Goal: Task Accomplishment & Management: Manage account settings

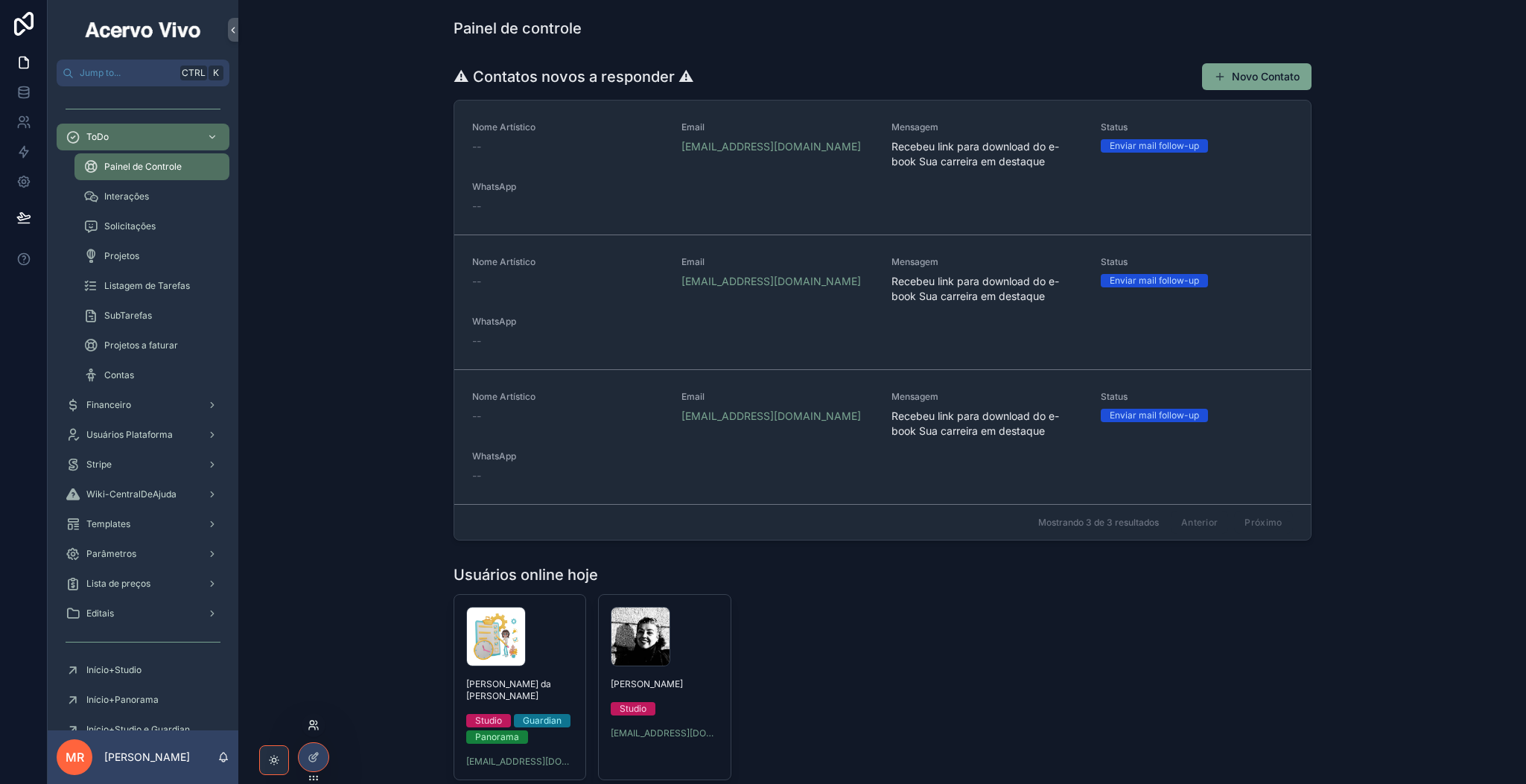
click at [312, 728] on icon at bounding box center [313, 724] width 12 height 12
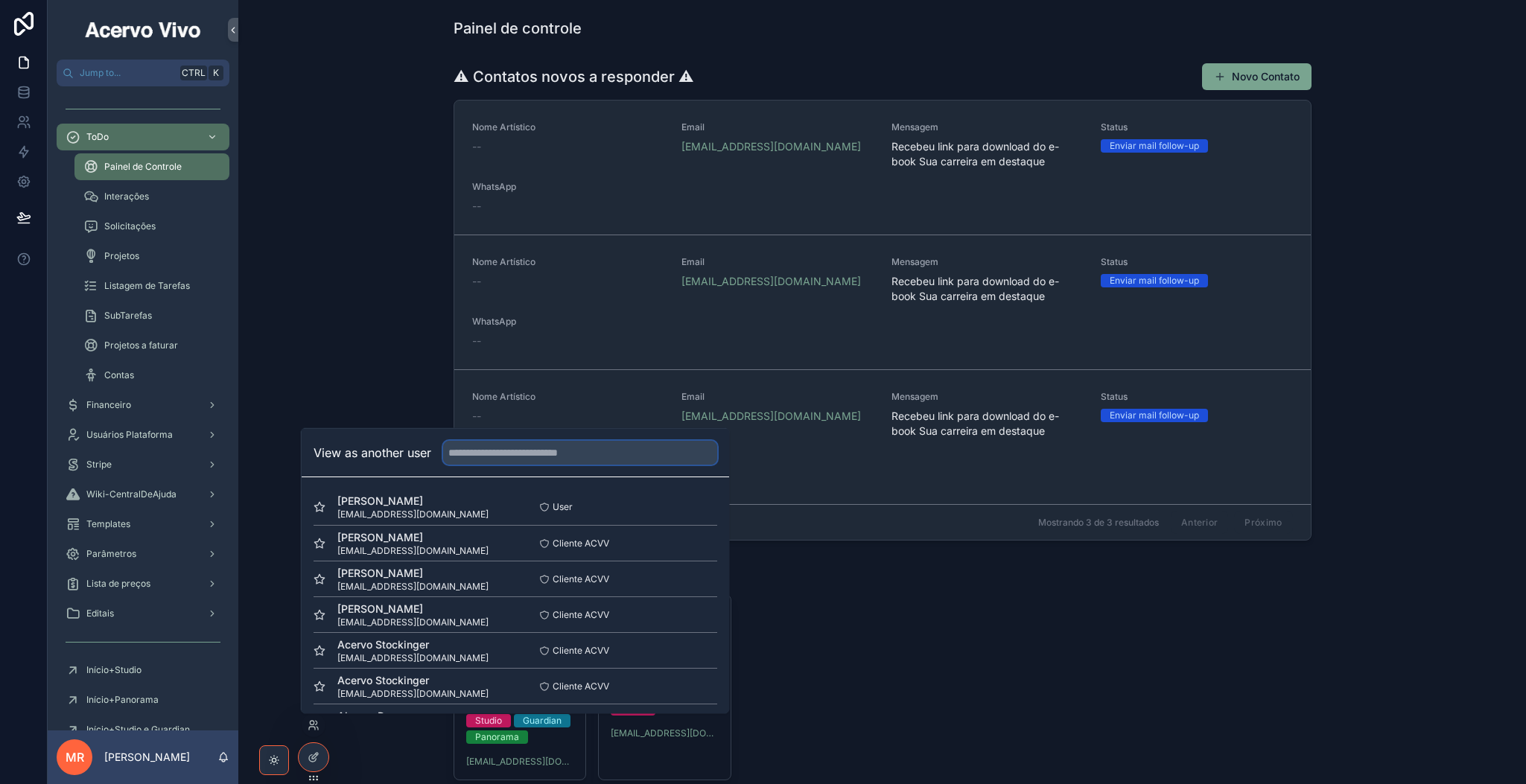
click at [560, 460] on input "text" at bounding box center [580, 452] width 274 height 24
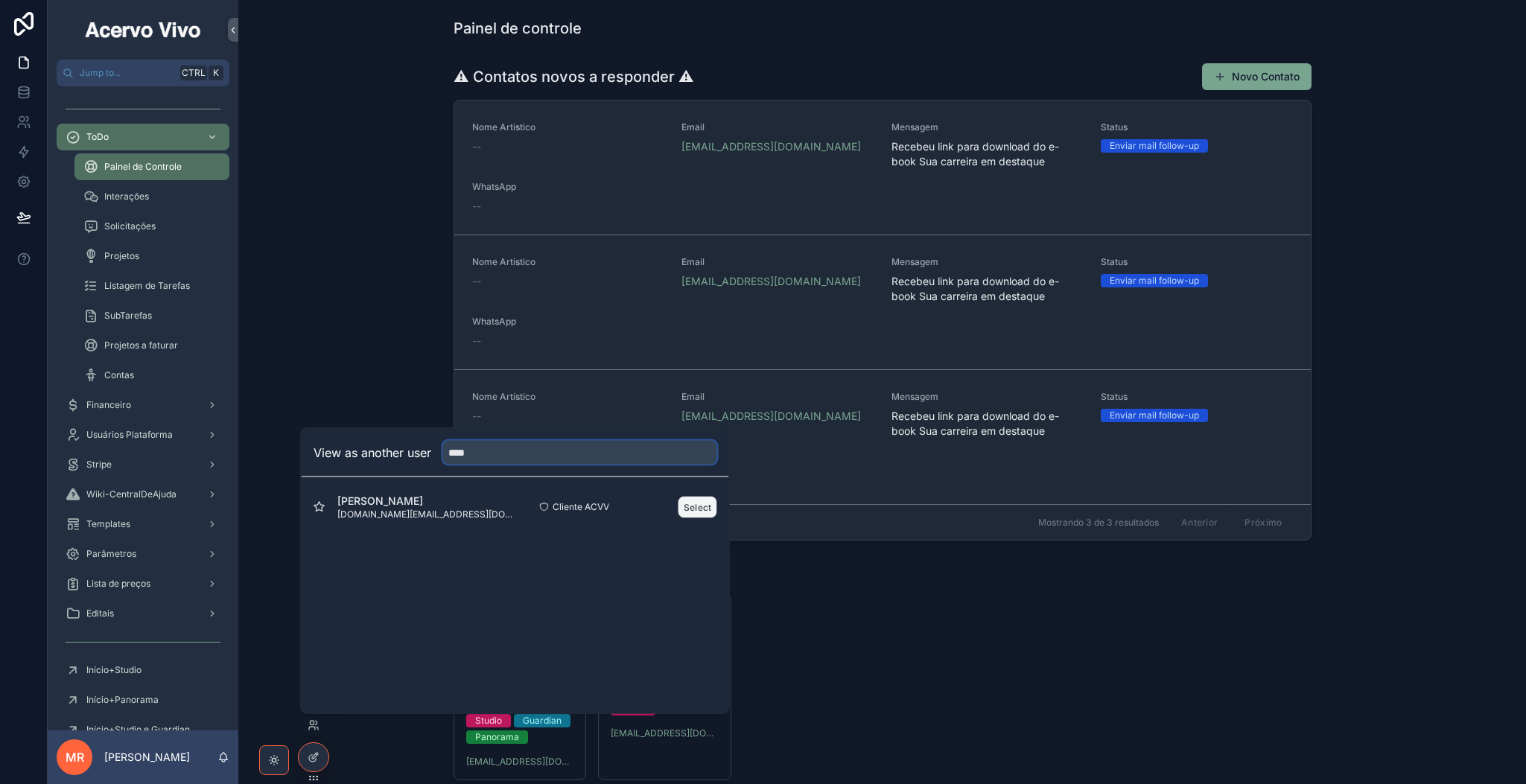
type input "****"
click at [691, 504] on button "Select" at bounding box center [698, 507] width 39 height 22
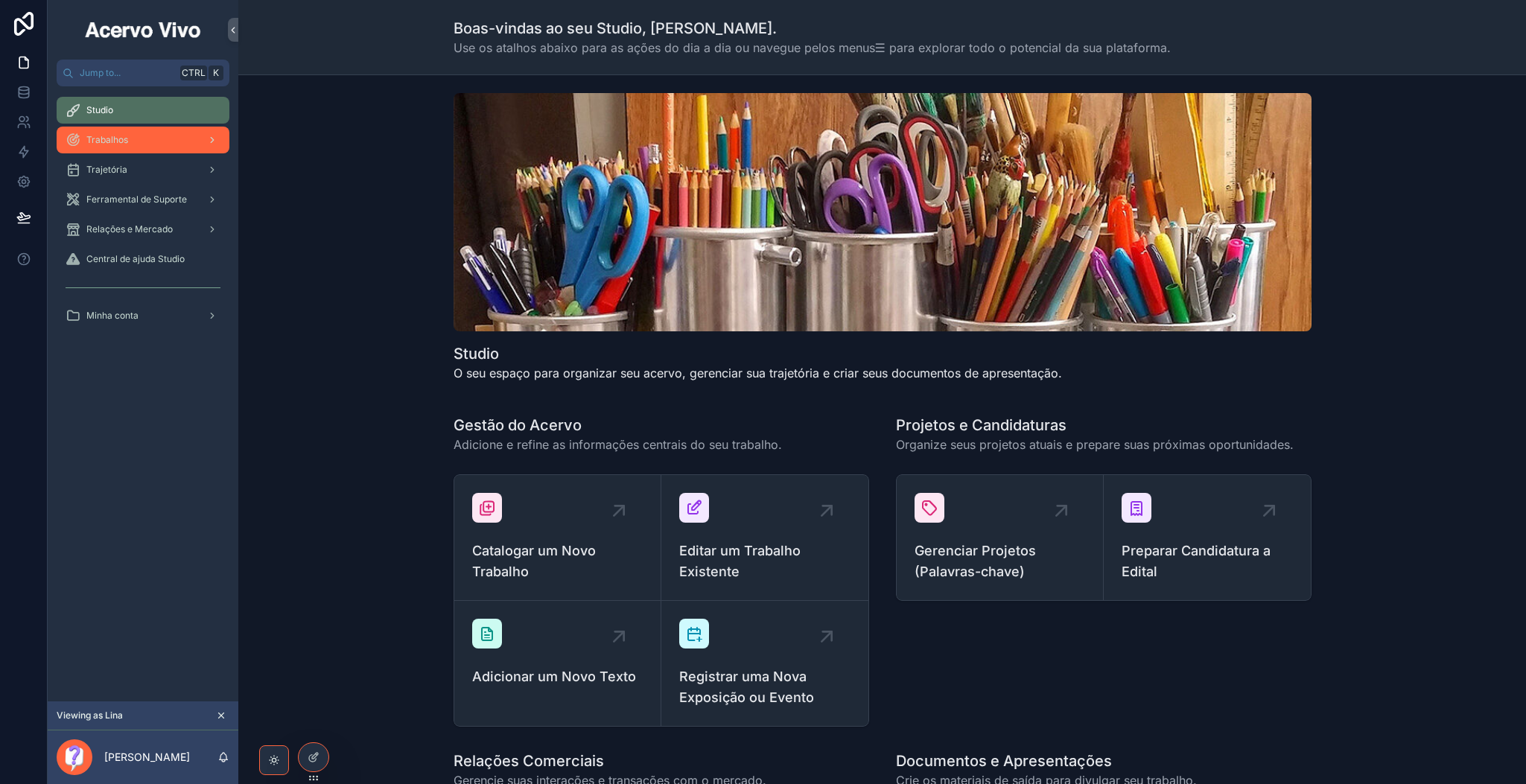
click at [137, 143] on div "Trabalhos" at bounding box center [143, 139] width 155 height 24
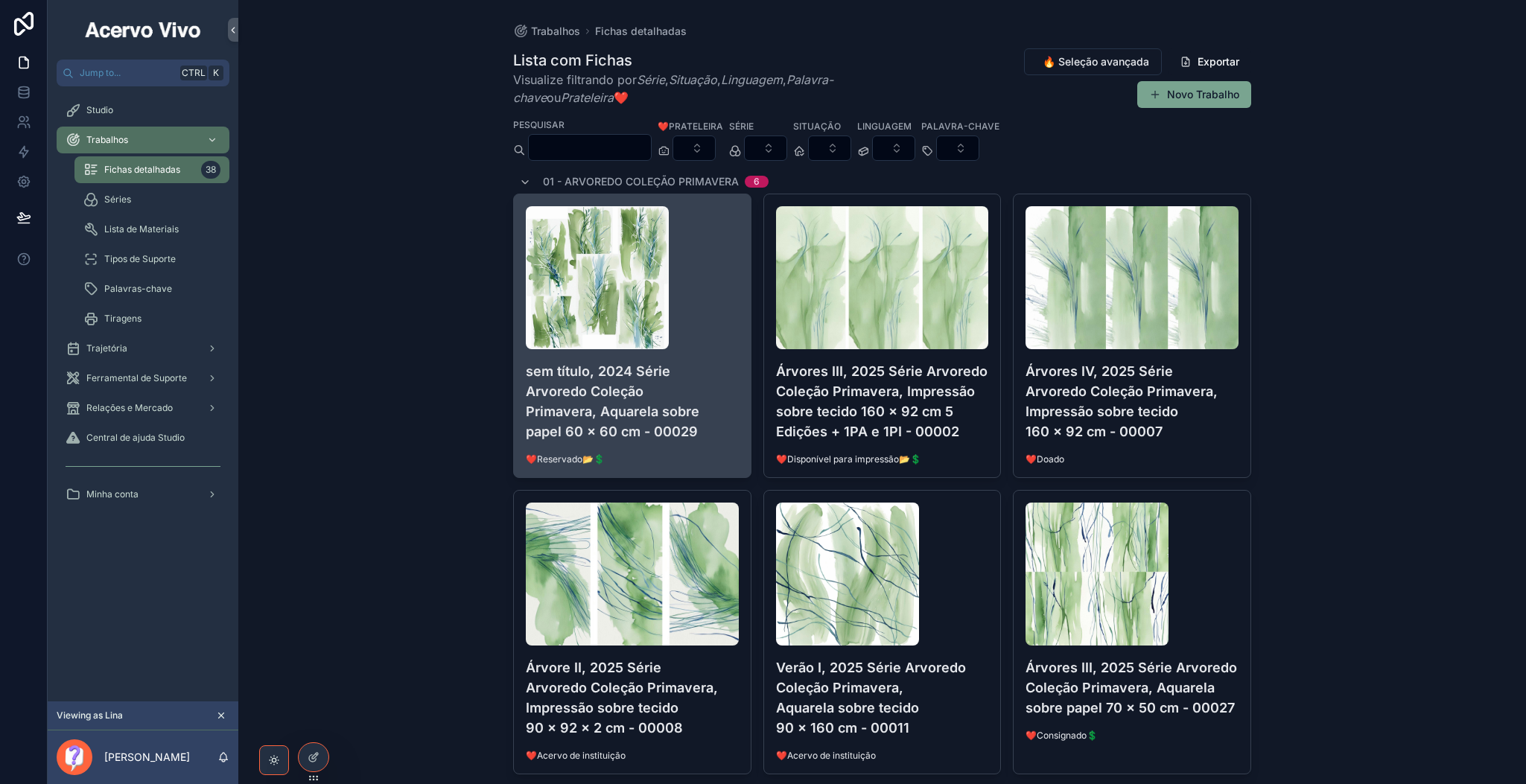
click at [660, 385] on h4 "sem título, 2024 Série Arvoredo Coleção Primavera, Aquarela sobre papel 60 x 60…" at bounding box center [632, 401] width 213 height 81
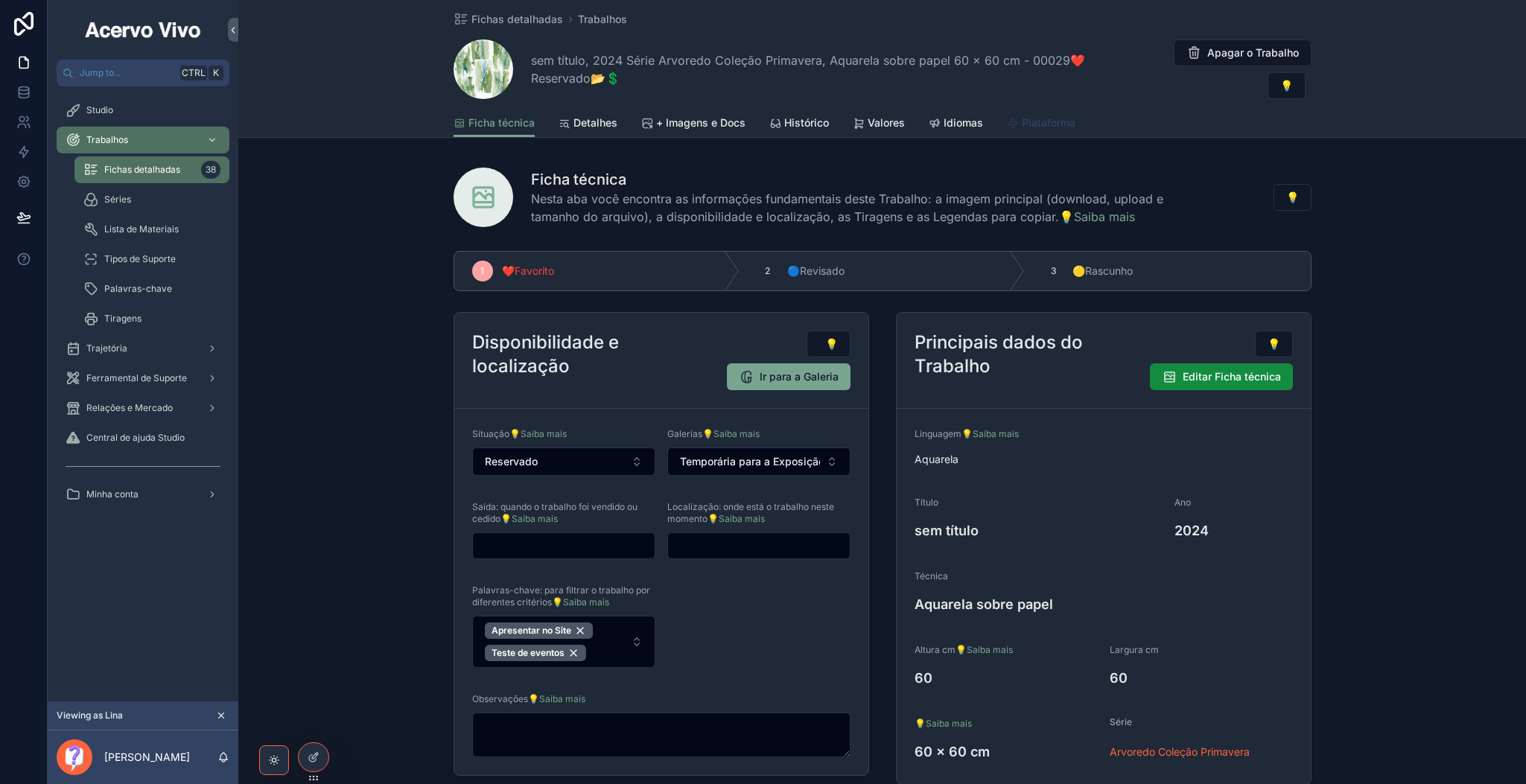
click at [1048, 129] on span "Plataforma" at bounding box center [1048, 122] width 53 height 15
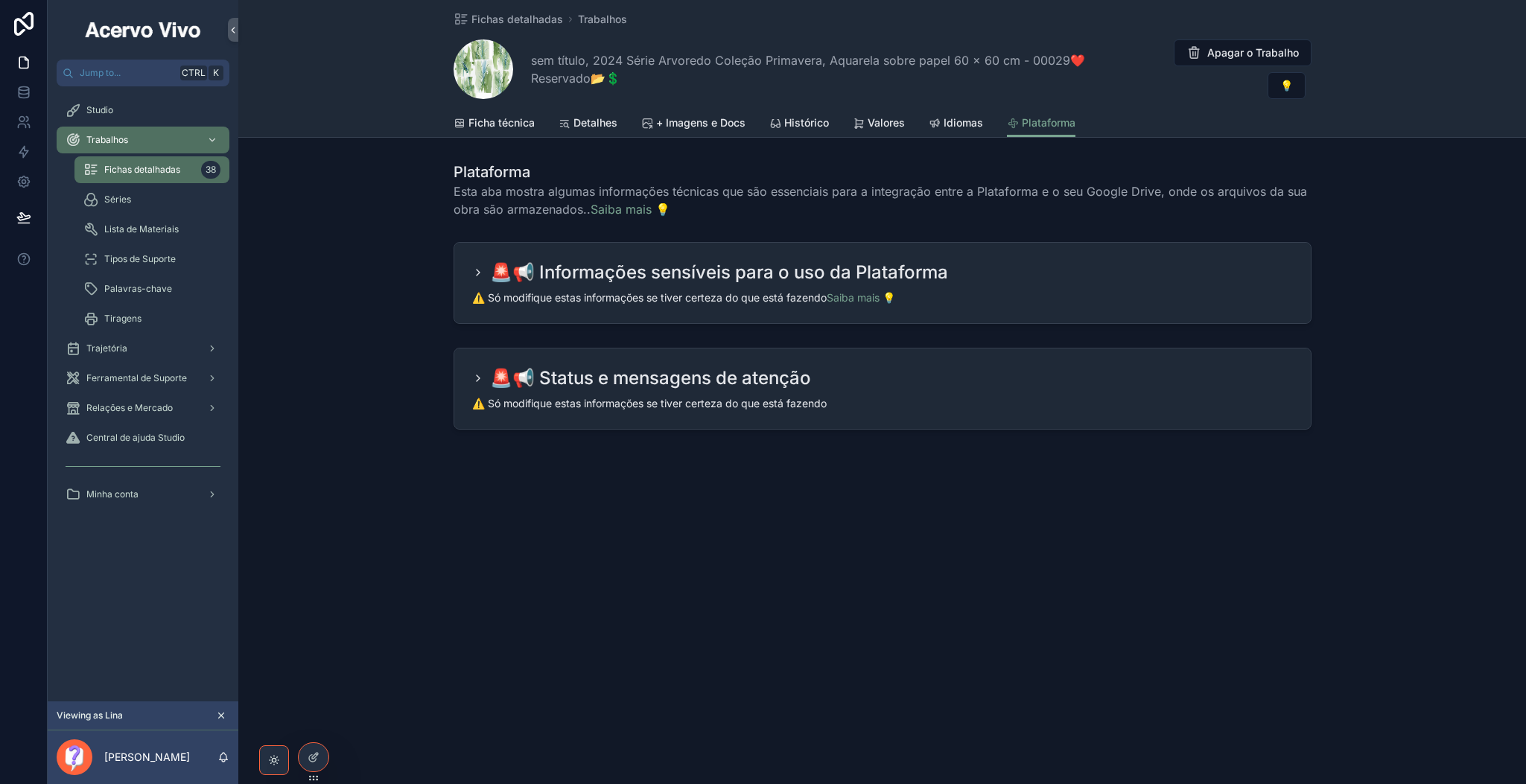
click at [474, 273] on icon "scrollable content" at bounding box center [477, 272] width 12 height 12
click at [481, 273] on icon "scrollable content" at bounding box center [477, 272] width 12 height 12
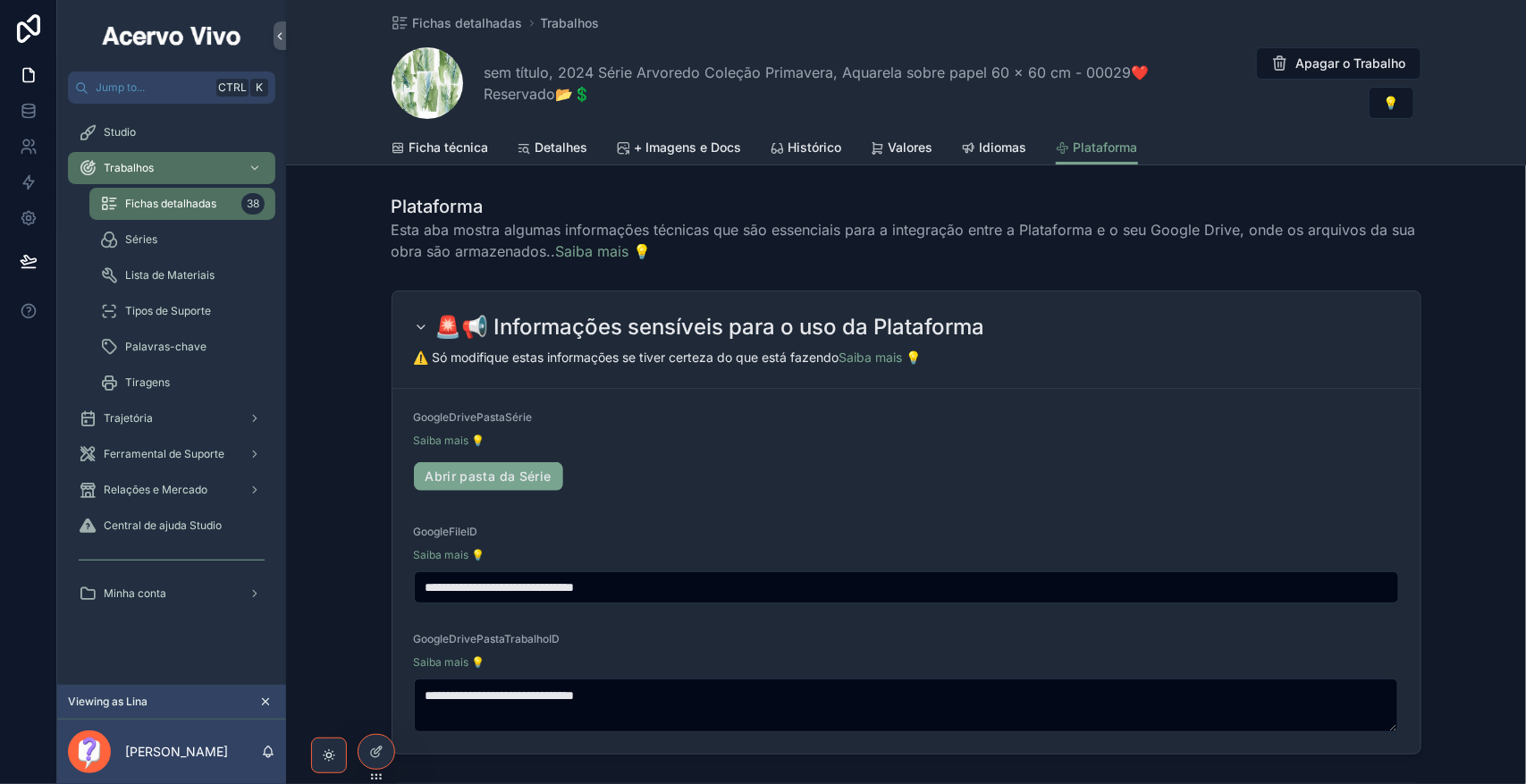
drag, startPoint x: 1615, startPoint y: 0, endPoint x: 1477, endPoint y: 411, distance: 433.5
click at [1477, 411] on div "**********" at bounding box center [905, 523] width 1240 height 478
click at [378, 720] on icon at bounding box center [376, 712] width 14 height 14
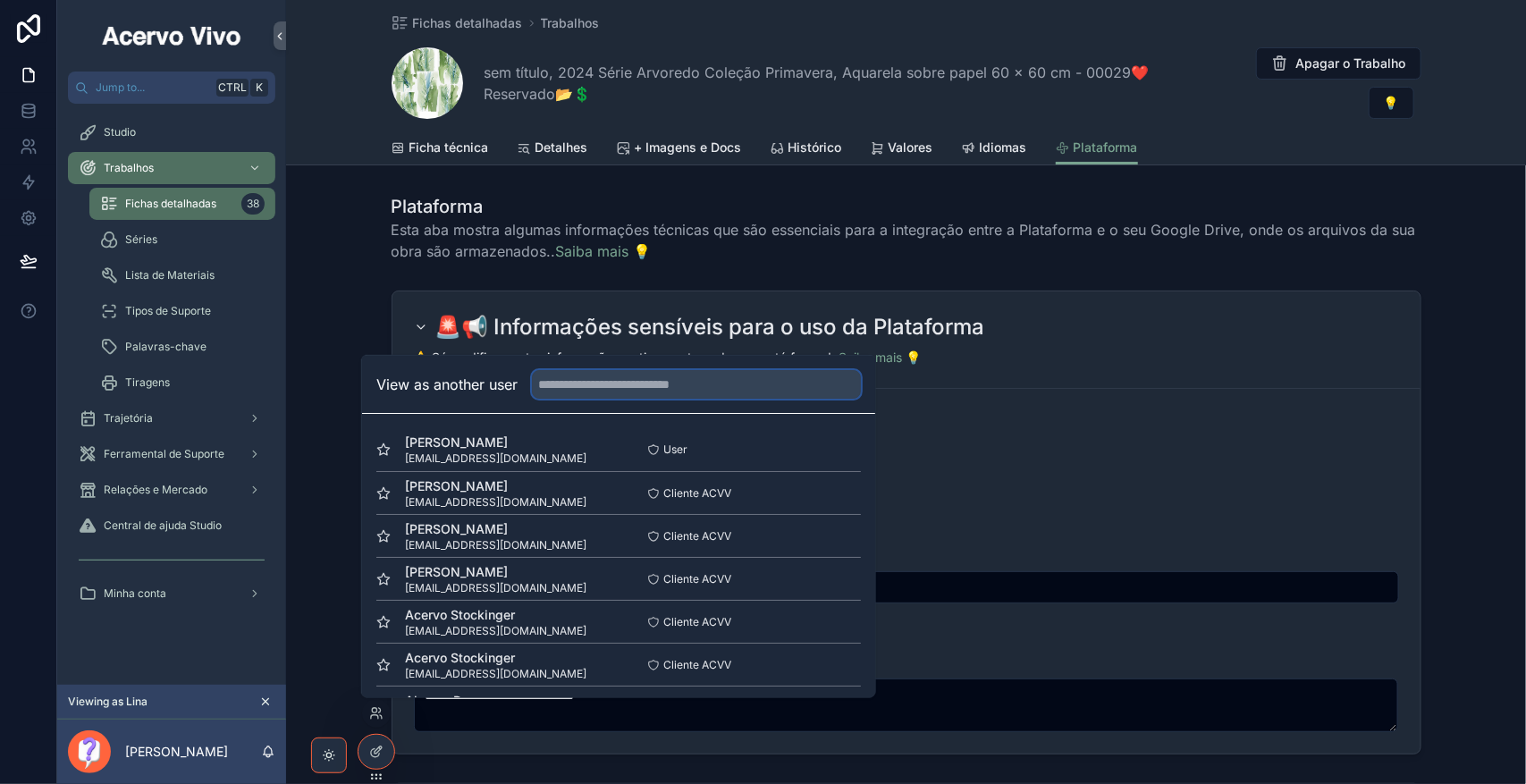
click at [635, 379] on input "text" at bounding box center [697, 384] width 329 height 29
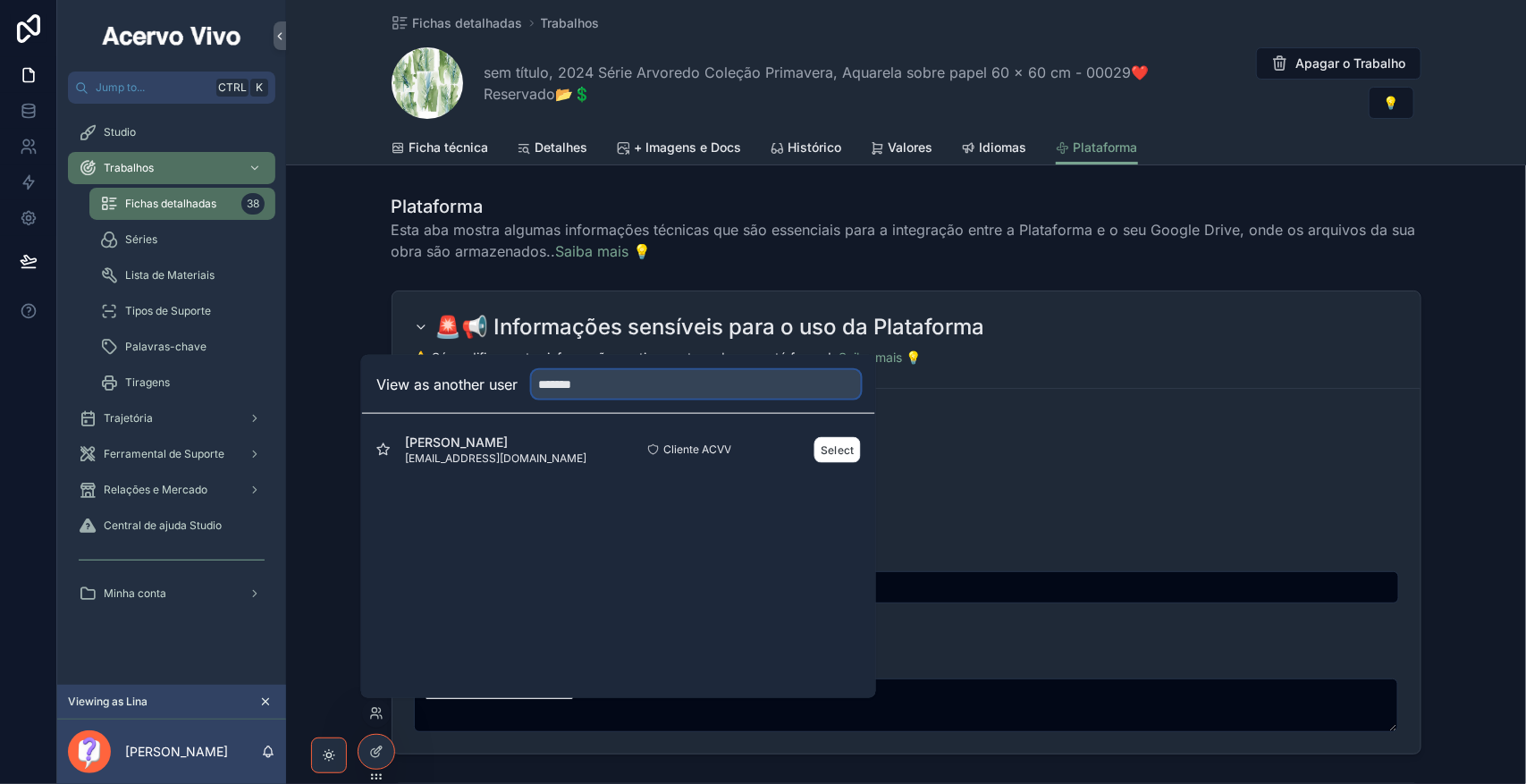
type input "*******"
click at [537, 448] on span "[PERSON_NAME]" at bounding box center [495, 442] width 181 height 18
click at [845, 454] on button "Select" at bounding box center [837, 449] width 47 height 26
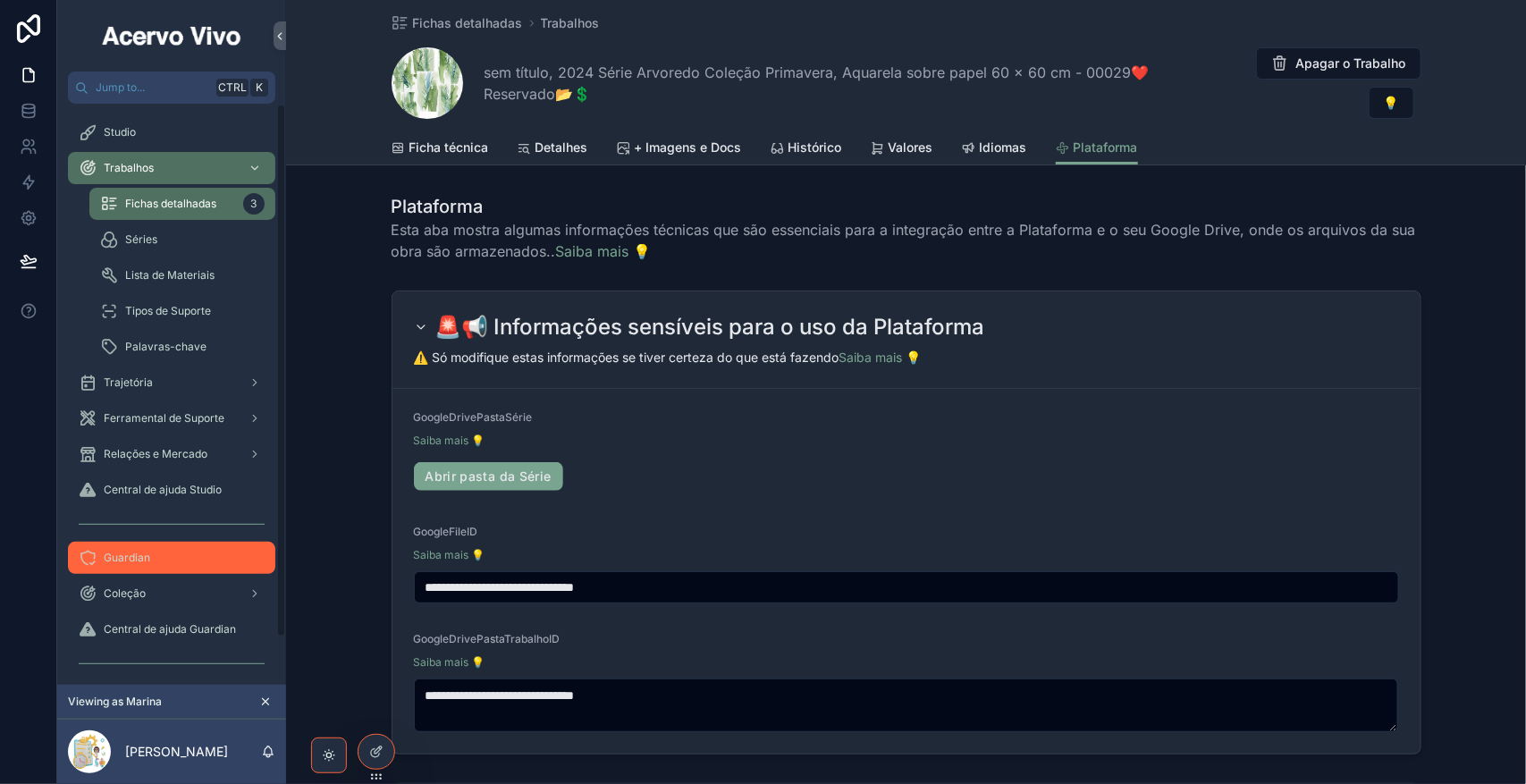
click at [171, 548] on div "Guardian" at bounding box center [172, 557] width 186 height 29
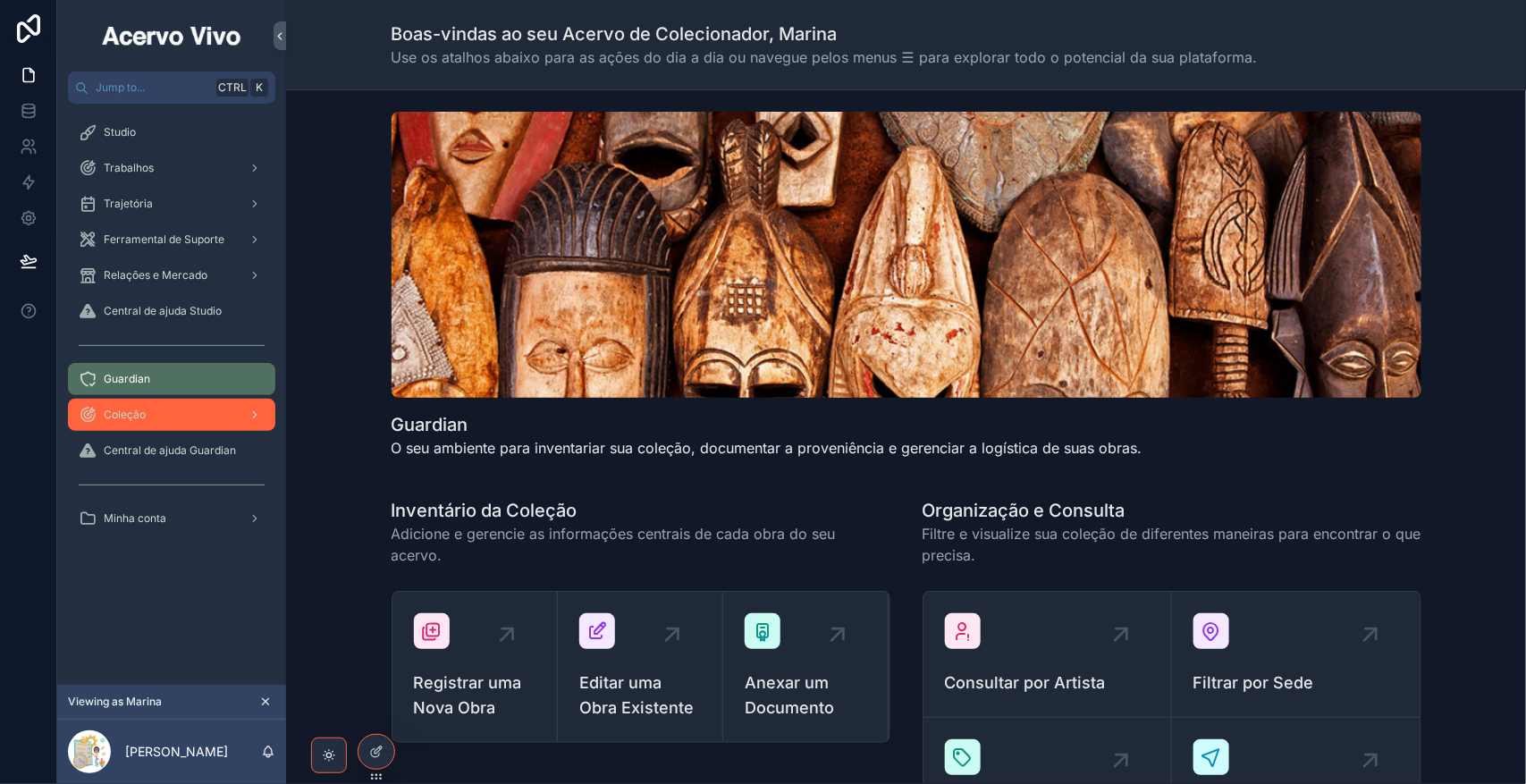
click at [156, 419] on div "Coleção" at bounding box center [172, 414] width 186 height 29
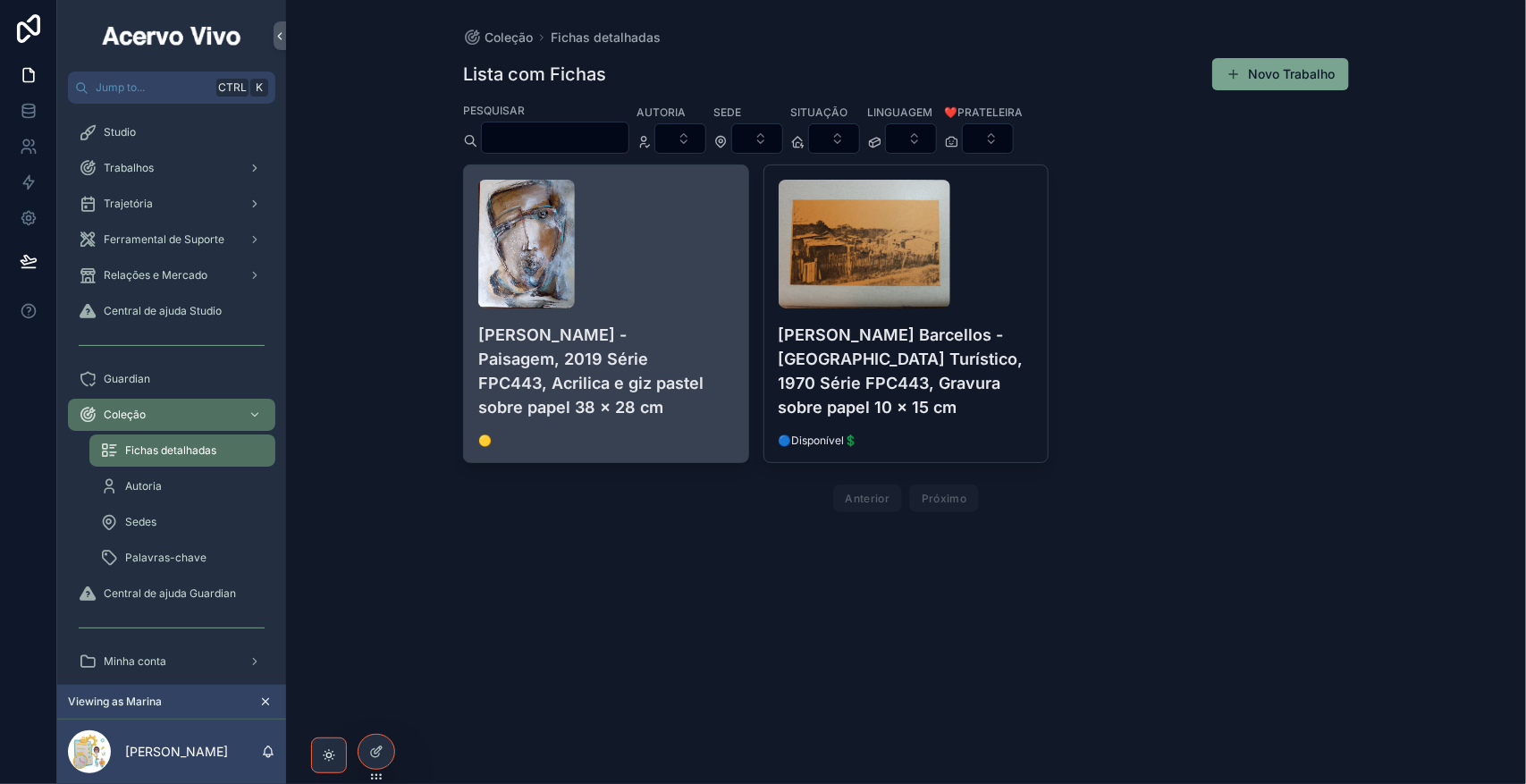
click at [657, 273] on div "scrollable content" at bounding box center [606, 244] width 256 height 128
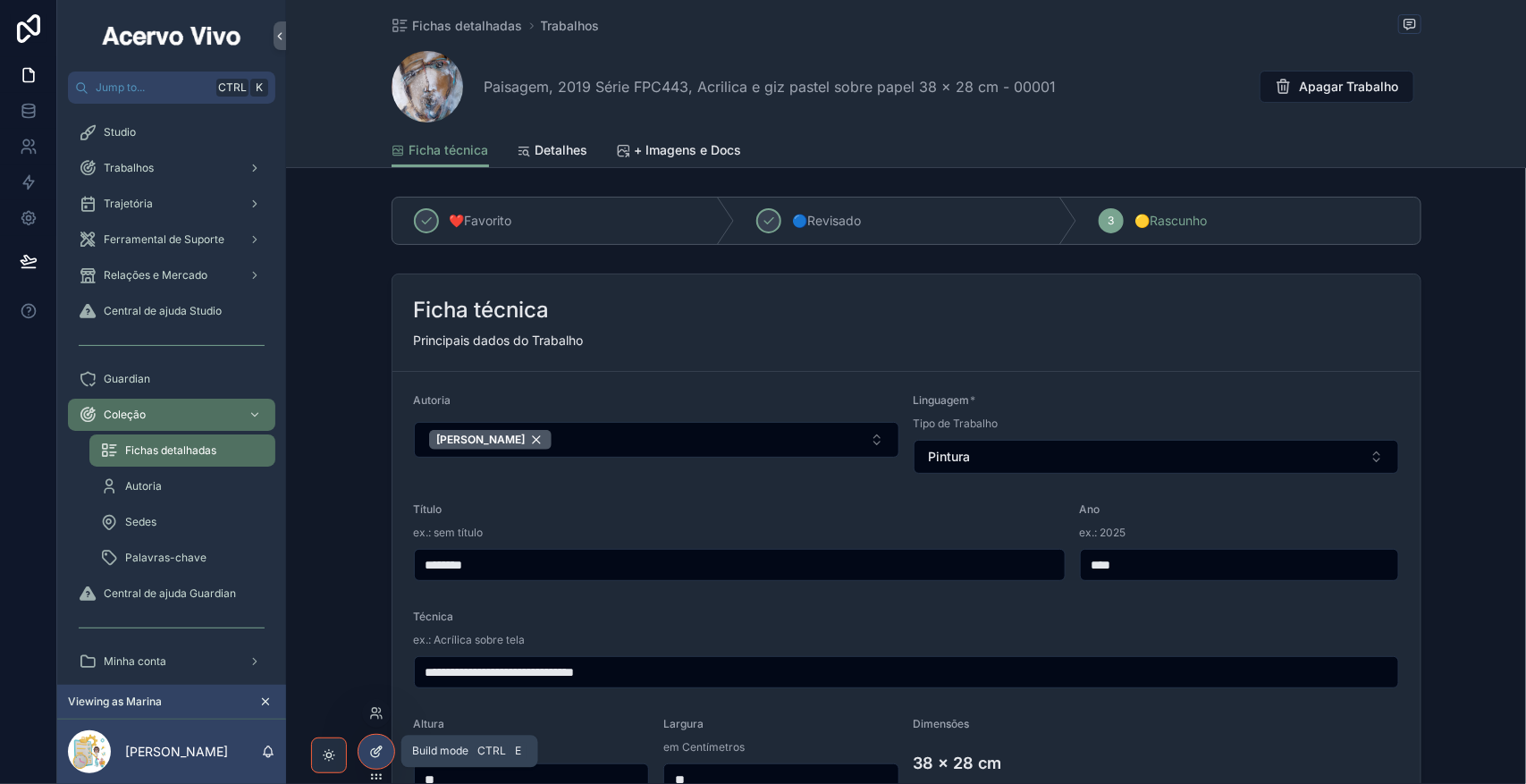
click at [374, 758] on icon at bounding box center [376, 751] width 14 height 14
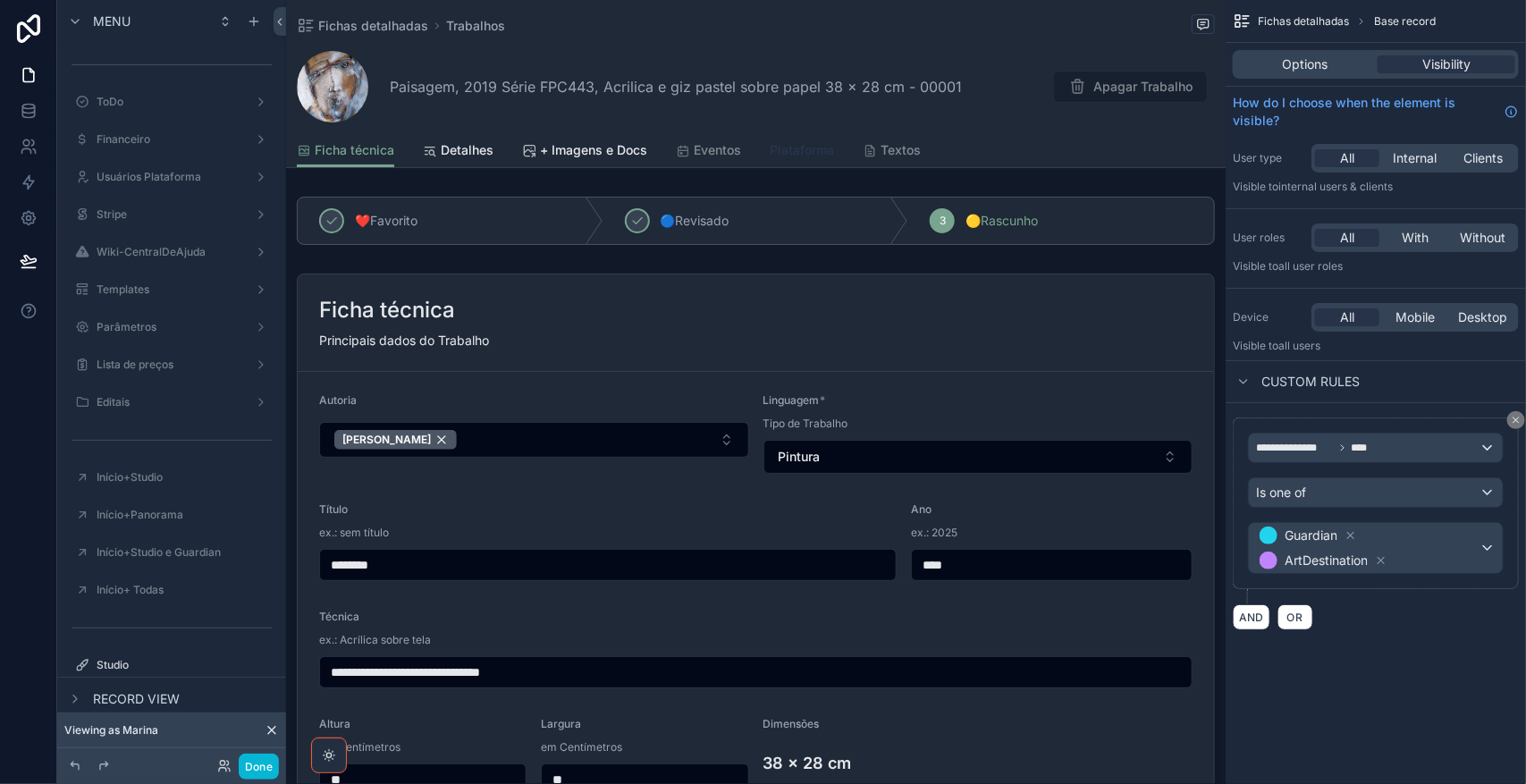
click at [812, 146] on span "Plataforma" at bounding box center [801, 150] width 64 height 18
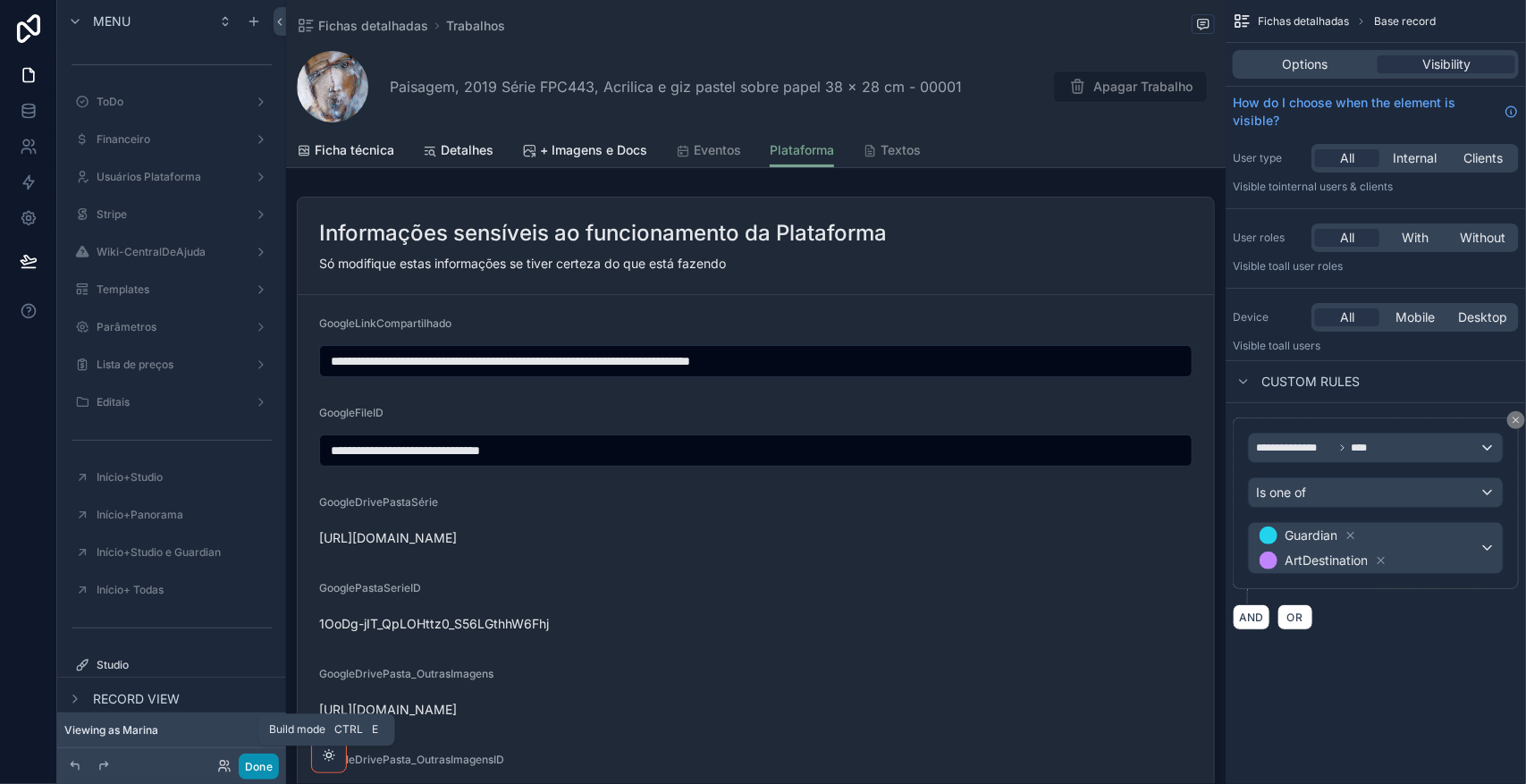
click at [261, 766] on button "Done" at bounding box center [259, 766] width 40 height 26
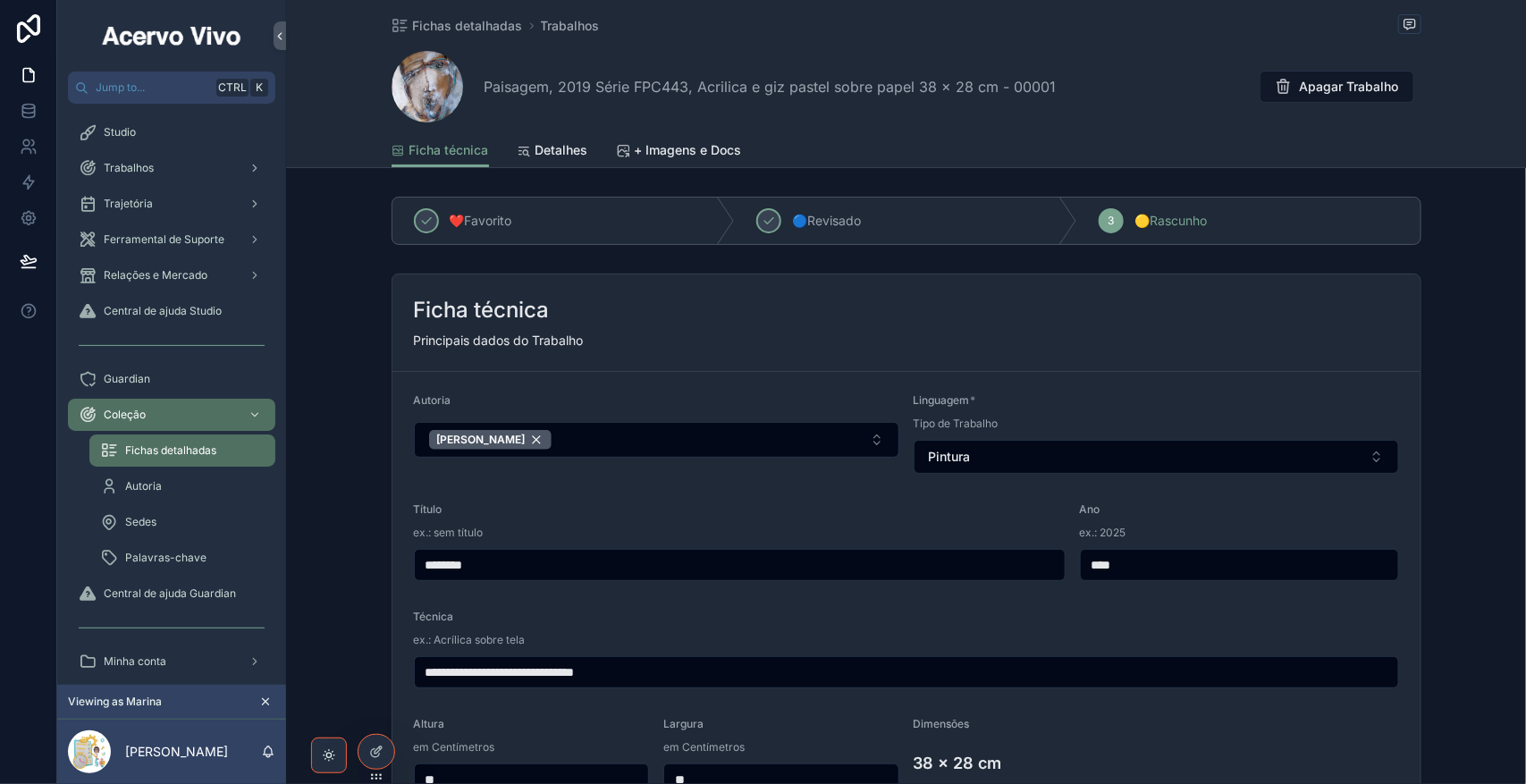
click at [264, 702] on icon "scrollable content" at bounding box center [266, 701] width 7 height 7
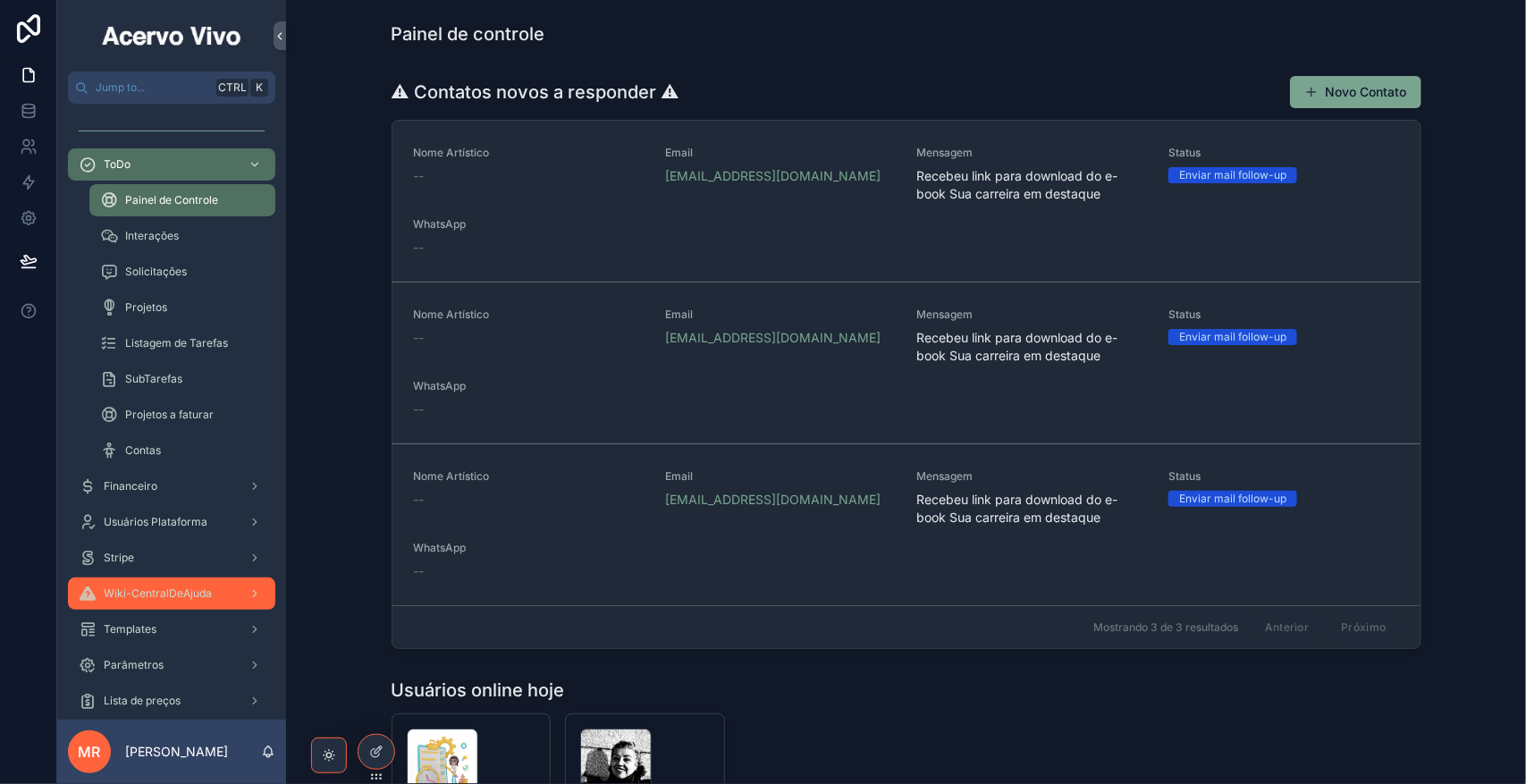
click at [181, 588] on span "Wiki-CentralDeAjuda" at bounding box center [157, 592] width 108 height 14
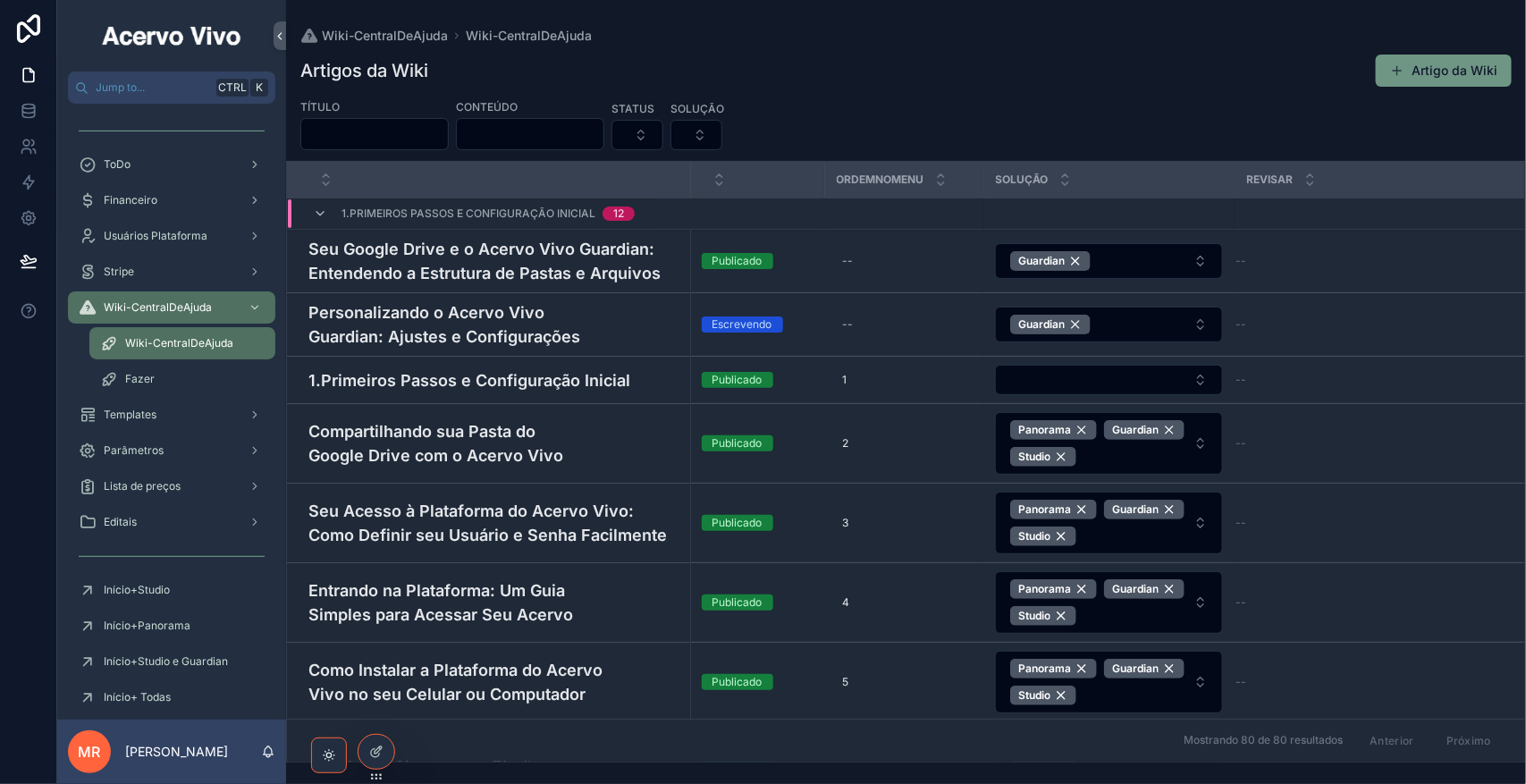
click at [1451, 74] on button "Artigo da Wiki" at bounding box center [1444, 71] width 136 height 33
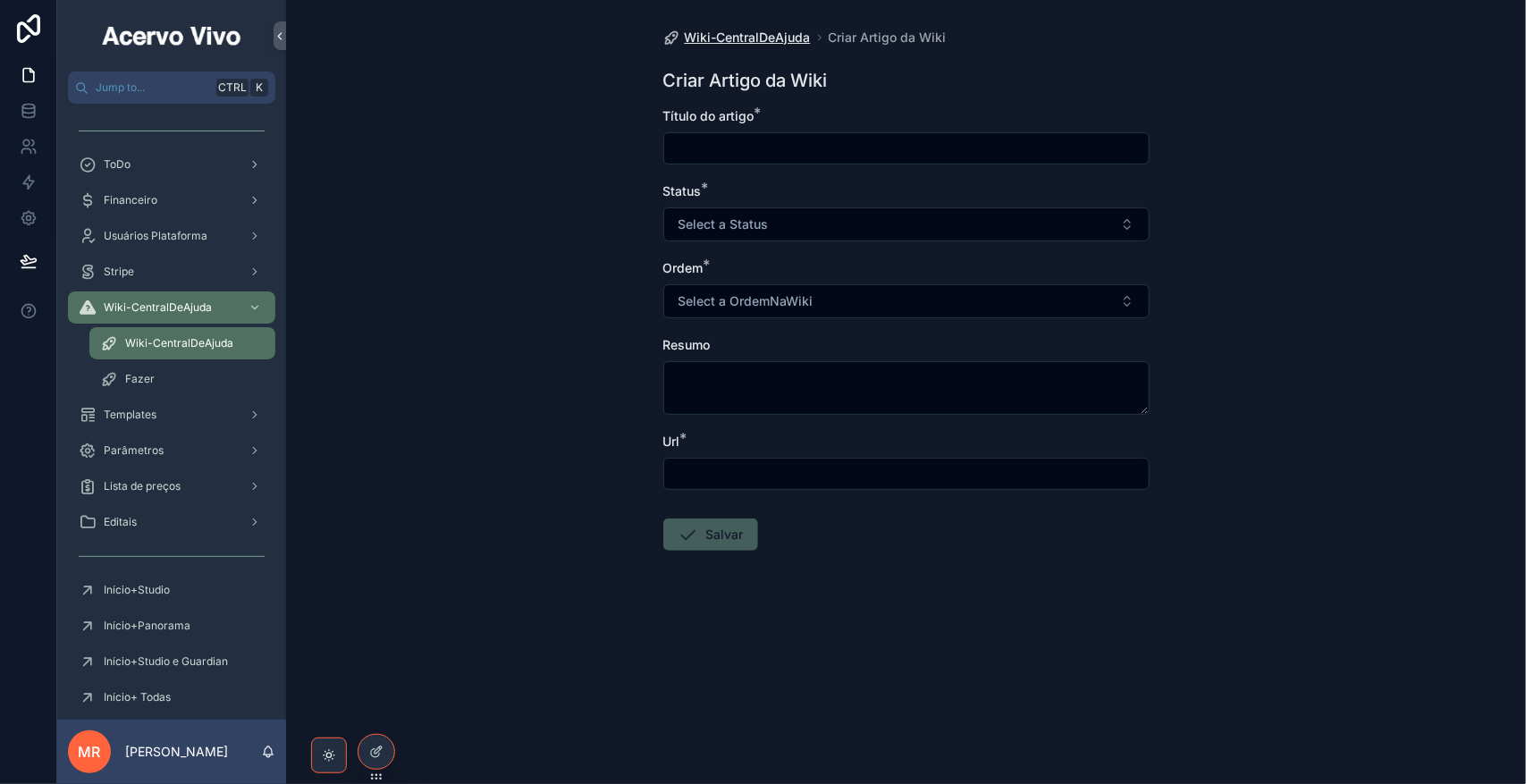
click at [761, 30] on span "Wiki-CentralDeAjuda" at bounding box center [747, 37] width 126 height 18
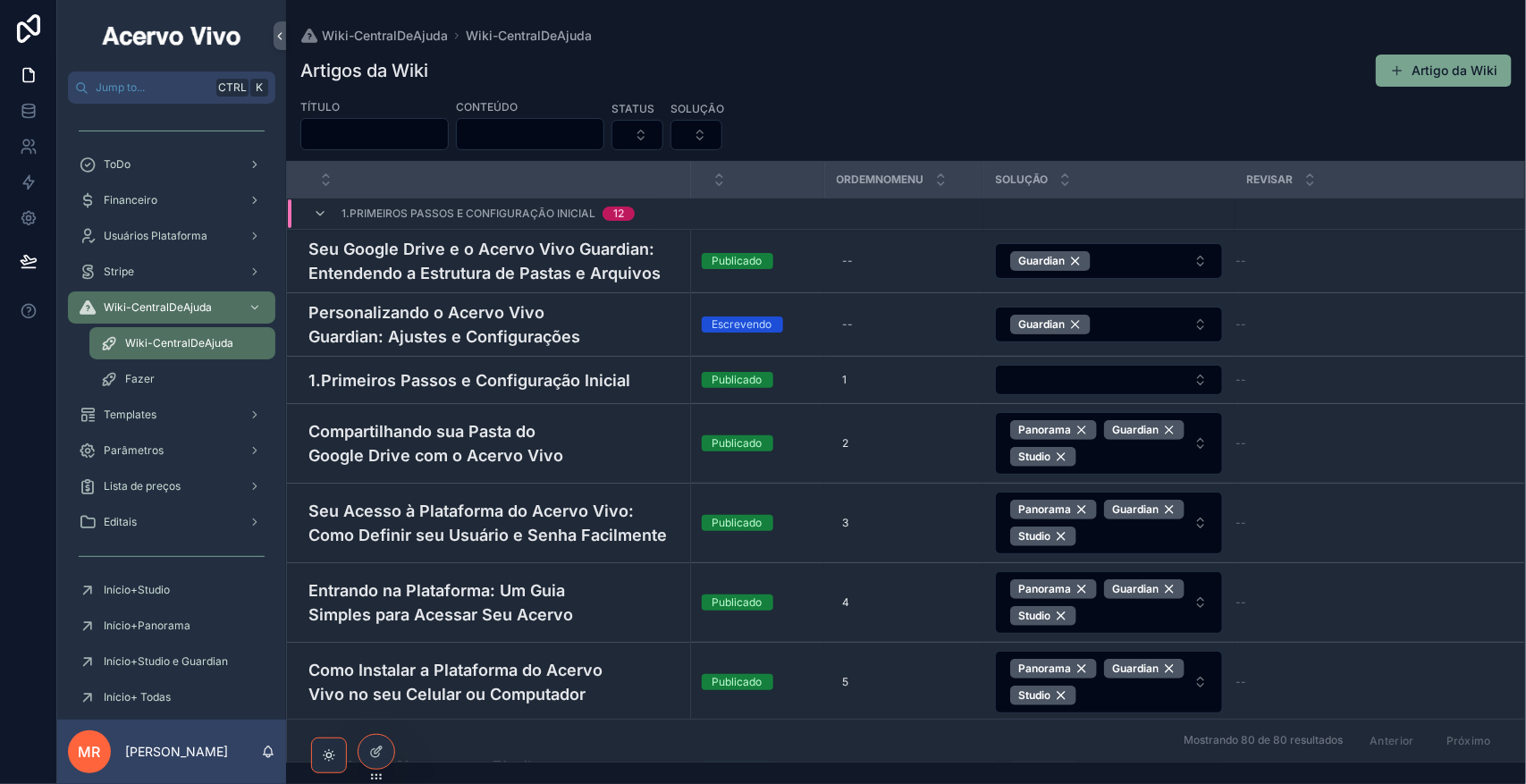
click at [399, 134] on input "scrollable content" at bounding box center [375, 134] width 147 height 25
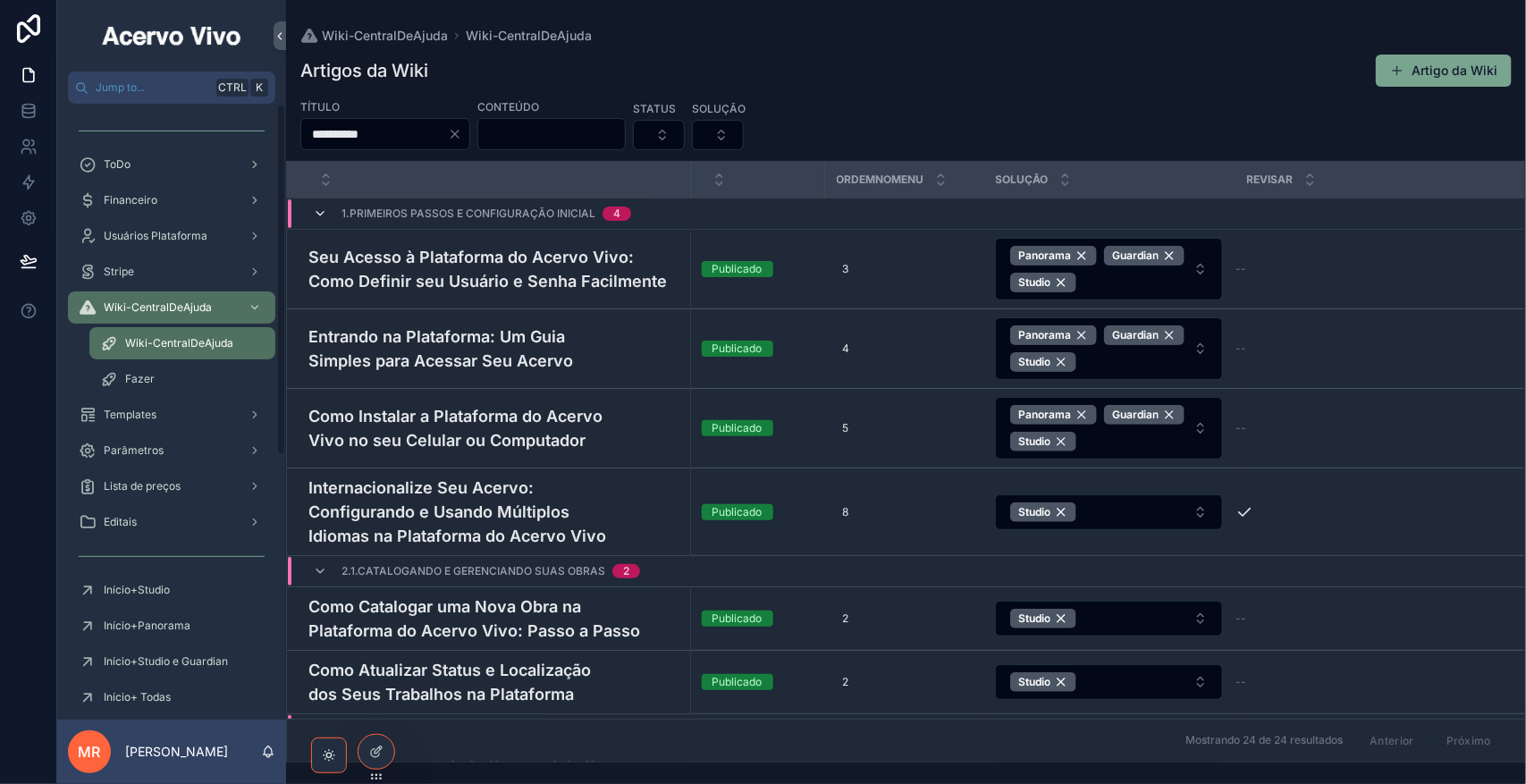
type input "**********"
click at [318, 218] on icon "scrollable content" at bounding box center [319, 213] width 14 height 14
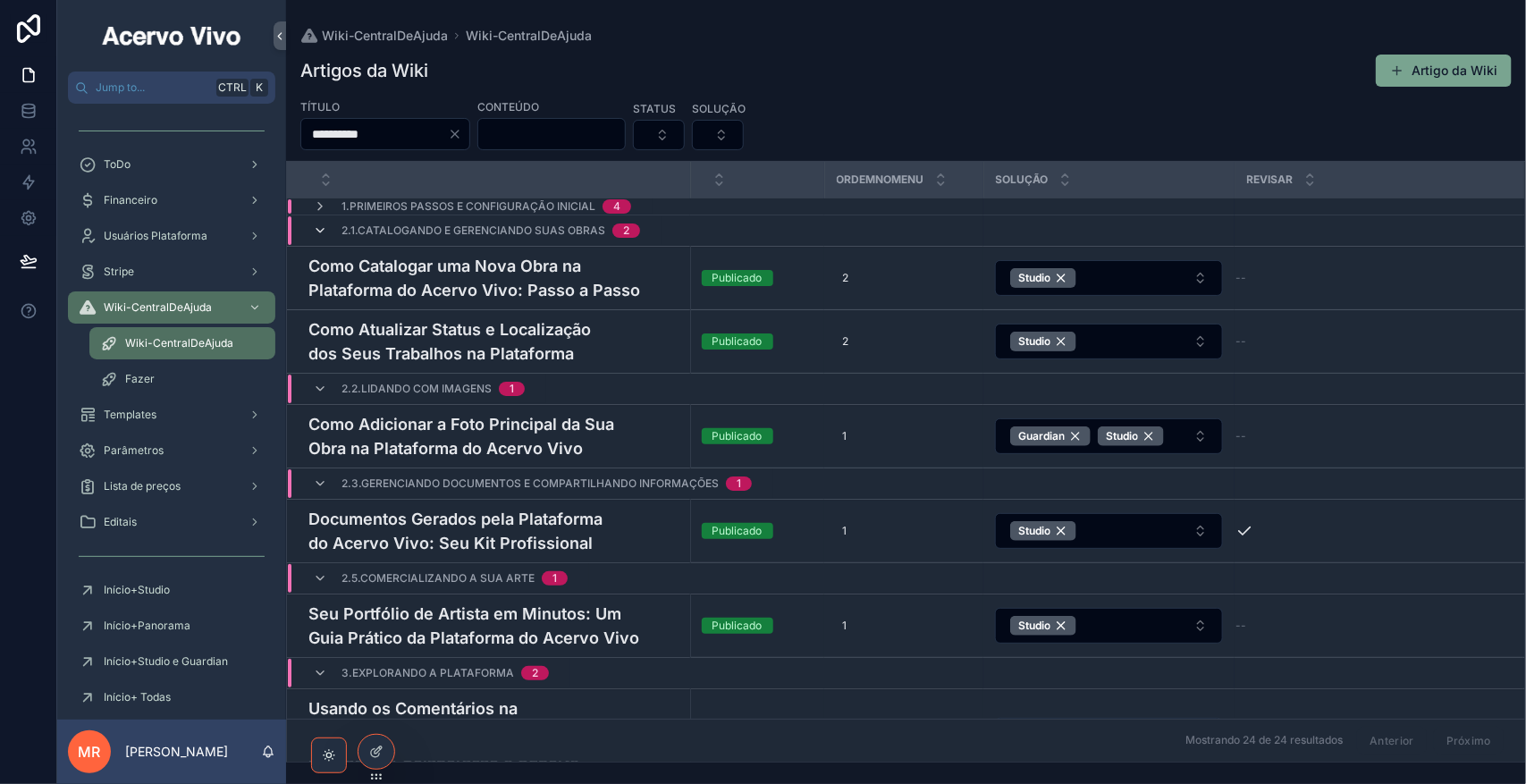
click at [324, 233] on icon "scrollable content" at bounding box center [319, 230] width 14 height 14
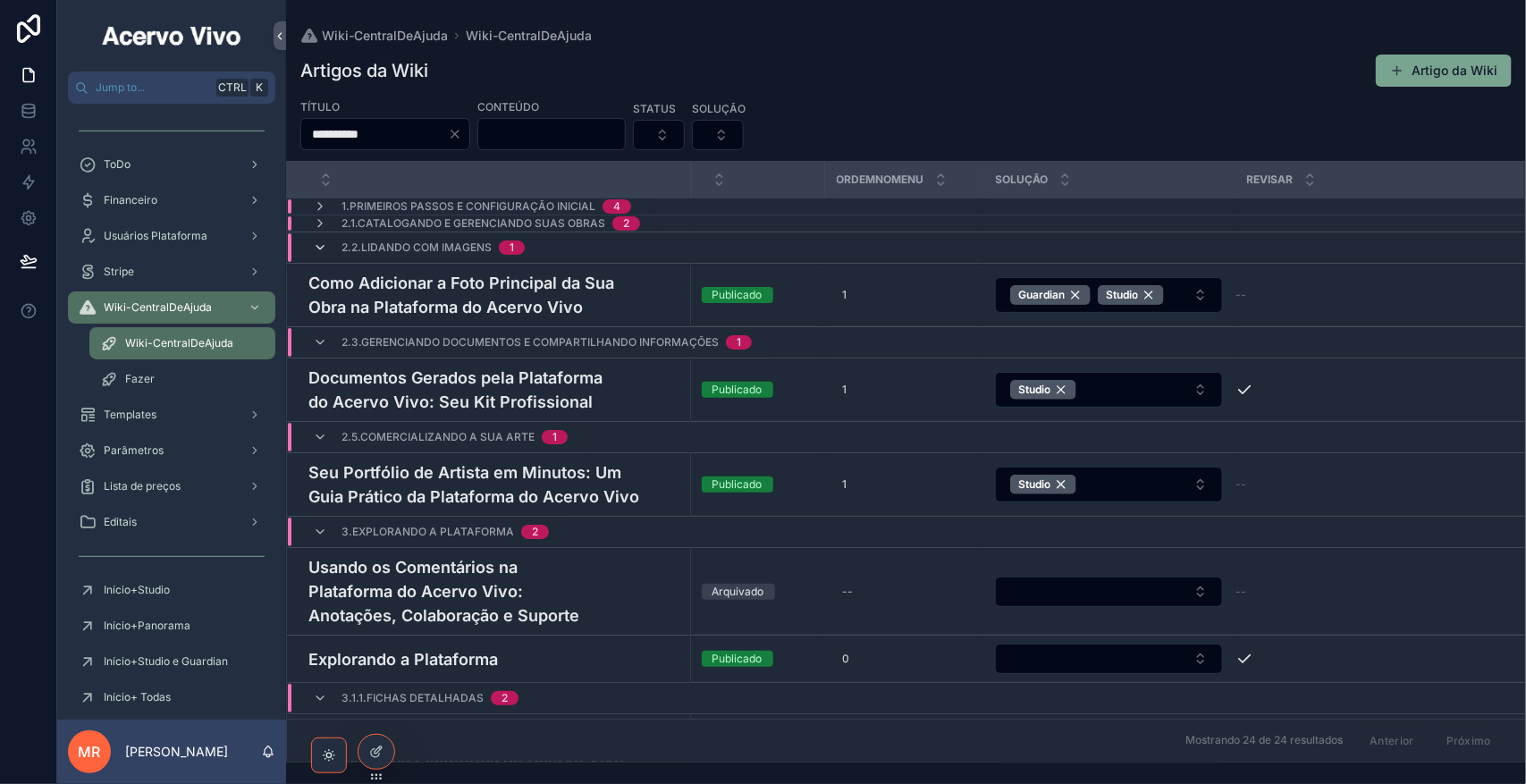
click at [322, 250] on icon "scrollable content" at bounding box center [319, 246] width 14 height 14
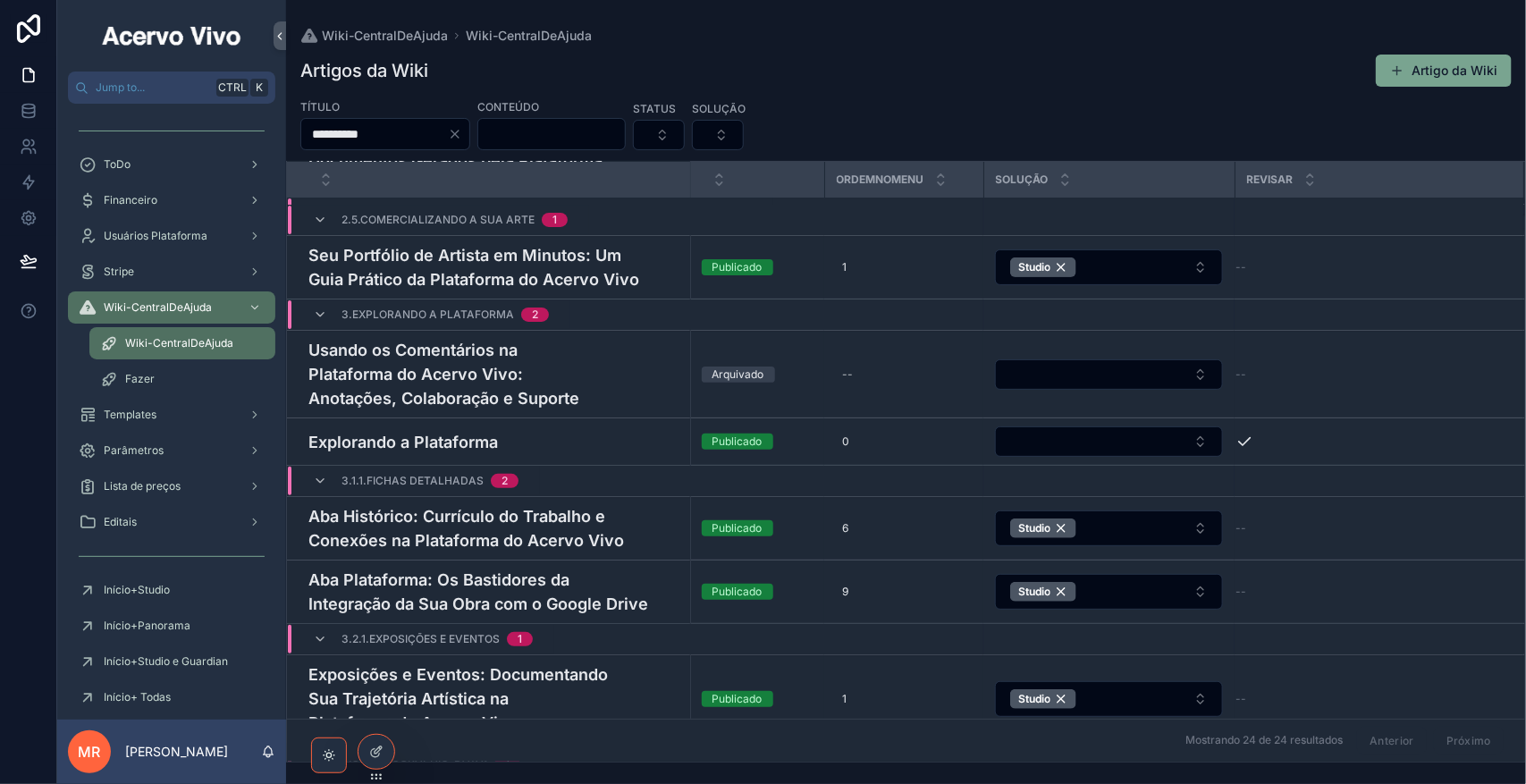
scroll to position [179, 0]
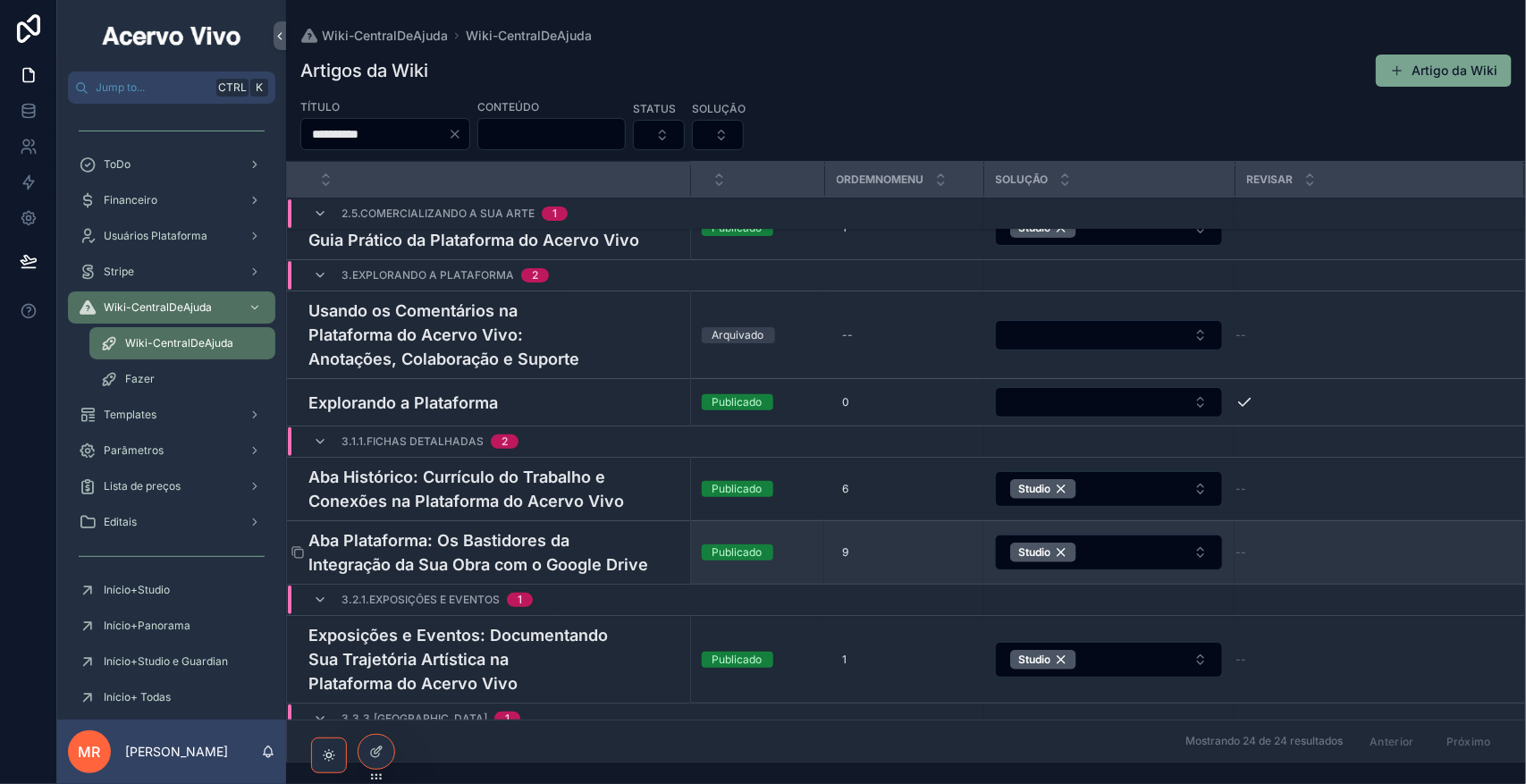
click at [489, 557] on h4 "Aba Plataforma: Os Bastidores da Integração da Sua Obra com o Google Drive" at bounding box center [494, 552] width 371 height 48
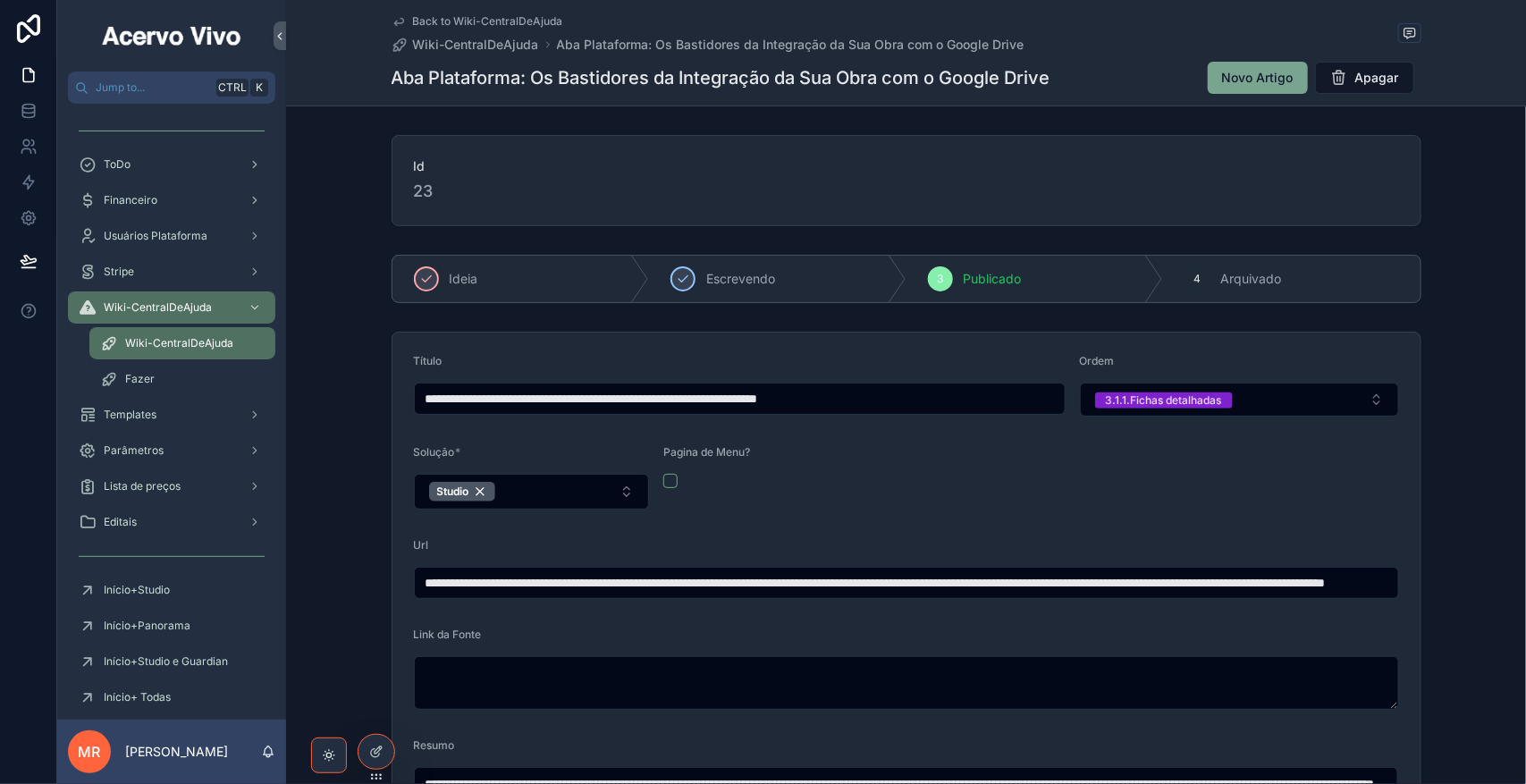
click at [917, 407] on input "**********" at bounding box center [740, 398] width 650 height 25
click at [731, 587] on input "**********" at bounding box center [906, 582] width 984 height 25
paste input "scrollable content"
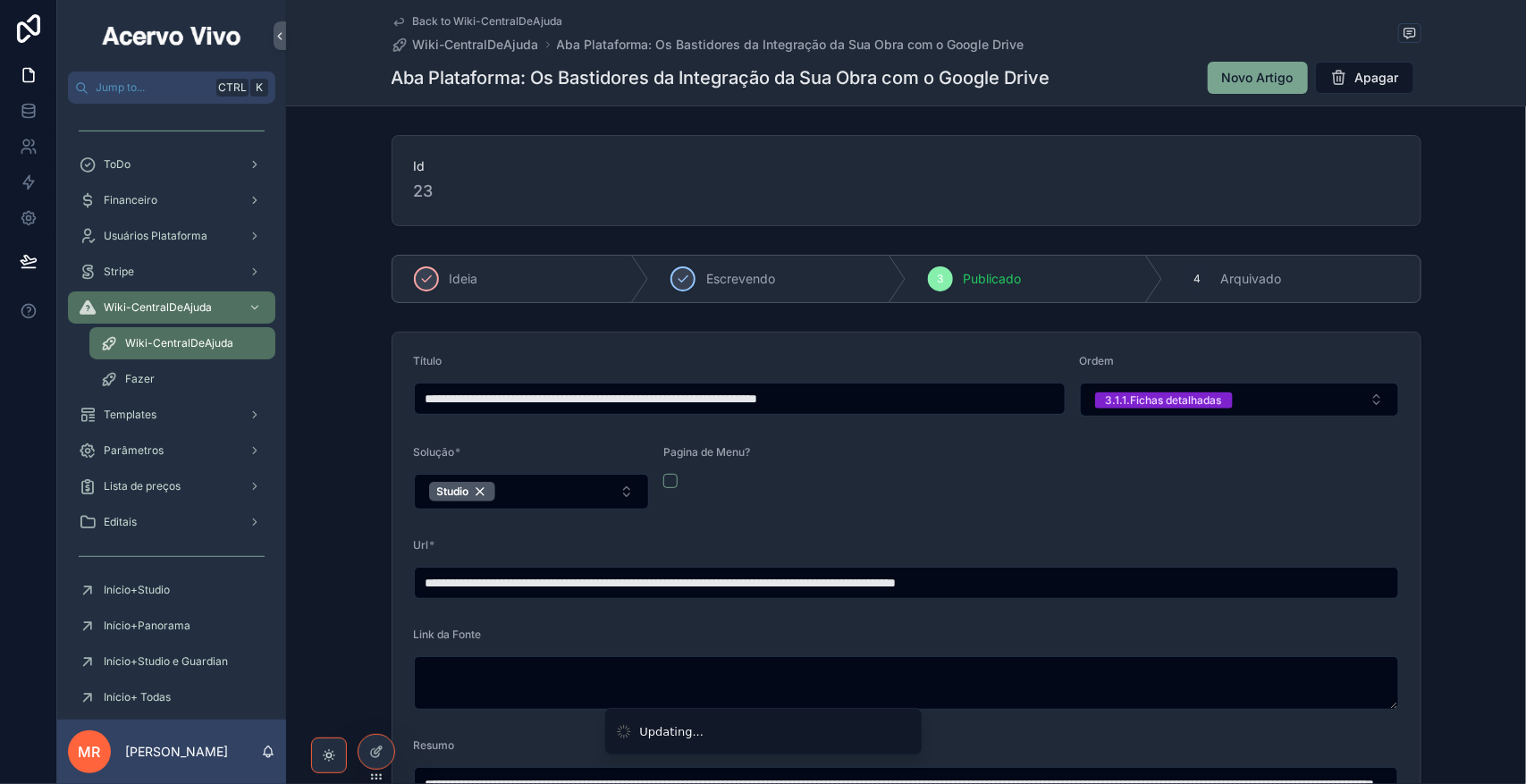
type input "**********"
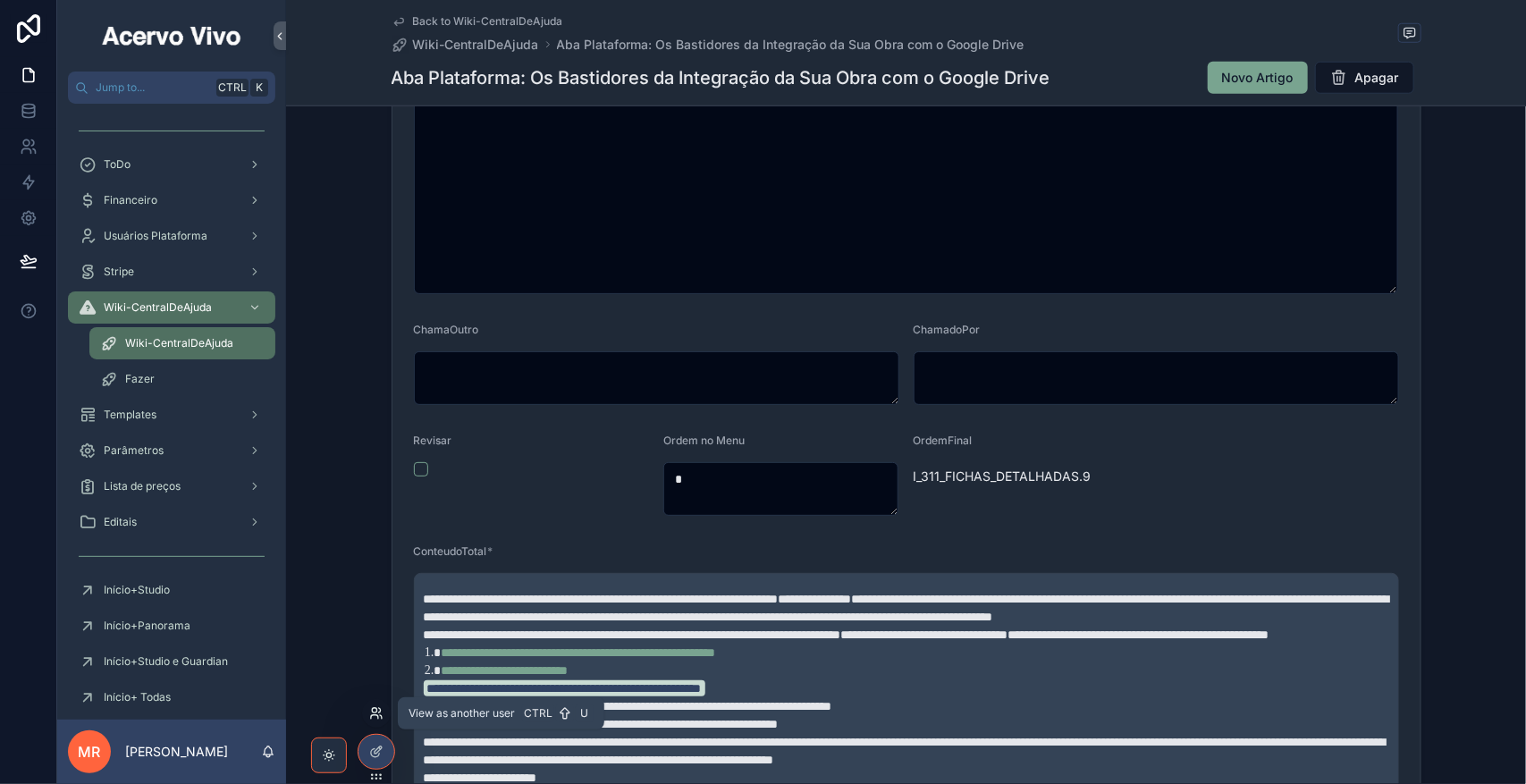
click at [378, 716] on icon at bounding box center [375, 717] width 7 height 4
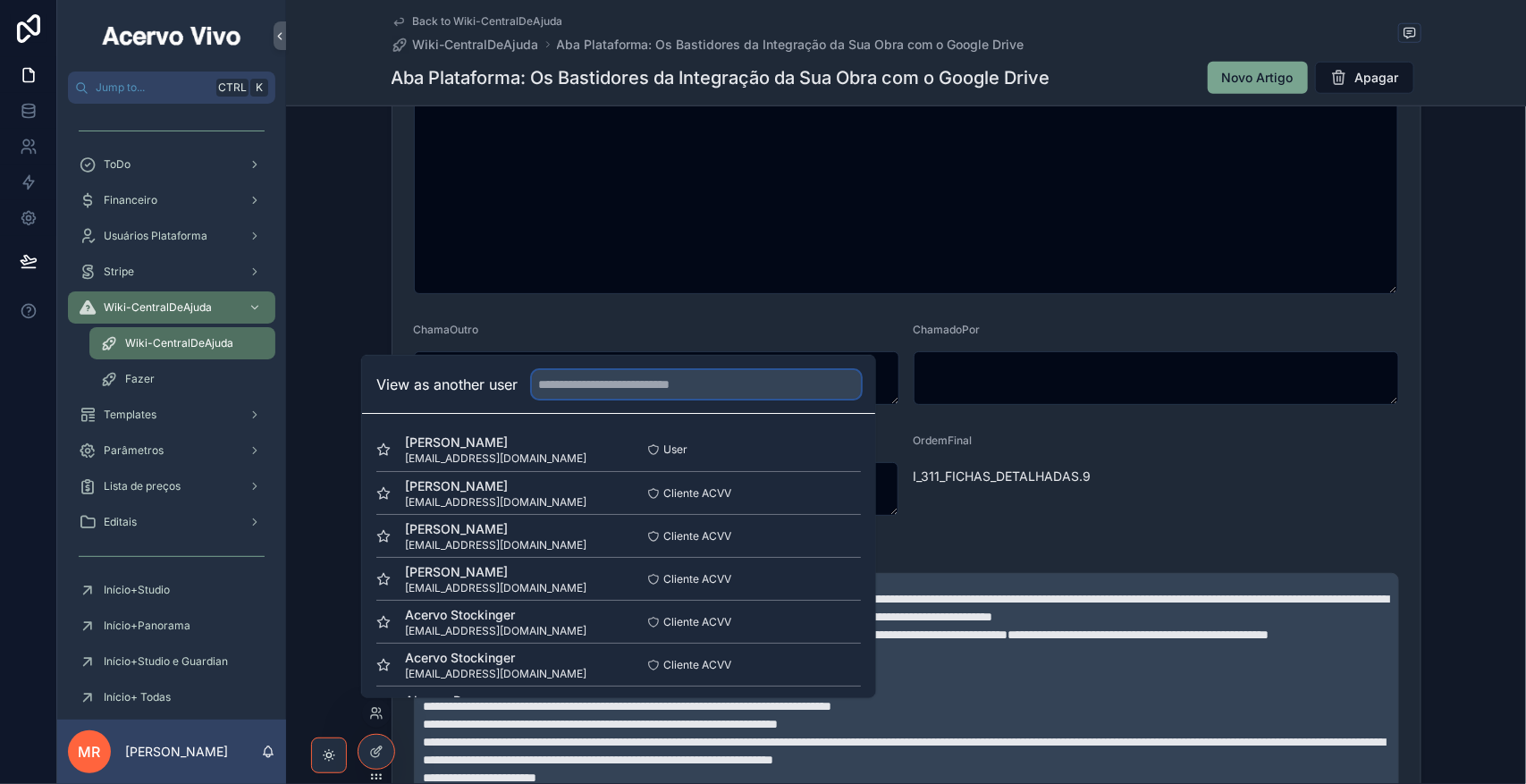
click at [596, 393] on input "text" at bounding box center [697, 384] width 329 height 29
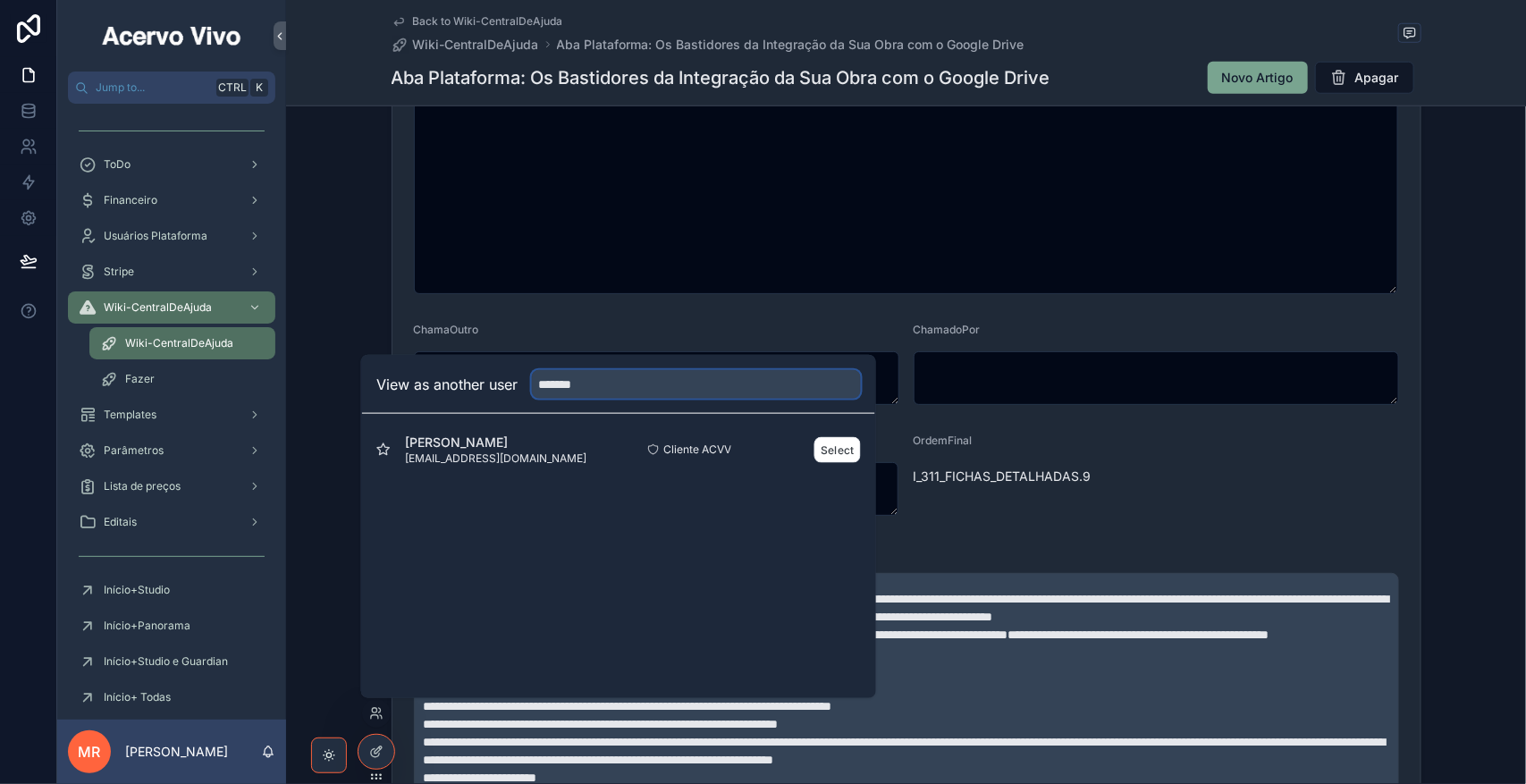
type input "*******"
click at [590, 443] on div "[PERSON_NAME] [PERSON_NAME][EMAIL_ADDRESS][DOMAIN_NAME]" at bounding box center [498, 449] width 242 height 33
click at [840, 456] on button "Select" at bounding box center [837, 449] width 47 height 26
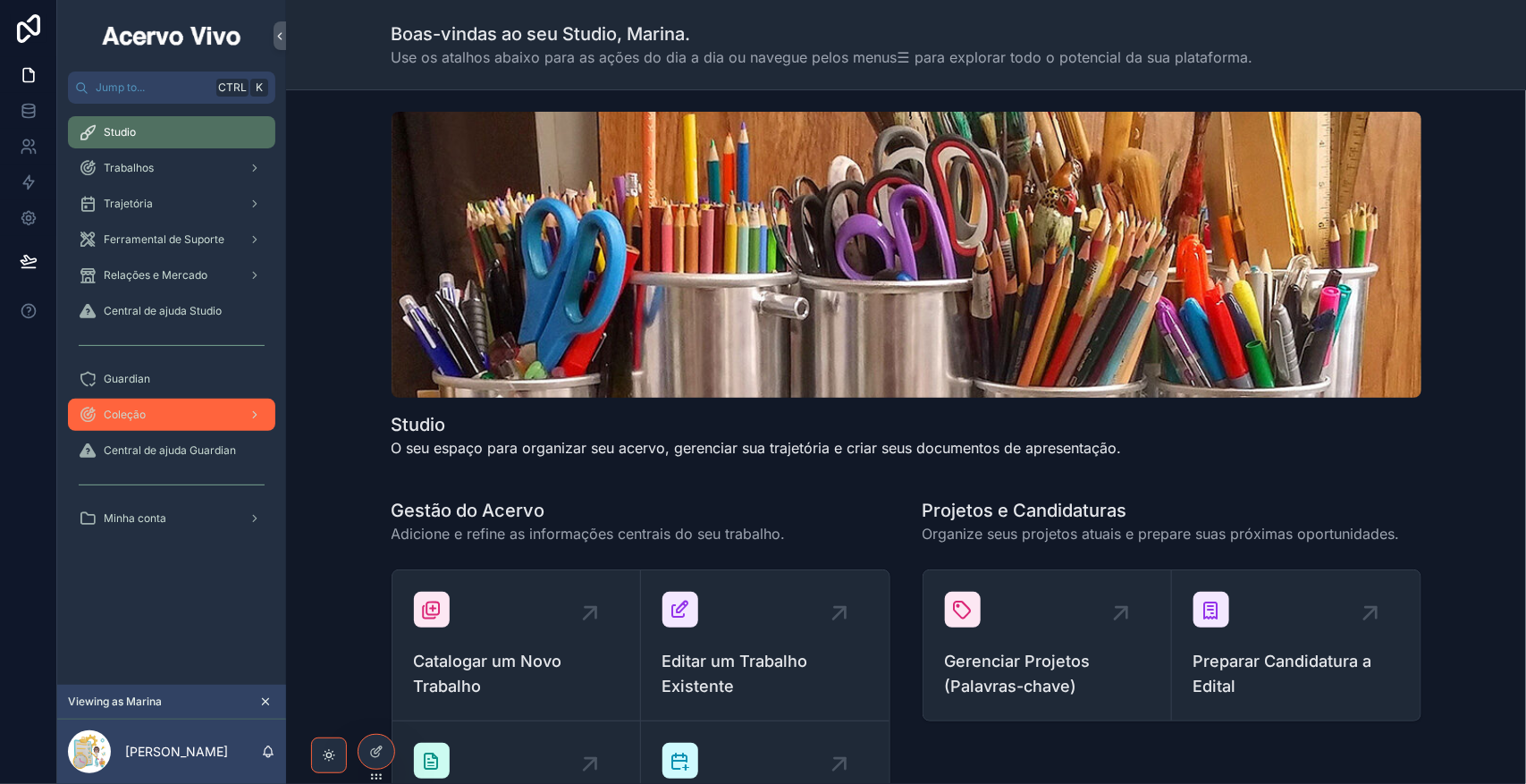
click at [157, 413] on div "Coleção" at bounding box center [172, 414] width 186 height 29
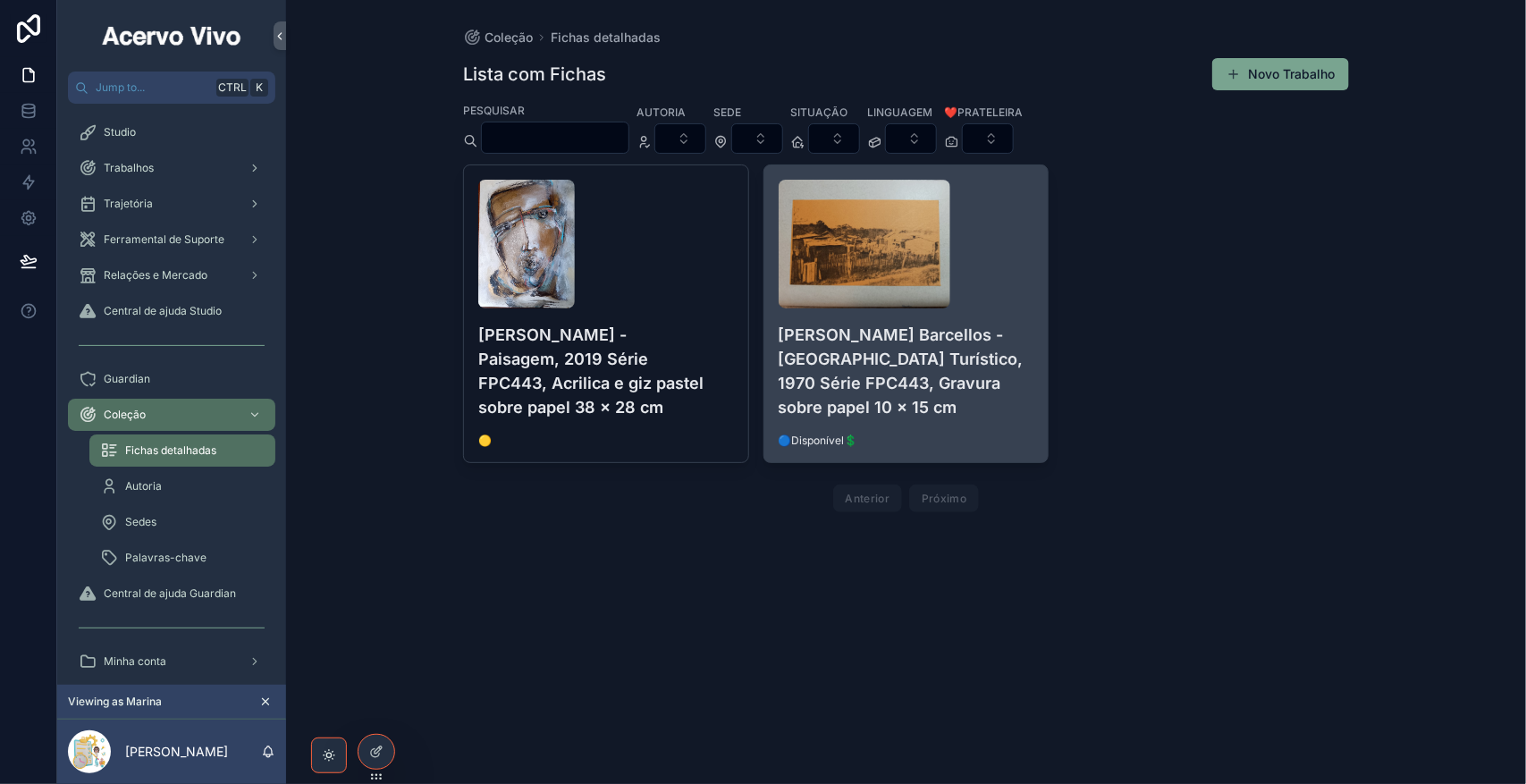
click at [990, 392] on h4 "[PERSON_NAME] Barcellos - [GEOGRAPHIC_DATA] Turístico, 1970 Série FPC443, Gravu…" at bounding box center [906, 371] width 256 height 97
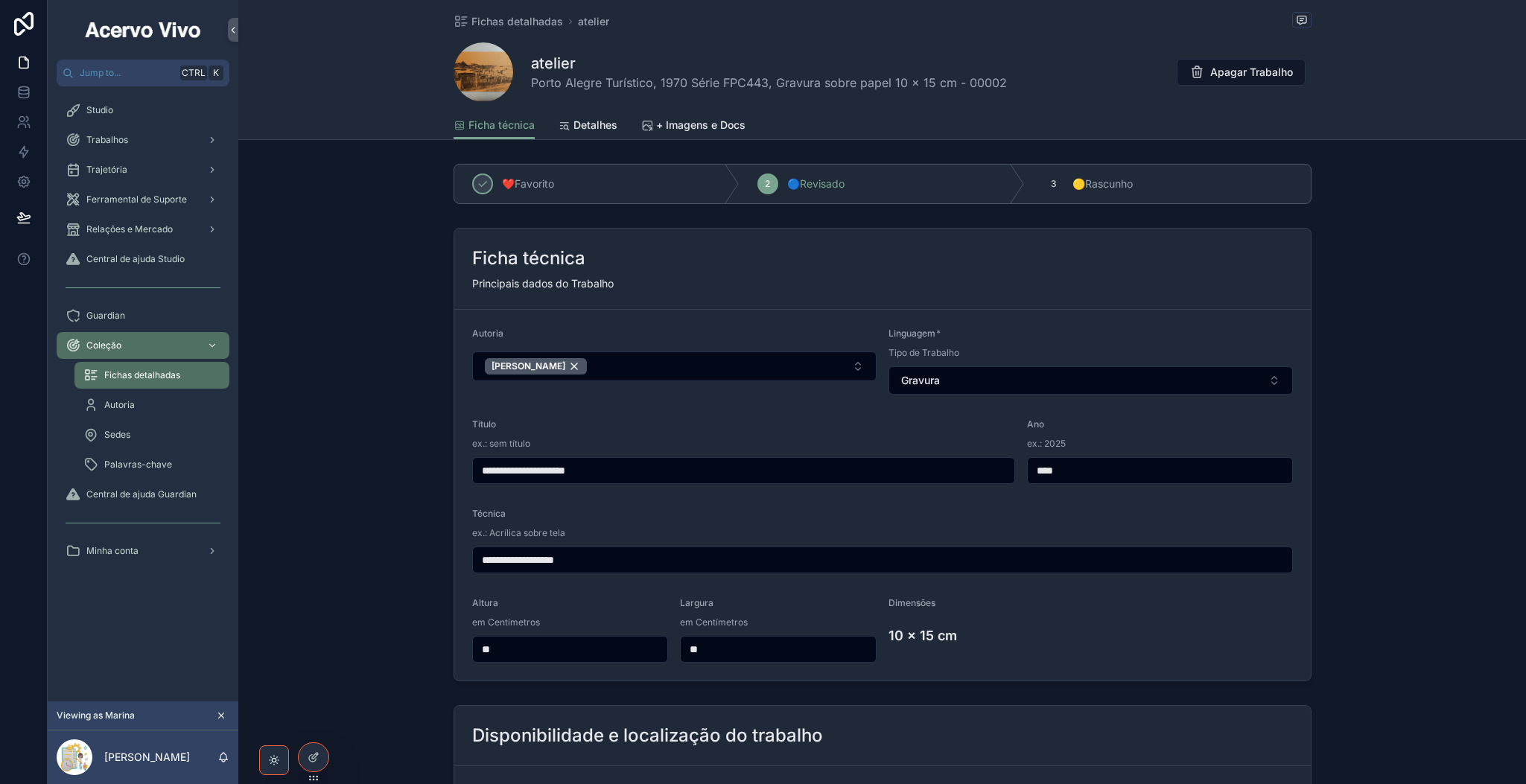
drag, startPoint x: 1171, startPoint y: 0, endPoint x: 1399, endPoint y: 317, distance: 390.5
click at [1270, 317] on div "**********" at bounding box center [881, 454] width 1287 height 466
click at [319, 652] on icon at bounding box center [313, 757] width 12 height 12
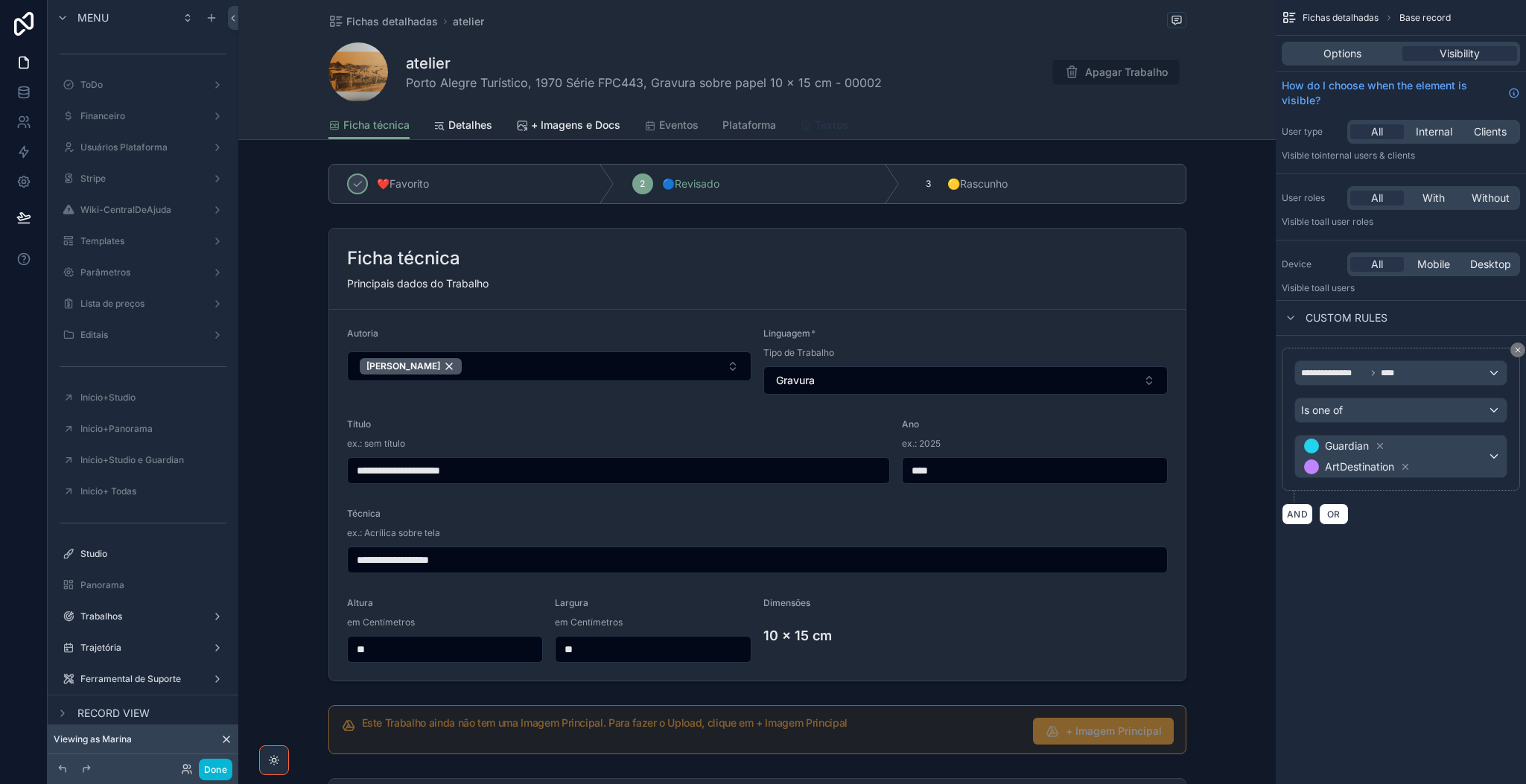
click at [821, 127] on span "Textos" at bounding box center [831, 125] width 33 height 15
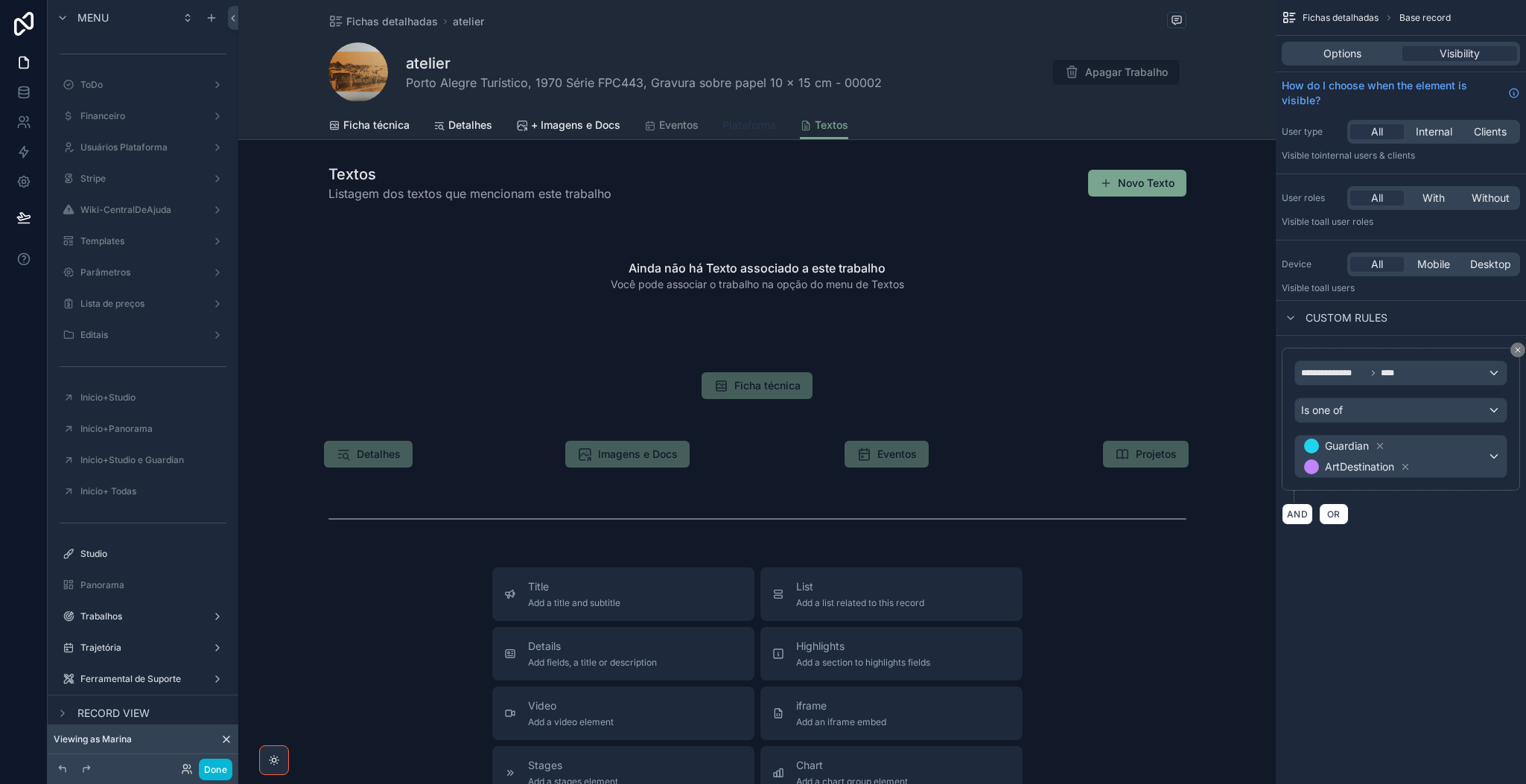
click at [738, 127] on span "Plataforma" at bounding box center [749, 125] width 53 height 15
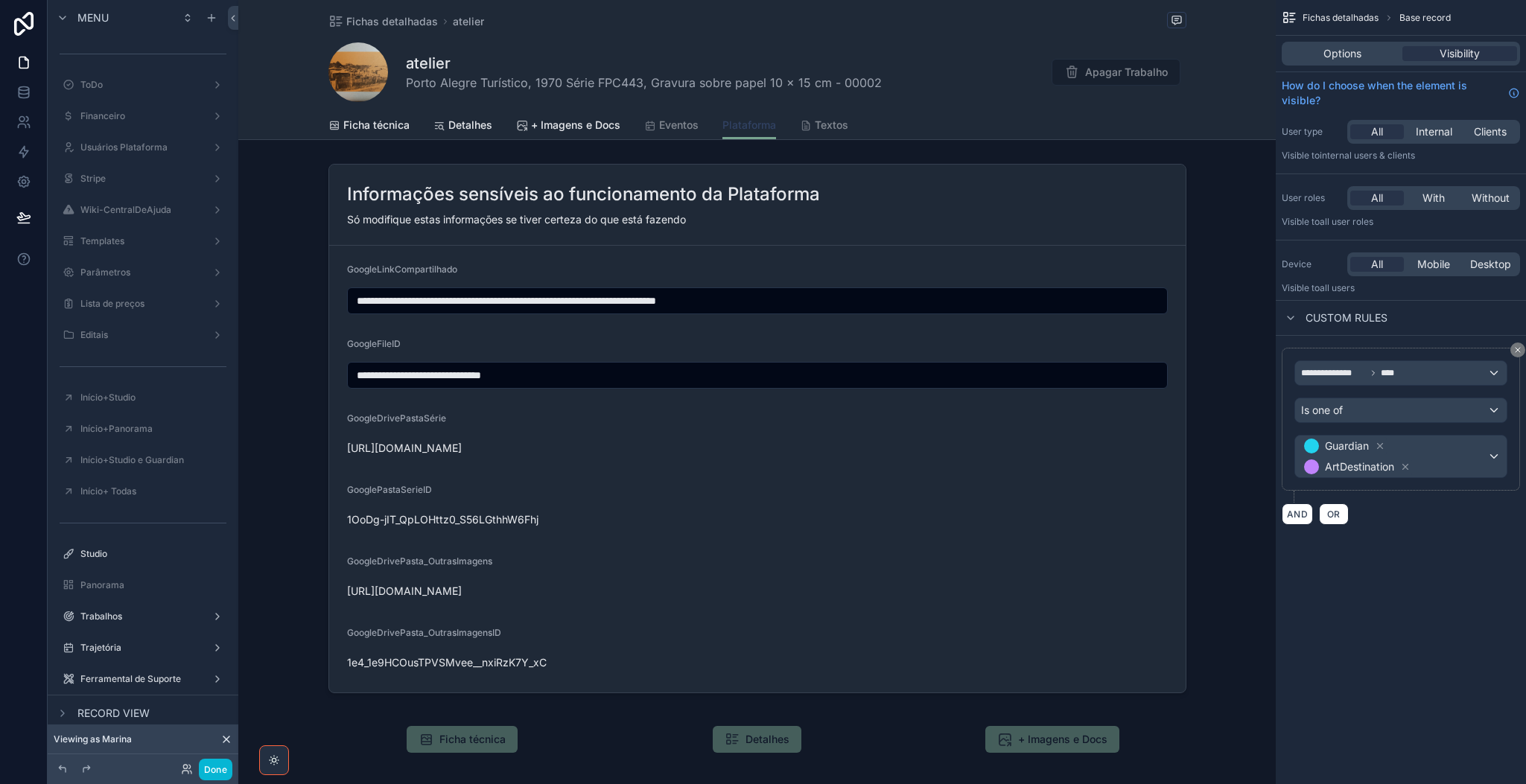
click at [745, 126] on span "Plataforma" at bounding box center [749, 125] width 53 height 15
click at [549, 125] on span "+ Imagens e Docs" at bounding box center [575, 125] width 89 height 15
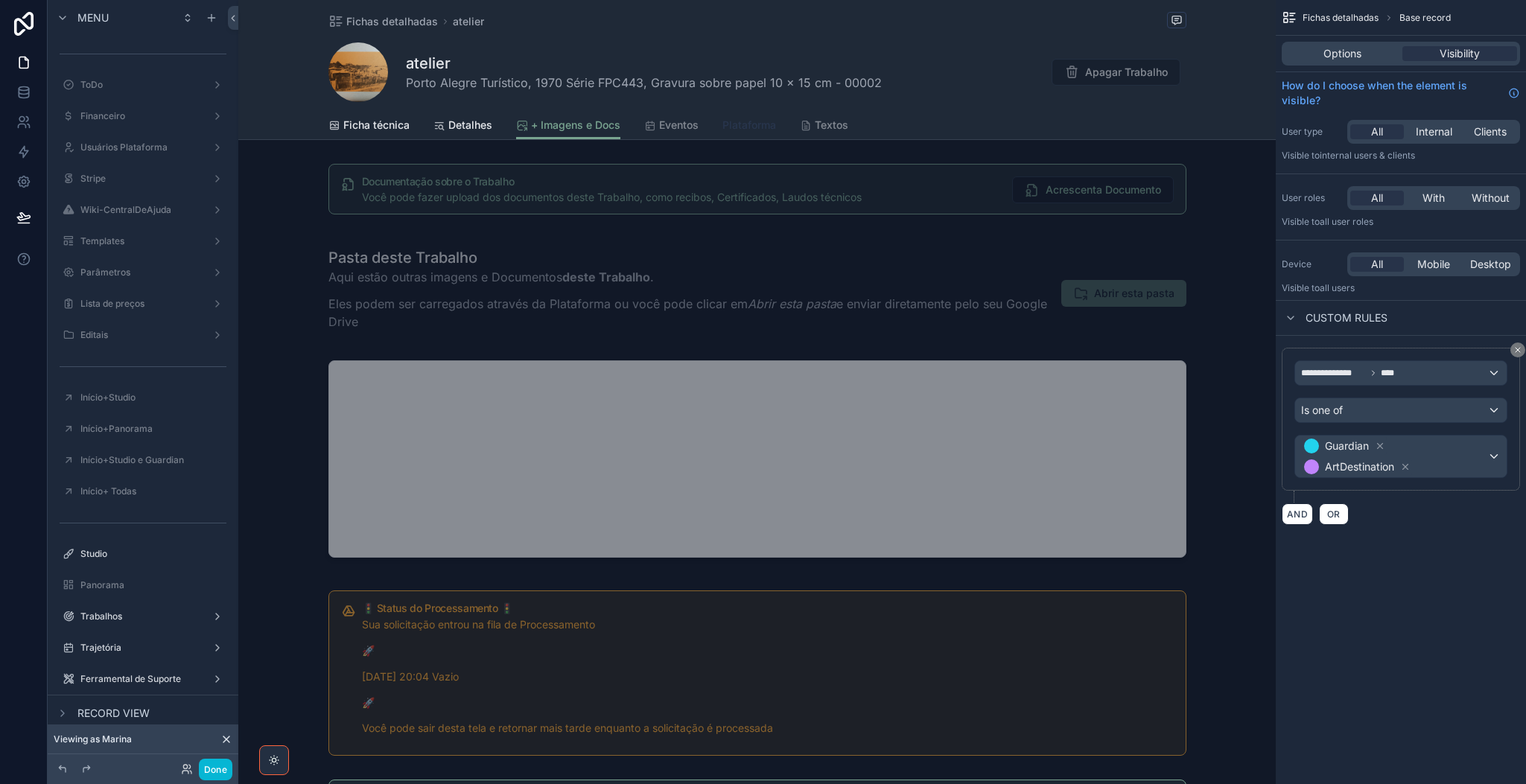
click at [747, 134] on link "Plataforma" at bounding box center [749, 126] width 53 height 29
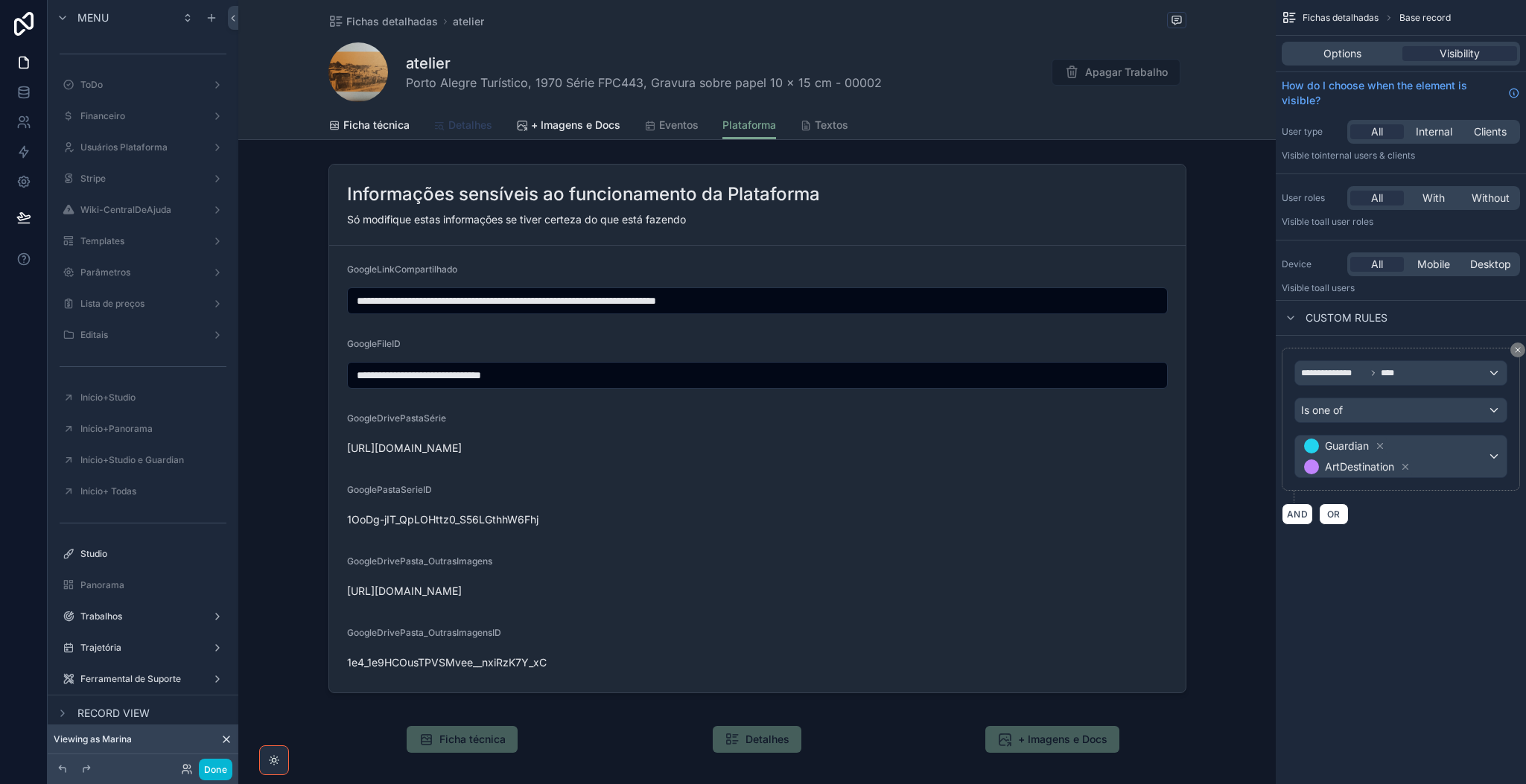
click at [456, 119] on span "Detalhes" at bounding box center [470, 125] width 44 height 15
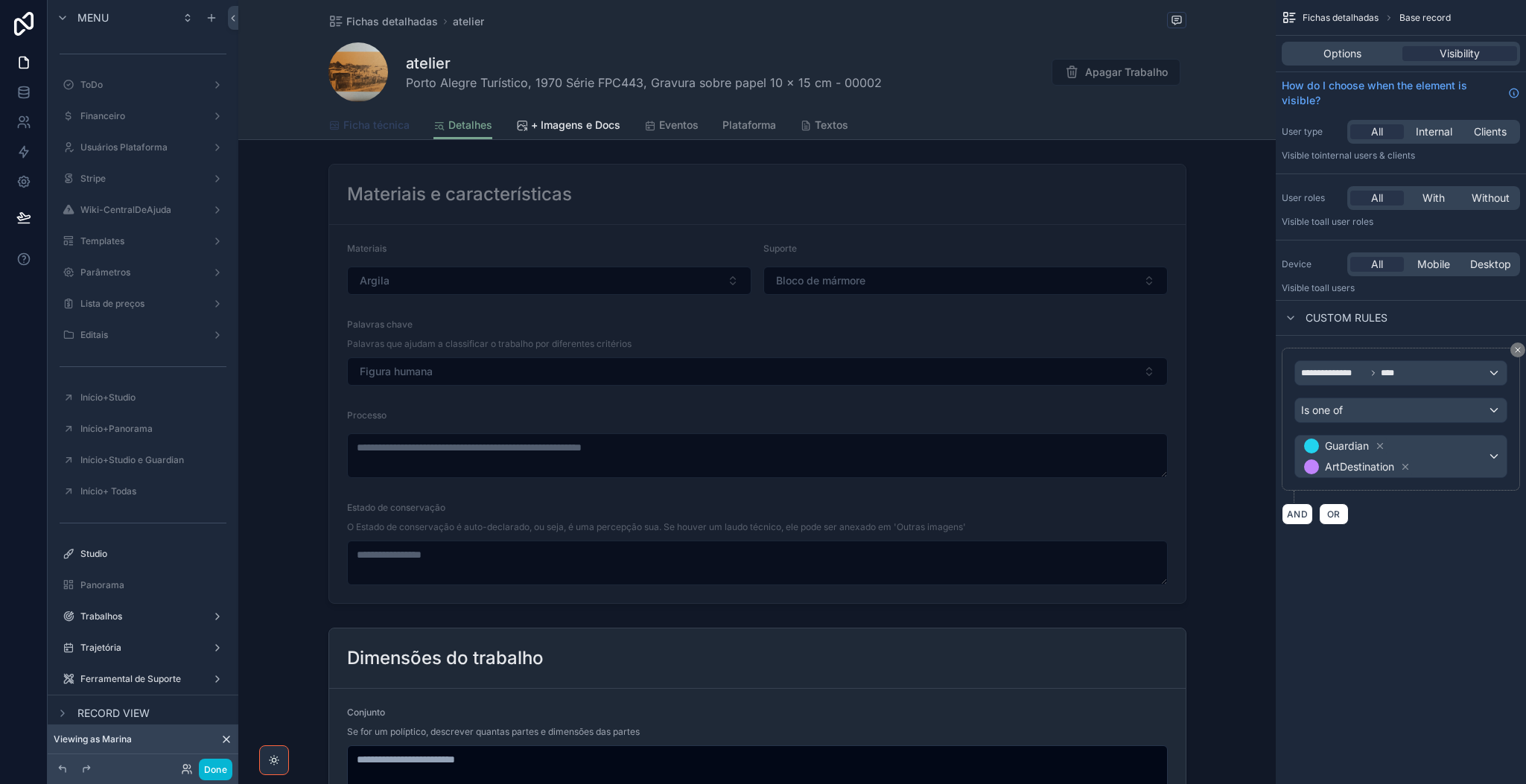
click at [370, 127] on span "Ficha técnica" at bounding box center [377, 125] width 67 height 15
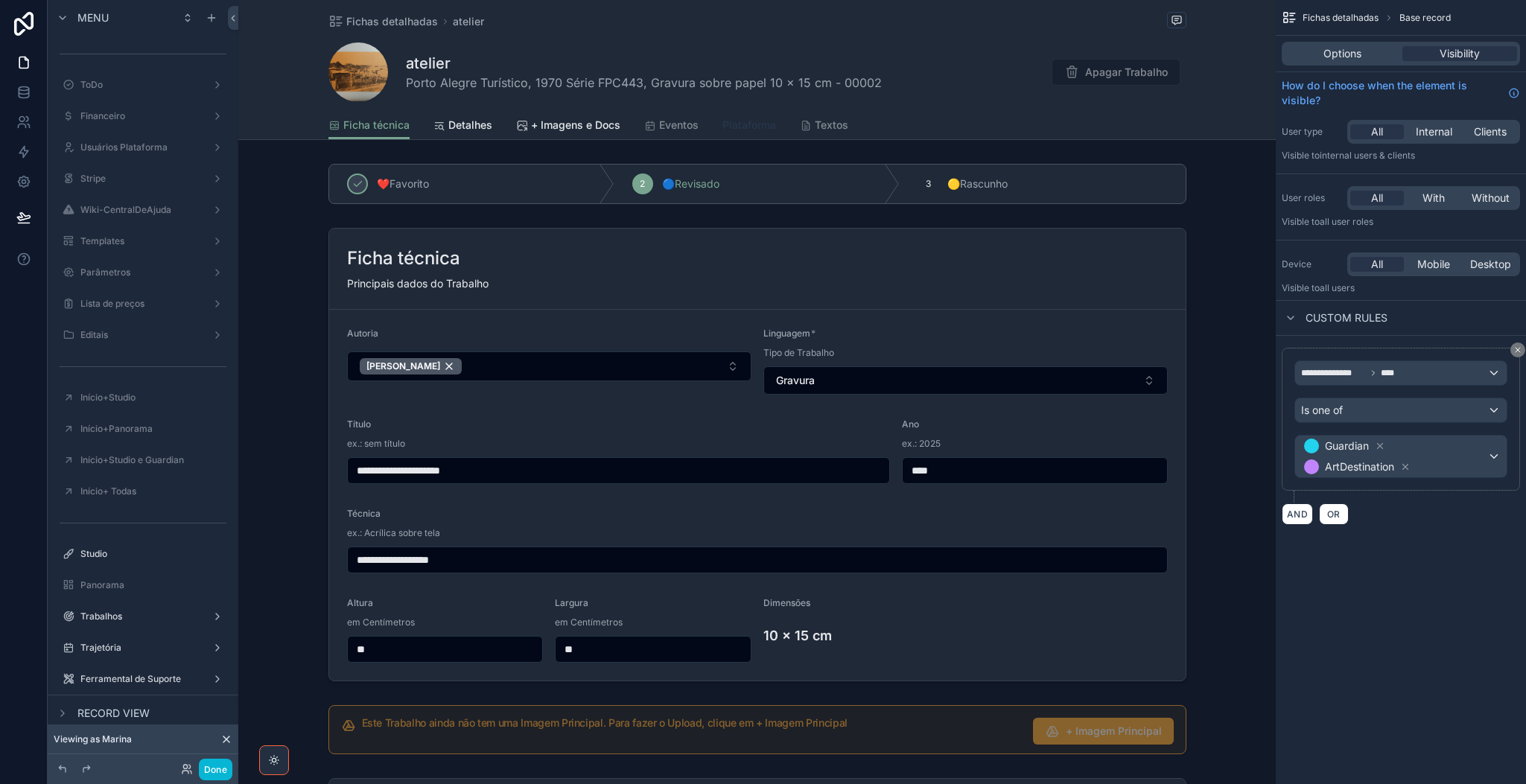
click at [740, 129] on span "Plataforma" at bounding box center [749, 125] width 53 height 15
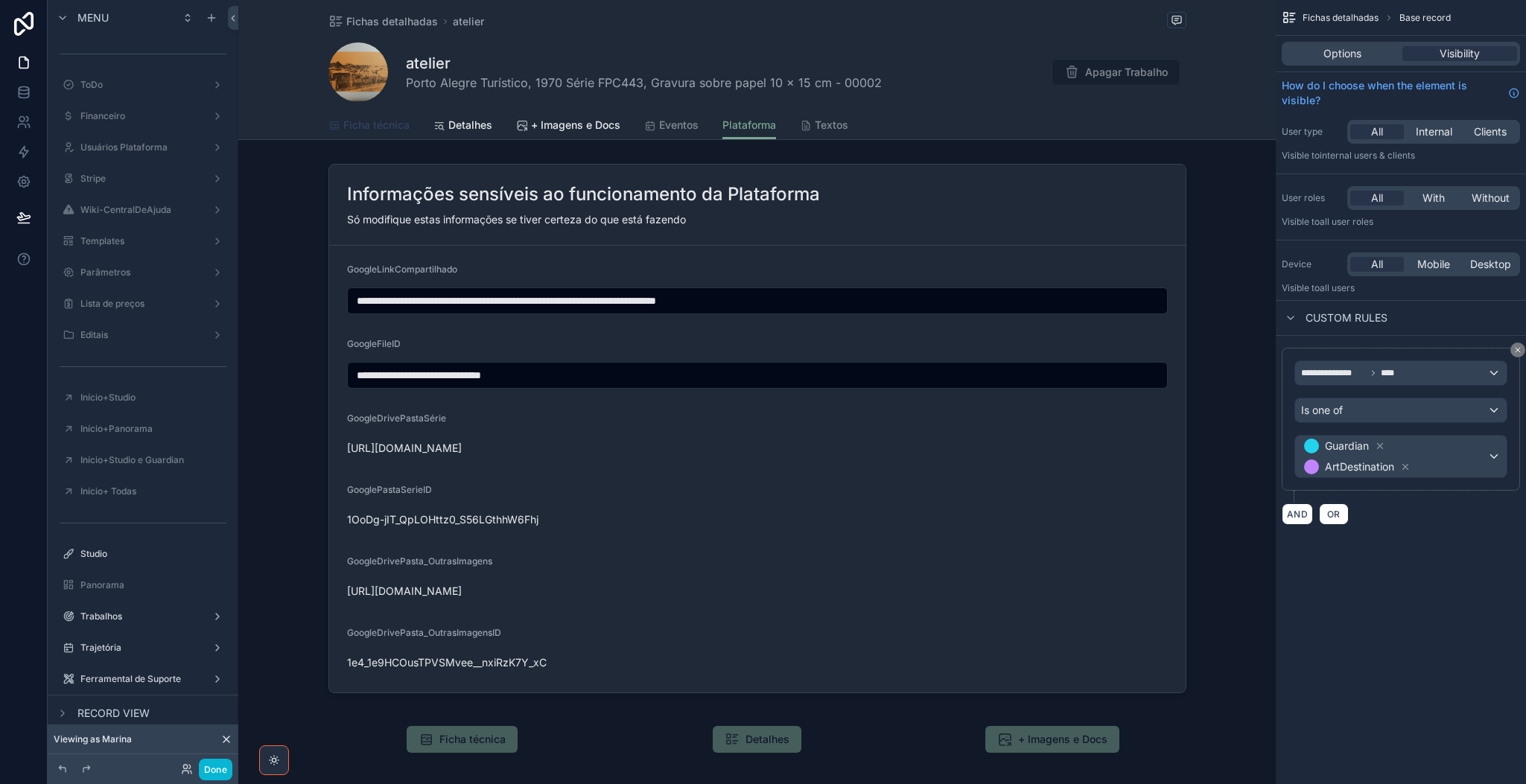
click at [371, 122] on span "Ficha técnica" at bounding box center [377, 125] width 67 height 15
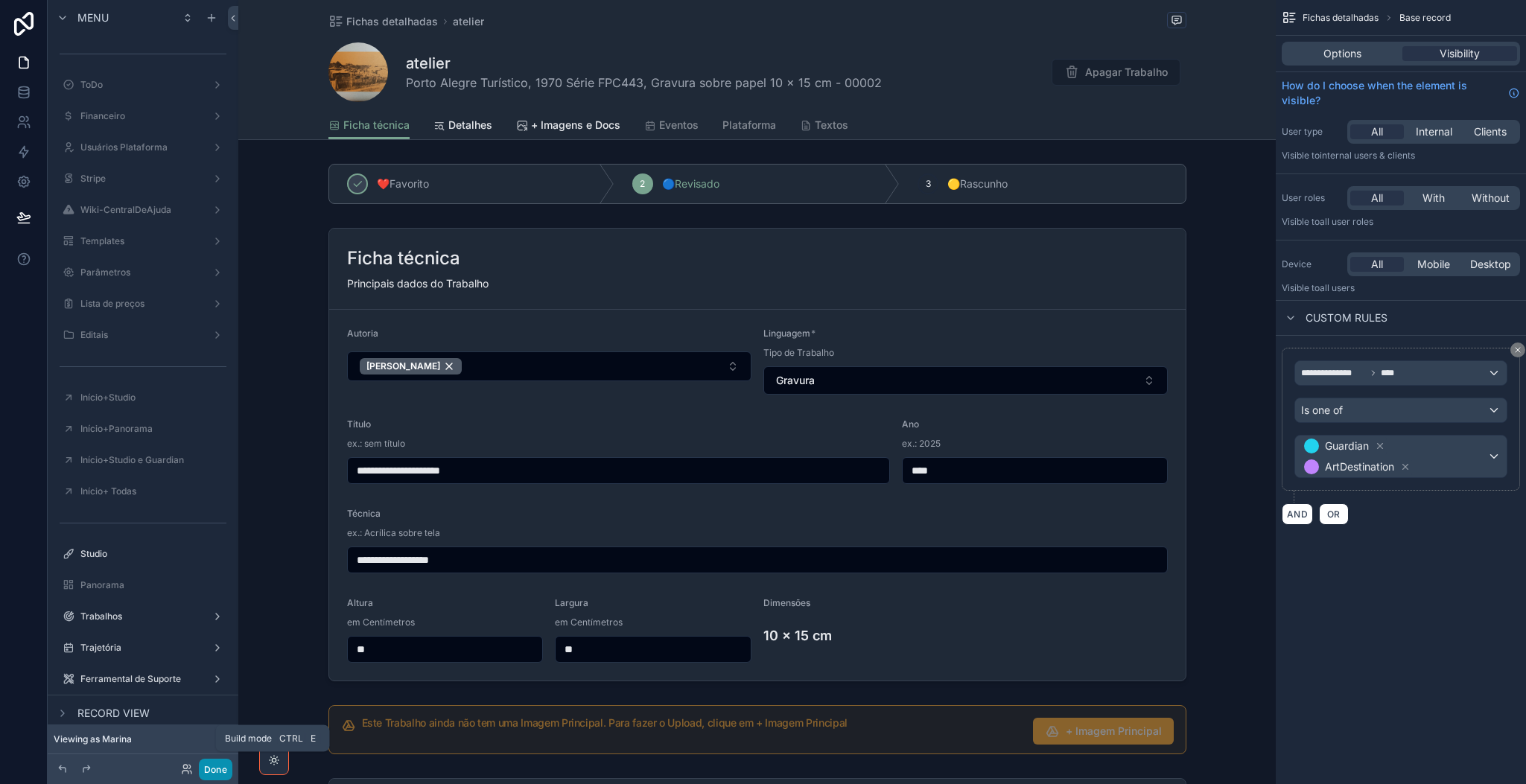
click at [218, 652] on button "Done" at bounding box center [215, 769] width 33 height 22
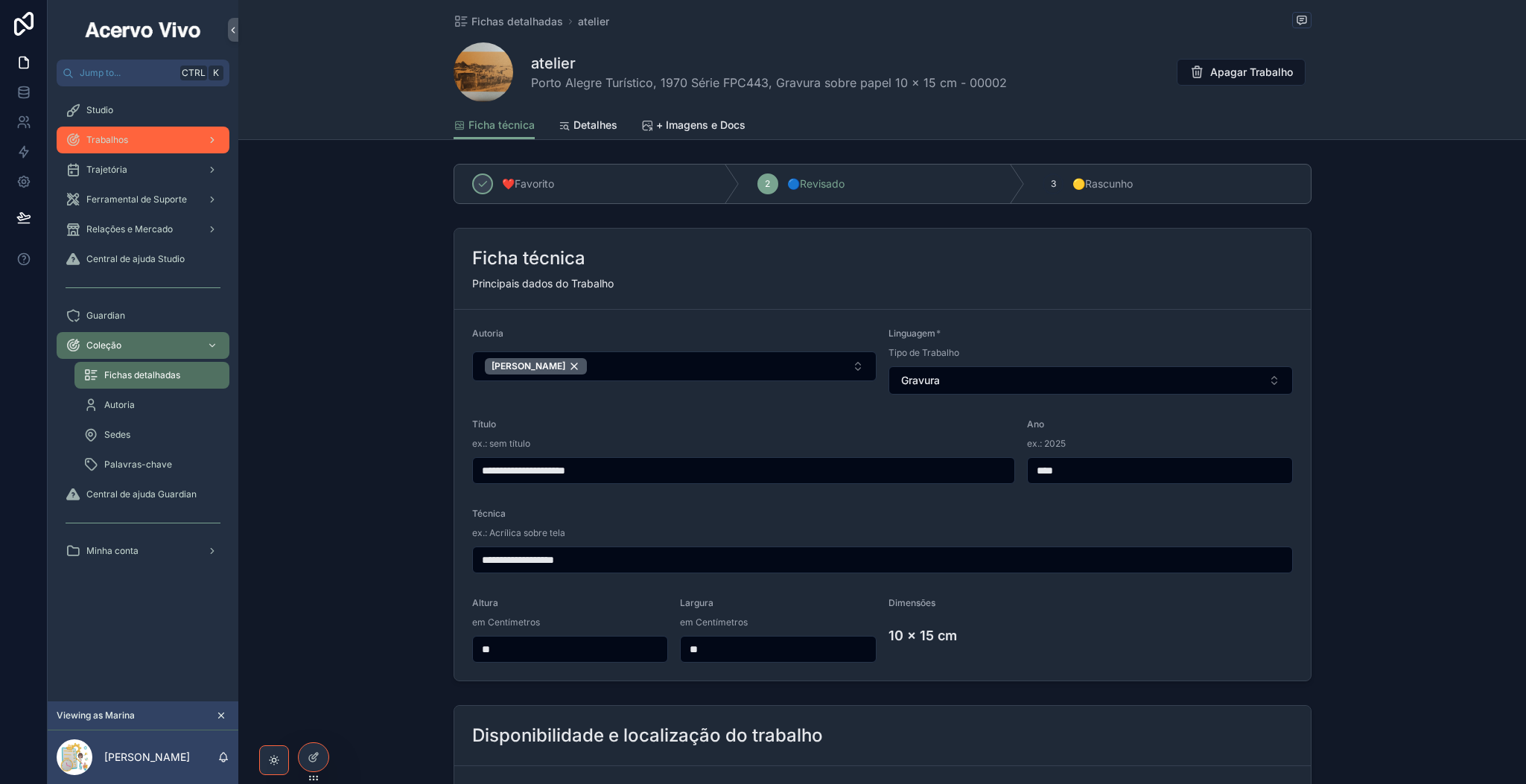
click at [161, 136] on div "Trabalhos" at bounding box center [143, 139] width 155 height 24
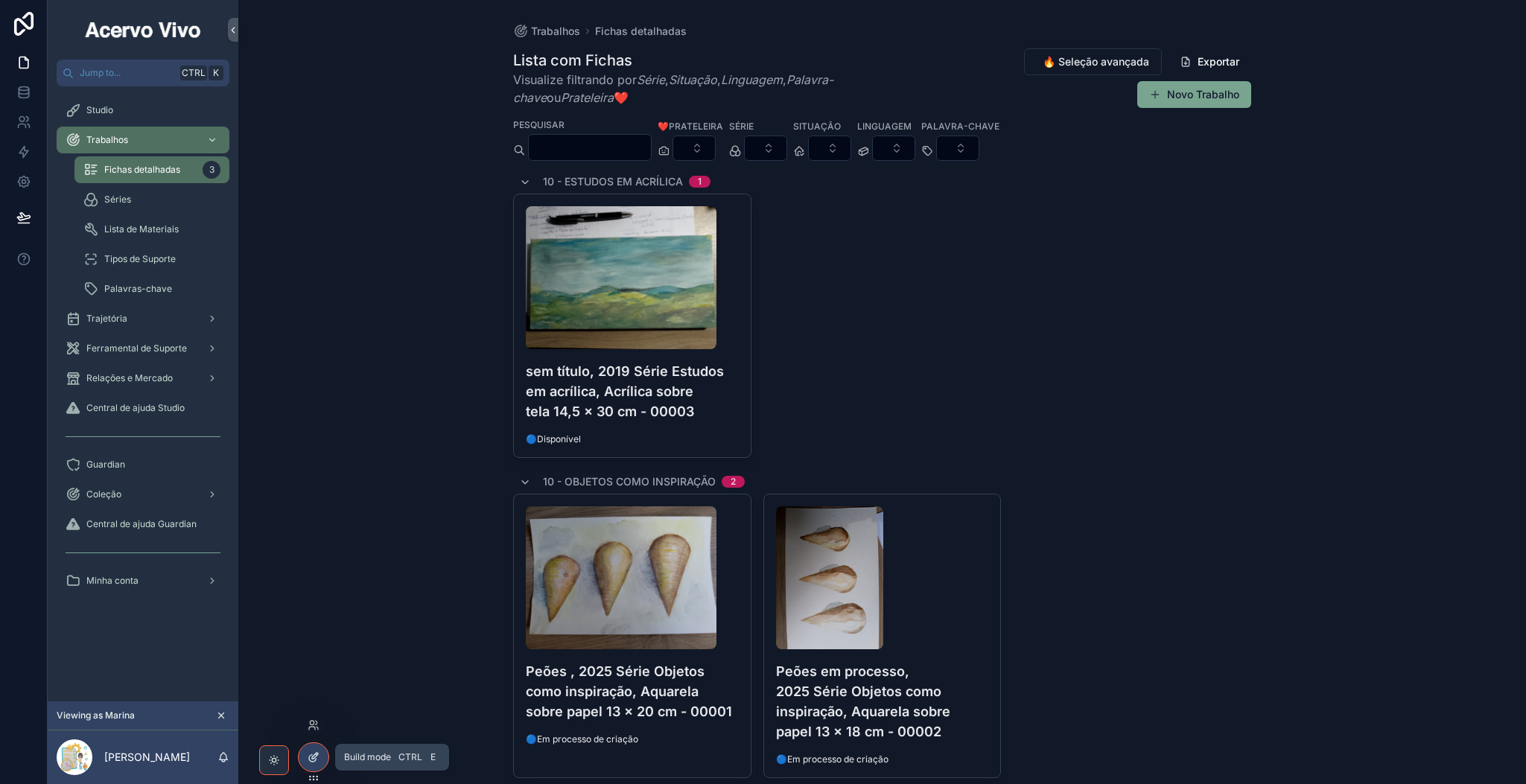
click at [314, 652] on icon at bounding box center [313, 757] width 12 height 12
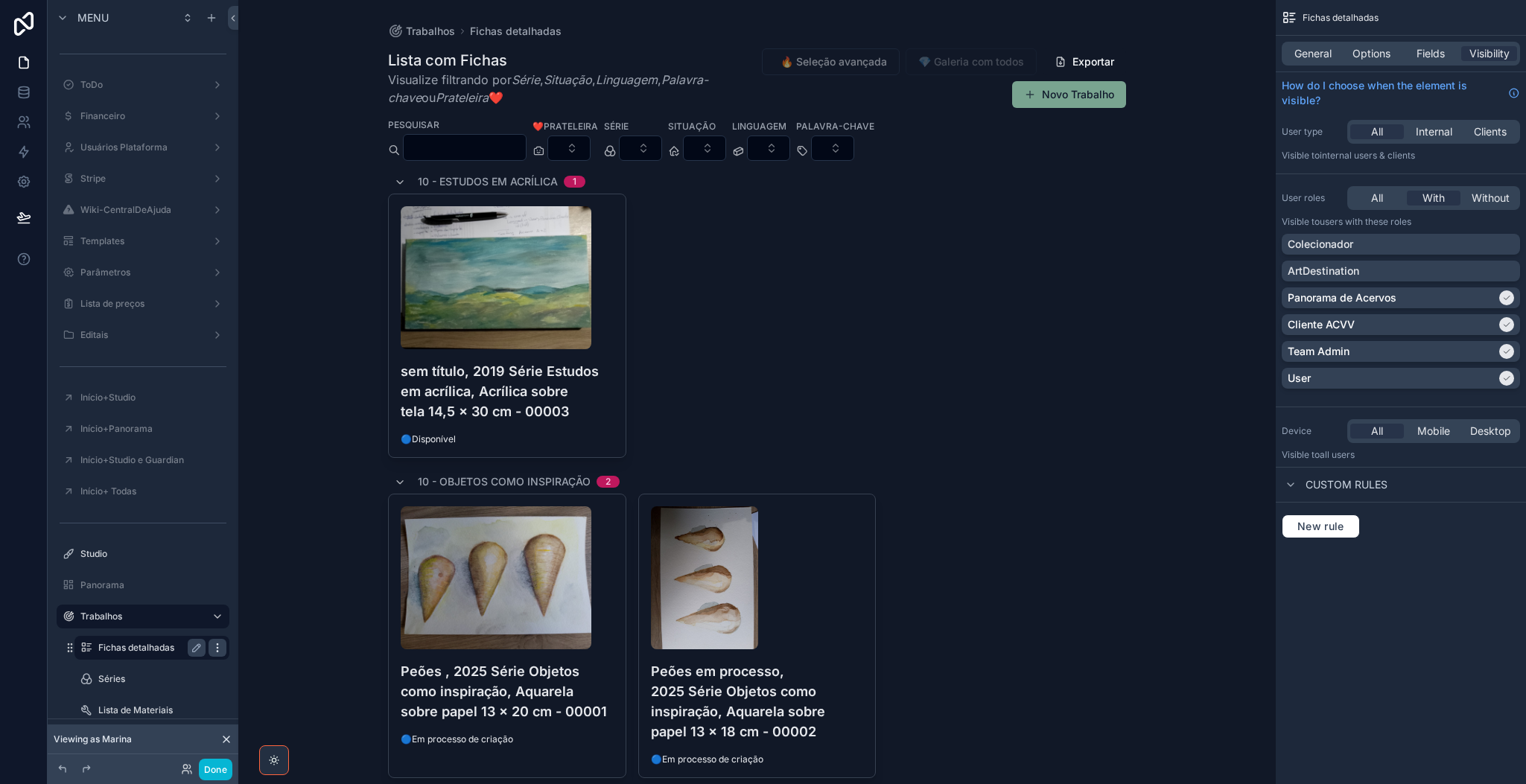
click at [213, 648] on icon "scrollable content" at bounding box center [217, 647] width 12 height 12
click at [279, 652] on span "Clone" at bounding box center [279, 663] width 28 height 15
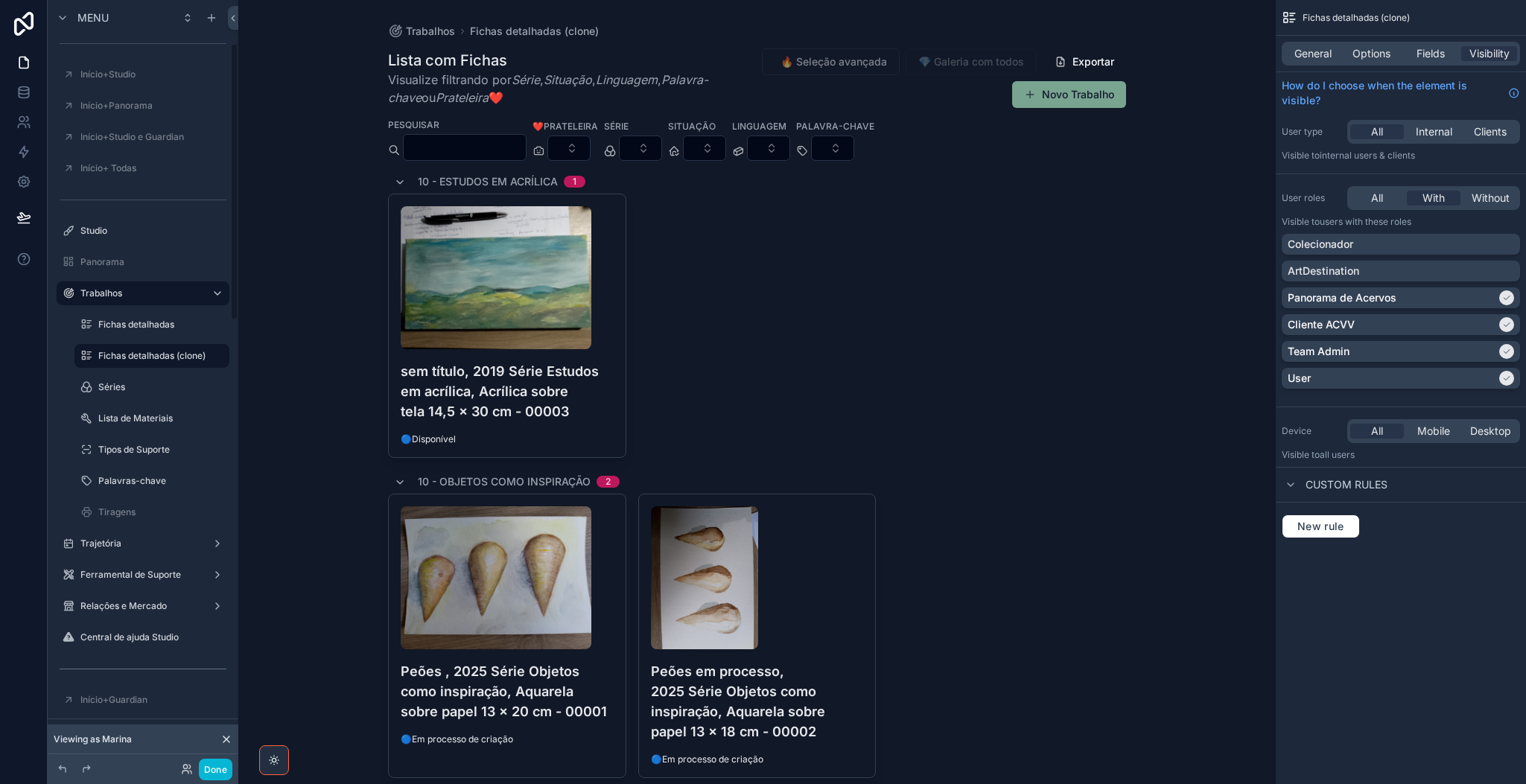
click at [231, 652] on div "ToDo Financeiro Usuários Plataforma Stripe Wiki-CentralDeAjuda Templates Parâme…" at bounding box center [143, 384] width 191 height 1344
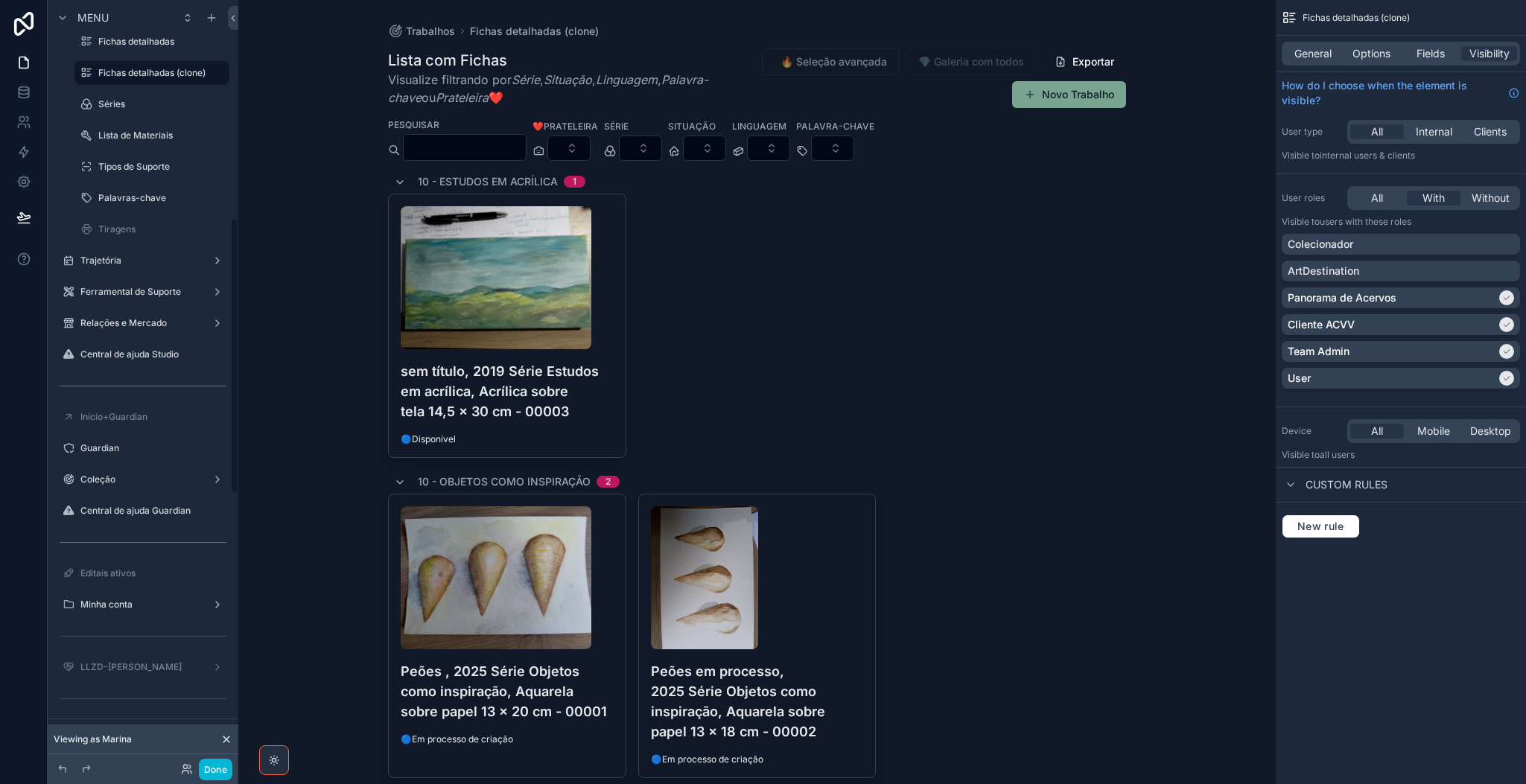
scroll to position [601, 0]
drag, startPoint x: 233, startPoint y: 425, endPoint x: 233, endPoint y: 363, distance: 62.0
click at [233, 363] on div "Menu ToDo Financeiro Usuários Plataforma Stripe Wiki-CentralDeAjuda Templates P…" at bounding box center [143, 383] width 191 height 766
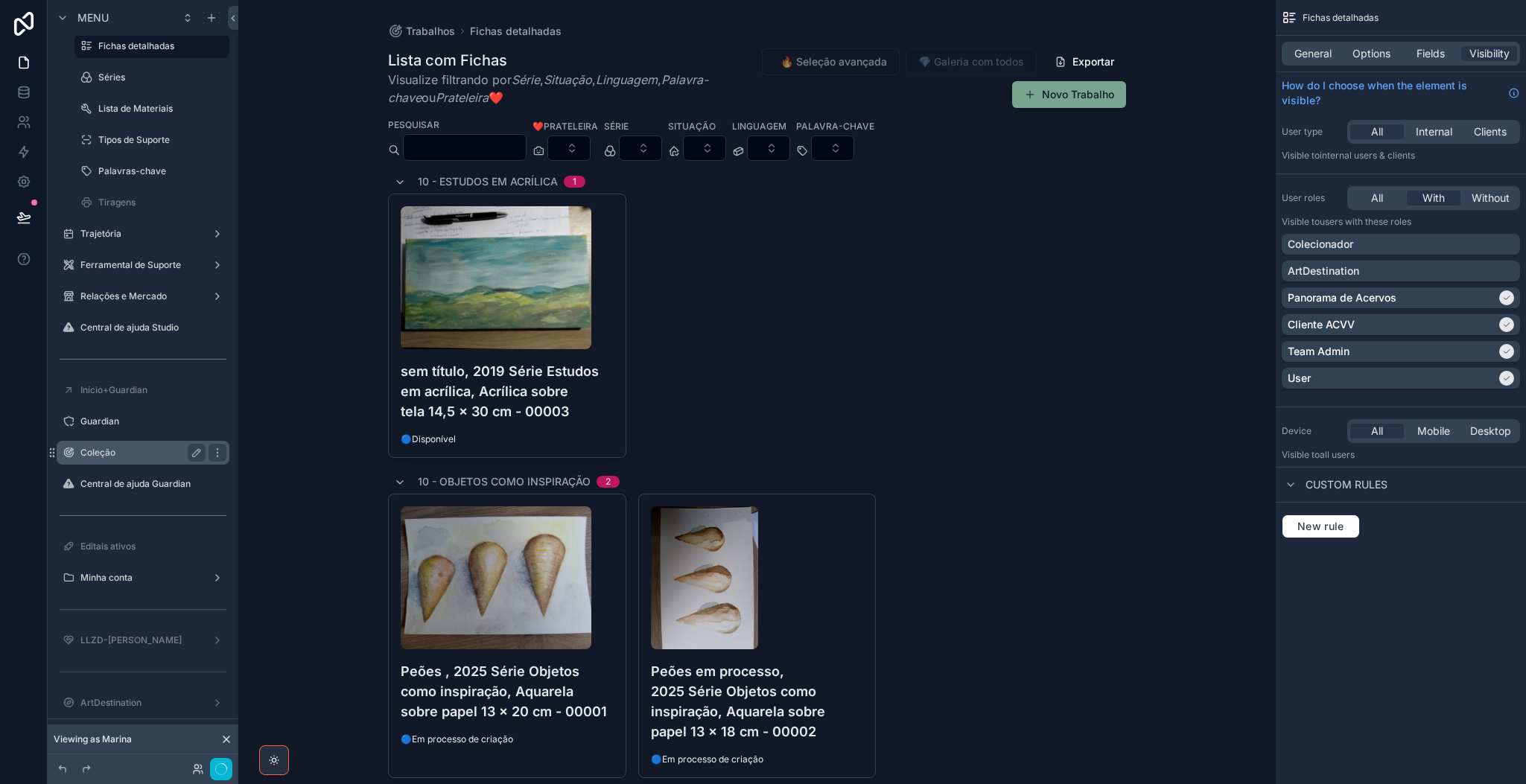
click at [142, 452] on label "Coleção" at bounding box center [140, 452] width 119 height 12
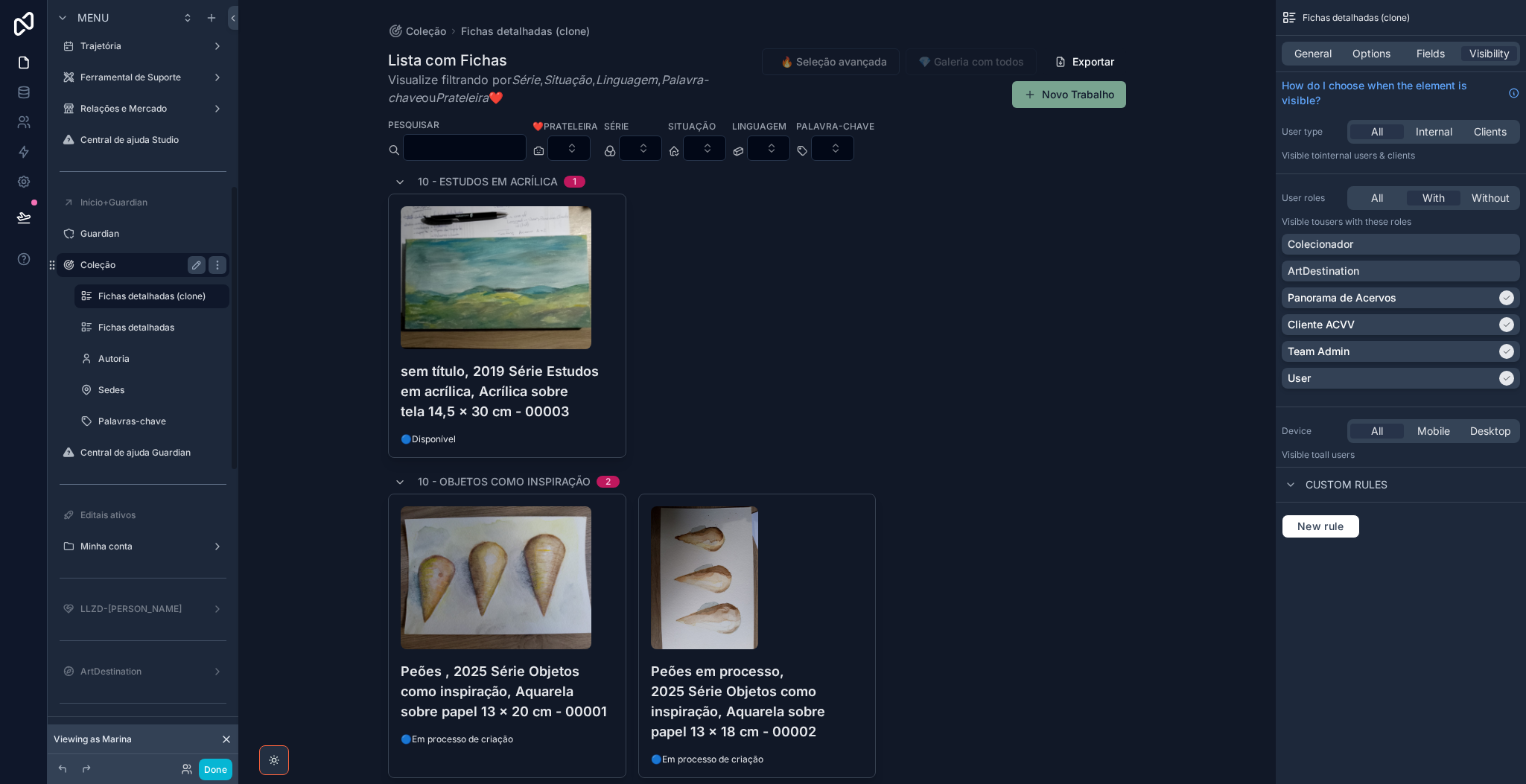
scroll to position [497, 0]
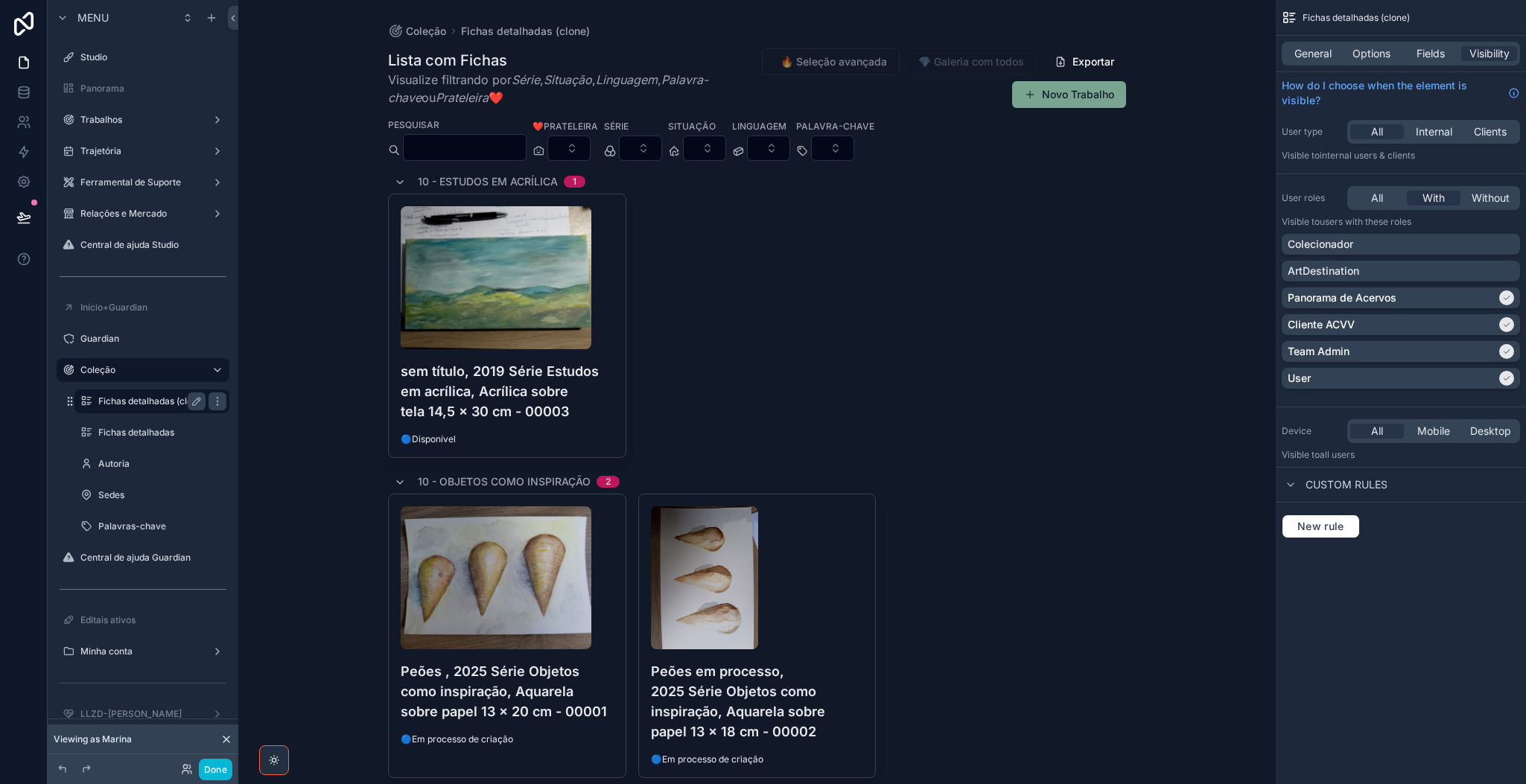
click at [141, 402] on label "Fichas detalhadas (clone)" at bounding box center [152, 401] width 107 height 12
click at [1270, 50] on span "General" at bounding box center [1313, 53] width 37 height 15
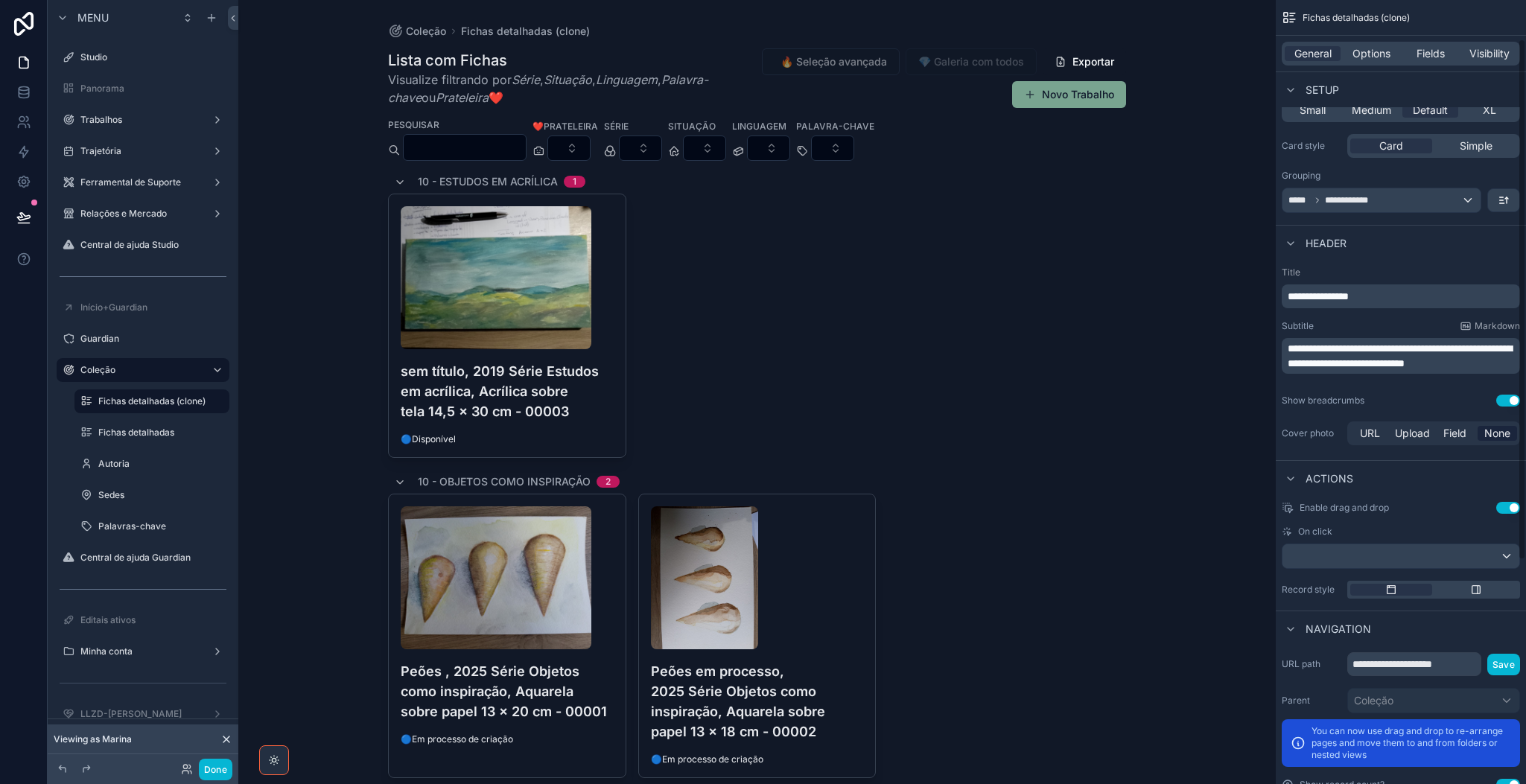
click at [1270, 619] on div "**********" at bounding box center [1400, 219] width 250 height 1154
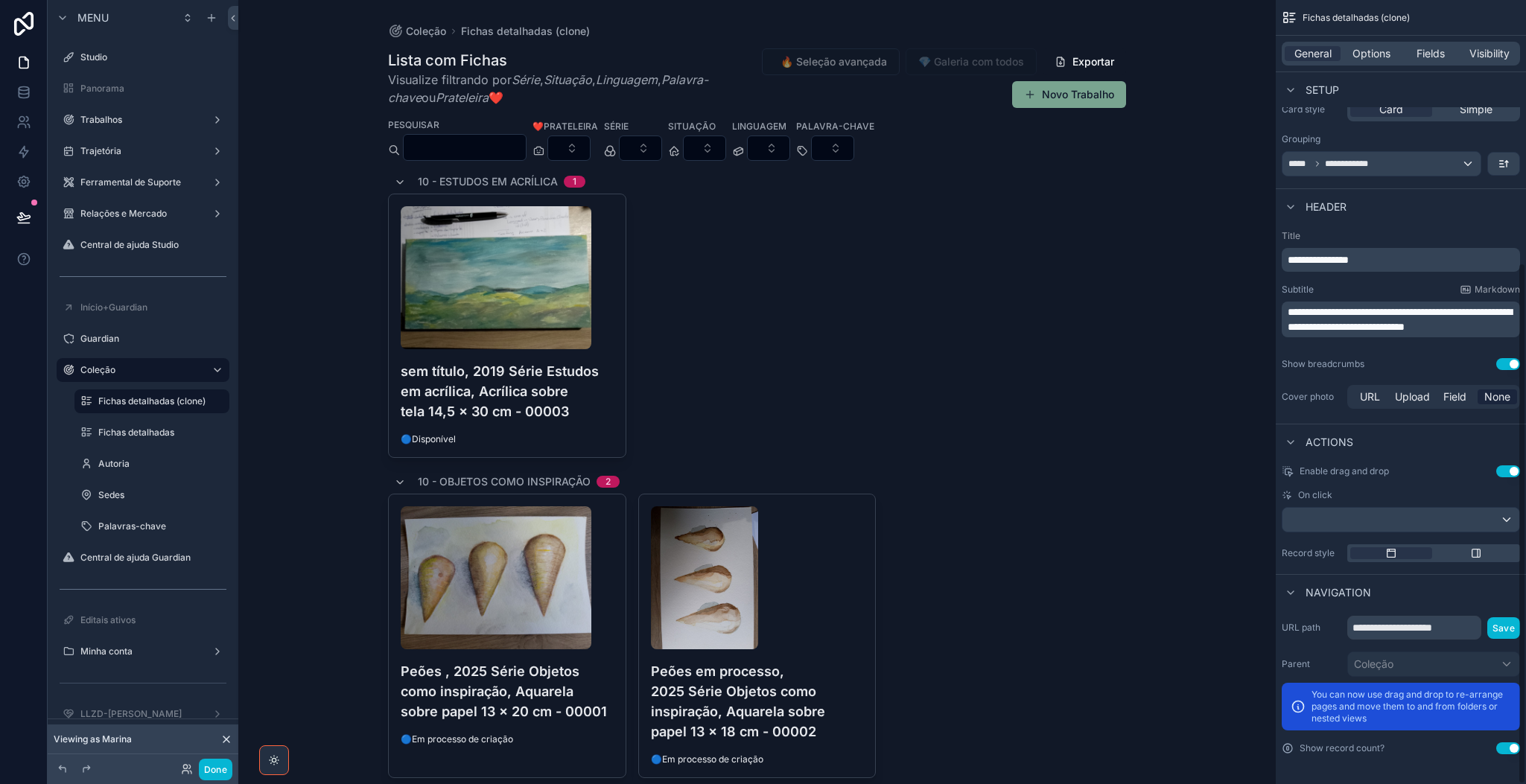
click at [1270, 619] on div "**********" at bounding box center [1400, 392] width 250 height 784
click at [1270, 626] on input "**********" at bounding box center [1414, 628] width 134 height 24
type input "*"
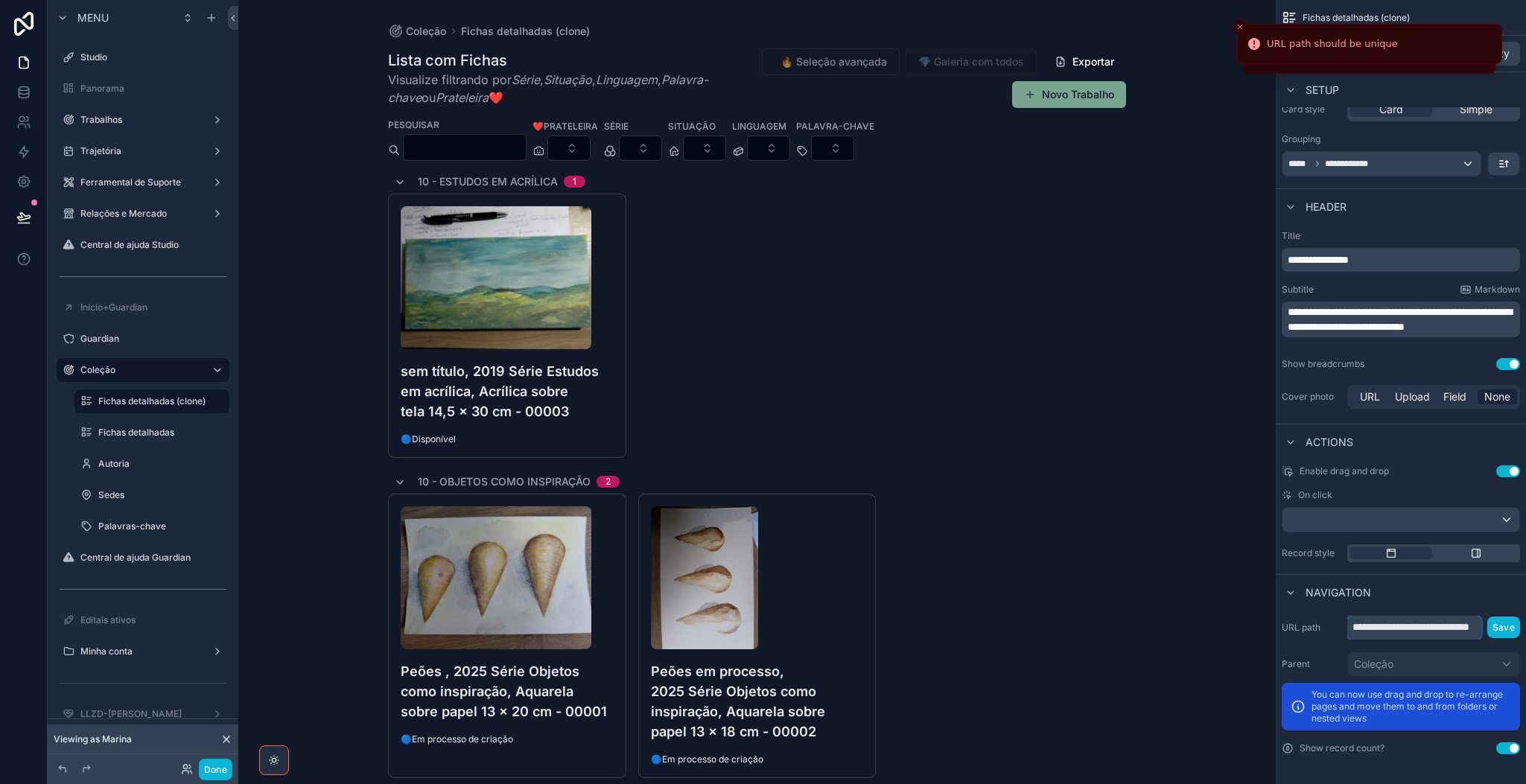
scroll to position [0, 43]
type input "**********"
click at [1270, 624] on button "Save" at bounding box center [1504, 628] width 33 height 22
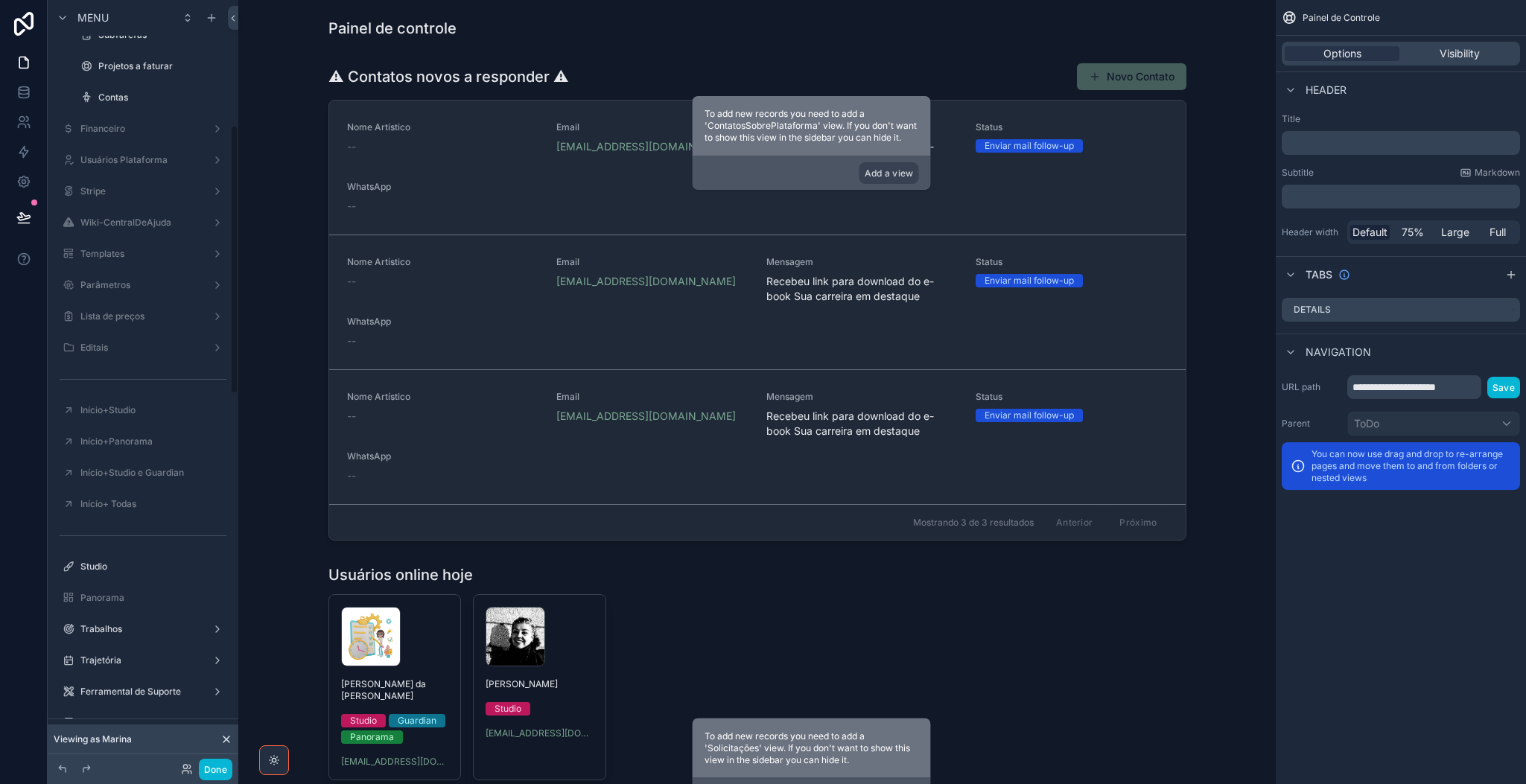
click at [233, 652] on div "ToDo Painel de Controle Interações Solicitações Projetos Listagem de Tarefas Su…" at bounding box center [143, 487] width 191 height 1376
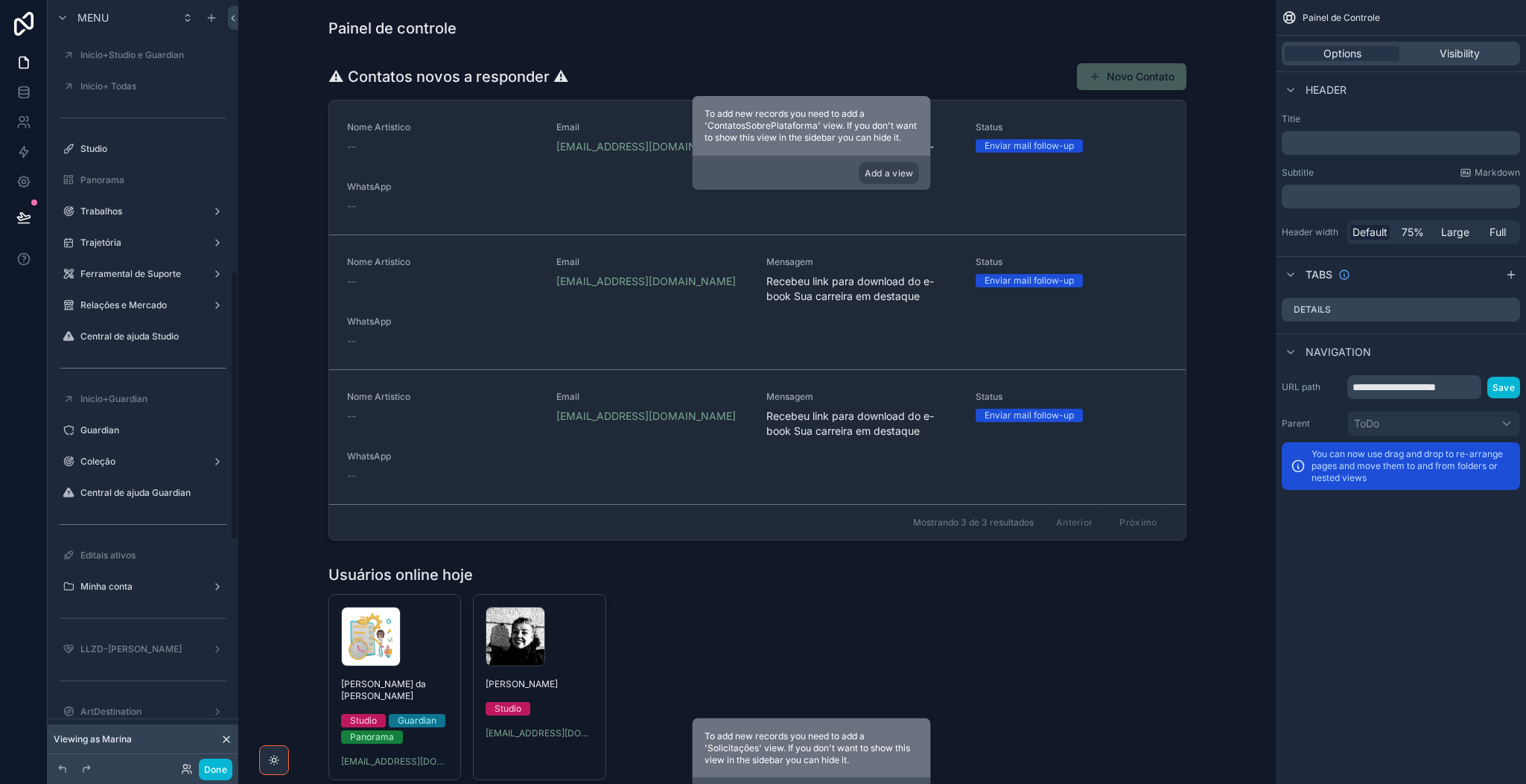
scroll to position [773, 0]
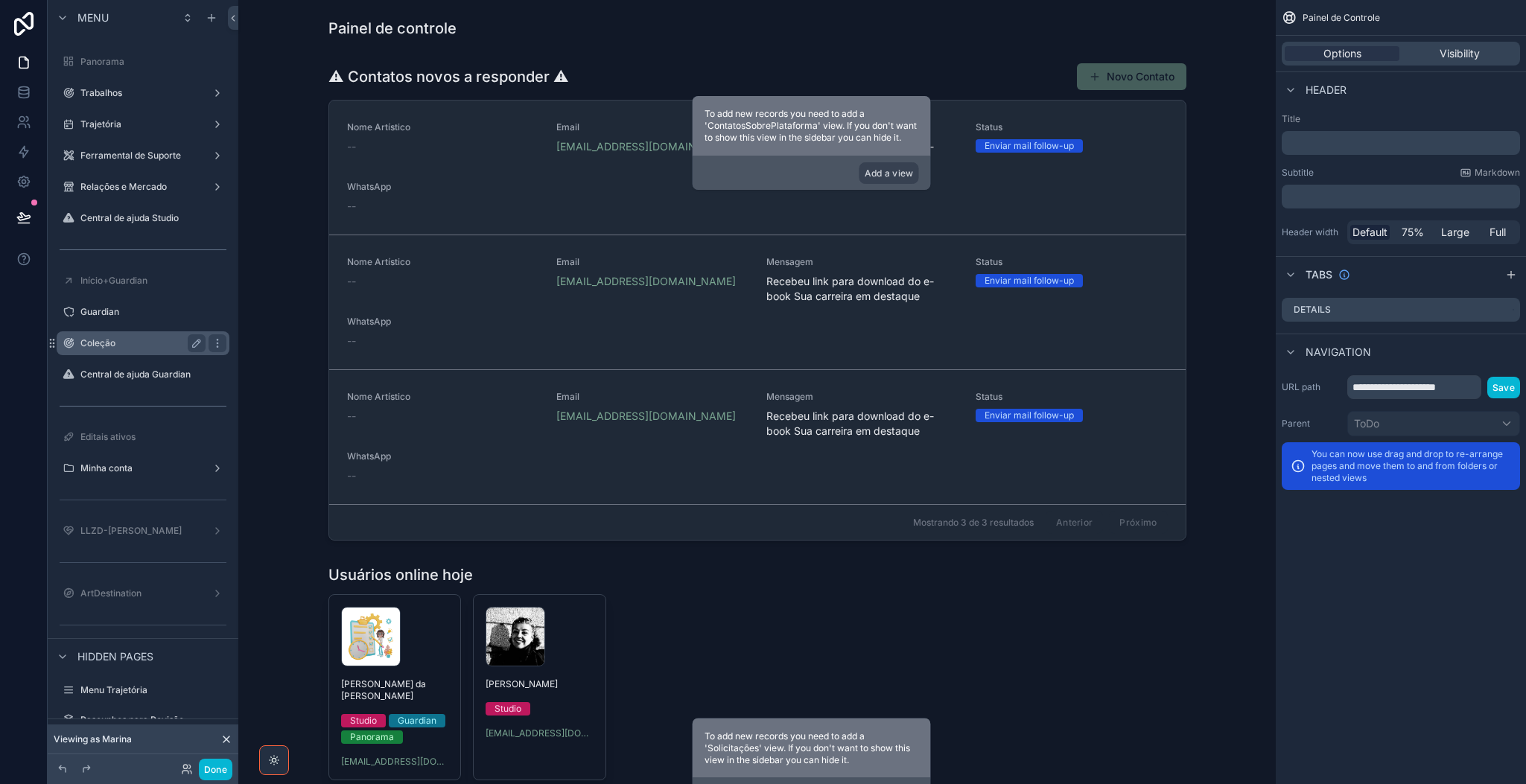
click at [124, 338] on label "Coleção" at bounding box center [140, 342] width 119 height 12
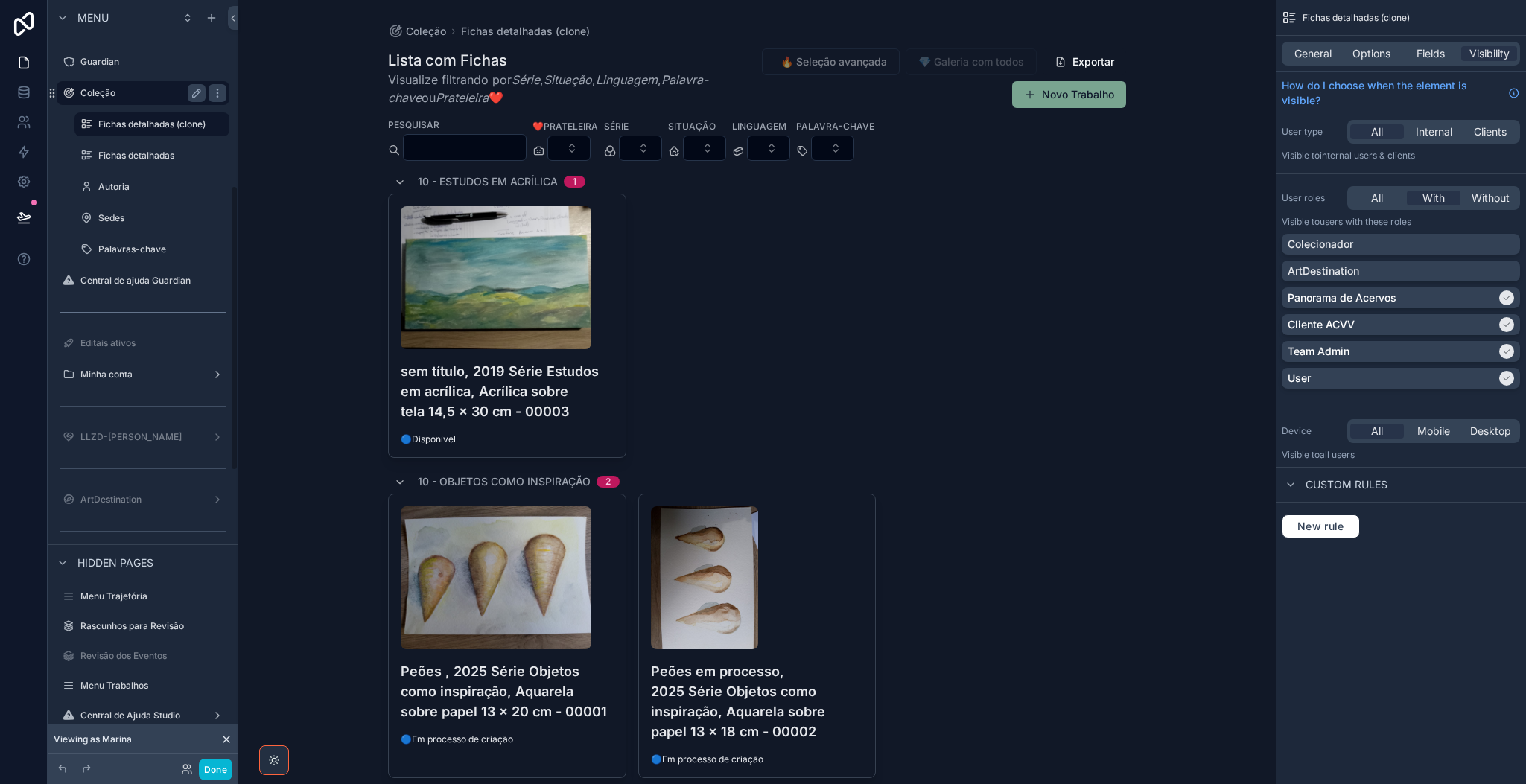
scroll to position [497, 0]
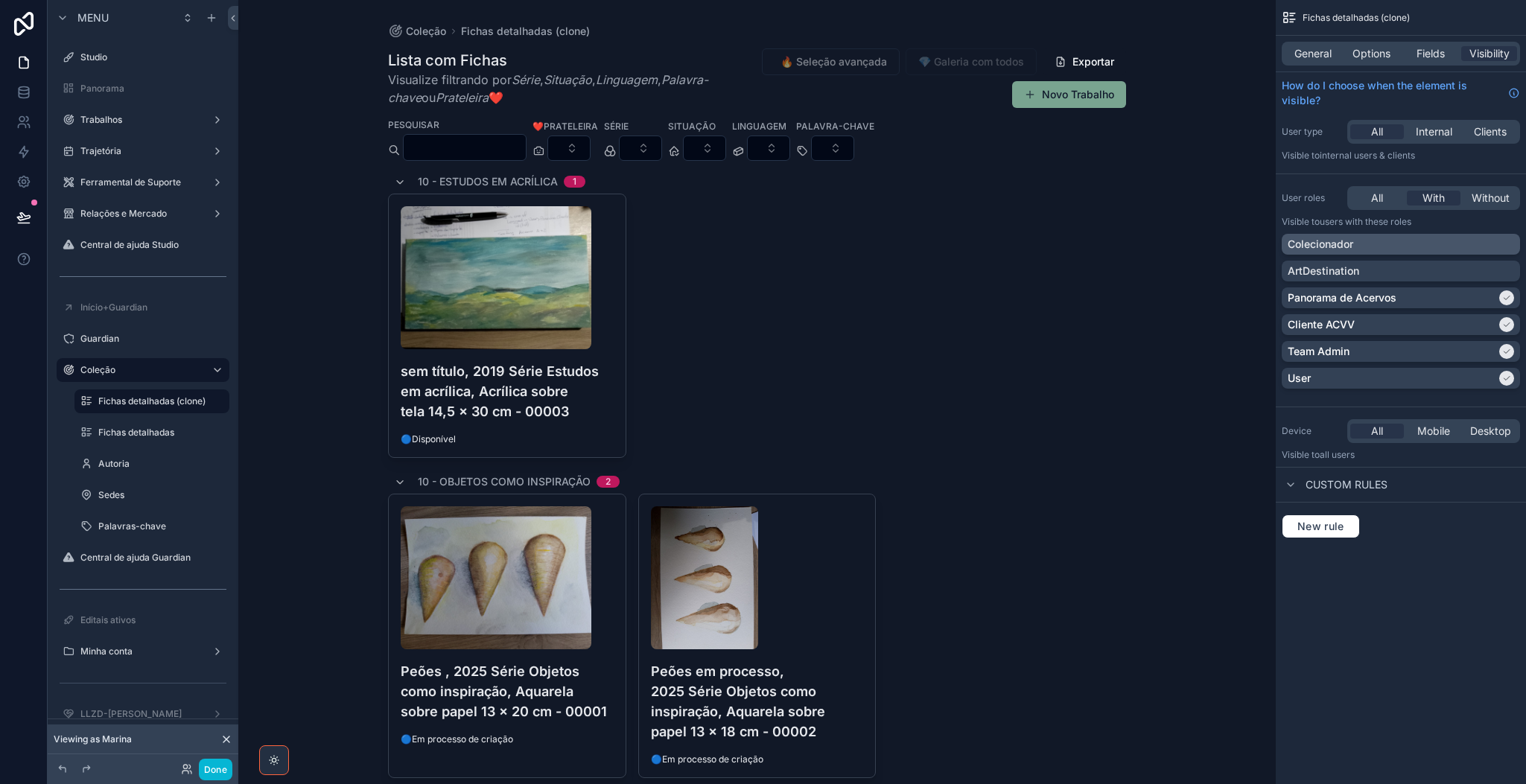
click at [1270, 246] on div "Colecionador" at bounding box center [1400, 244] width 226 height 15
click at [1270, 291] on div "scrollable content" at bounding box center [1506, 297] width 15 height 15
click at [1270, 377] on icon "scrollable content" at bounding box center [1507, 378] width 9 height 9
click at [1270, 531] on span "New rule" at bounding box center [1321, 526] width 59 height 13
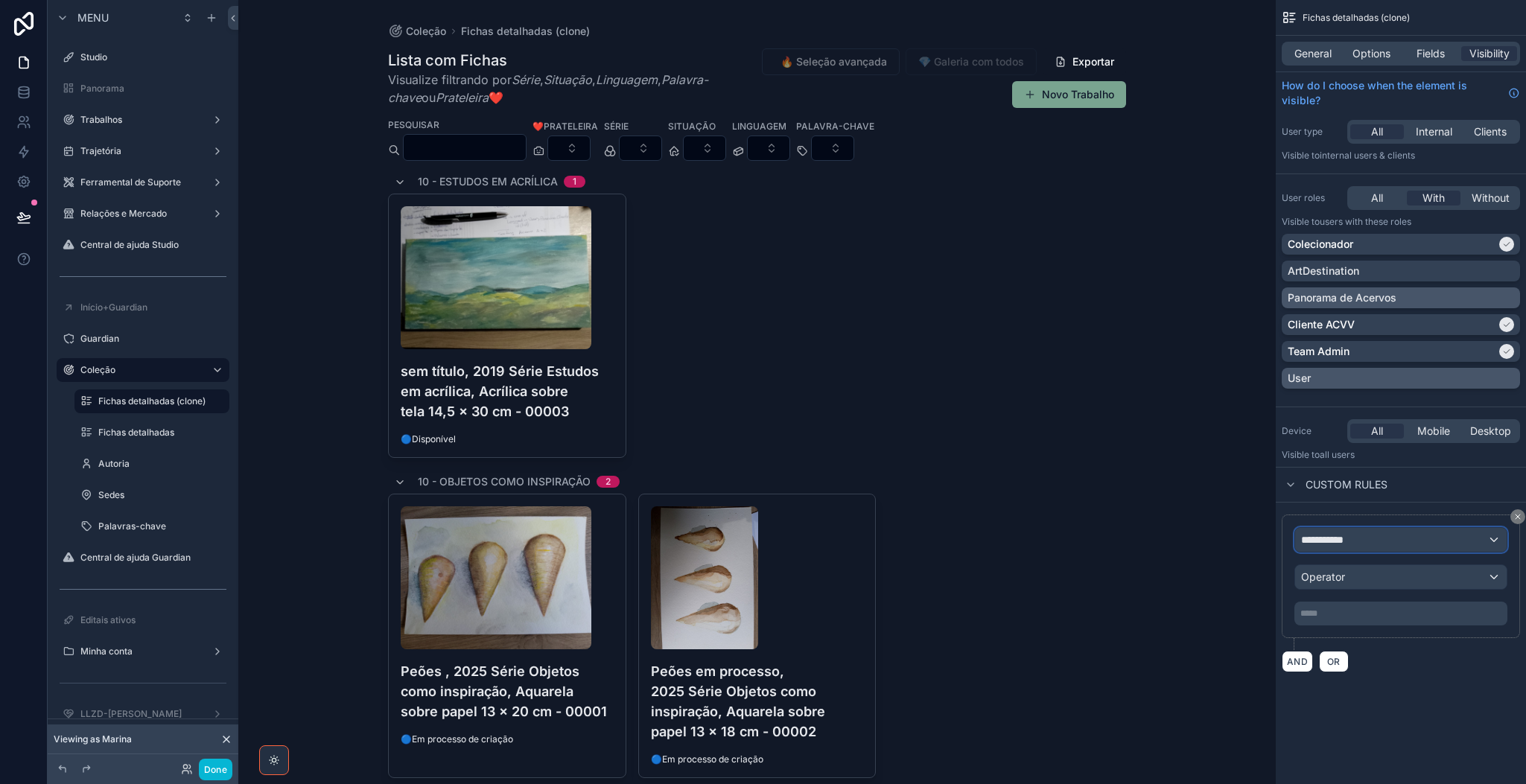
click at [1270, 537] on span "**********" at bounding box center [1328, 539] width 55 height 15
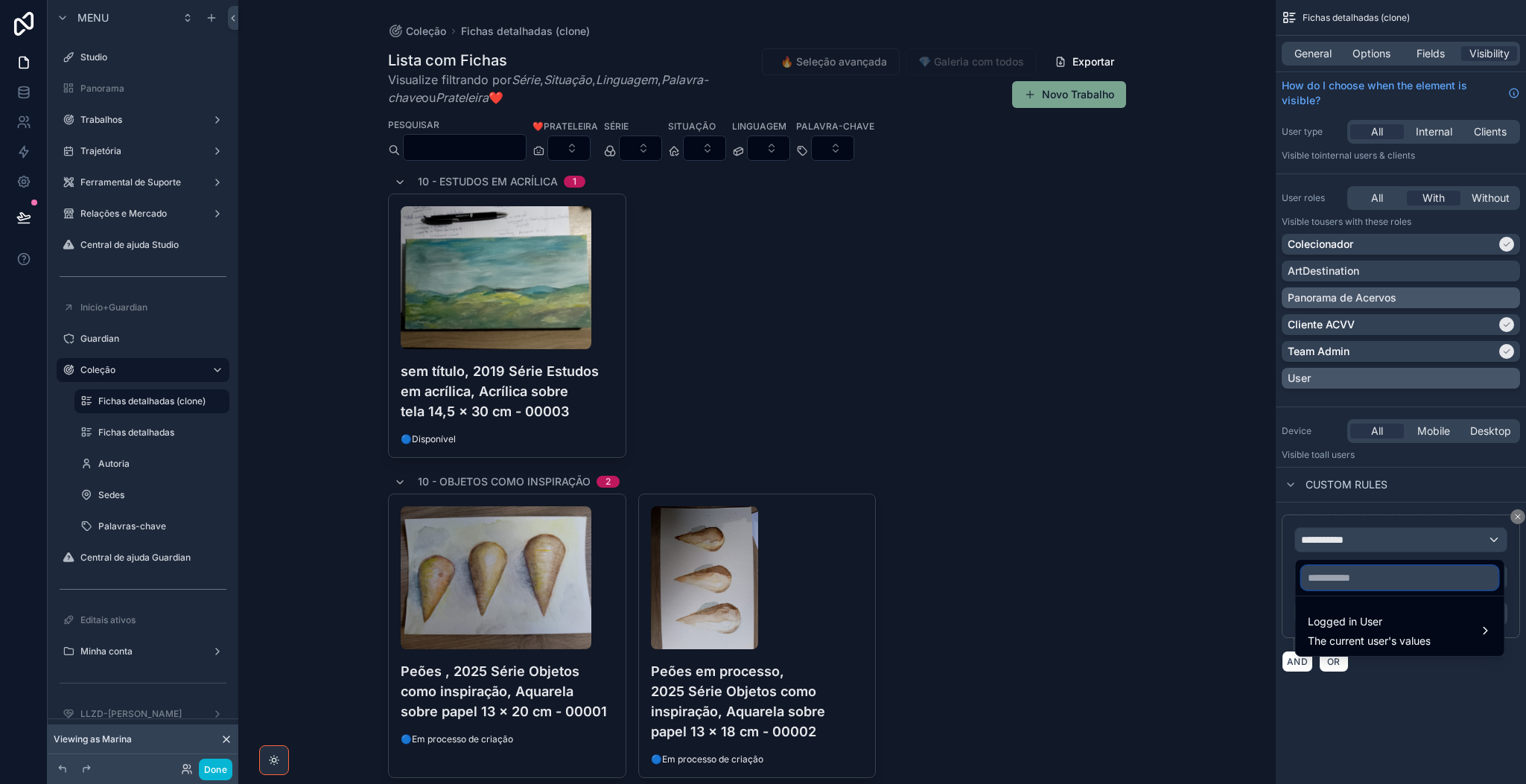
click at [1270, 572] on input "text" at bounding box center [1400, 577] width 197 height 24
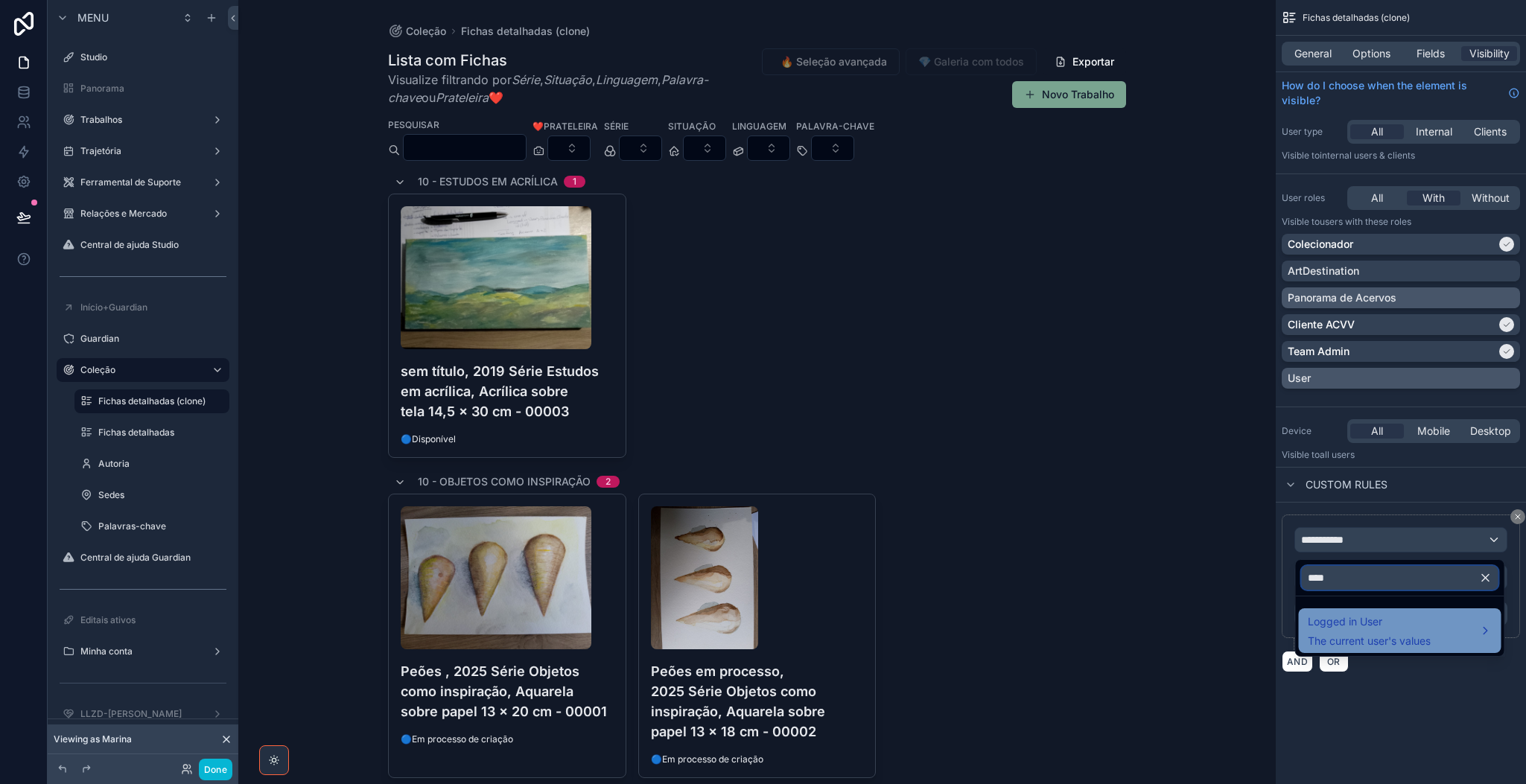
type input "****"
click at [1270, 631] on span "Logged in User" at bounding box center [1369, 621] width 123 height 18
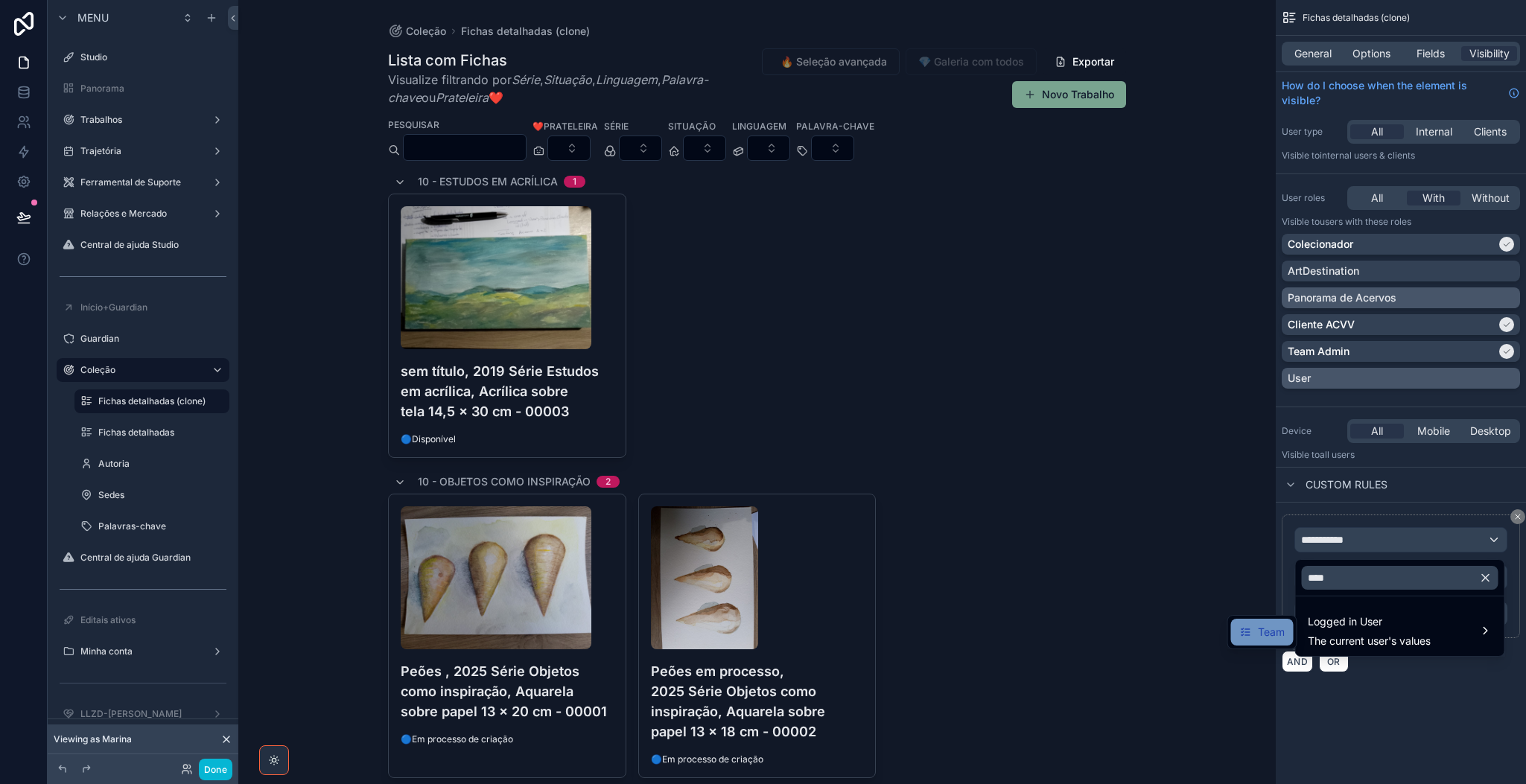
click at [1270, 630] on span "Team" at bounding box center [1271, 631] width 27 height 18
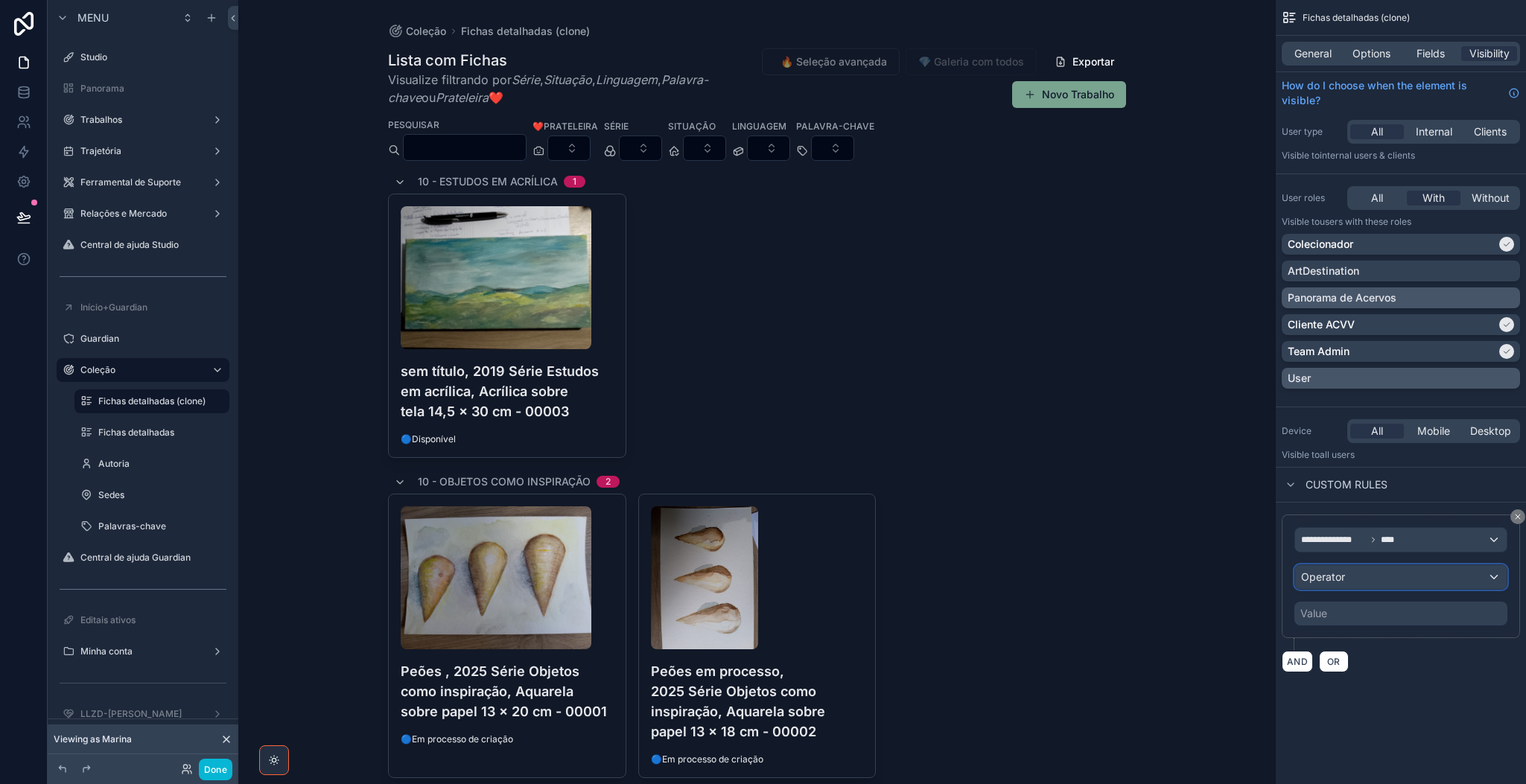
click at [1270, 581] on div "Operator" at bounding box center [1400, 576] width 212 height 24
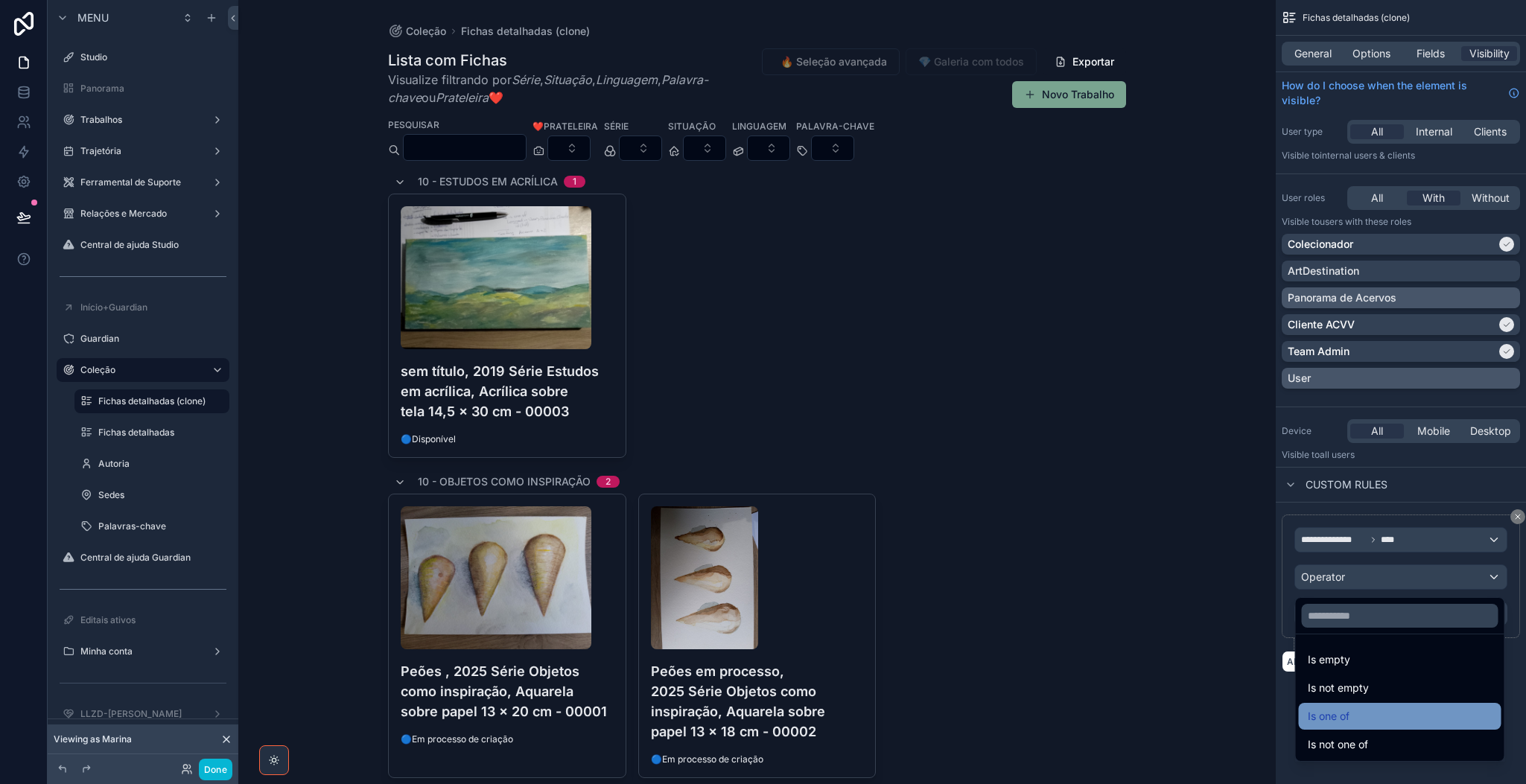
click at [1270, 652] on div "Is one of" at bounding box center [1400, 716] width 184 height 18
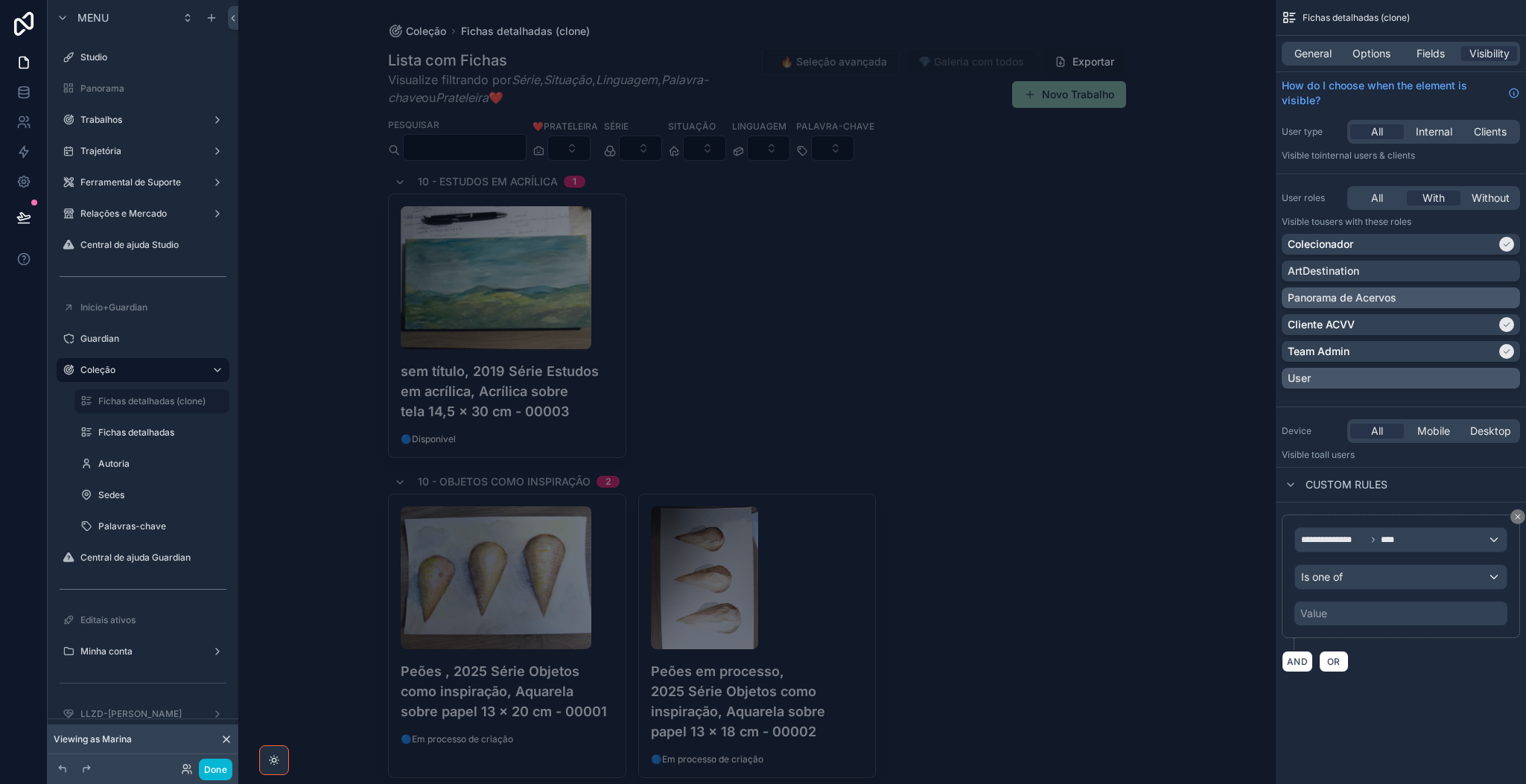
click at [1270, 619] on div "Value" at bounding box center [1400, 613] width 213 height 24
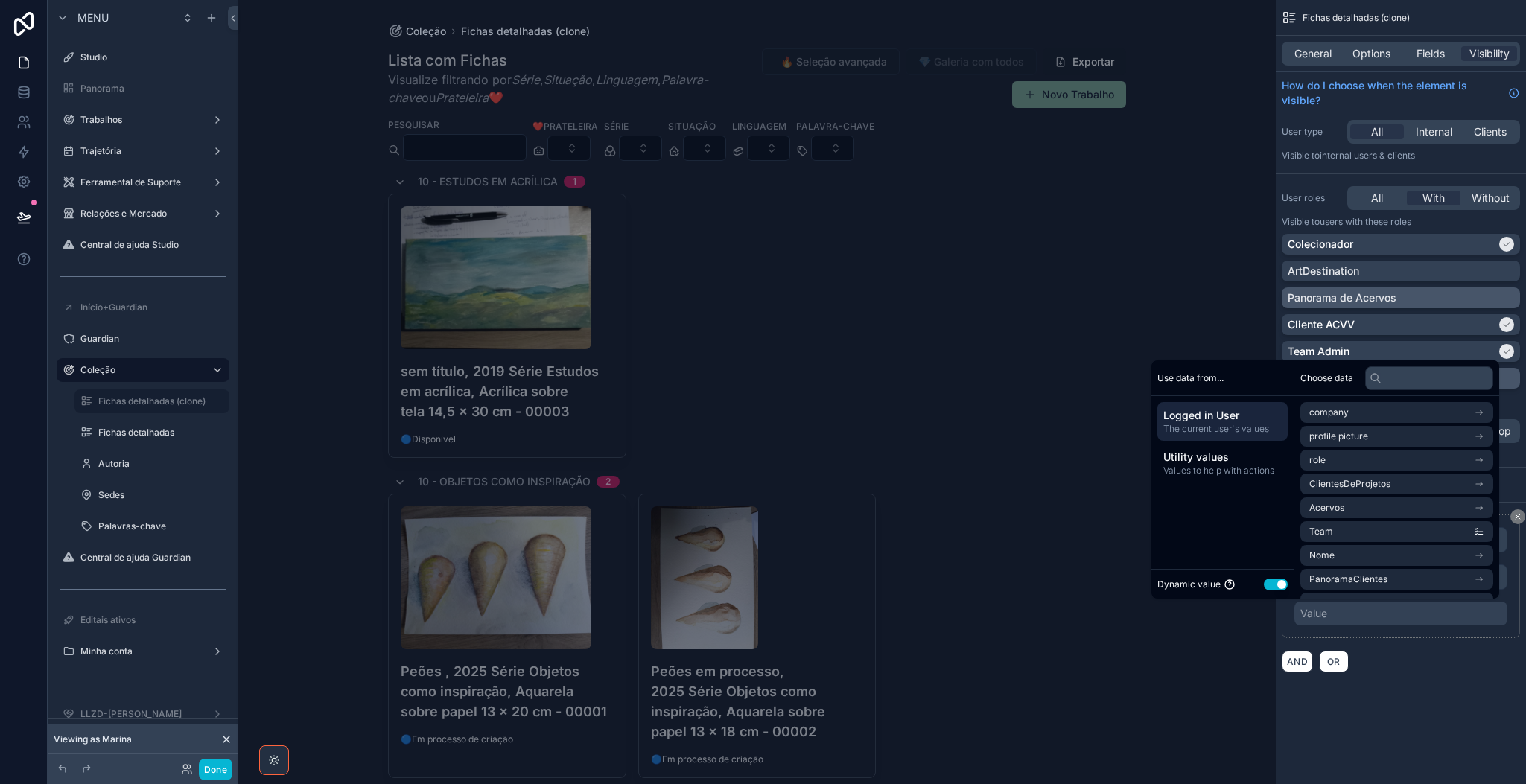
click at [1265, 581] on button "Use setting" at bounding box center [1276, 584] width 24 height 12
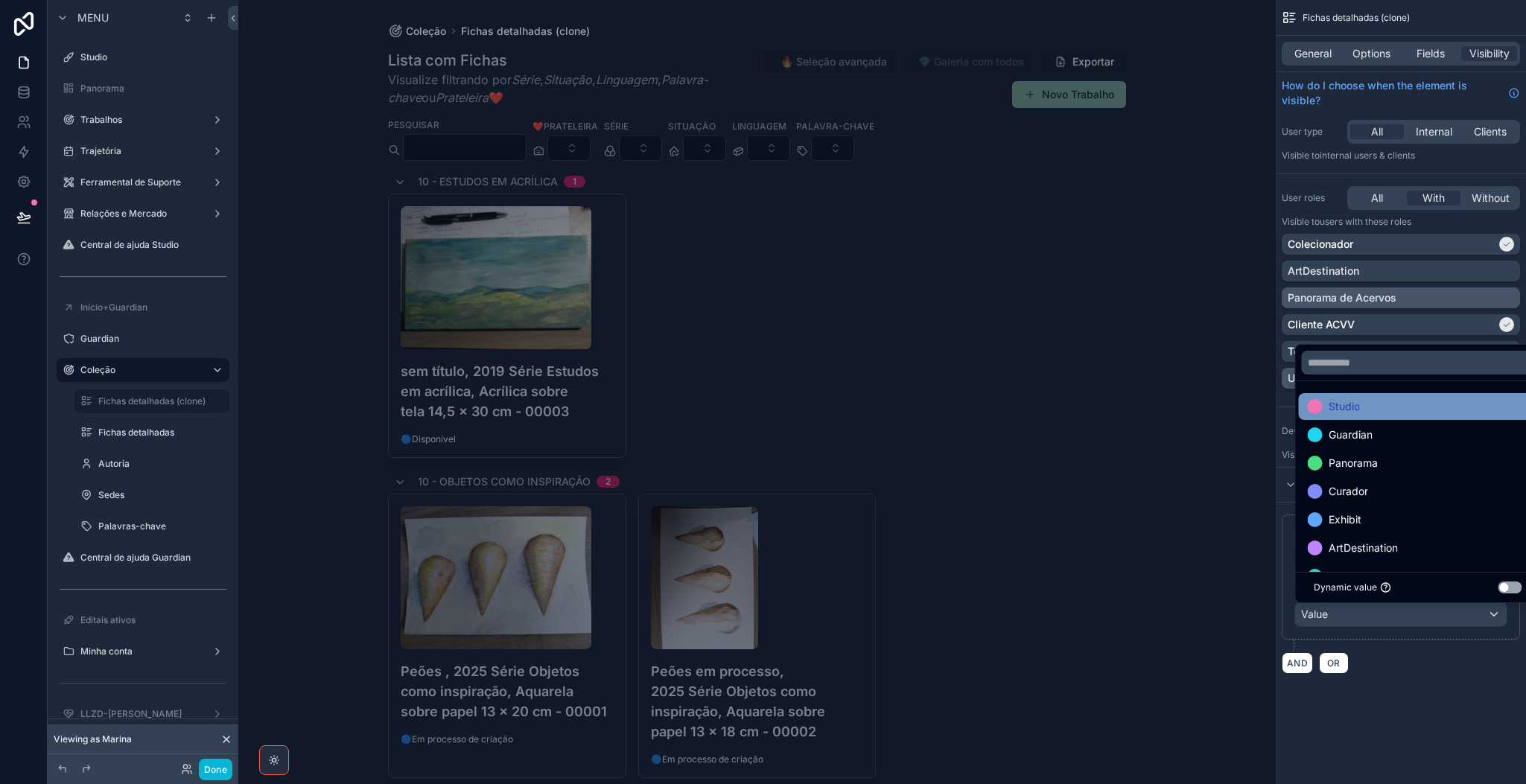
click at [1270, 415] on div "Studio" at bounding box center [1417, 406] width 238 height 27
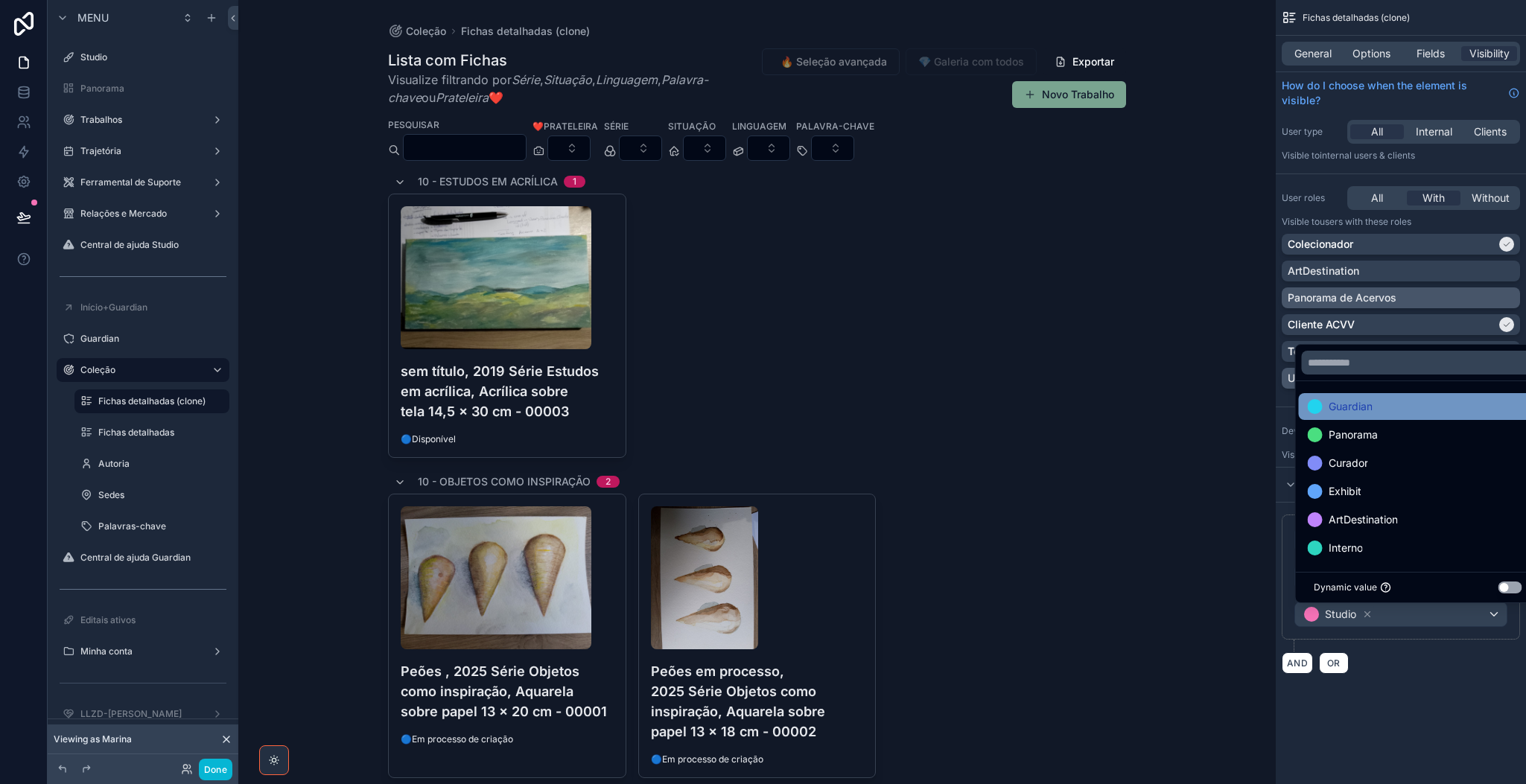
click at [1270, 411] on div "Guardian" at bounding box center [1417, 406] width 220 height 18
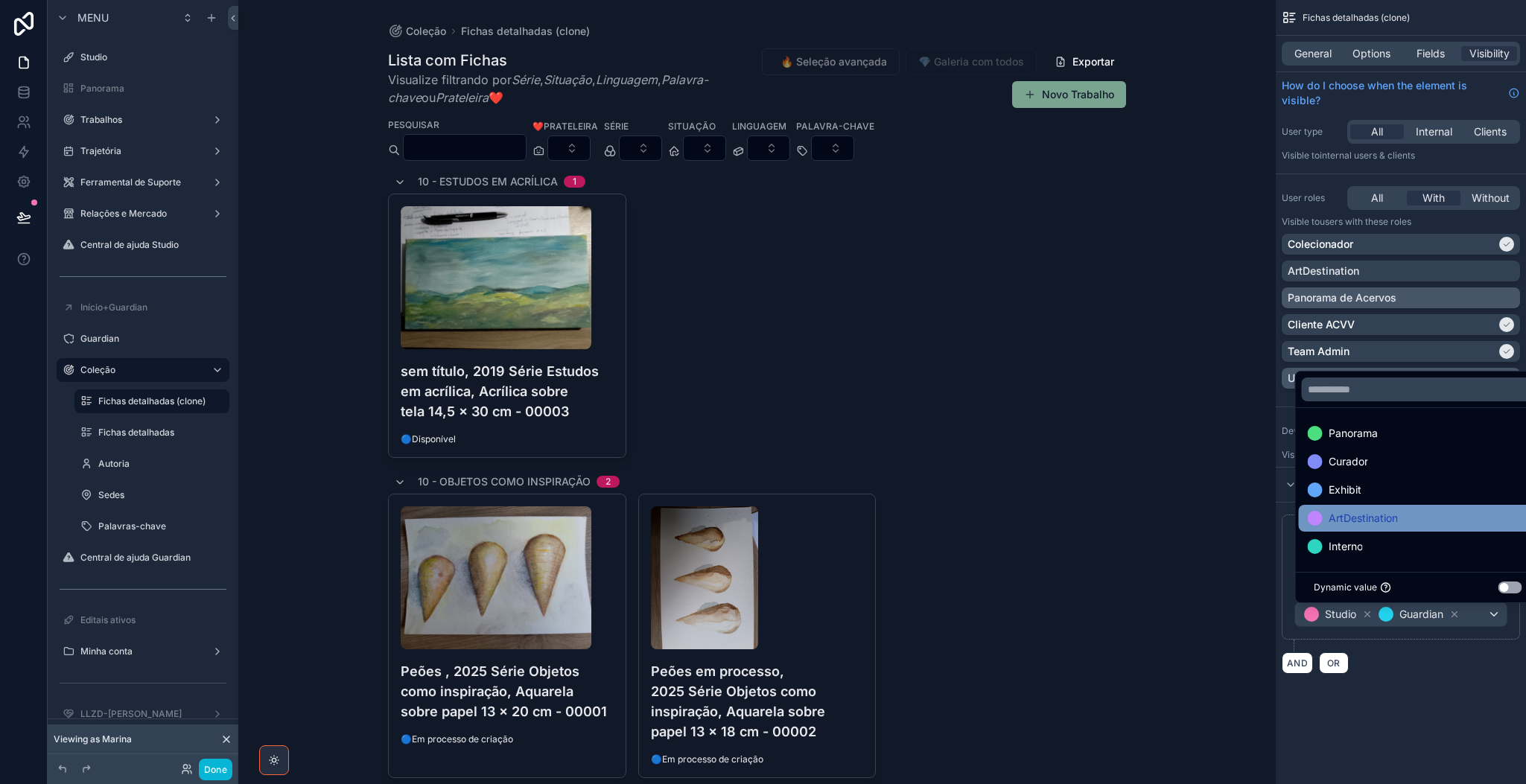
click at [1270, 514] on span "ArtDestination" at bounding box center [1362, 518] width 69 height 18
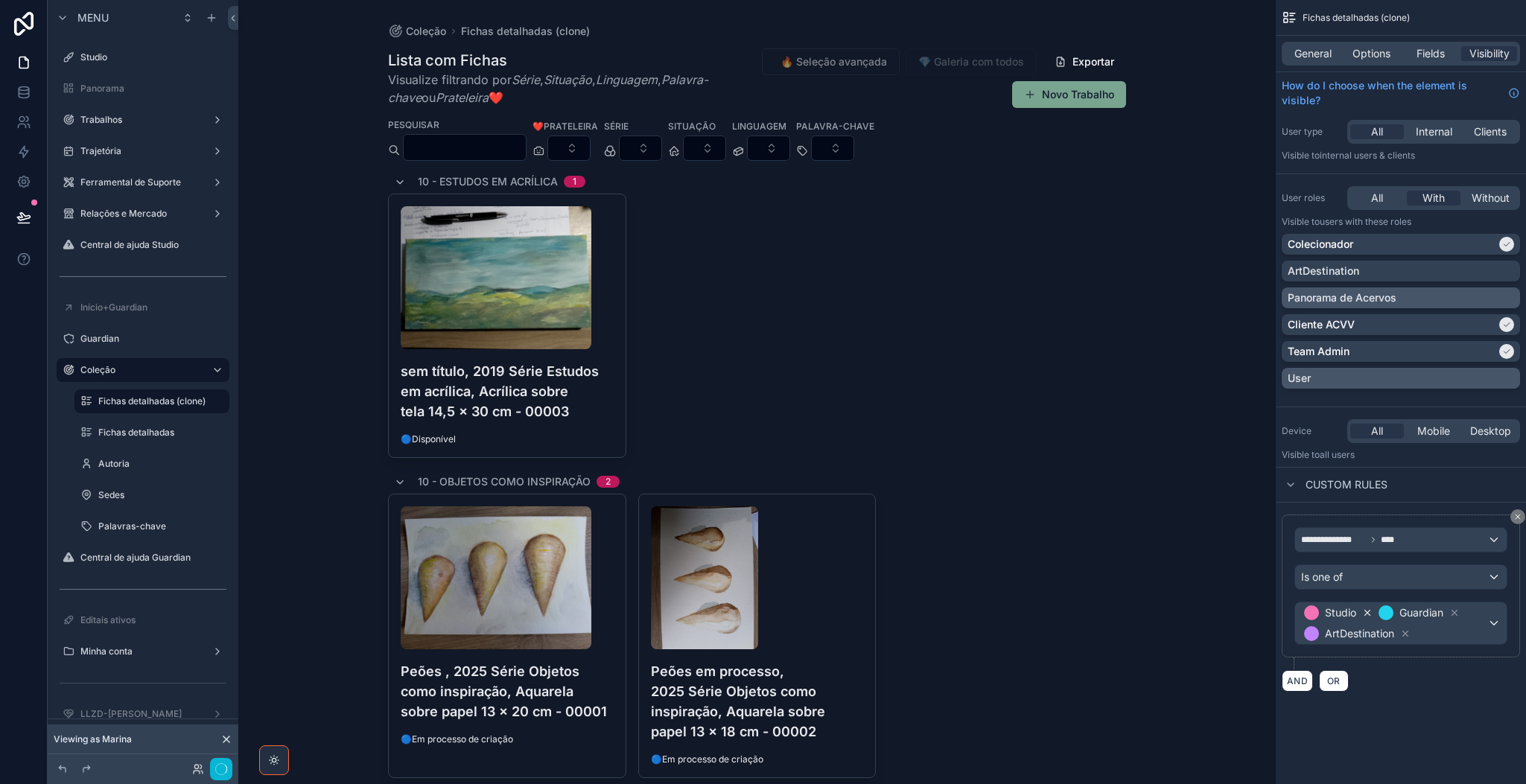
click at [1270, 618] on icon "scrollable content" at bounding box center [1367, 612] width 10 height 10
click at [1270, 54] on span "Options" at bounding box center [1371, 53] width 38 height 15
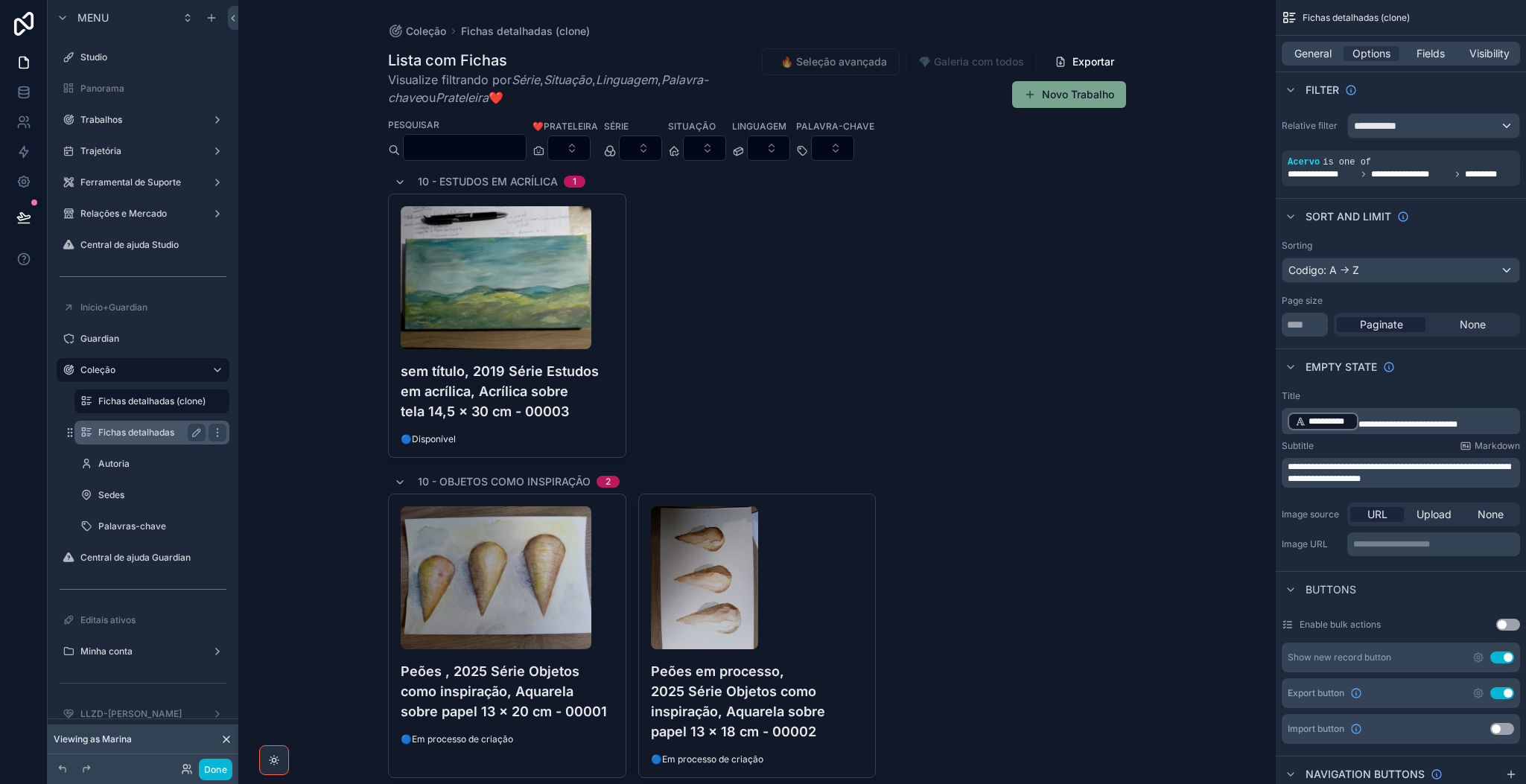
click at [132, 428] on label "Fichas detalhadas" at bounding box center [149, 432] width 102 height 12
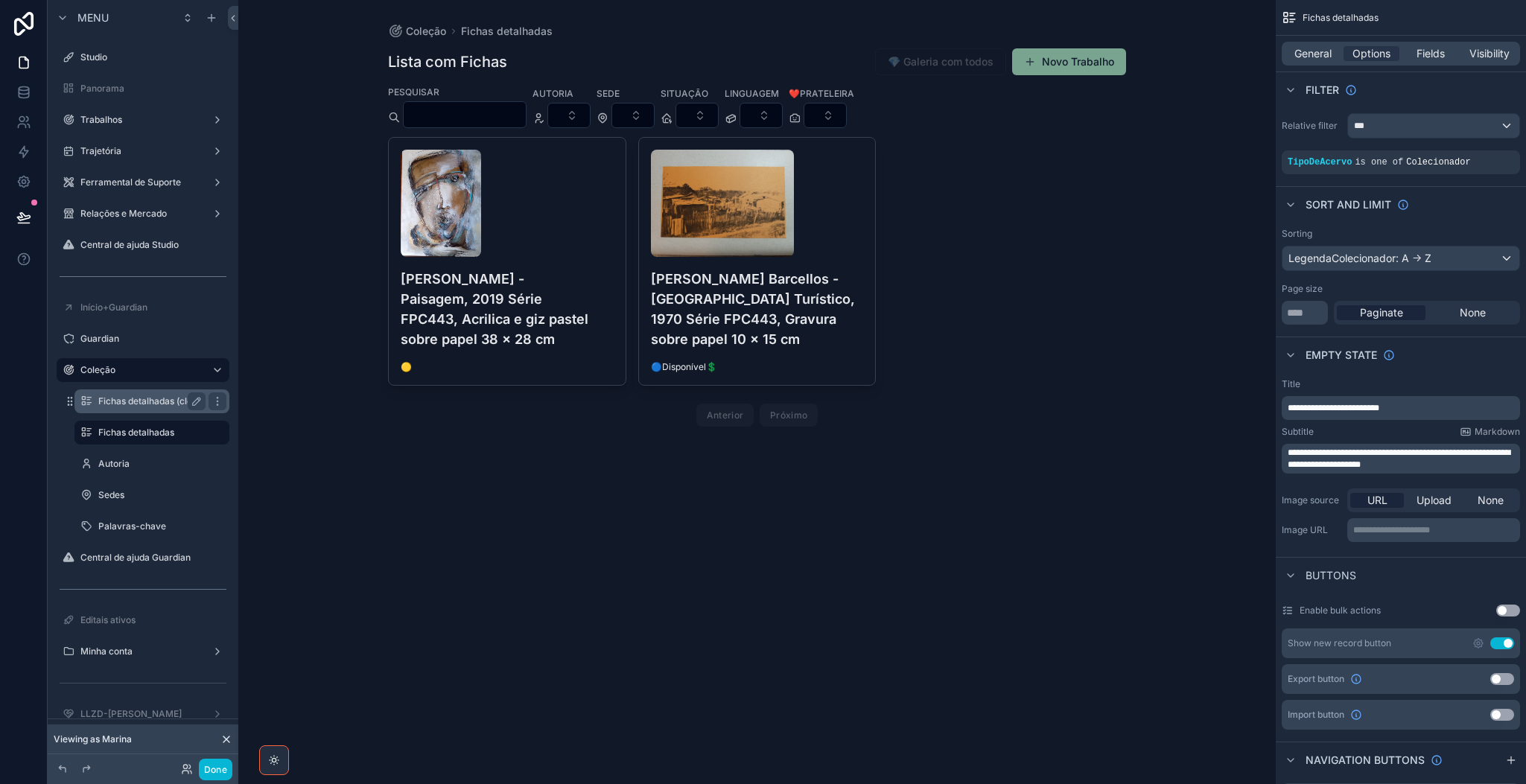
click at [143, 395] on label "Fichas detalhadas (clone)" at bounding box center [152, 401] width 107 height 12
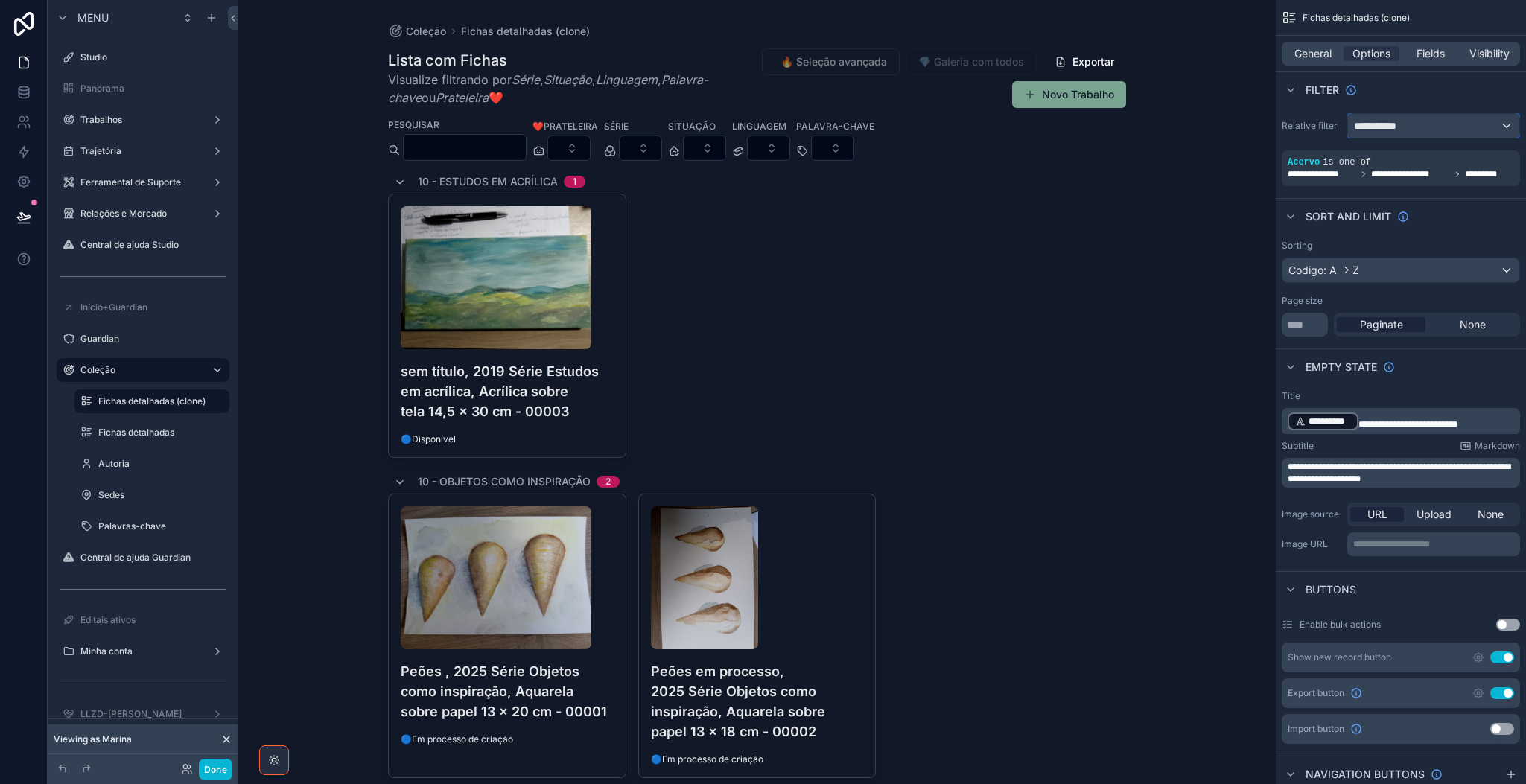
click at [1270, 121] on div "**********" at bounding box center [1433, 126] width 171 height 24
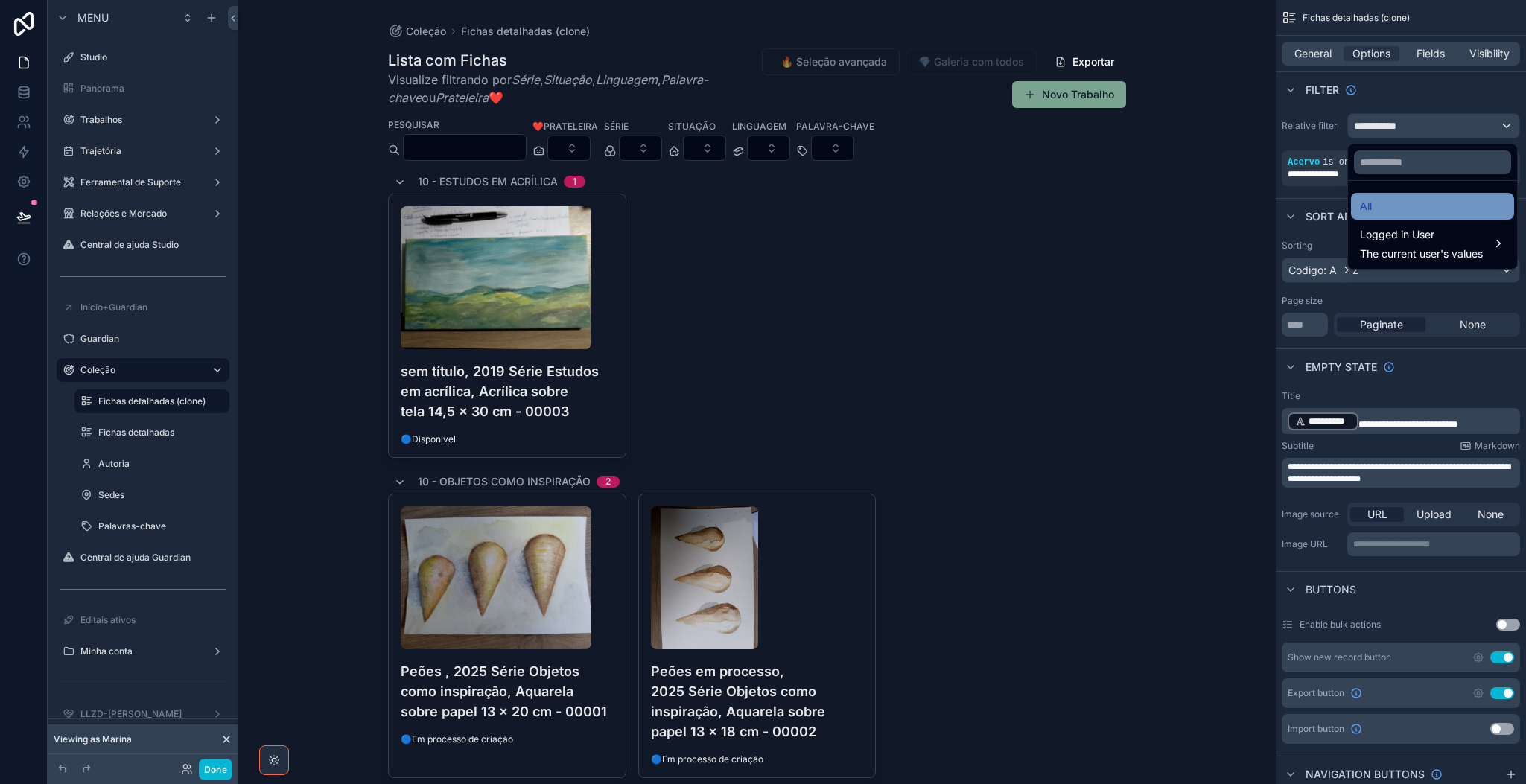
click at [1270, 199] on div "All" at bounding box center [1432, 206] width 145 height 18
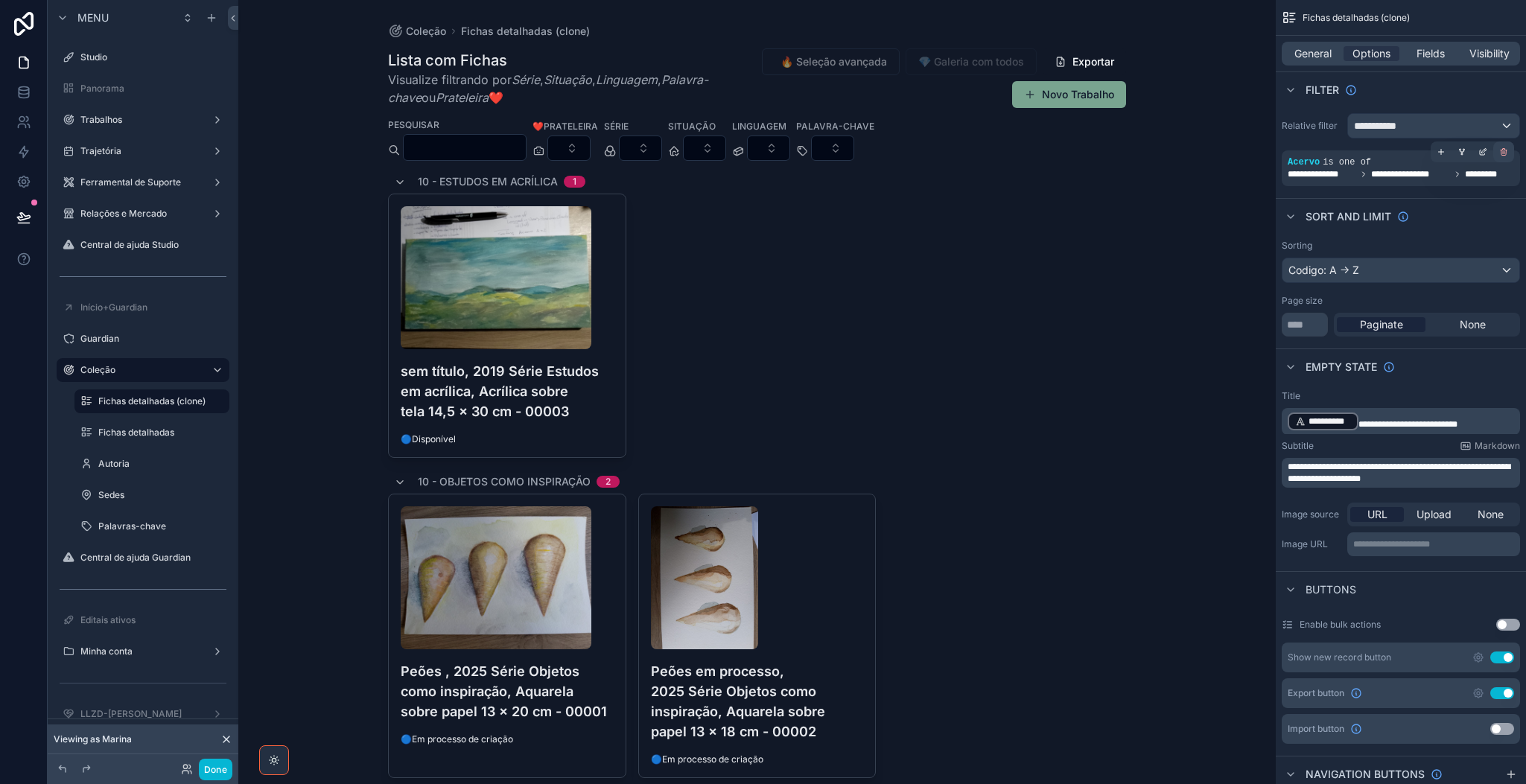
click at [1270, 150] on icon "scrollable content" at bounding box center [1504, 150] width 2 height 2
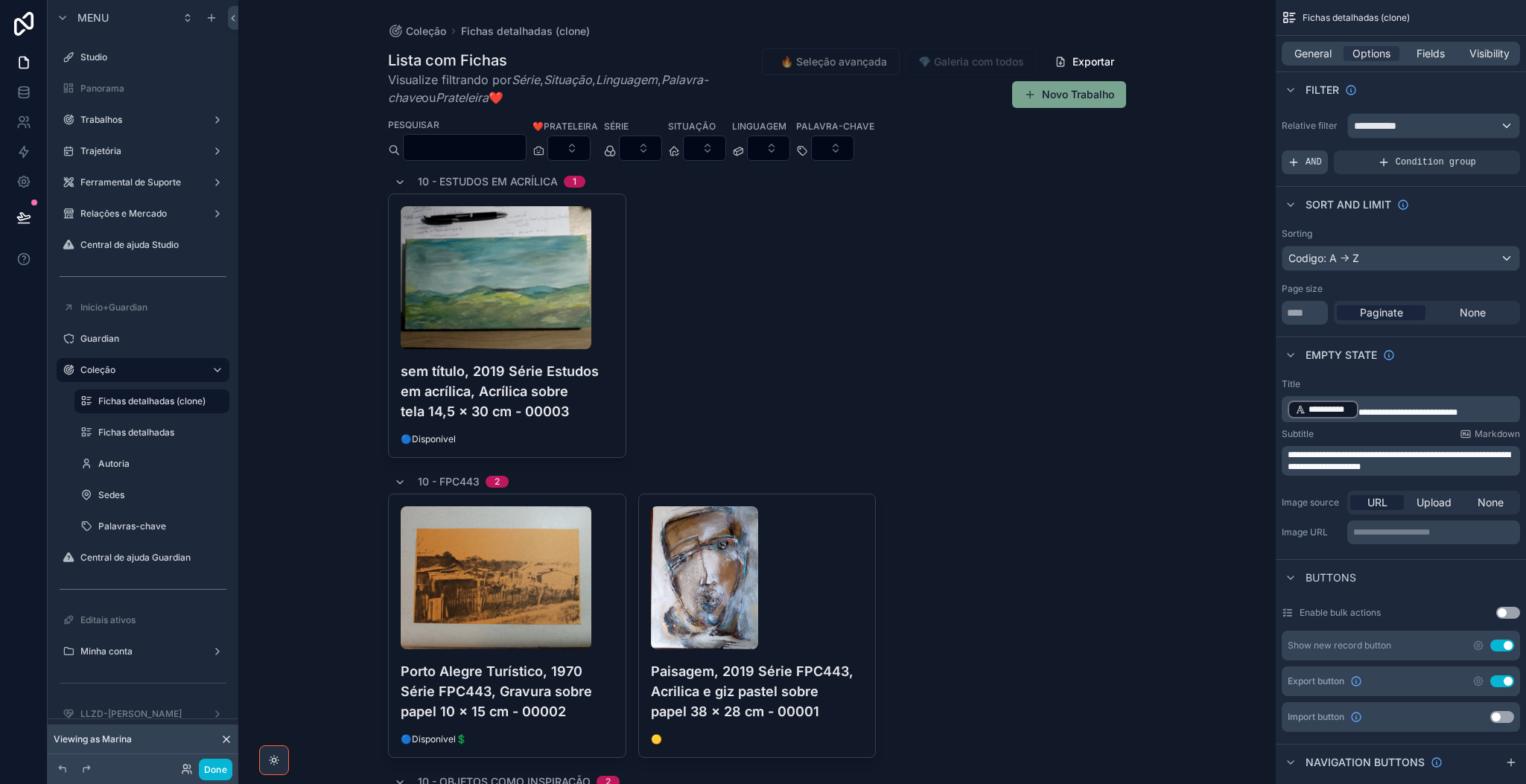
click at [1270, 160] on span "AND" at bounding box center [1313, 162] width 16 height 12
click at [1270, 154] on icon "scrollable content" at bounding box center [1483, 152] width 9 height 9
click at [1137, 139] on span "Select a field" at bounding box center [1131, 139] width 64 height 12
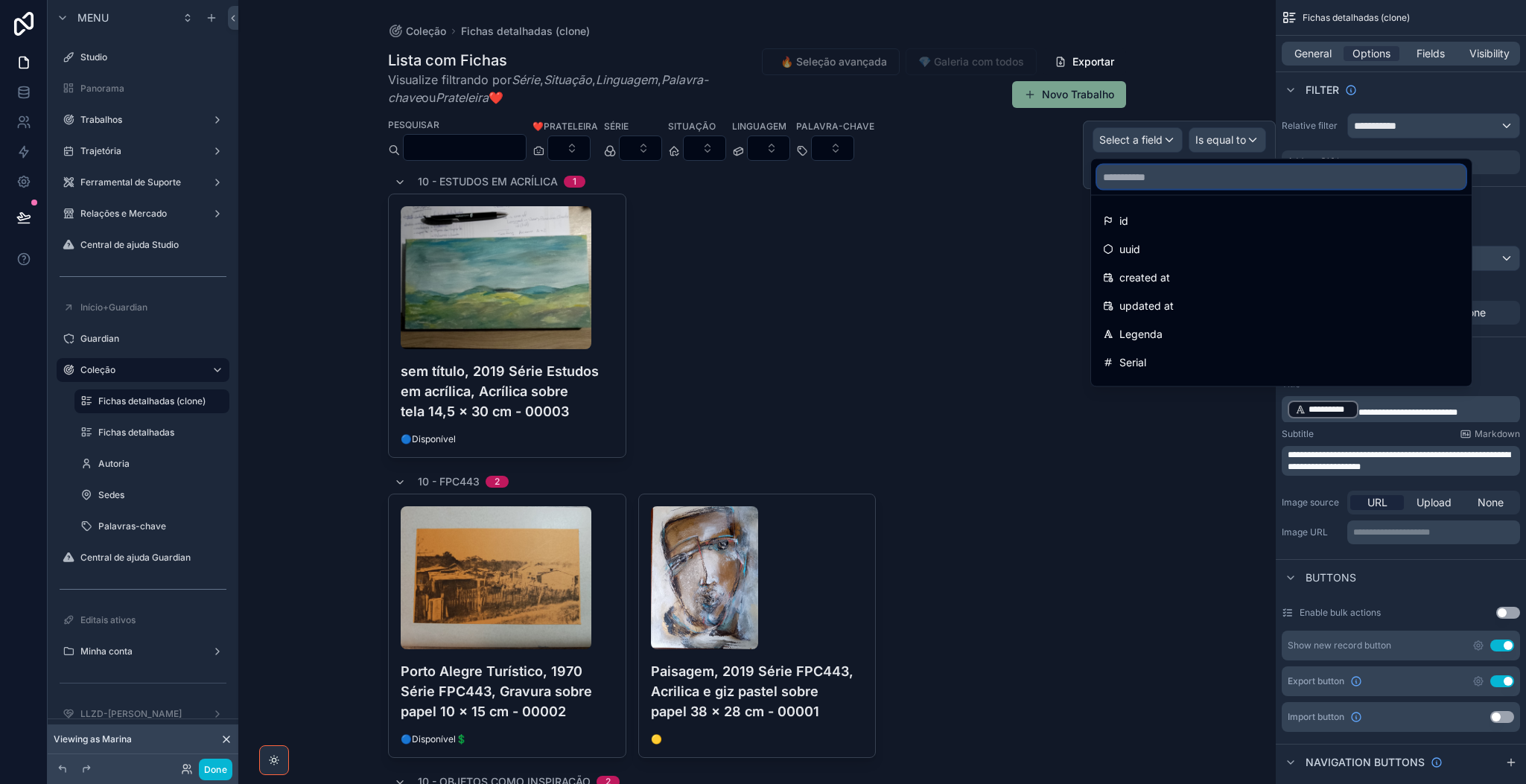
click at [1142, 181] on input "text" at bounding box center [1281, 177] width 369 height 24
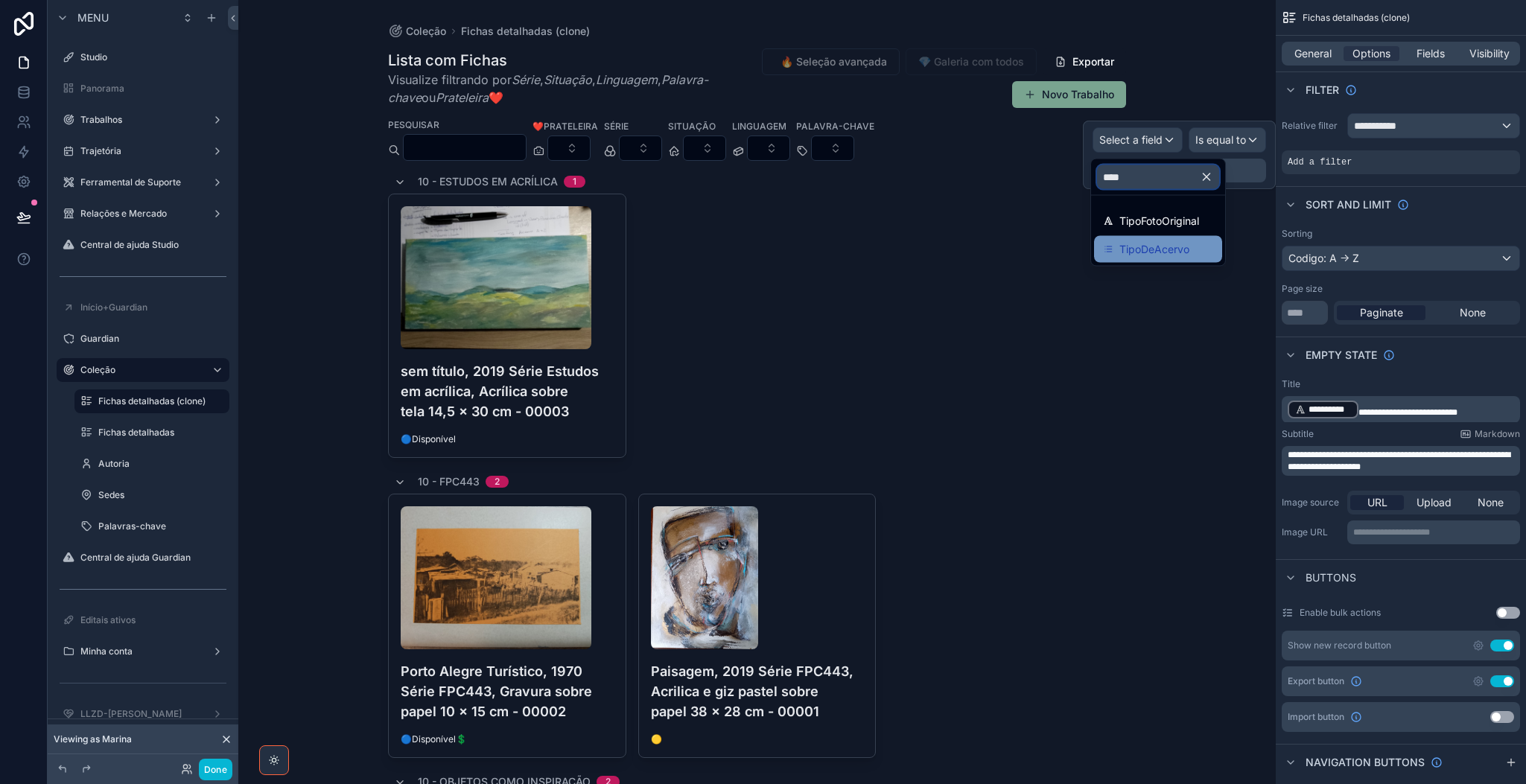
type input "****"
click at [1169, 249] on span "TipoDeAcervo" at bounding box center [1154, 249] width 70 height 18
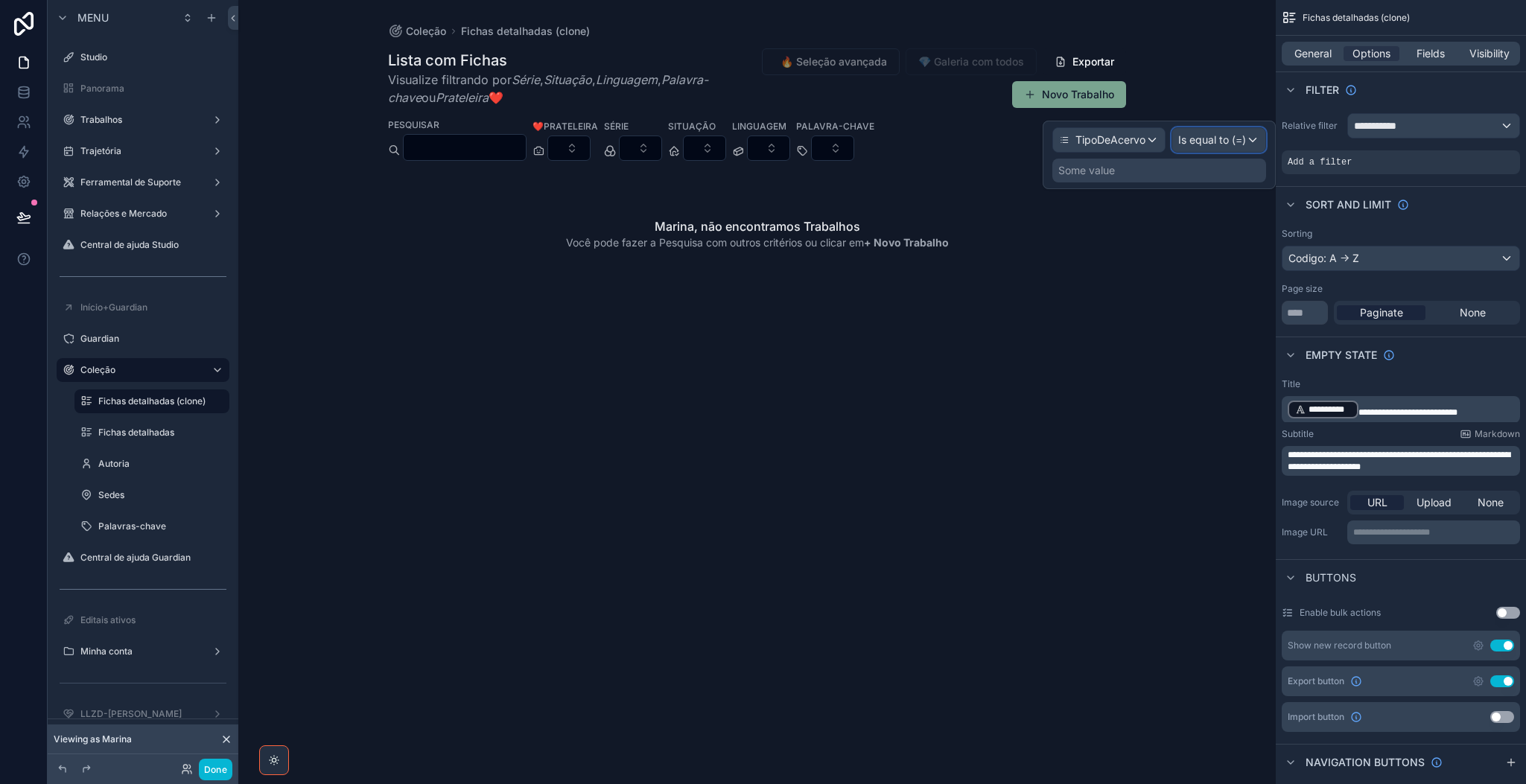
click at [1229, 141] on span "Is equal to (=)" at bounding box center [1211, 139] width 67 height 15
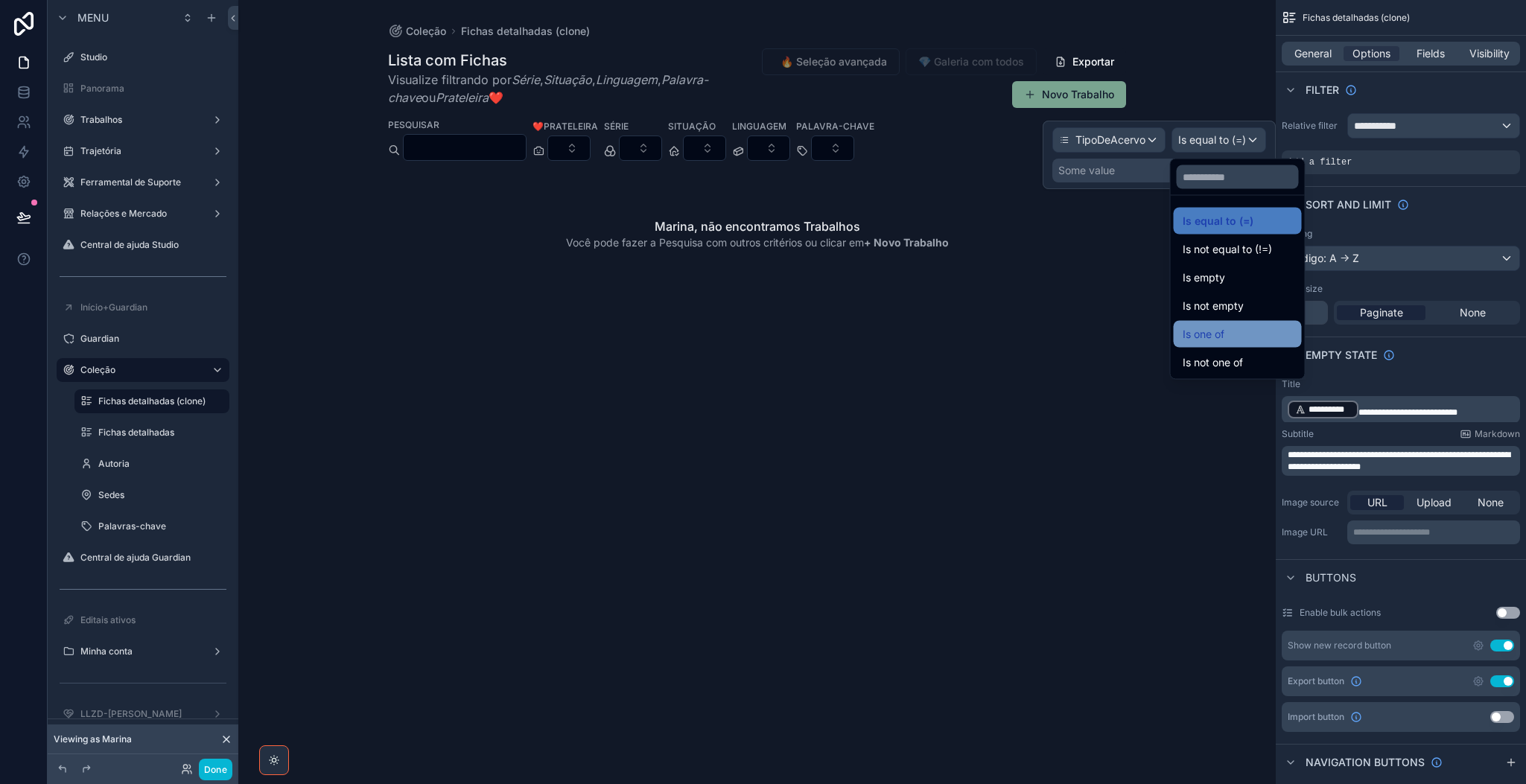
click at [1231, 328] on div "Is one of" at bounding box center [1238, 334] width 110 height 18
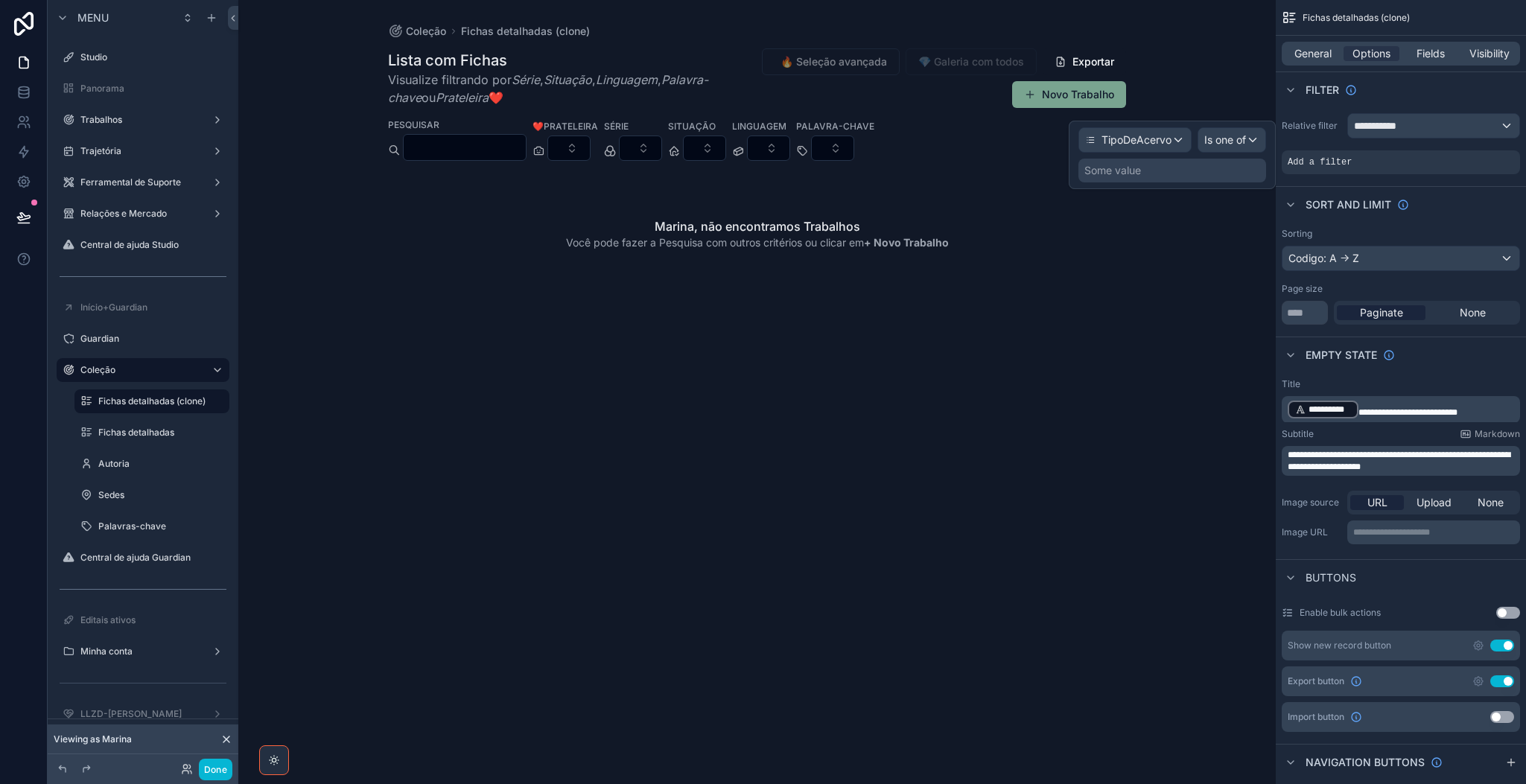
click at [1183, 172] on div "Some value" at bounding box center [1172, 170] width 188 height 24
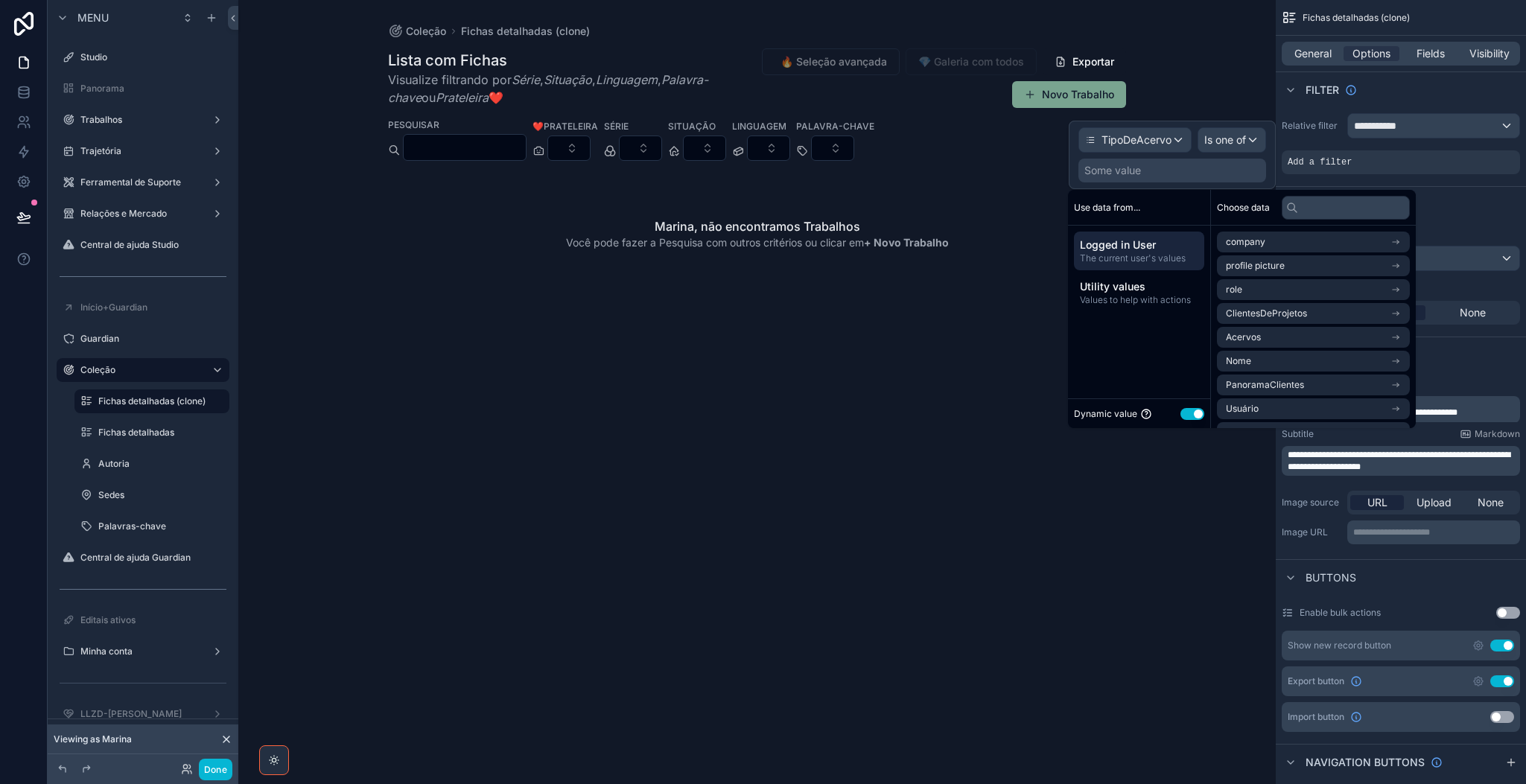
click at [1184, 411] on button "Use setting" at bounding box center [1192, 414] width 24 height 12
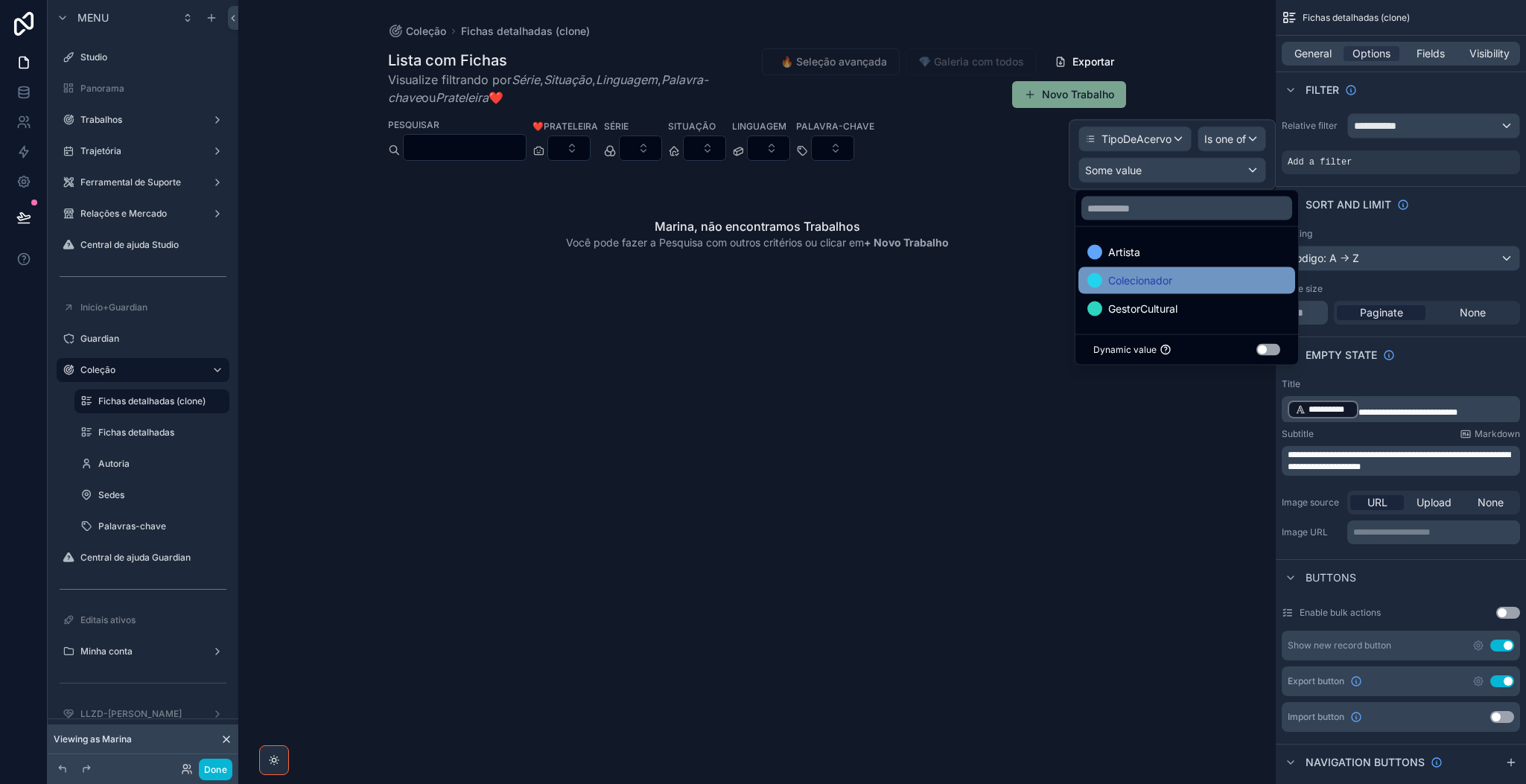
click at [1231, 281] on div "Colecionador" at bounding box center [1187, 280] width 199 height 18
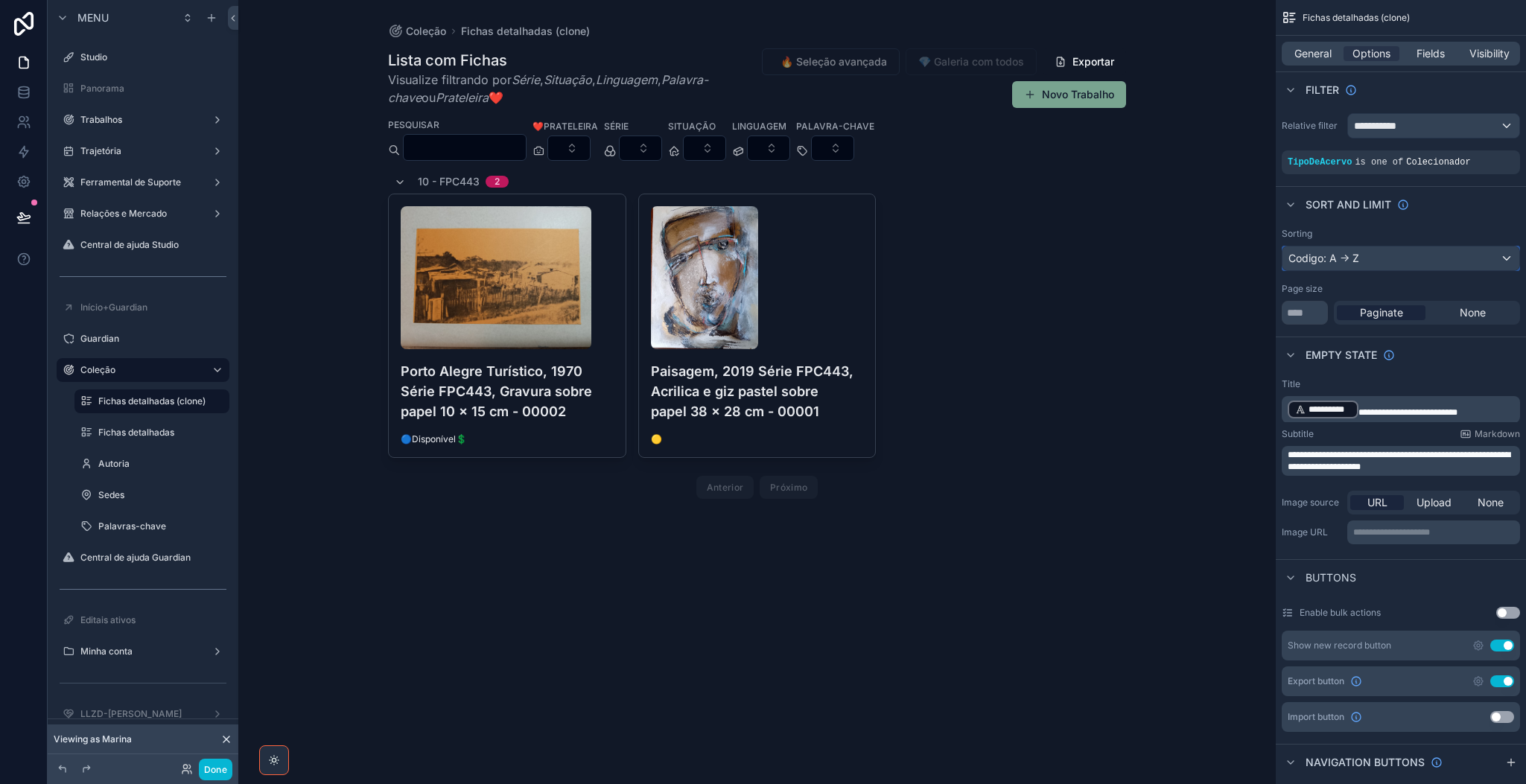
click at [1270, 259] on div "Codigo: A -> Z" at bounding box center [1401, 258] width 237 height 24
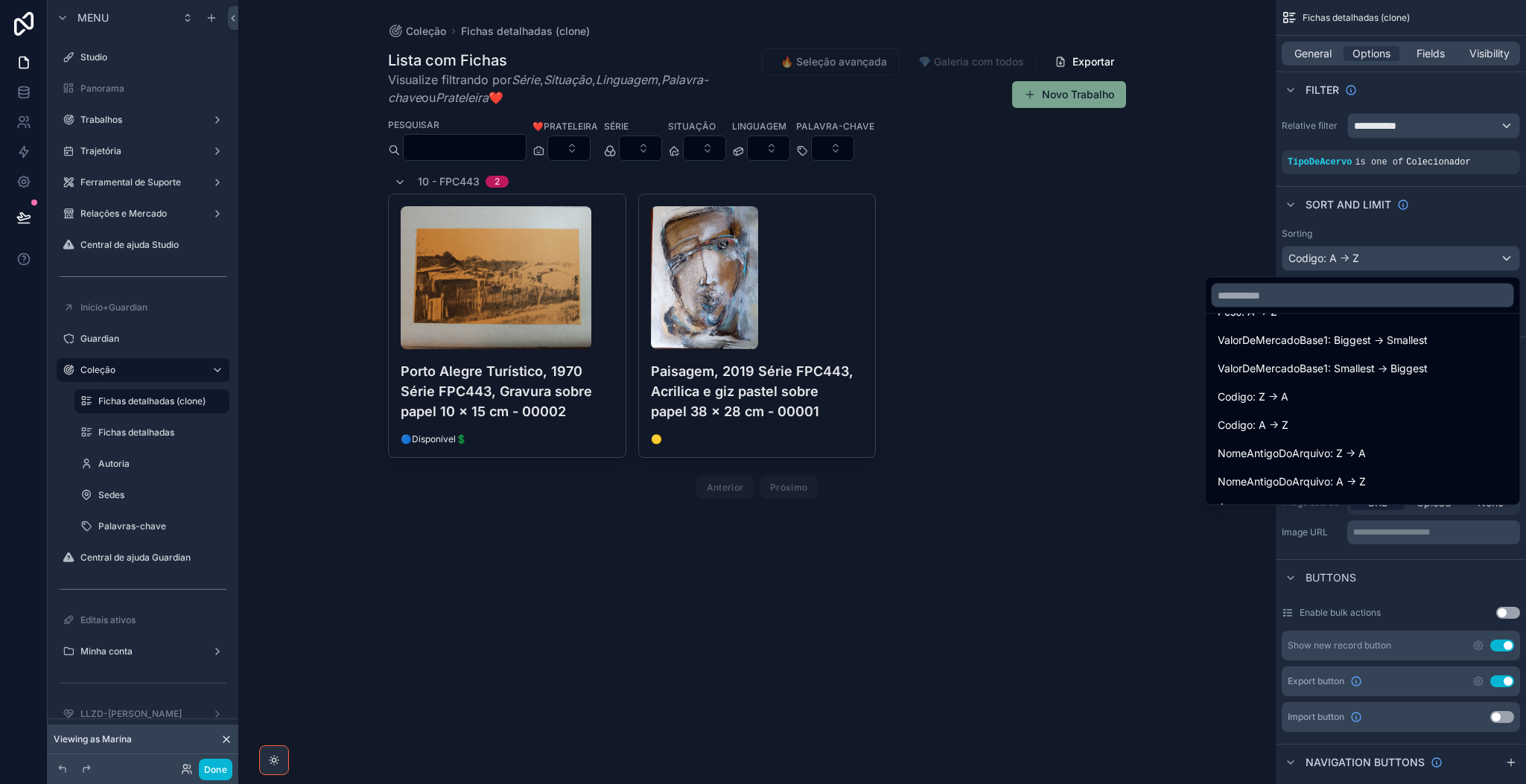
scroll to position [1474, 0]
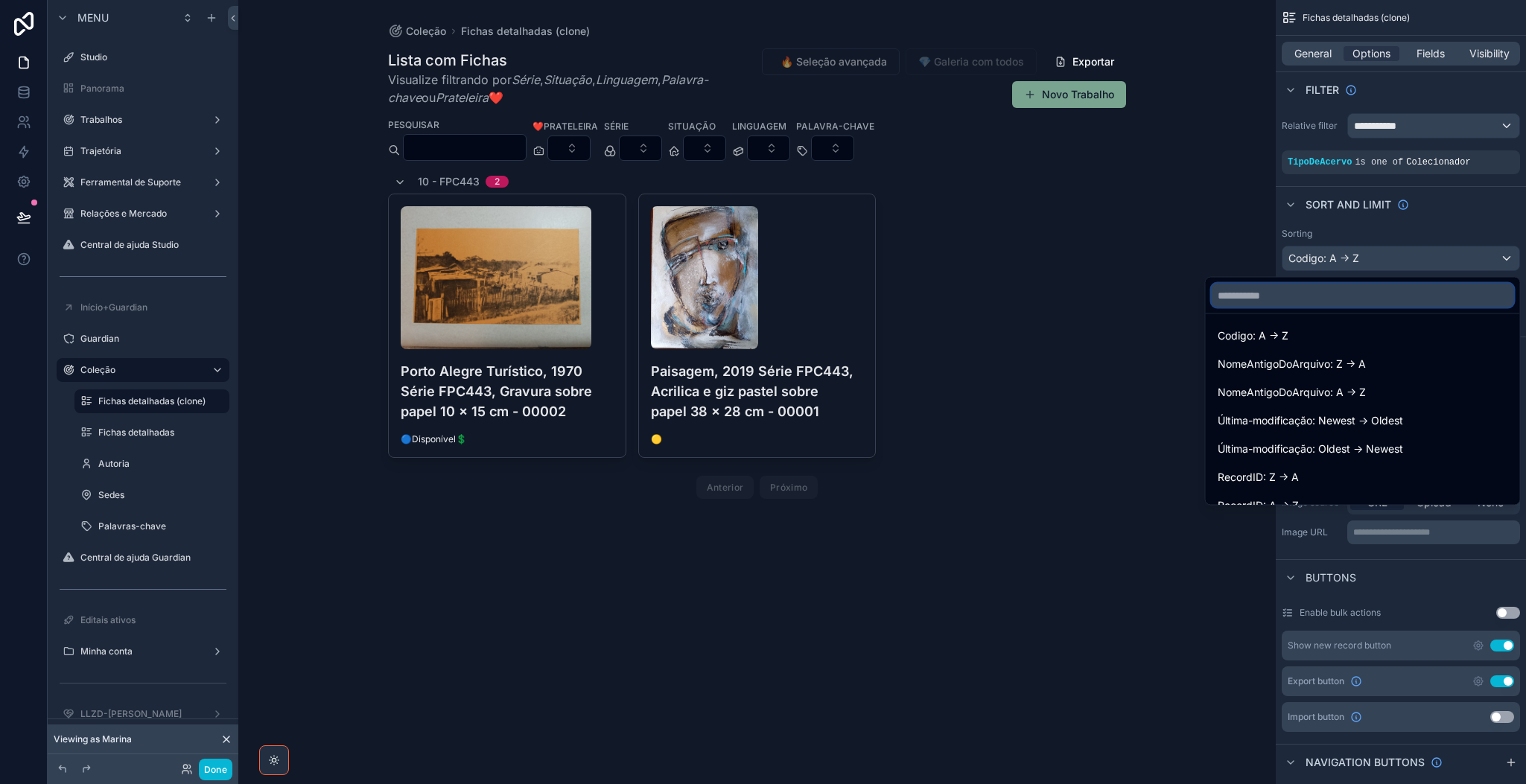
click at [1270, 299] on input "text" at bounding box center [1362, 295] width 302 height 24
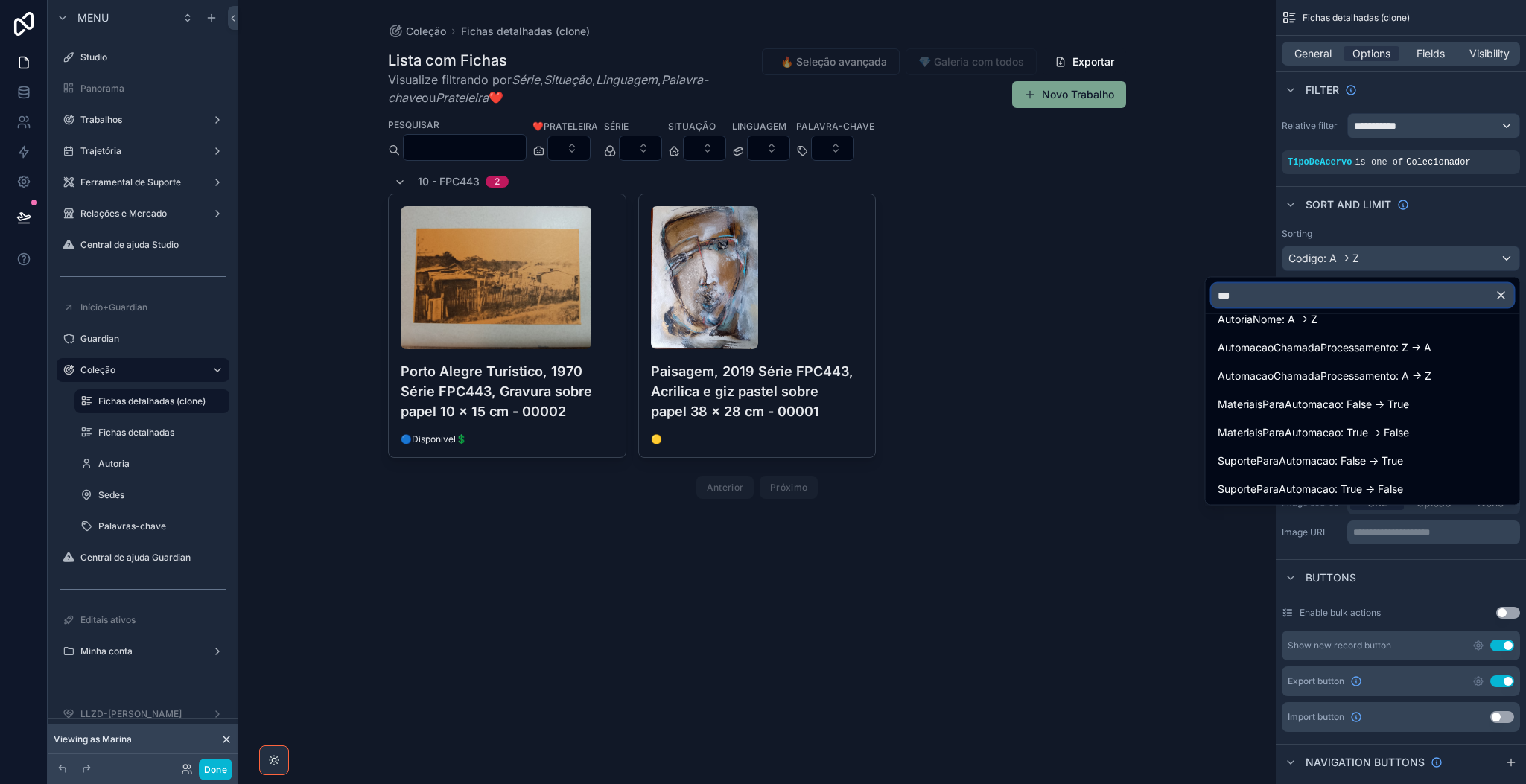
scroll to position [219, 0]
type input "****"
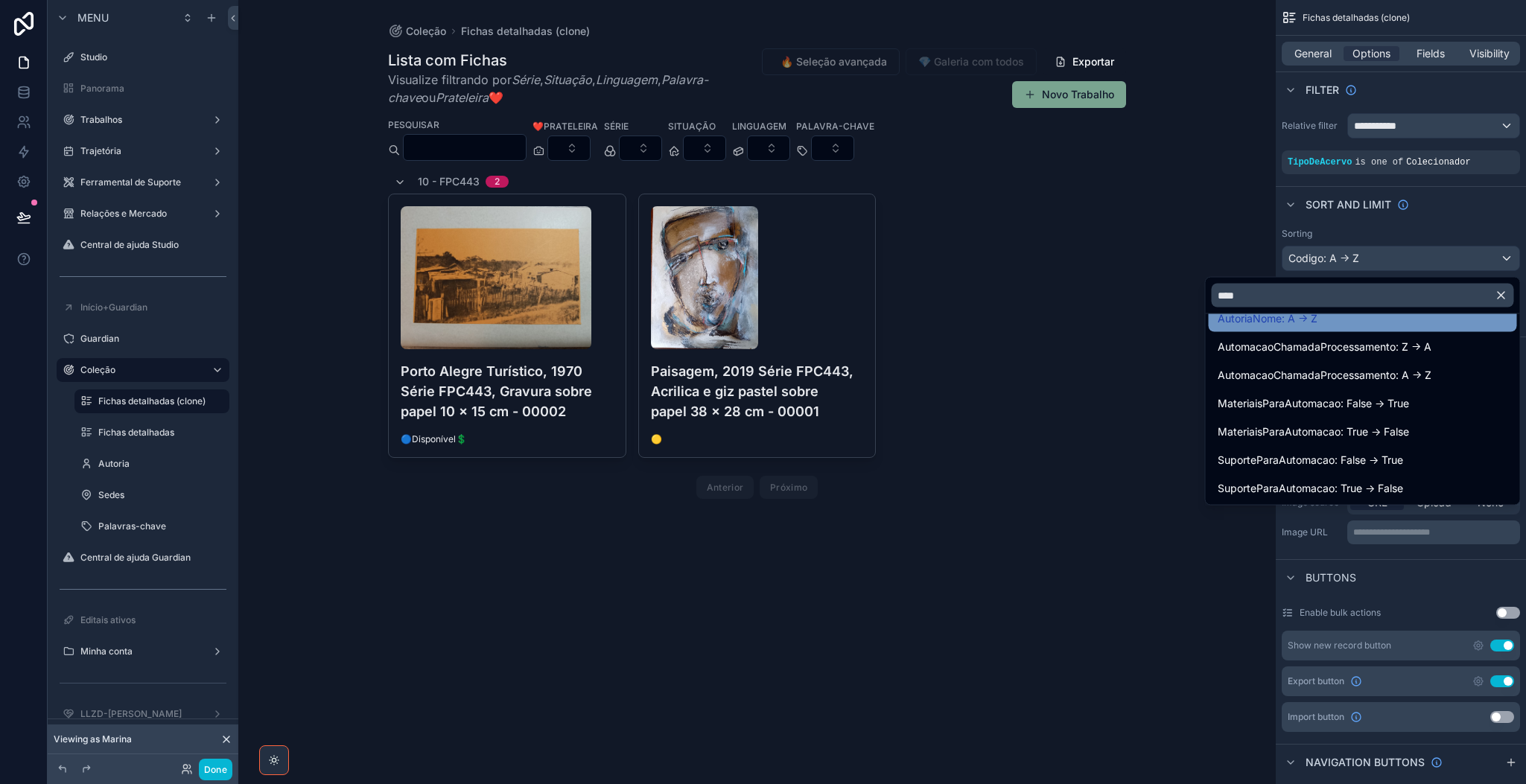
click at [1270, 320] on span "AutoriaNome: A -> Z" at bounding box center [1267, 318] width 100 height 18
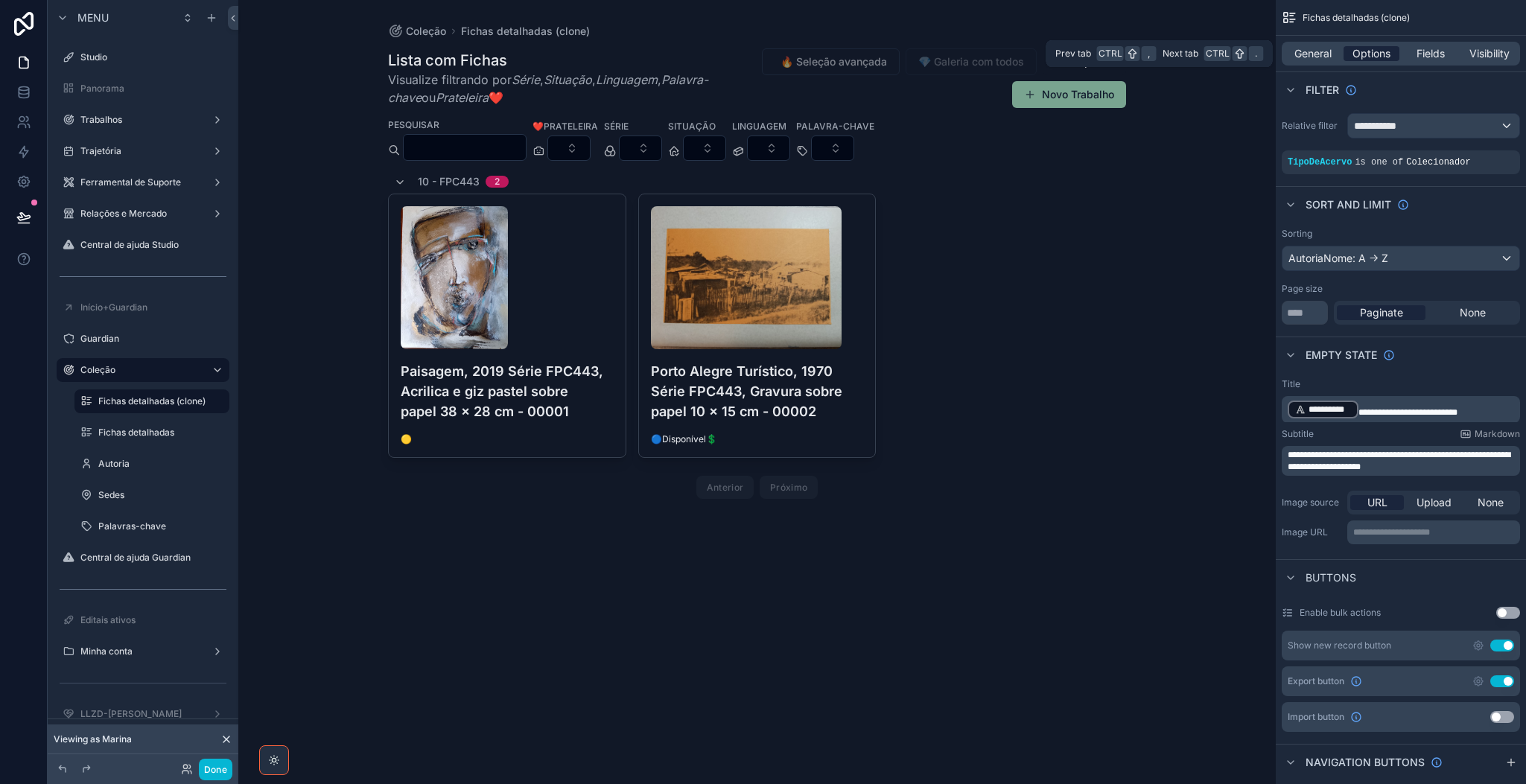
click at [1270, 49] on span "Options" at bounding box center [1371, 53] width 38 height 15
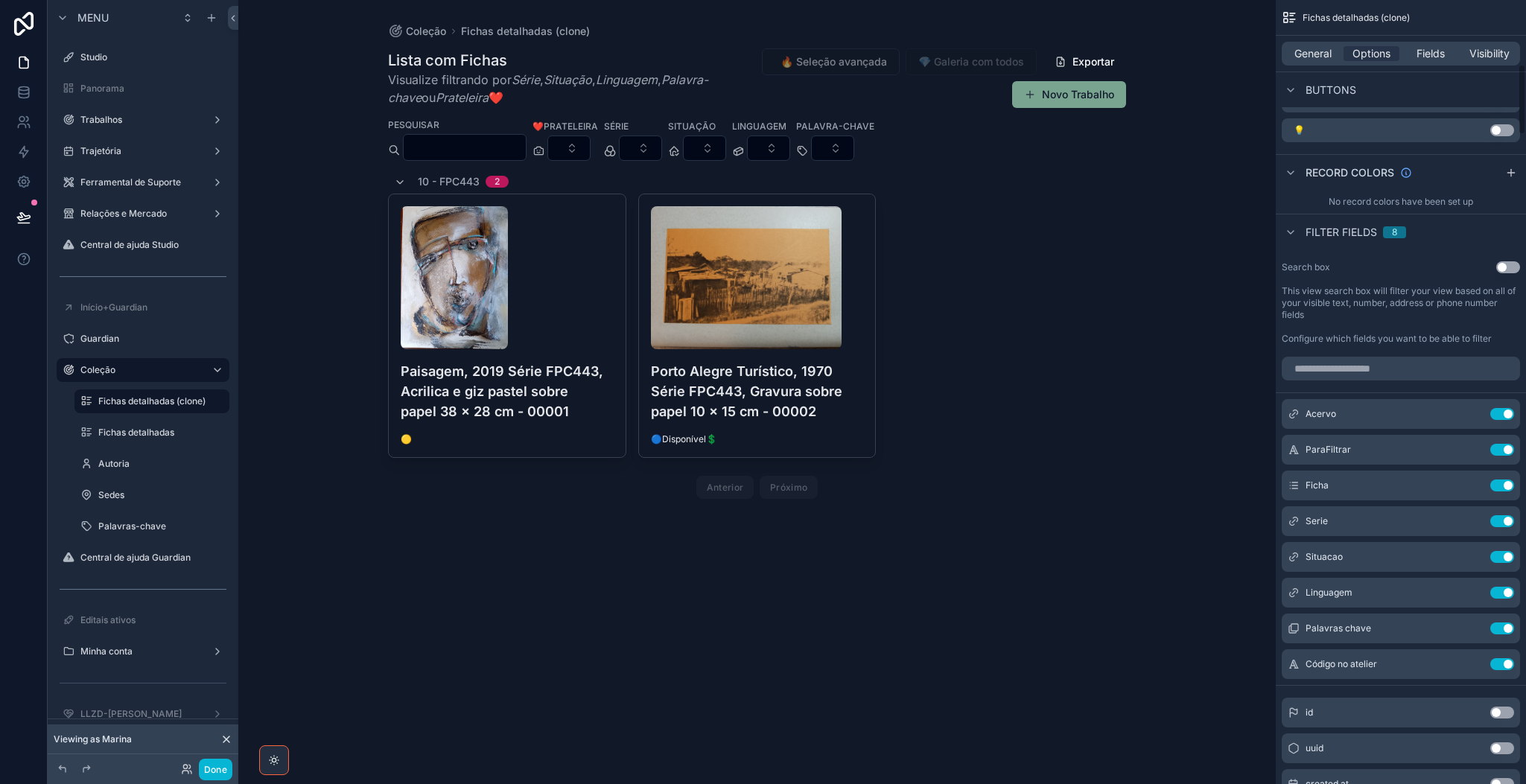
scroll to position [804, 0]
click at [1270, 414] on button "Use setting" at bounding box center [1502, 414] width 24 height 12
click at [1270, 369] on input "scrollable content" at bounding box center [1400, 368] width 238 height 24
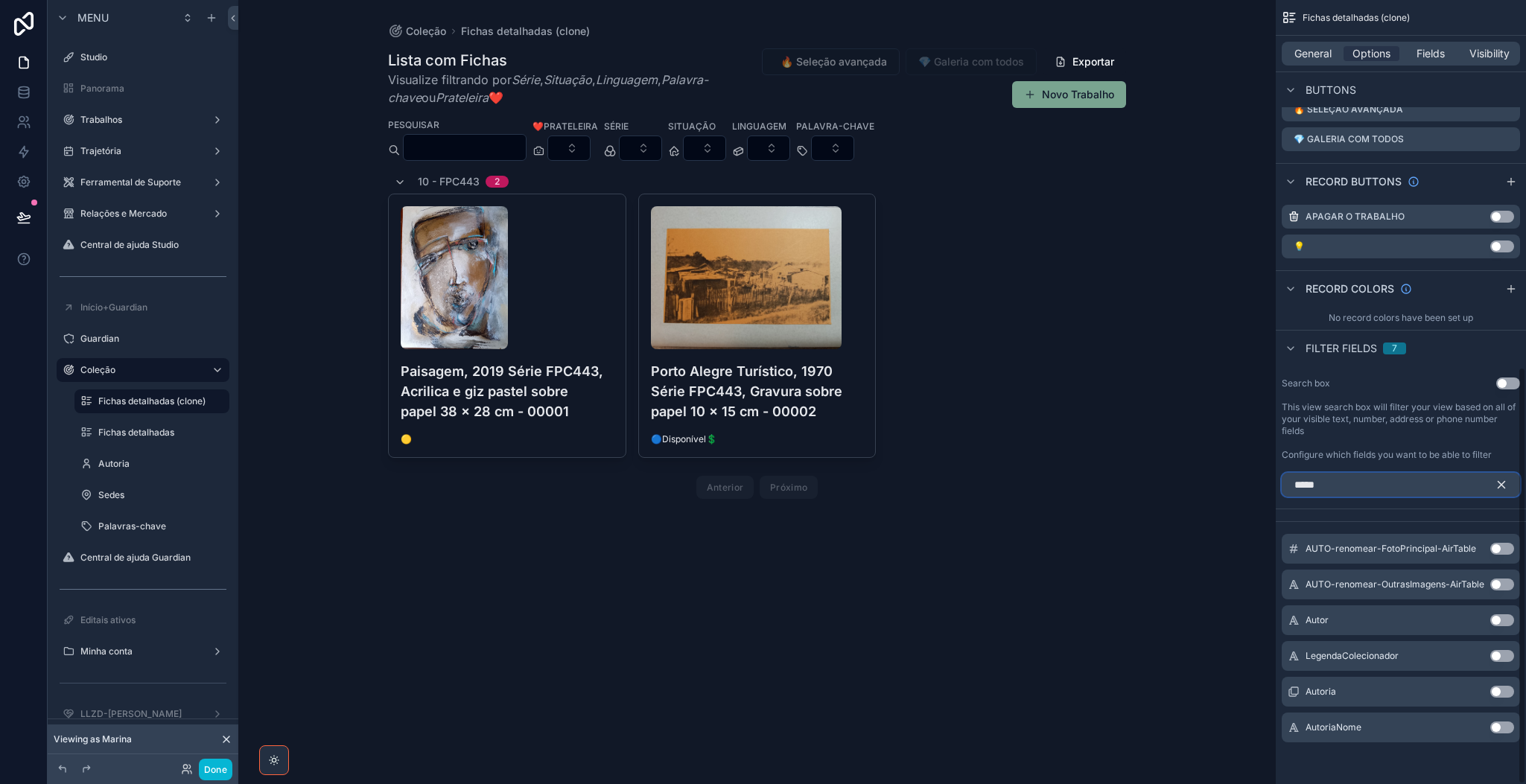
scroll to position [690, 0]
type input "*****"
click at [1270, 652] on button "Use setting" at bounding box center [1502, 691] width 24 height 12
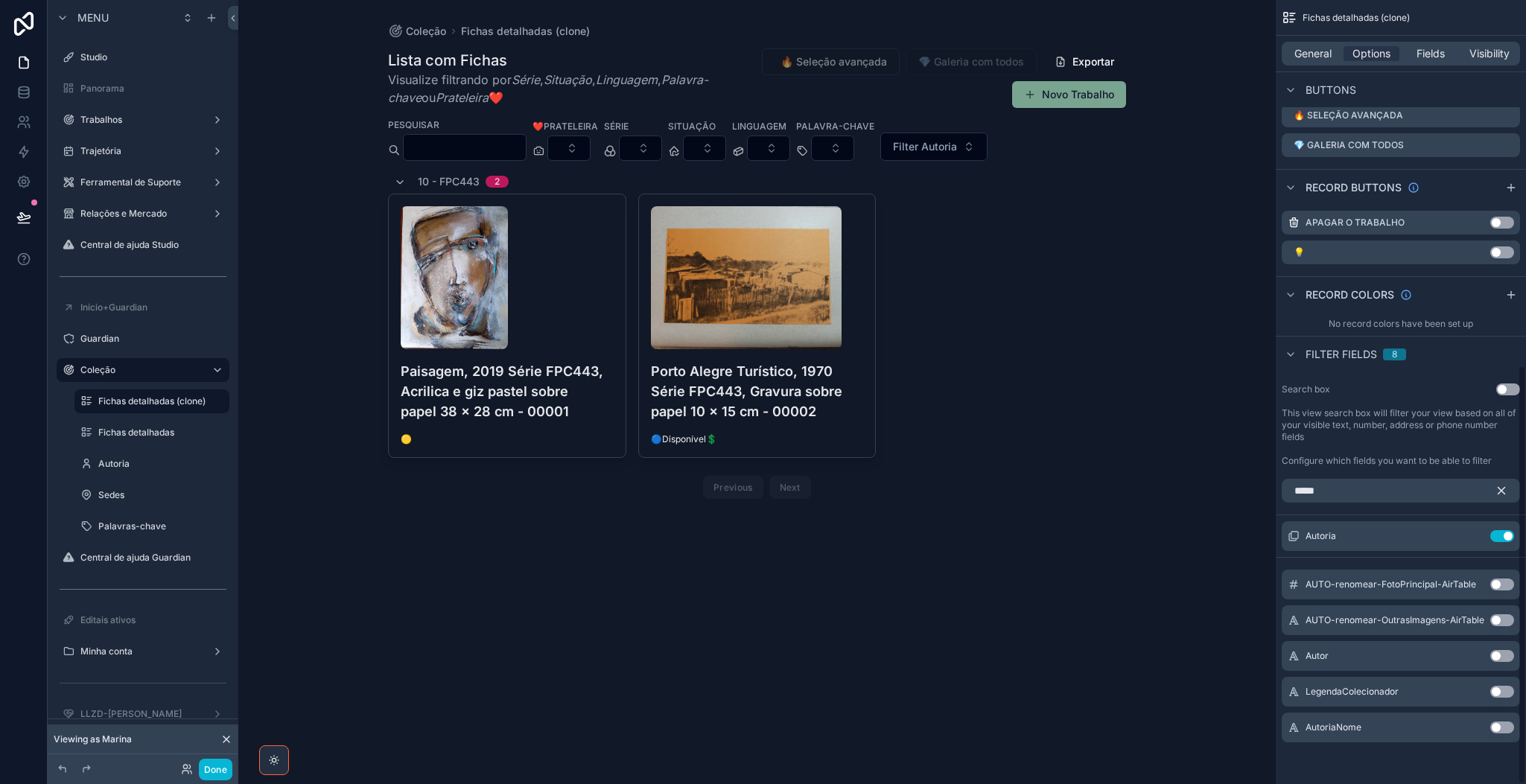
scroll to position [683, 0]
click at [1270, 490] on icon "scrollable content" at bounding box center [1501, 490] width 13 height 13
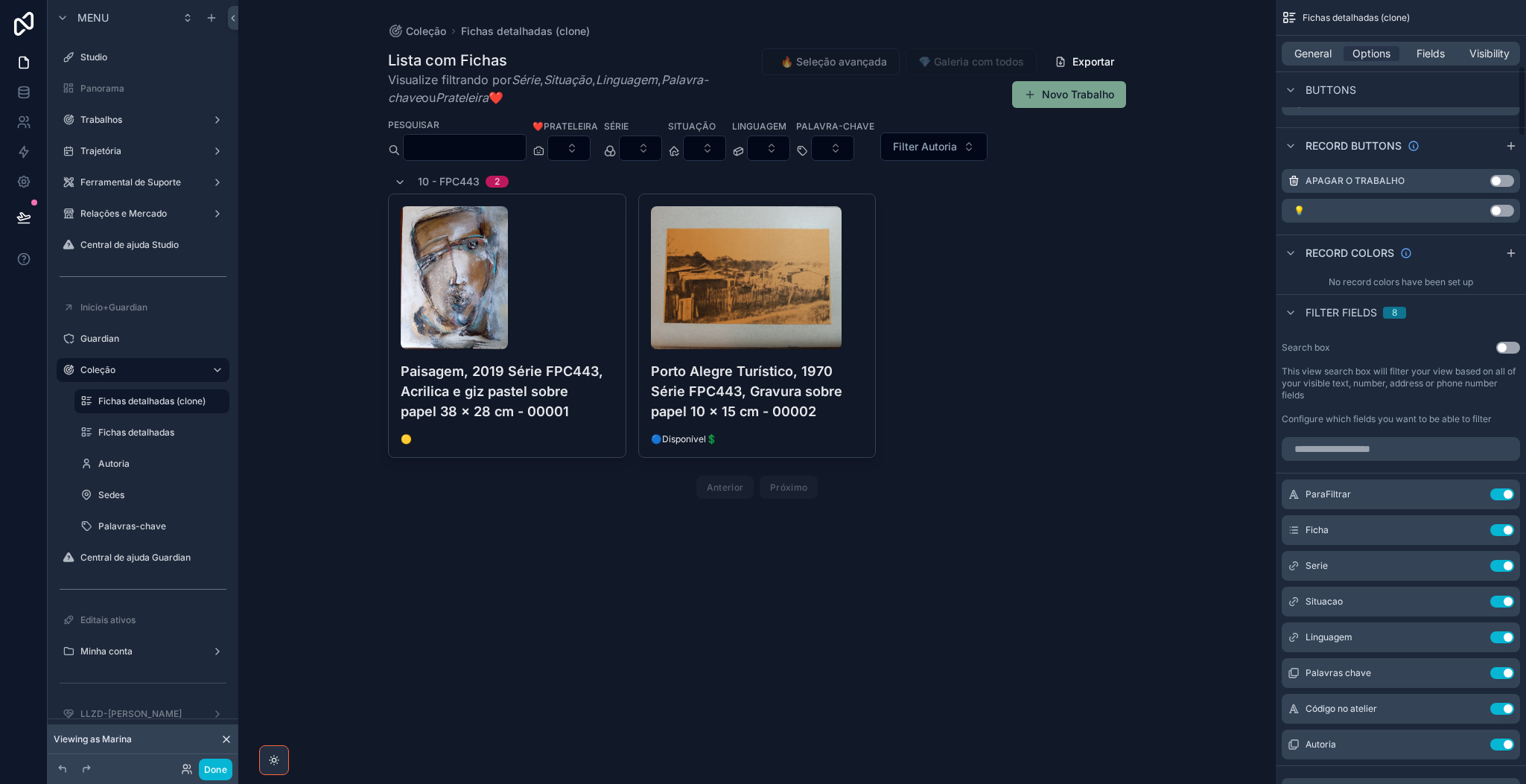
scroll to position [728, 0]
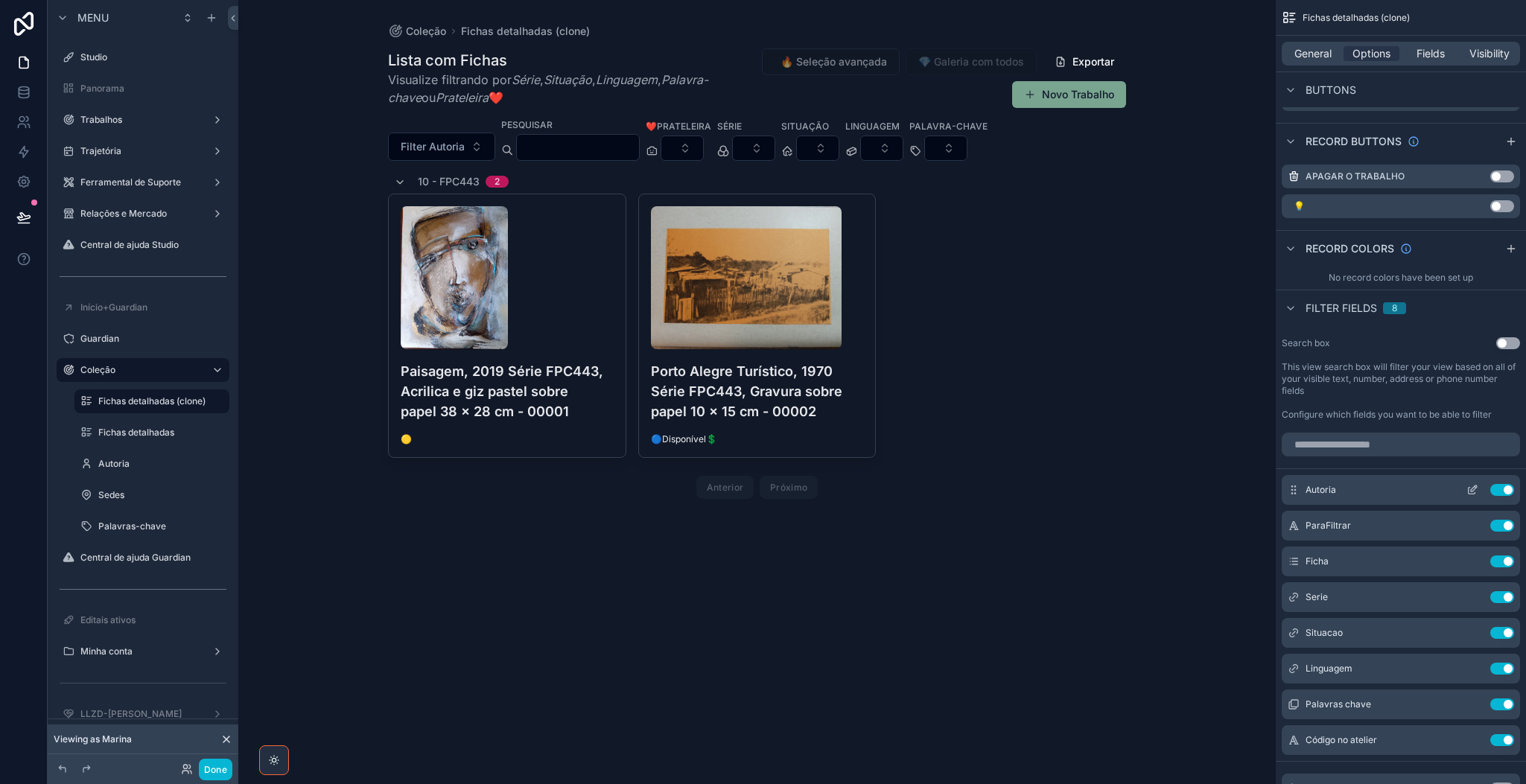
click at [1270, 493] on icon "scrollable content" at bounding box center [1472, 490] width 12 height 12
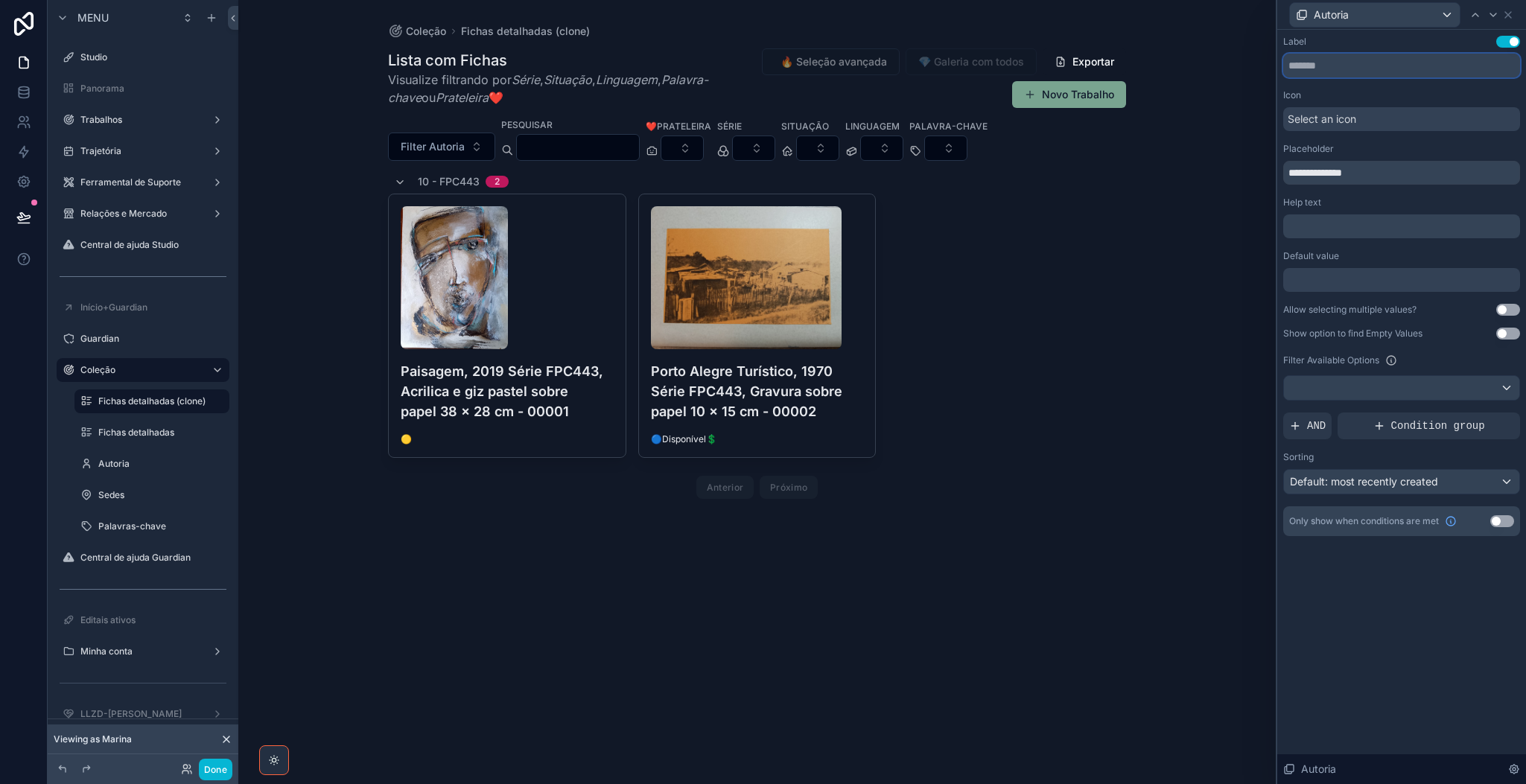
click at [1270, 65] on input "text" at bounding box center [1402, 65] width 237 height 24
type input "*******"
click at [1270, 311] on button "Use setting" at bounding box center [1507, 309] width 24 height 12
click at [1270, 483] on span "Default: most recently created" at bounding box center [1363, 481] width 148 height 12
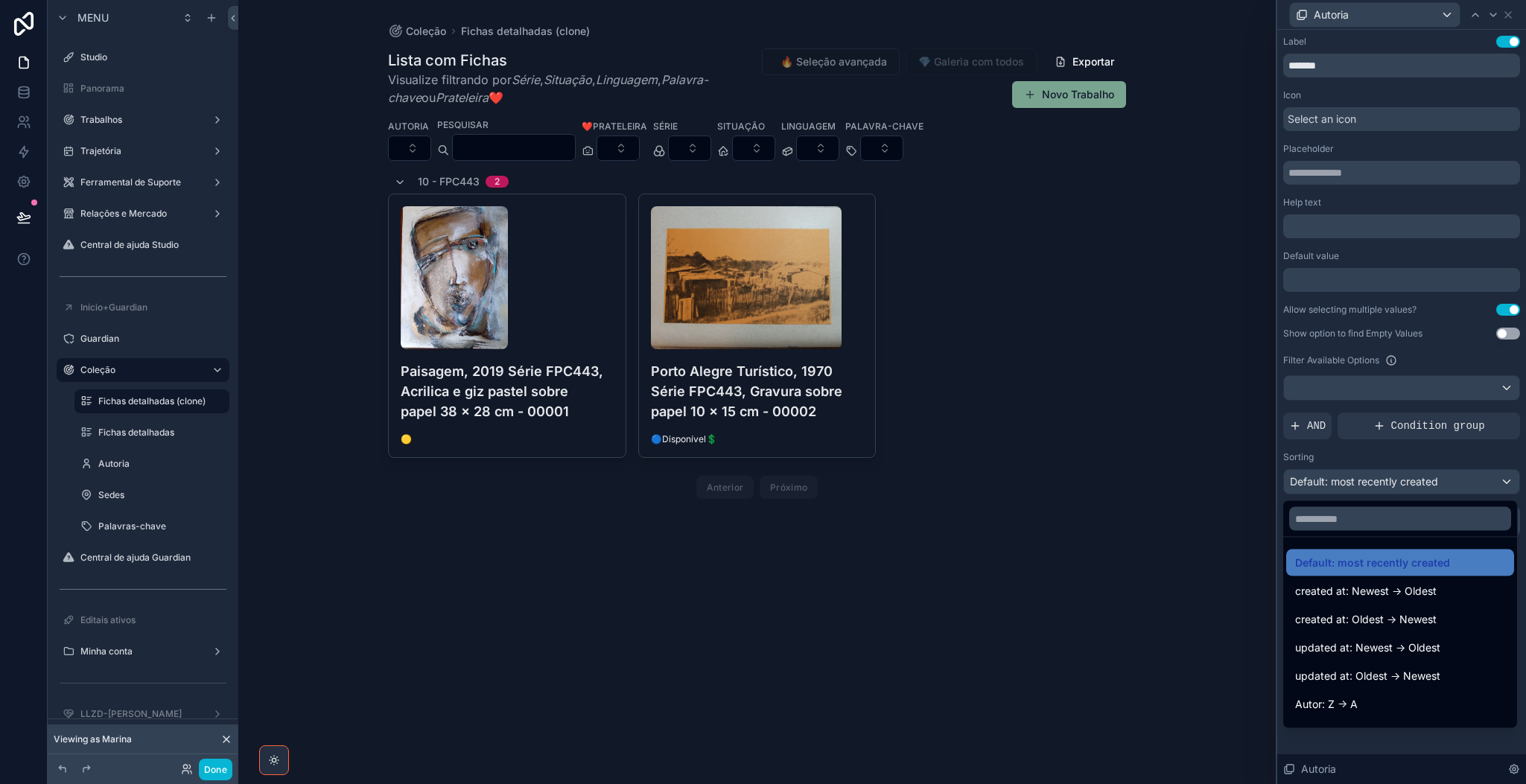
scroll to position [45, 0]
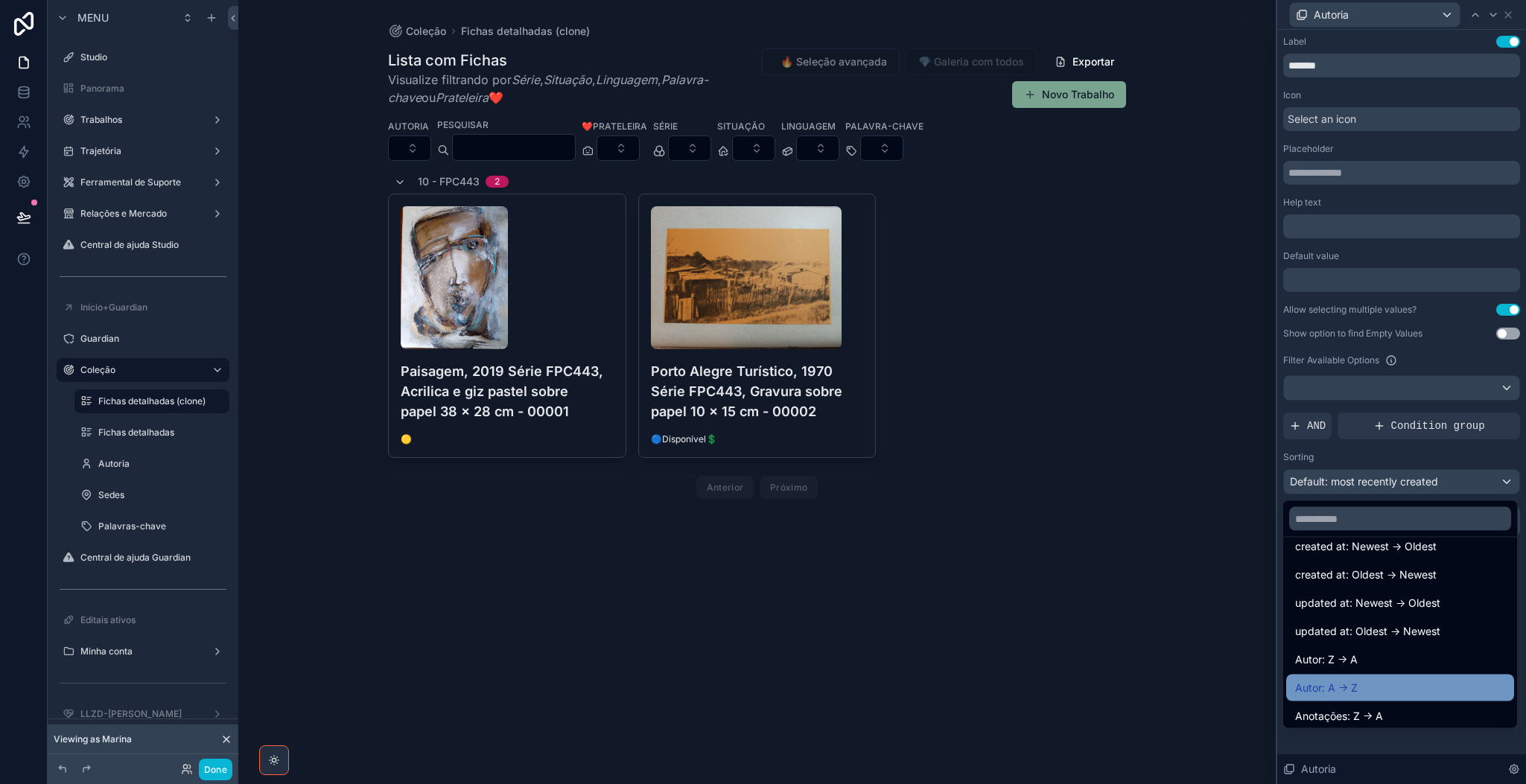
click at [1270, 652] on div "Autor: A -> Z" at bounding box center [1400, 687] width 210 height 18
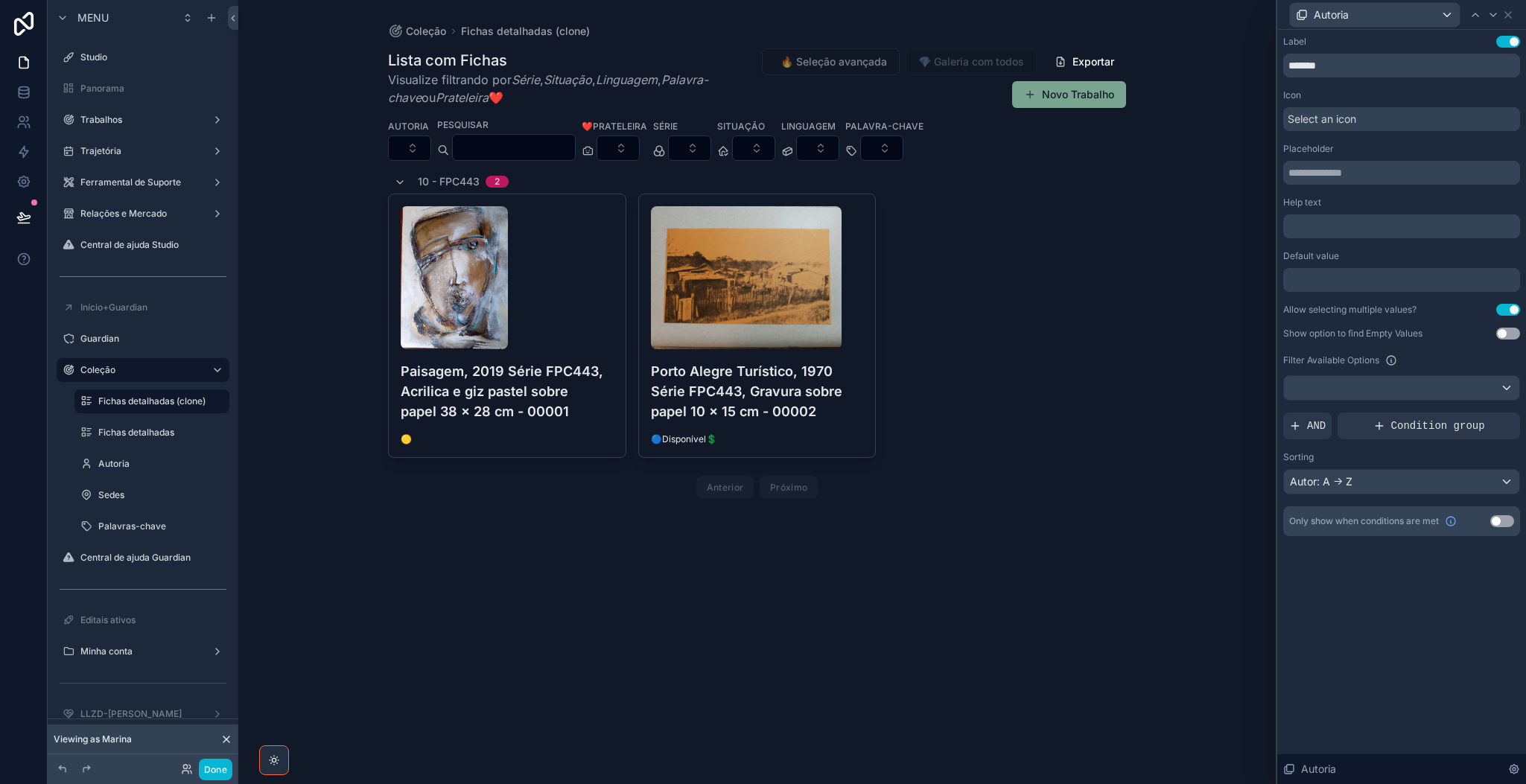
click at [536, 382] on div "scrollable content" at bounding box center [756, 276] width 762 height 552
click at [536, 382] on h4 "Paisagem, 2019 Série FPC443, Acrilica e giz pastel sobre papel 38 x 28 cm - 000…" at bounding box center [507, 391] width 213 height 60
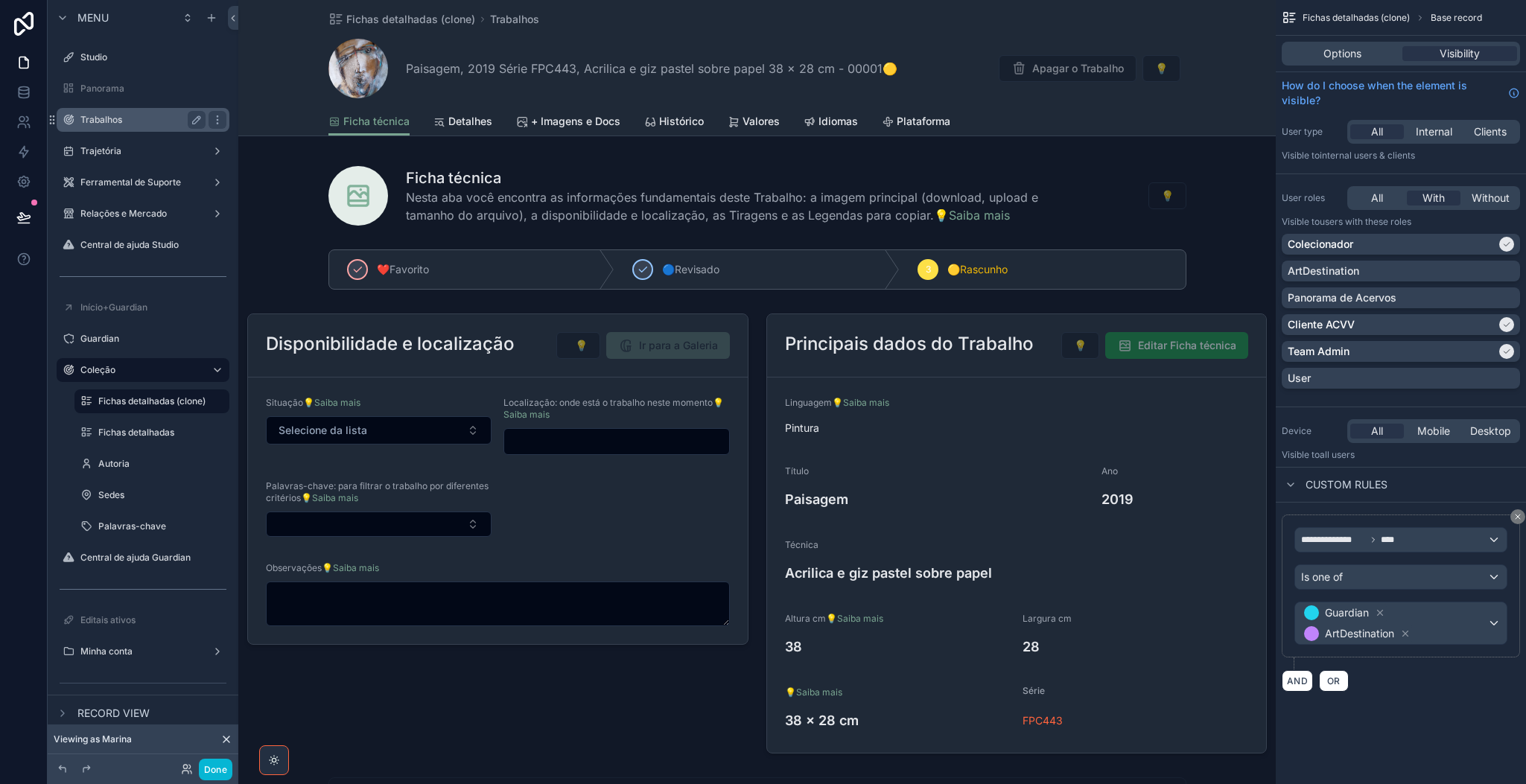
click at [140, 119] on label "Trabalhos" at bounding box center [140, 119] width 119 height 12
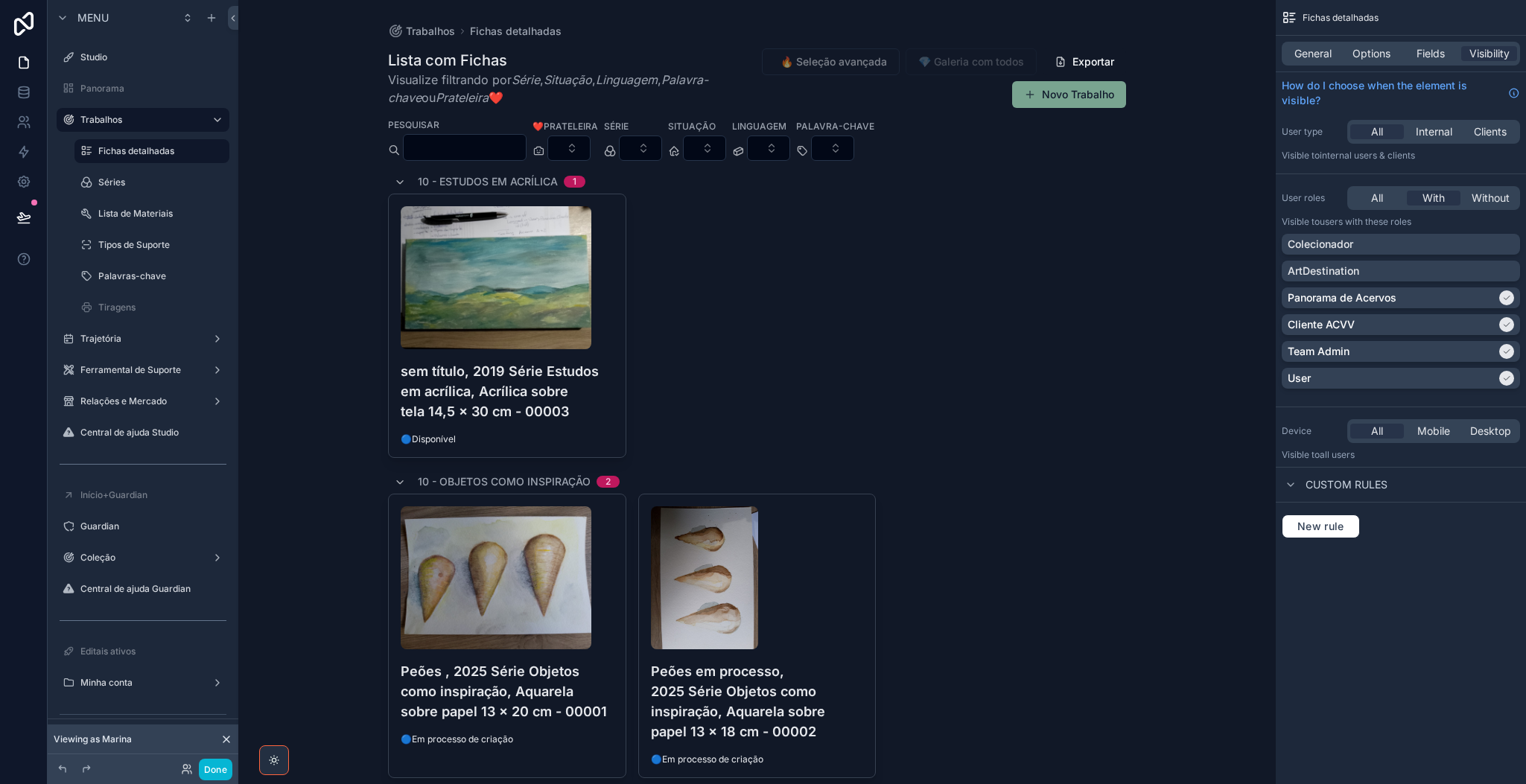
click at [489, 389] on div "scrollable content" at bounding box center [756, 436] width 762 height 872
click at [489, 389] on h4 "sem título, 2019 Série Estudos em acrílica, Acrílica sobre tela 14,5 x 30 cm - …" at bounding box center [507, 391] width 213 height 60
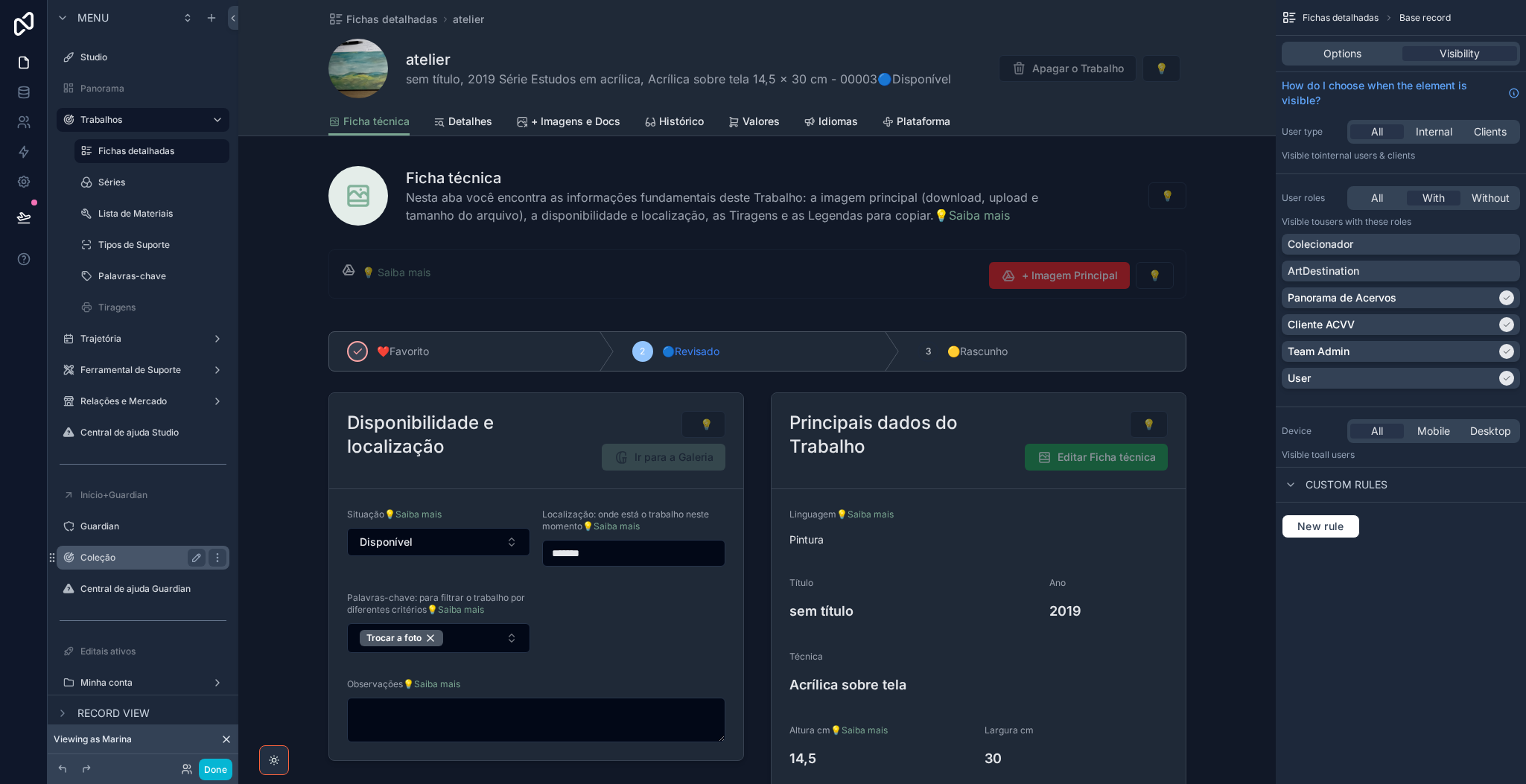
click at [142, 552] on label "Coleção" at bounding box center [140, 557] width 119 height 12
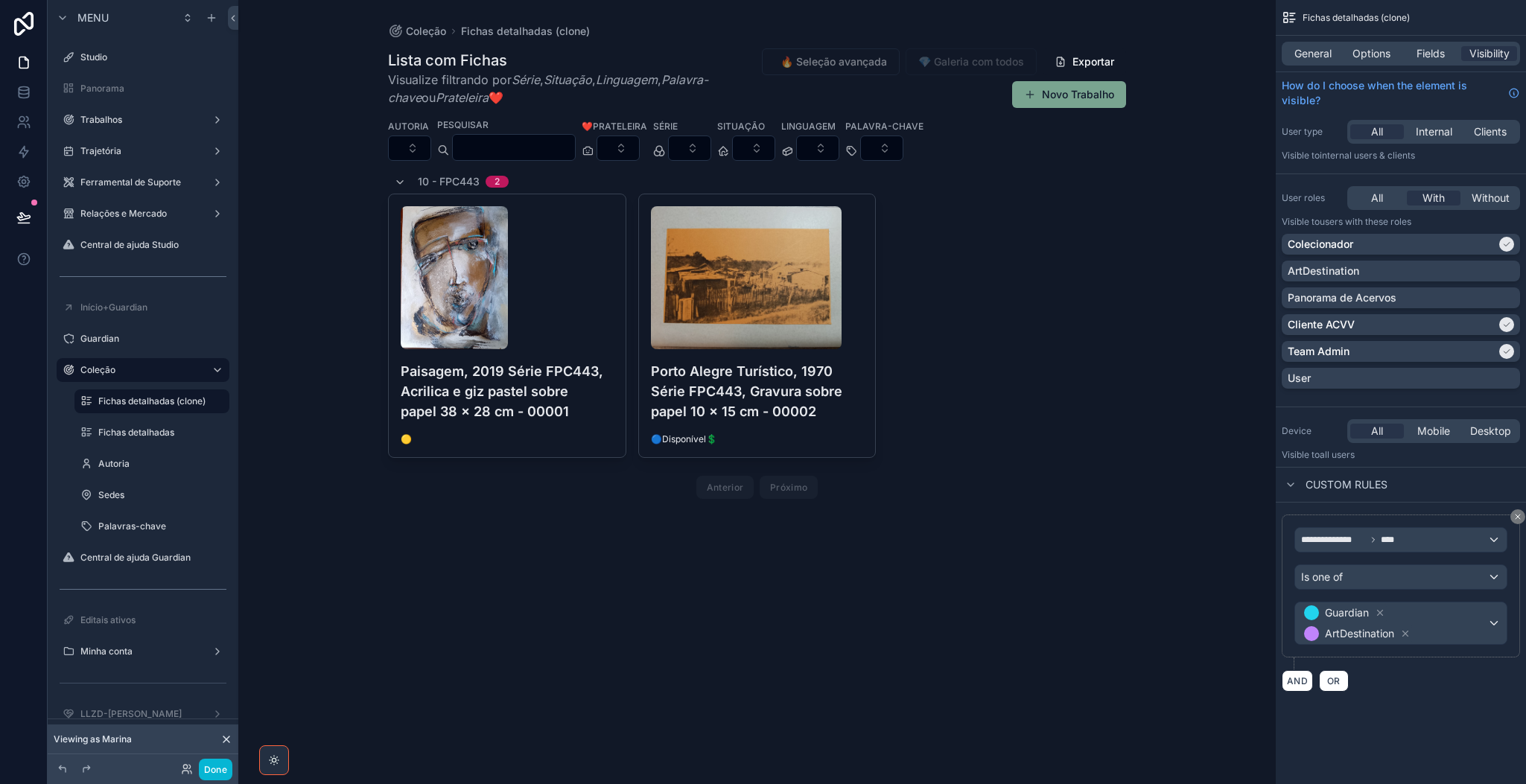
click at [549, 383] on div "scrollable content" at bounding box center [756, 276] width 762 height 552
click at [549, 383] on h4 "Paisagem, 2019 Série FPC443, Acrilica e giz pastel sobre papel 38 x 28 cm - 000…" at bounding box center [507, 391] width 213 height 60
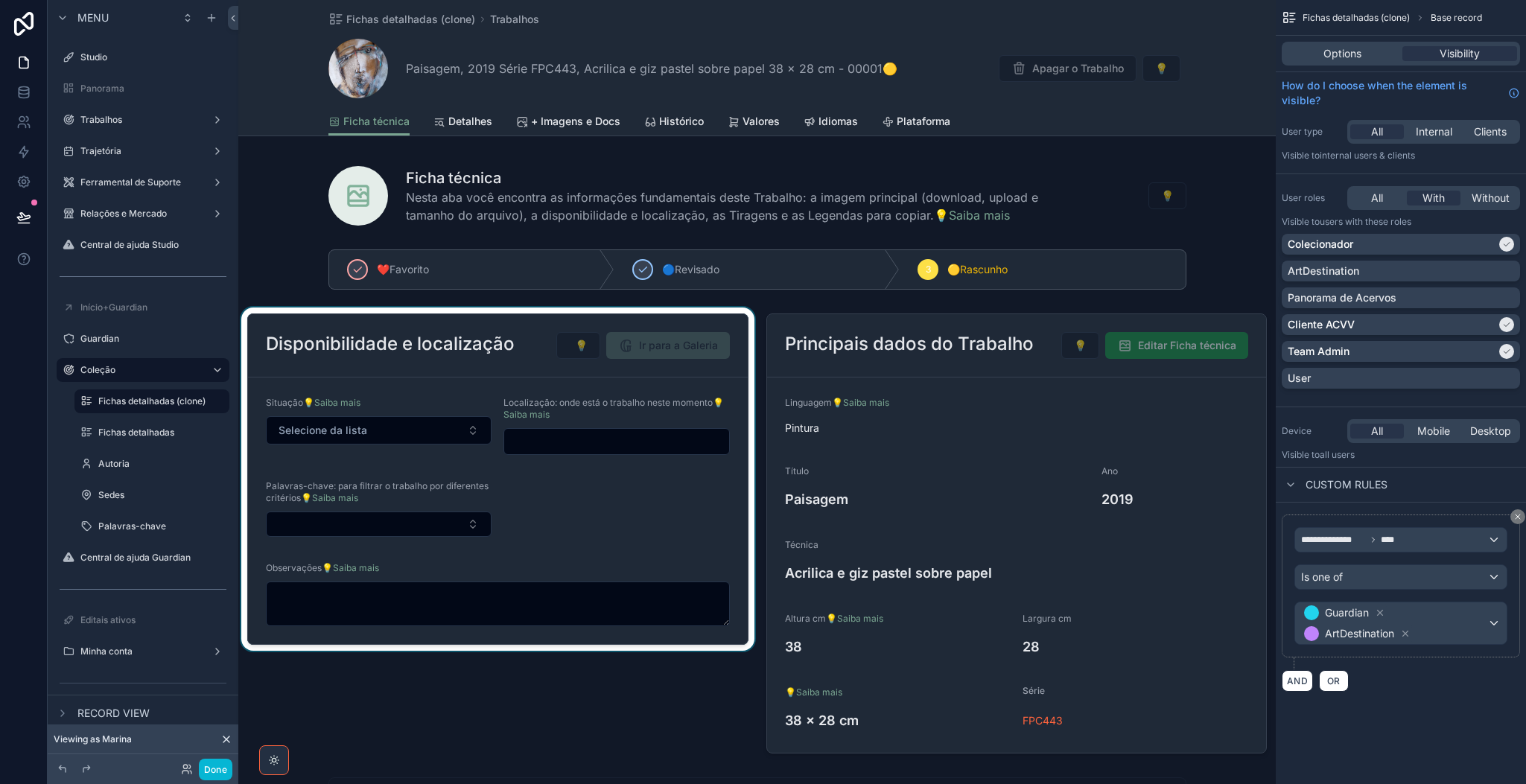
click at [649, 652] on div "scrollable content" at bounding box center [498, 533] width 519 height 452
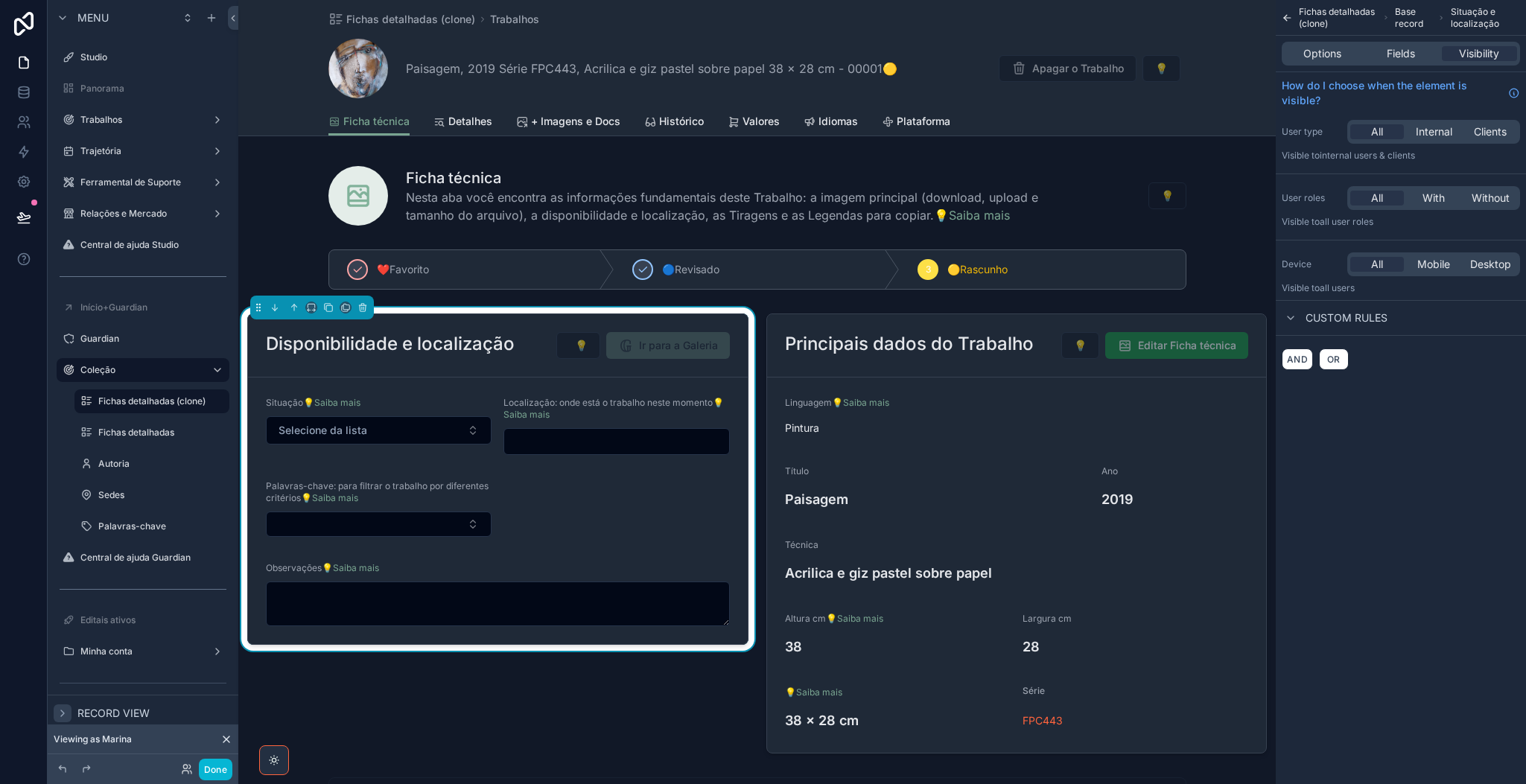
click at [64, 652] on icon "scrollable content" at bounding box center [62, 713] width 12 height 12
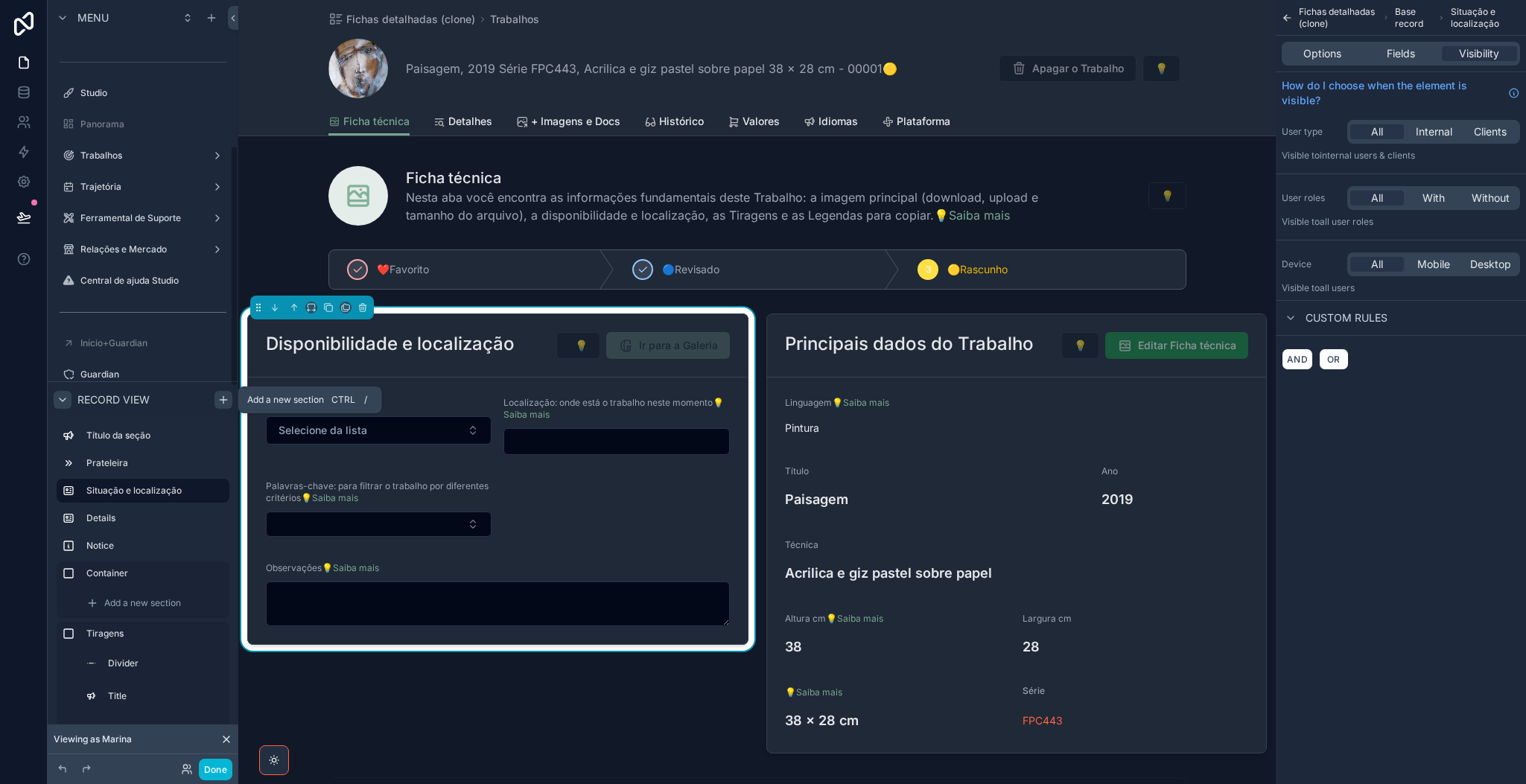
click at [226, 399] on icon "scrollable content" at bounding box center [222, 399] width 7 height 0
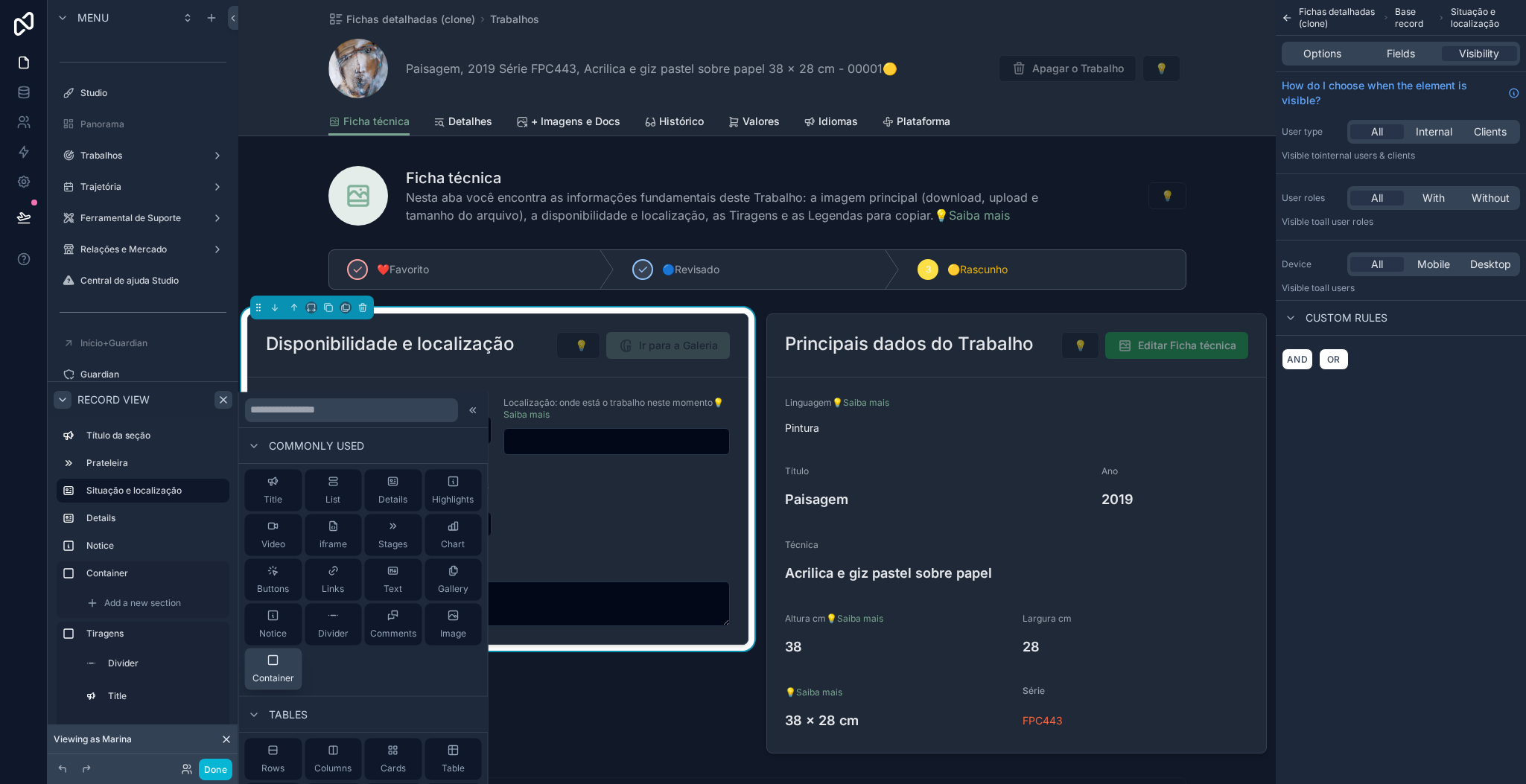
click at [284, 652] on div "Container" at bounding box center [274, 669] width 42 height 29
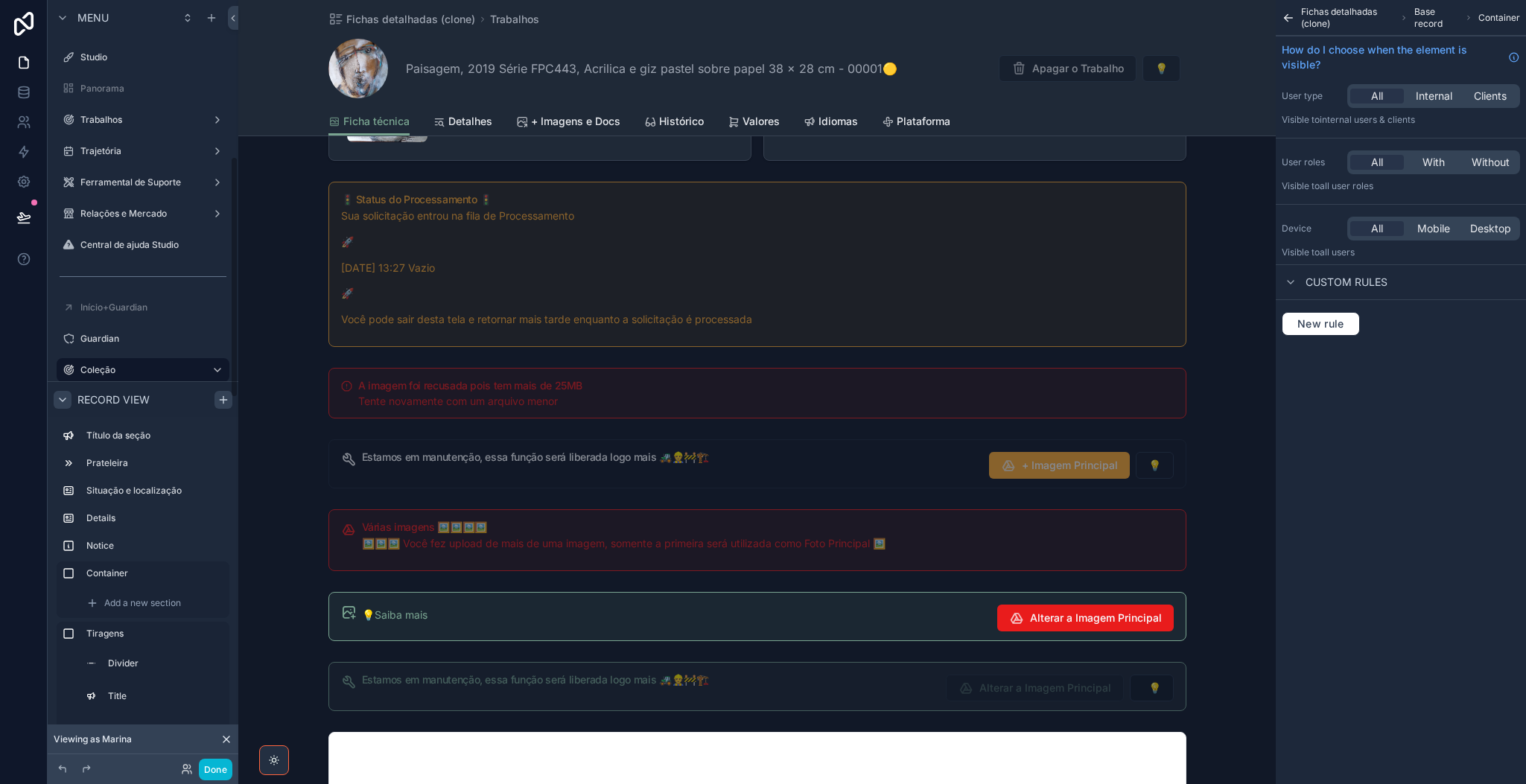
scroll to position [3848, 0]
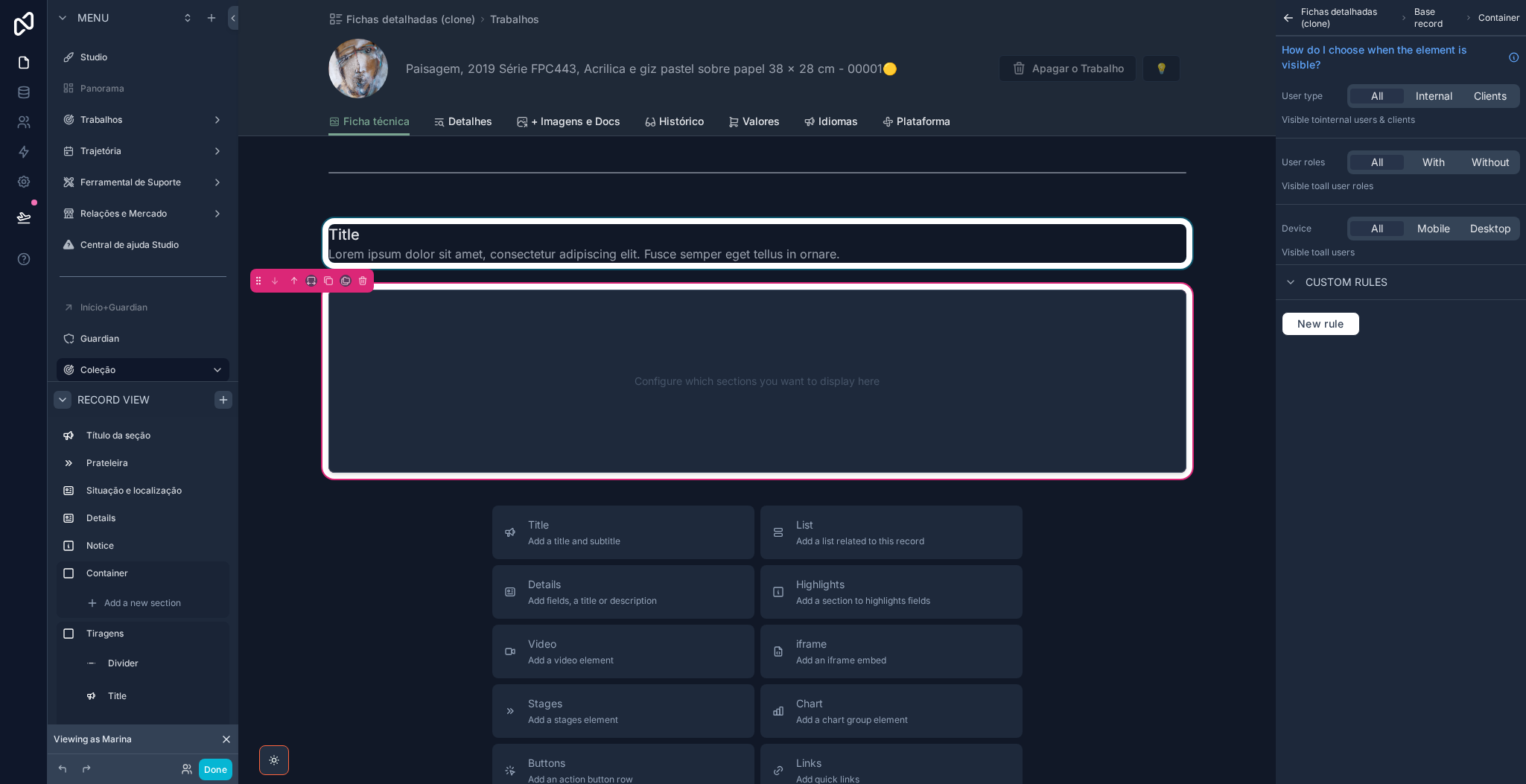
click at [590, 250] on div "scrollable content" at bounding box center [756, 243] width 1038 height 50
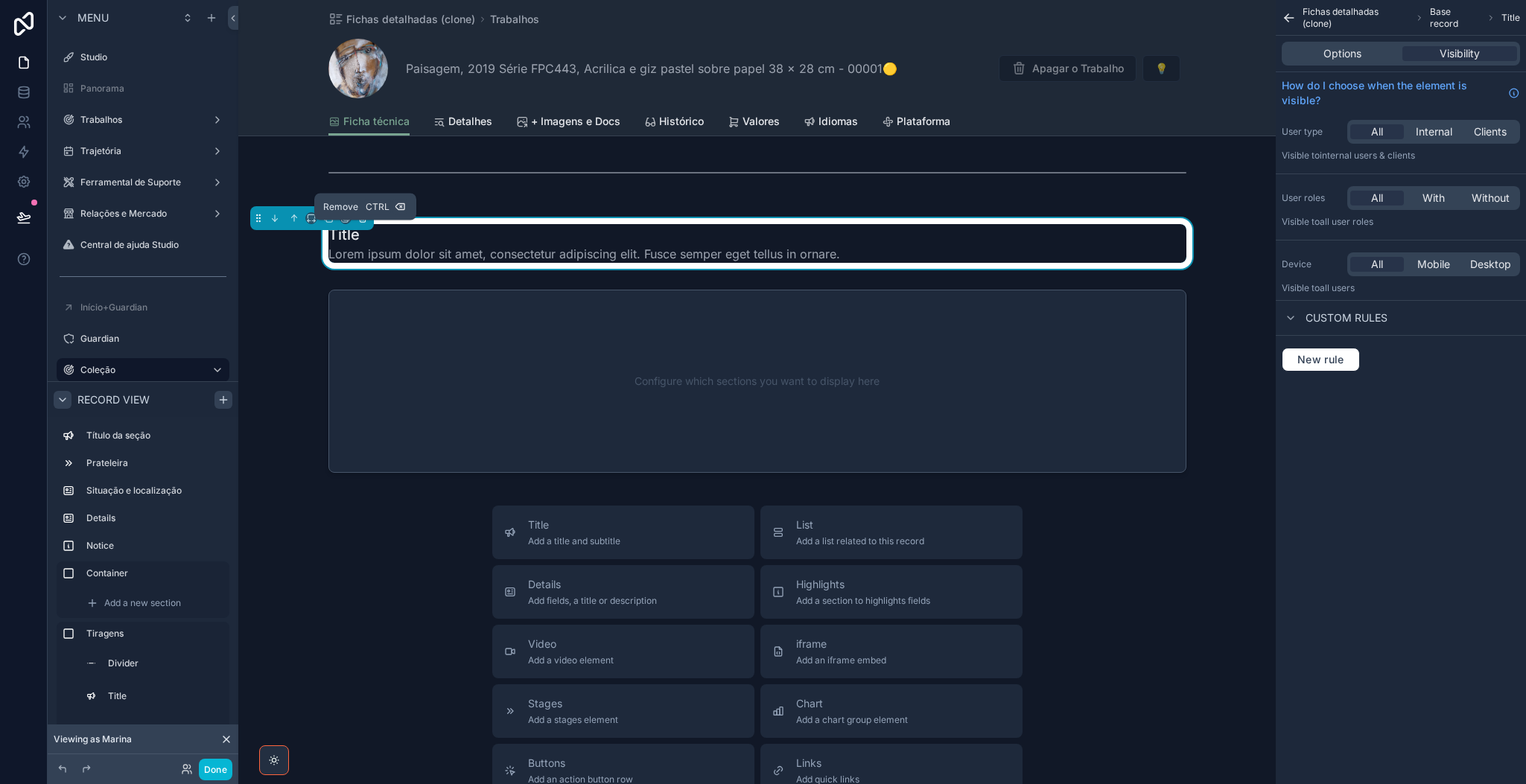
click at [368, 223] on icon "scrollable content" at bounding box center [362, 218] width 10 height 10
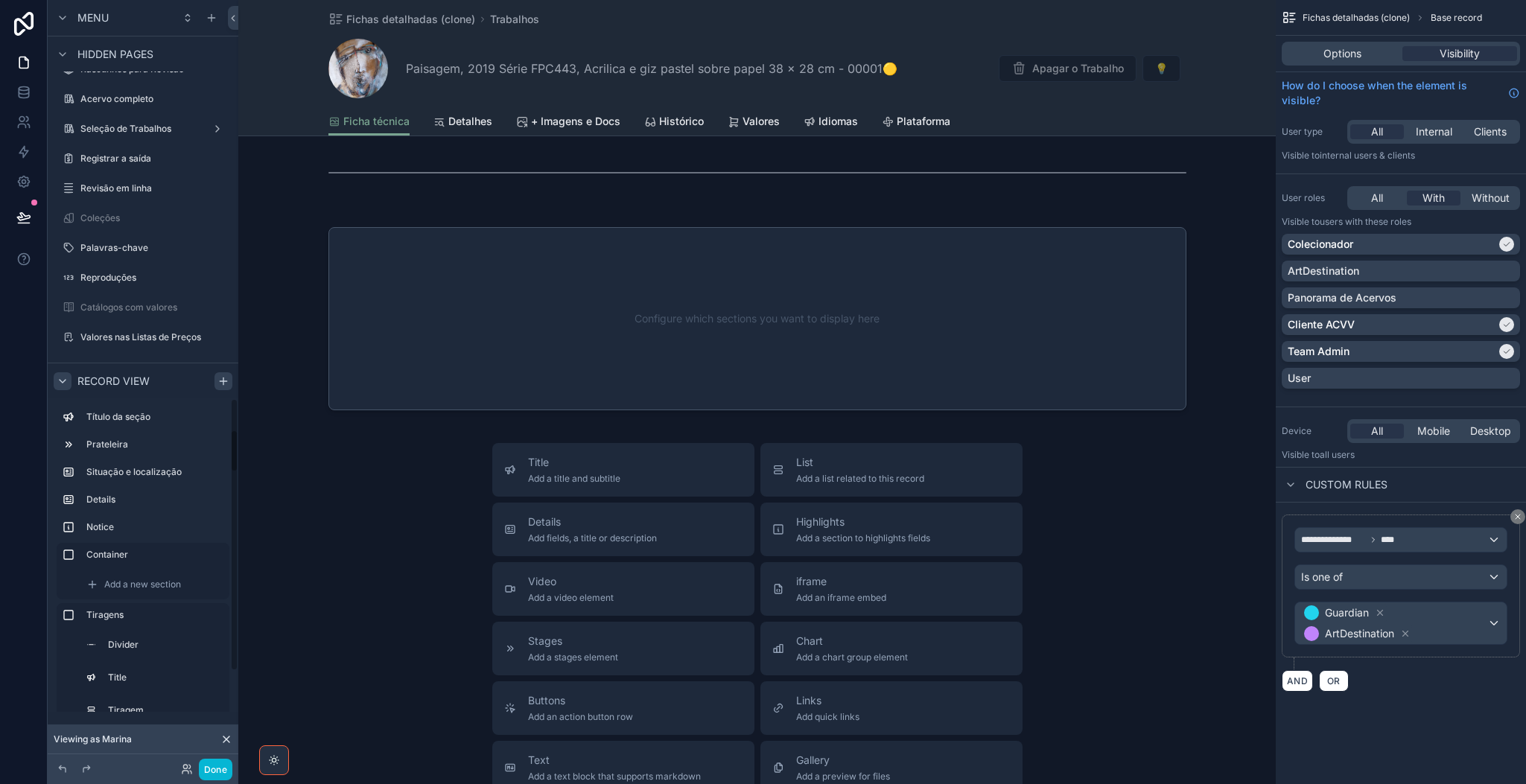
click at [233, 652] on div "Record view Título da seção Prateleira Situação e localização Details Notice Co…" at bounding box center [143, 548] width 191 height 373
click at [233, 652] on div "Menu ToDo Financeiro Usuários Plataforma Stripe Wiki-CentralDeAjuda Templates P…" at bounding box center [143, 383] width 191 height 766
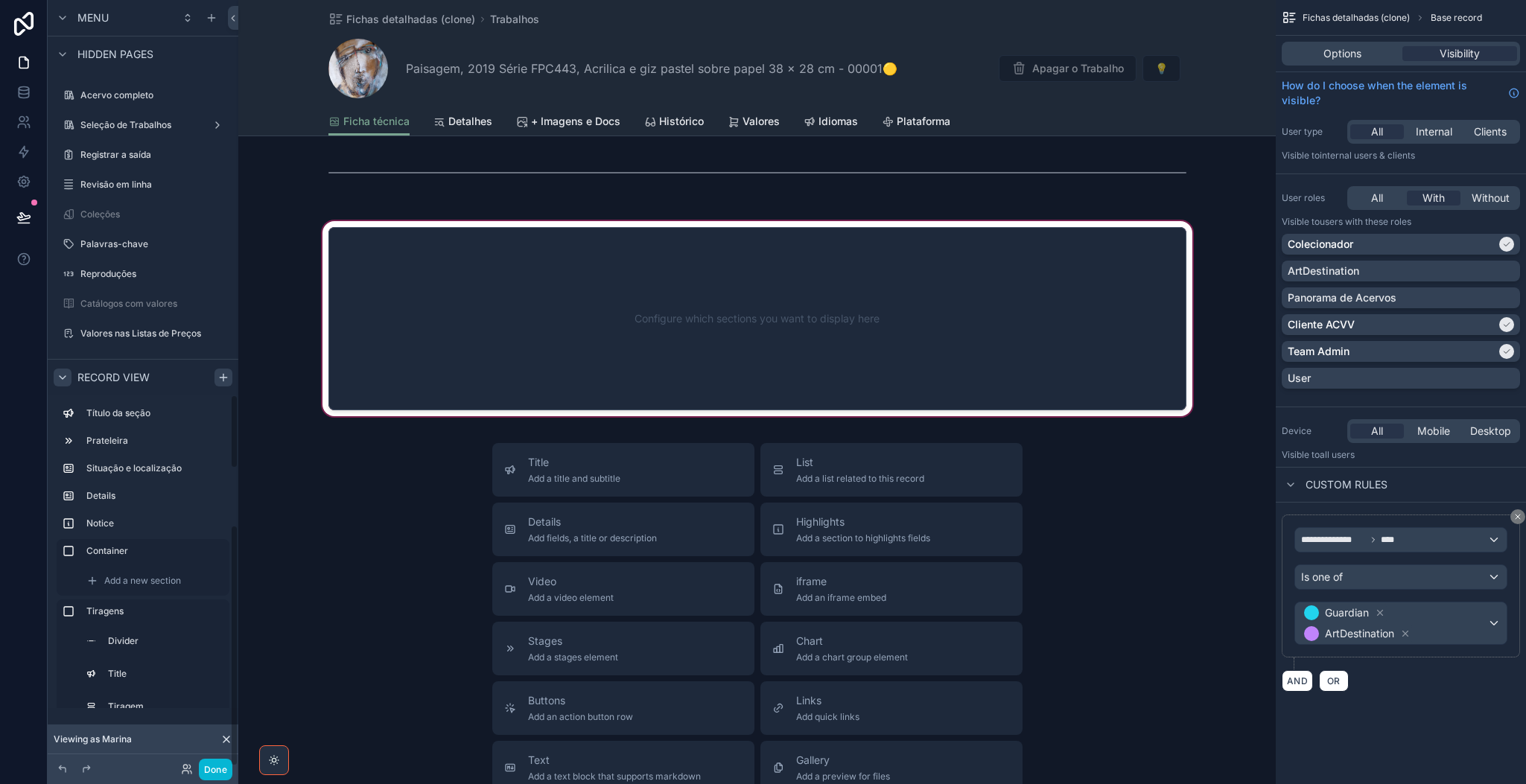
click at [423, 363] on div "scrollable content" at bounding box center [756, 318] width 1038 height 201
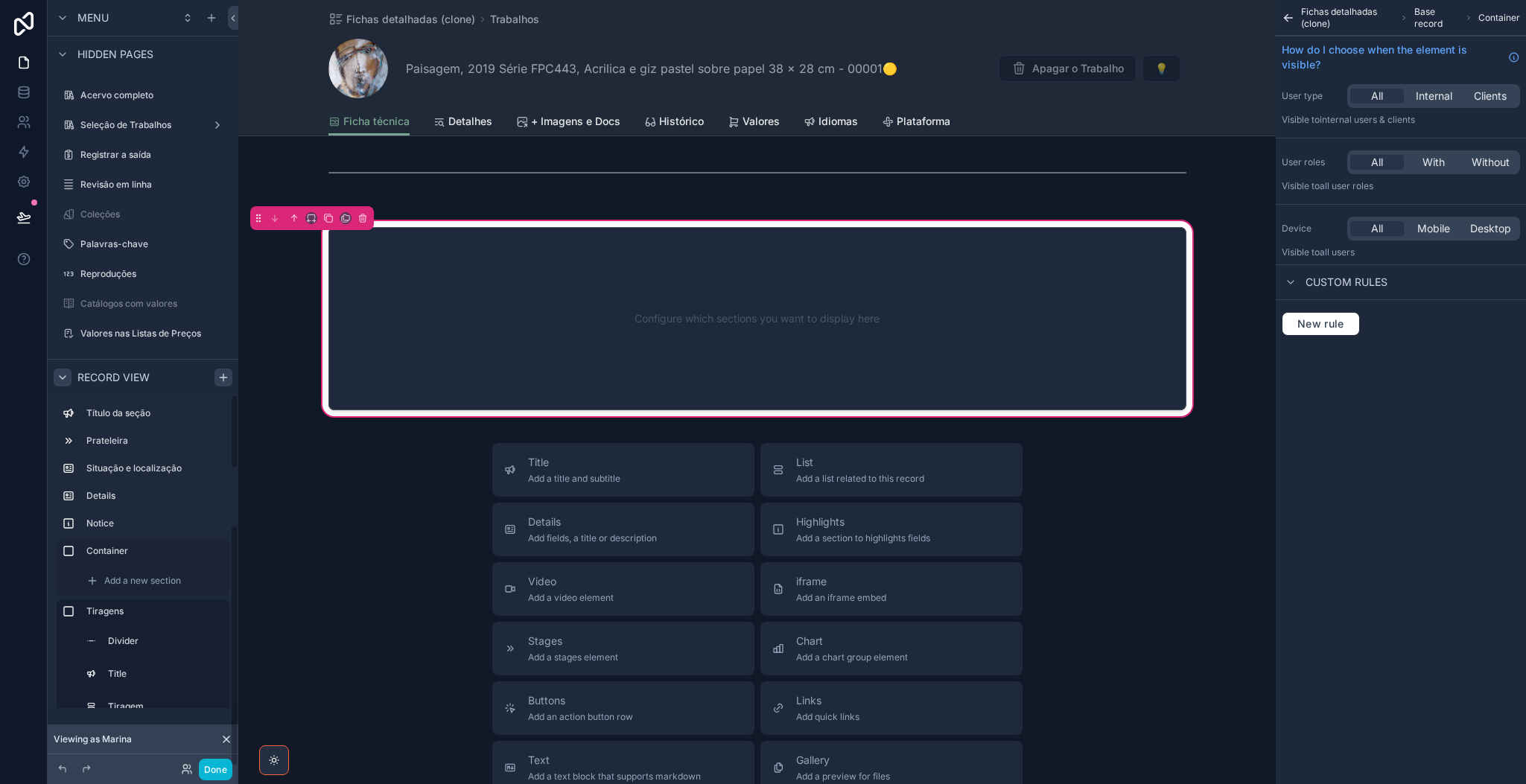
drag, startPoint x: 236, startPoint y: 566, endPoint x: 229, endPoint y: 621, distance: 55.4
click at [229, 621] on div "Menu ToDo Financeiro Usuários Plataforma Stripe Wiki-CentralDeAjuda Templates P…" at bounding box center [143, 383] width 191 height 766
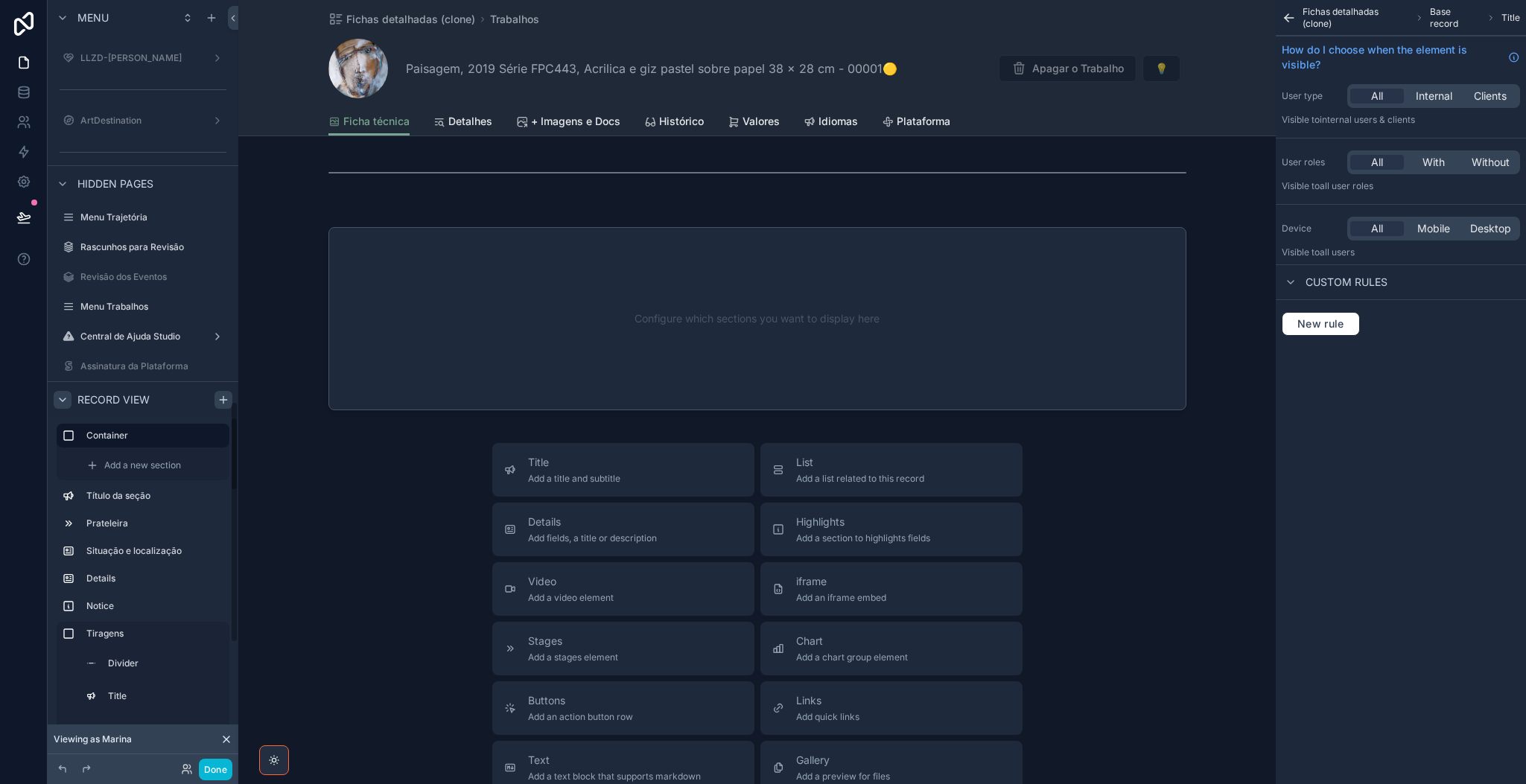
scroll to position [1271, 0]
drag, startPoint x: 235, startPoint y: 438, endPoint x: 235, endPoint y: 415, distance: 23.0
click at [235, 415] on div "Record view Container Add a new section Título da seção Prateleira Situação e l…" at bounding box center [143, 567] width 191 height 373
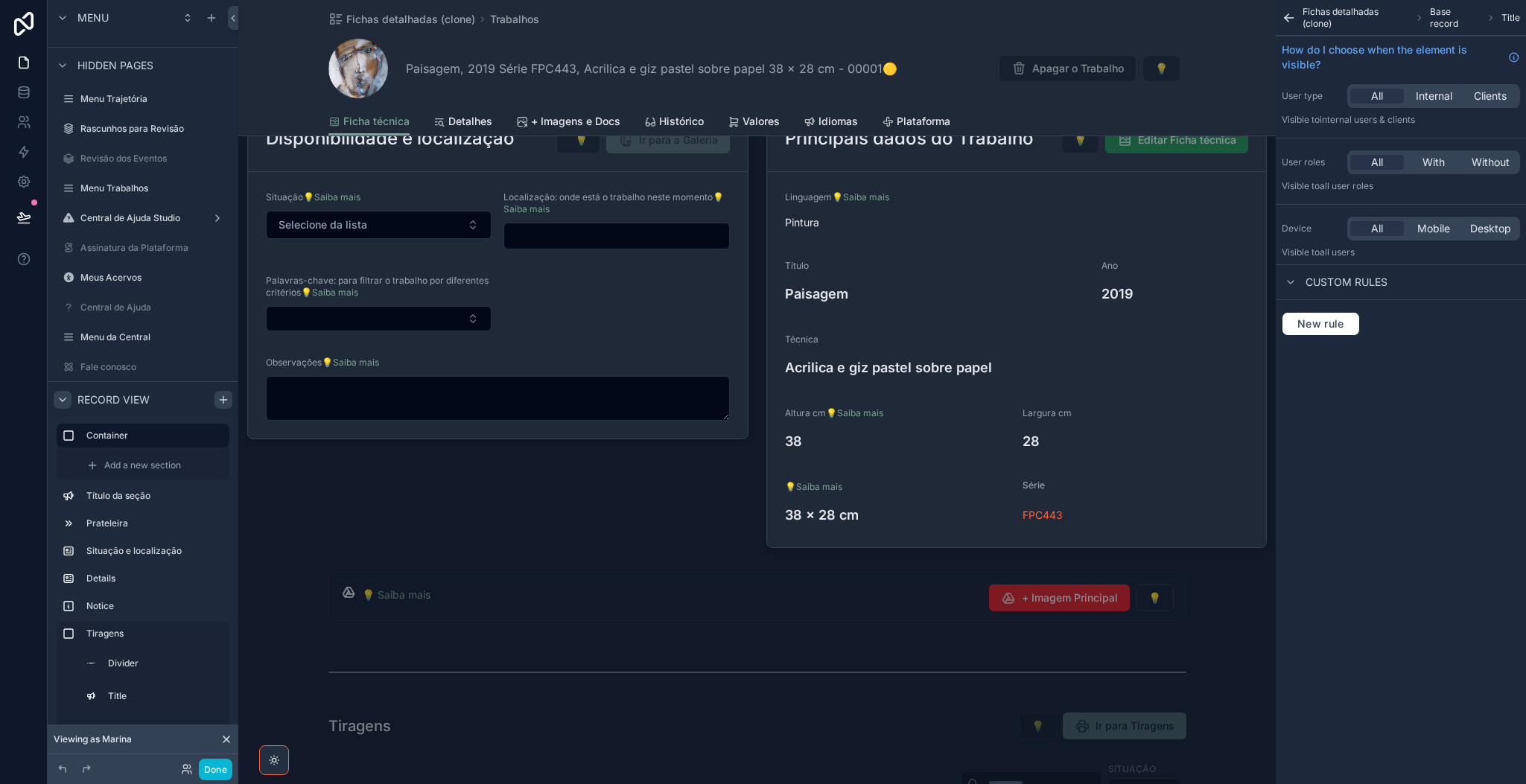
scroll to position [0, 0]
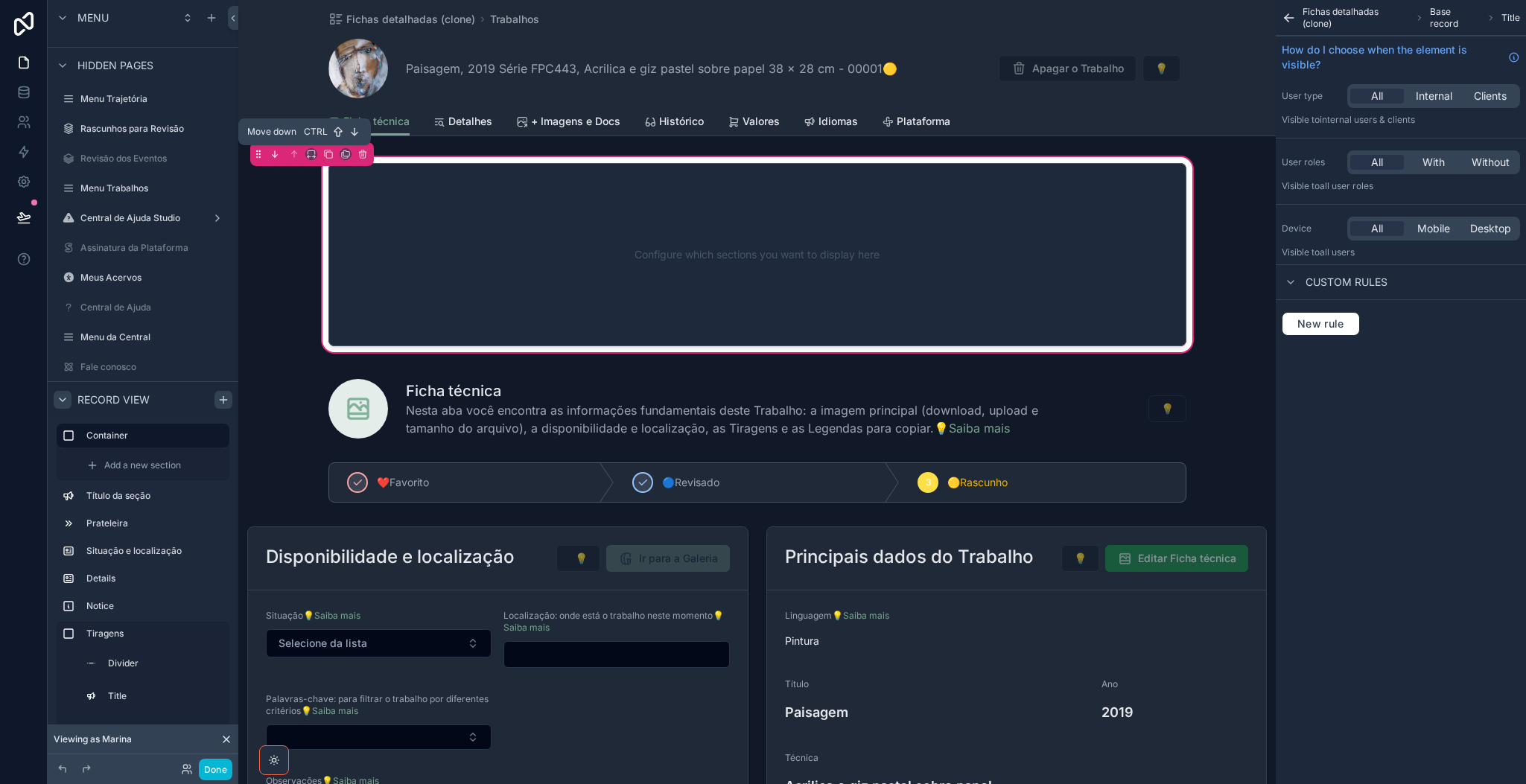
click at [277, 150] on icon "scrollable content" at bounding box center [274, 153] width 10 height 10
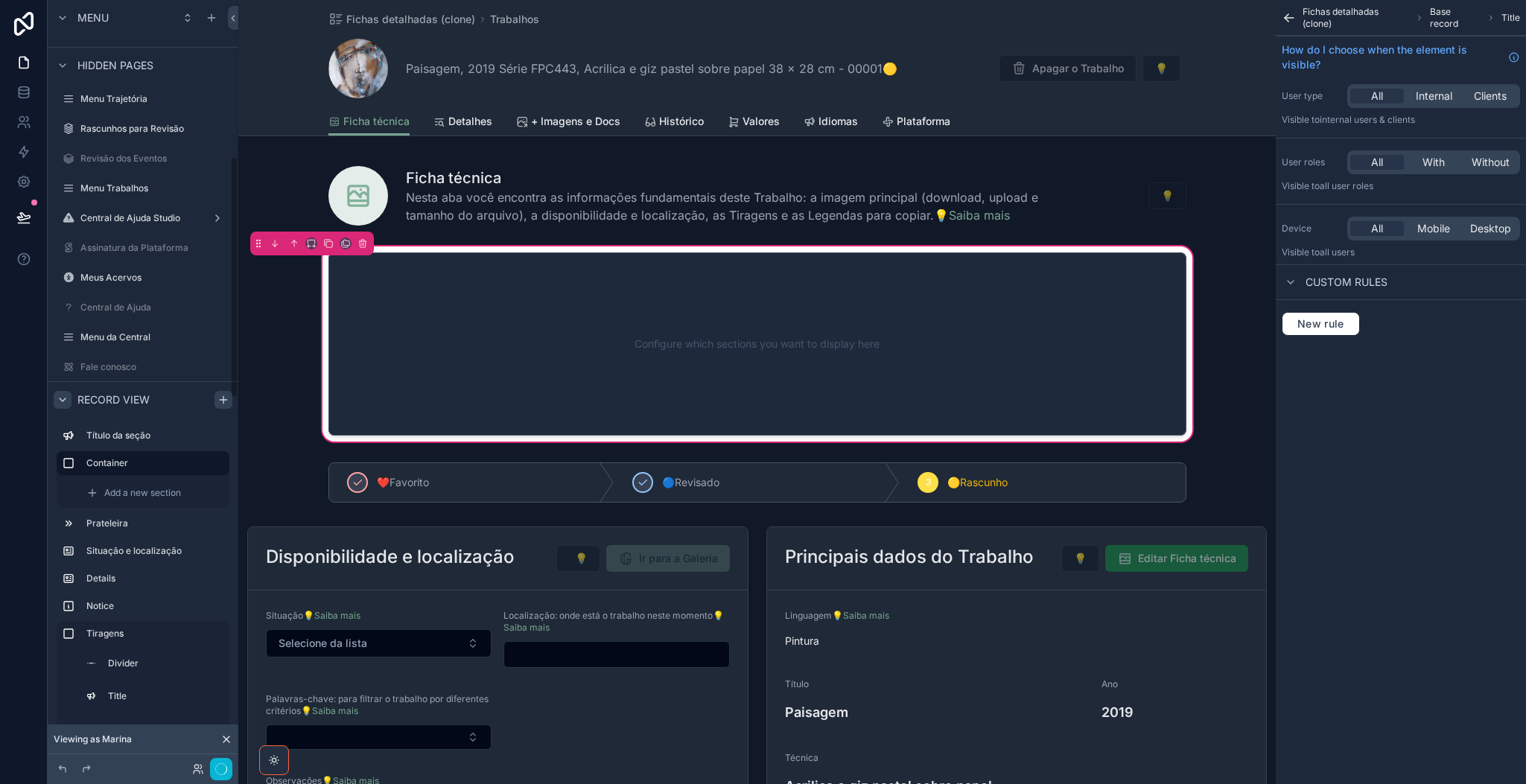
scroll to position [497, 0]
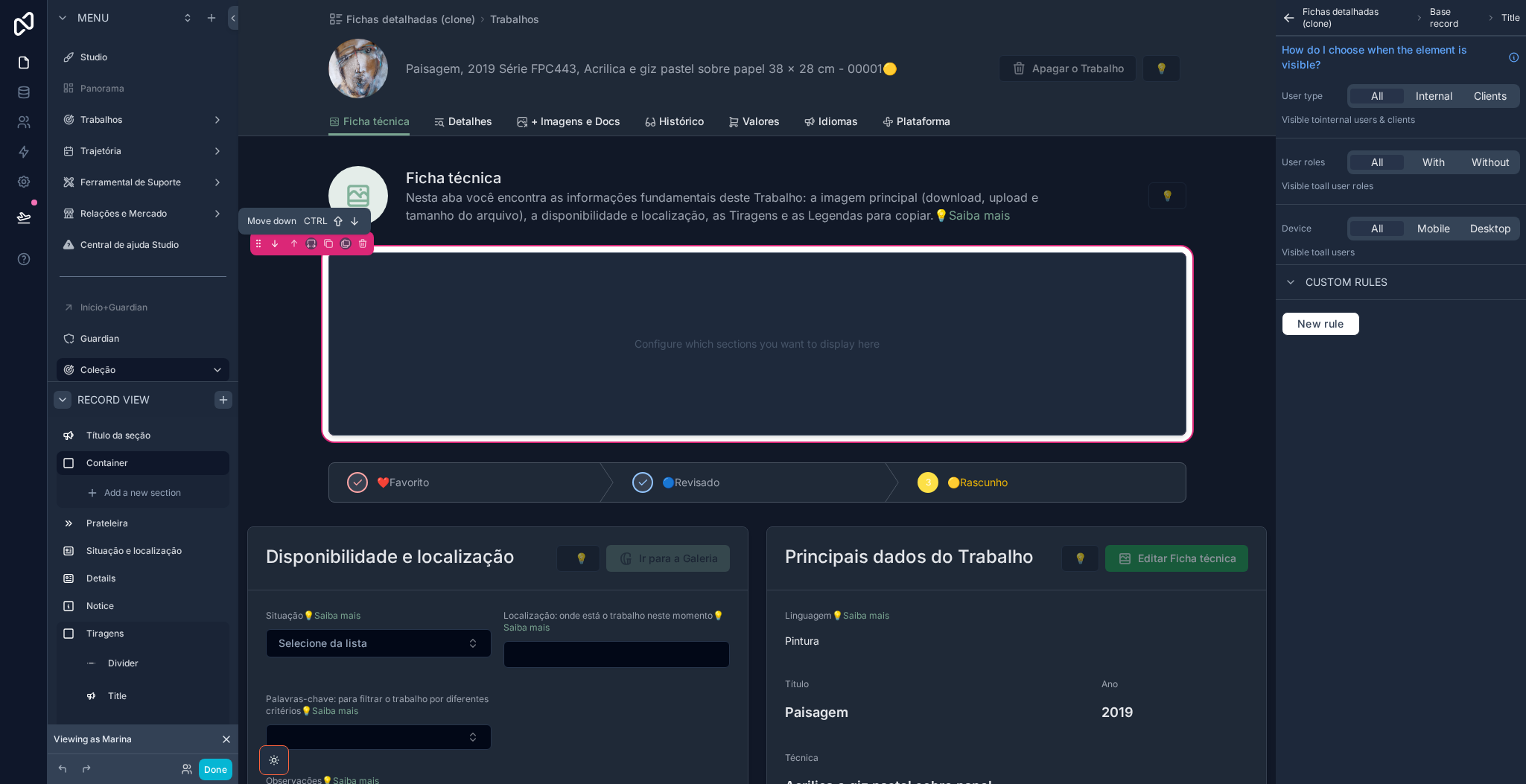
click at [274, 246] on icon "scrollable content" at bounding box center [274, 242] width 10 height 10
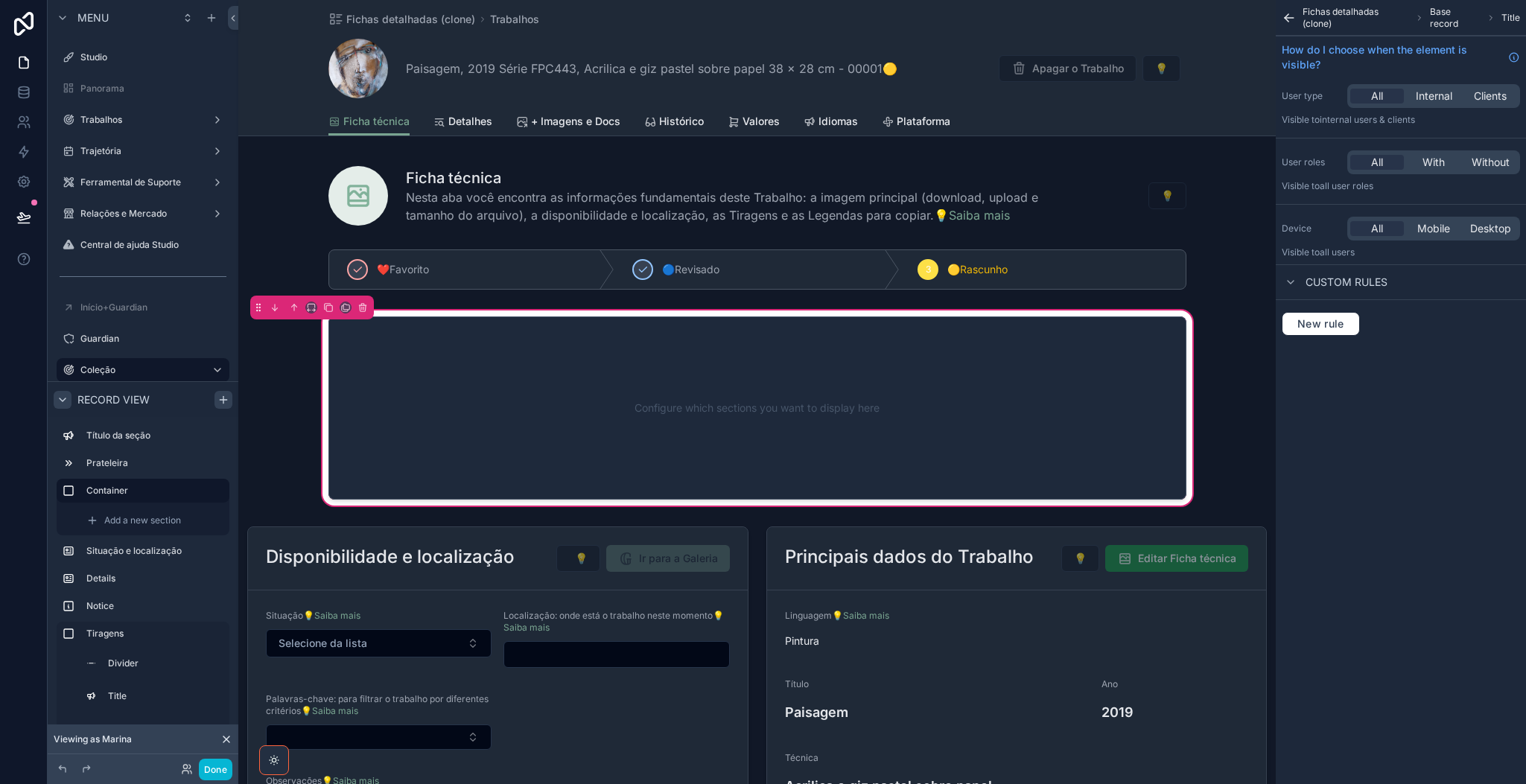
drag, startPoint x: 50, startPoint y: 592, endPoint x: 119, endPoint y: 507, distance: 109.5
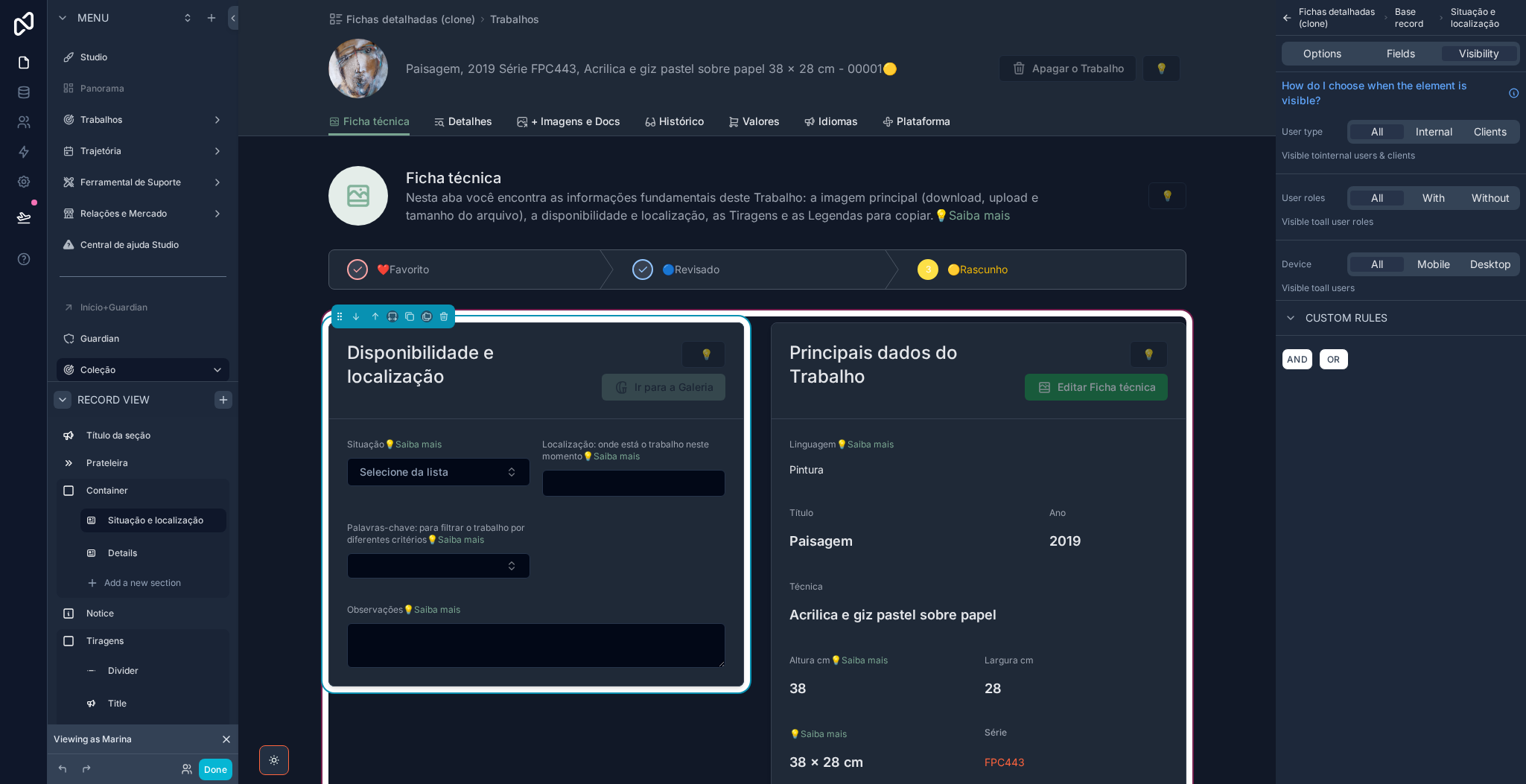
click at [613, 552] on form "Situação 💡Saiba mais Selecione da lista Localização: onde está o trabalho neste…" at bounding box center [536, 552] width 414 height 266
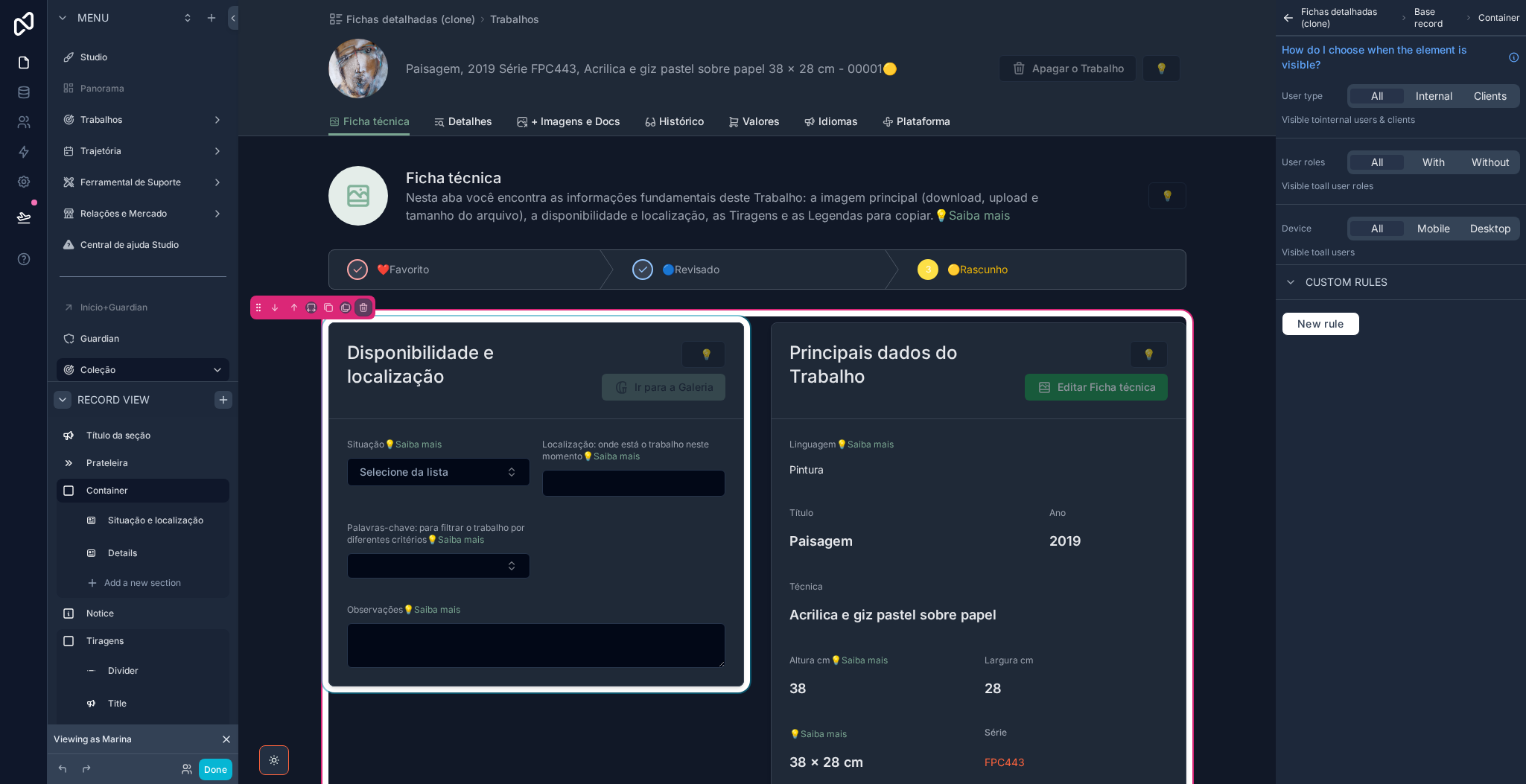
click at [613, 552] on div "scrollable content" at bounding box center [536, 559] width 433 height 485
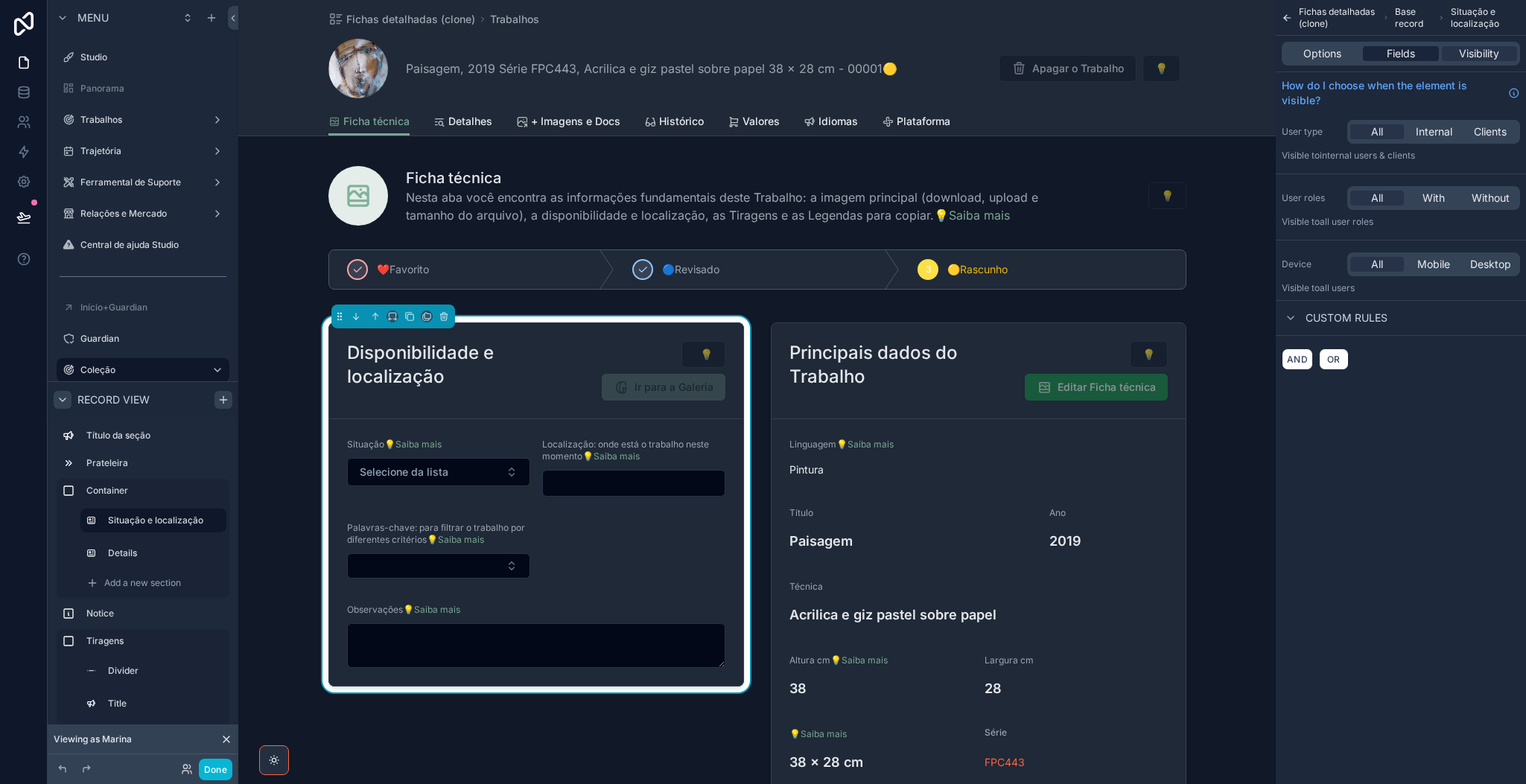
click at [1270, 54] on span "Fields" at bounding box center [1400, 53] width 29 height 15
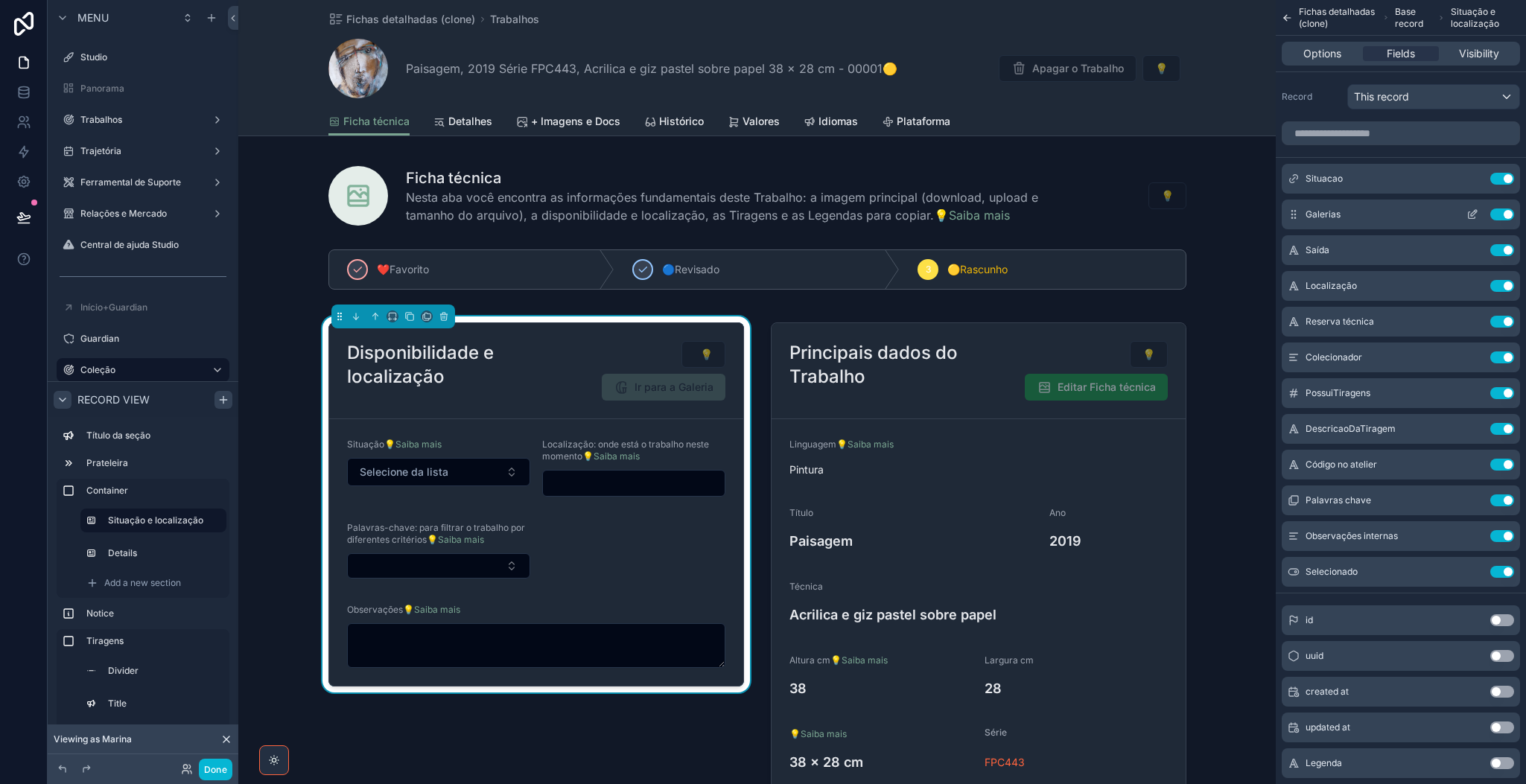
click at [1270, 218] on button "Use setting" at bounding box center [1502, 214] width 24 height 12
click at [1270, 324] on button "Use setting" at bounding box center [1502, 321] width 24 height 12
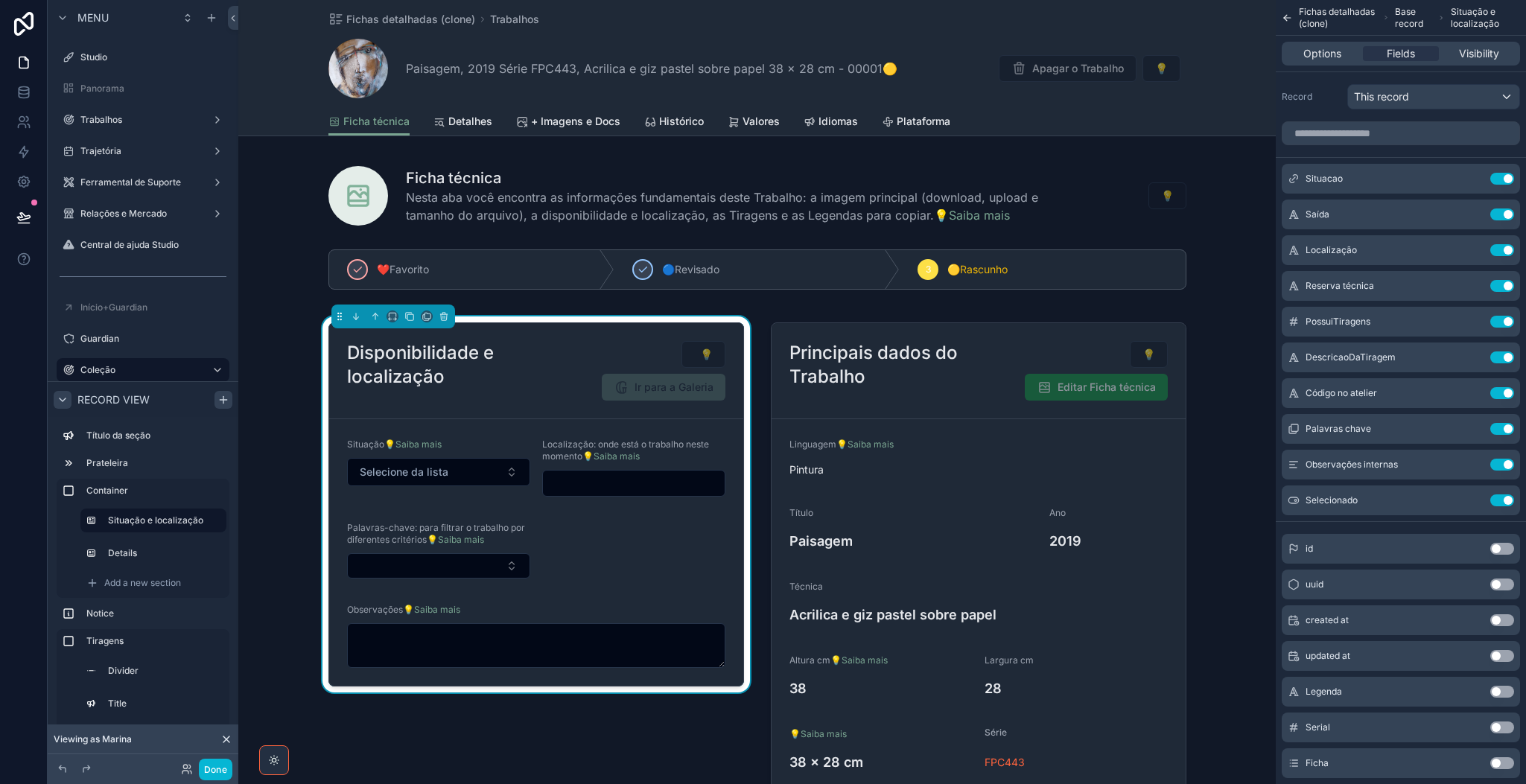
click at [1270, 324] on button "Use setting" at bounding box center [1502, 321] width 24 height 12
click at [1270, 355] on icon "scrollable content" at bounding box center [1472, 357] width 12 height 12
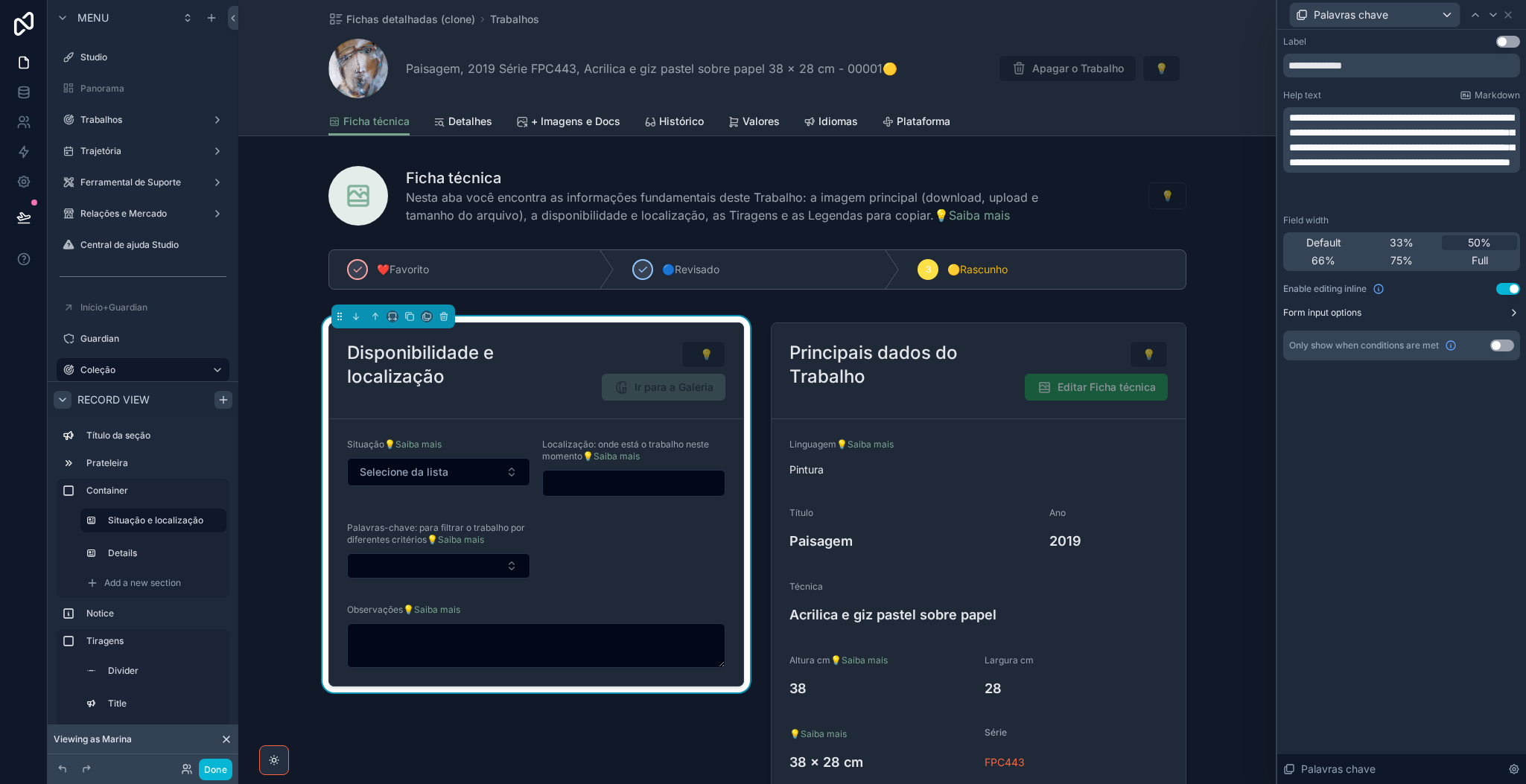
click at [1270, 311] on button "Form input options" at bounding box center [1402, 312] width 237 height 12
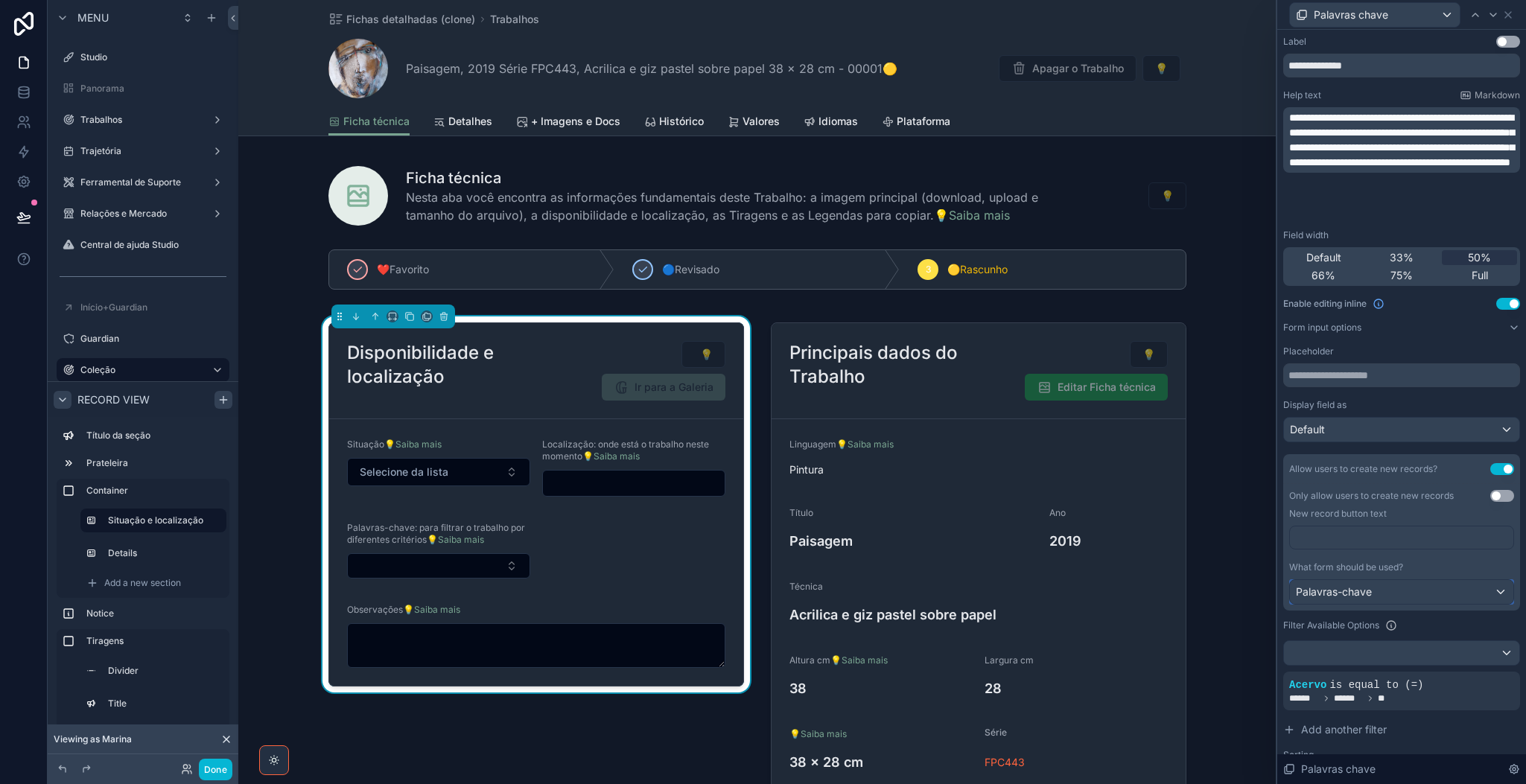
click at [1270, 595] on div "Palavras-chave" at bounding box center [1401, 592] width 223 height 24
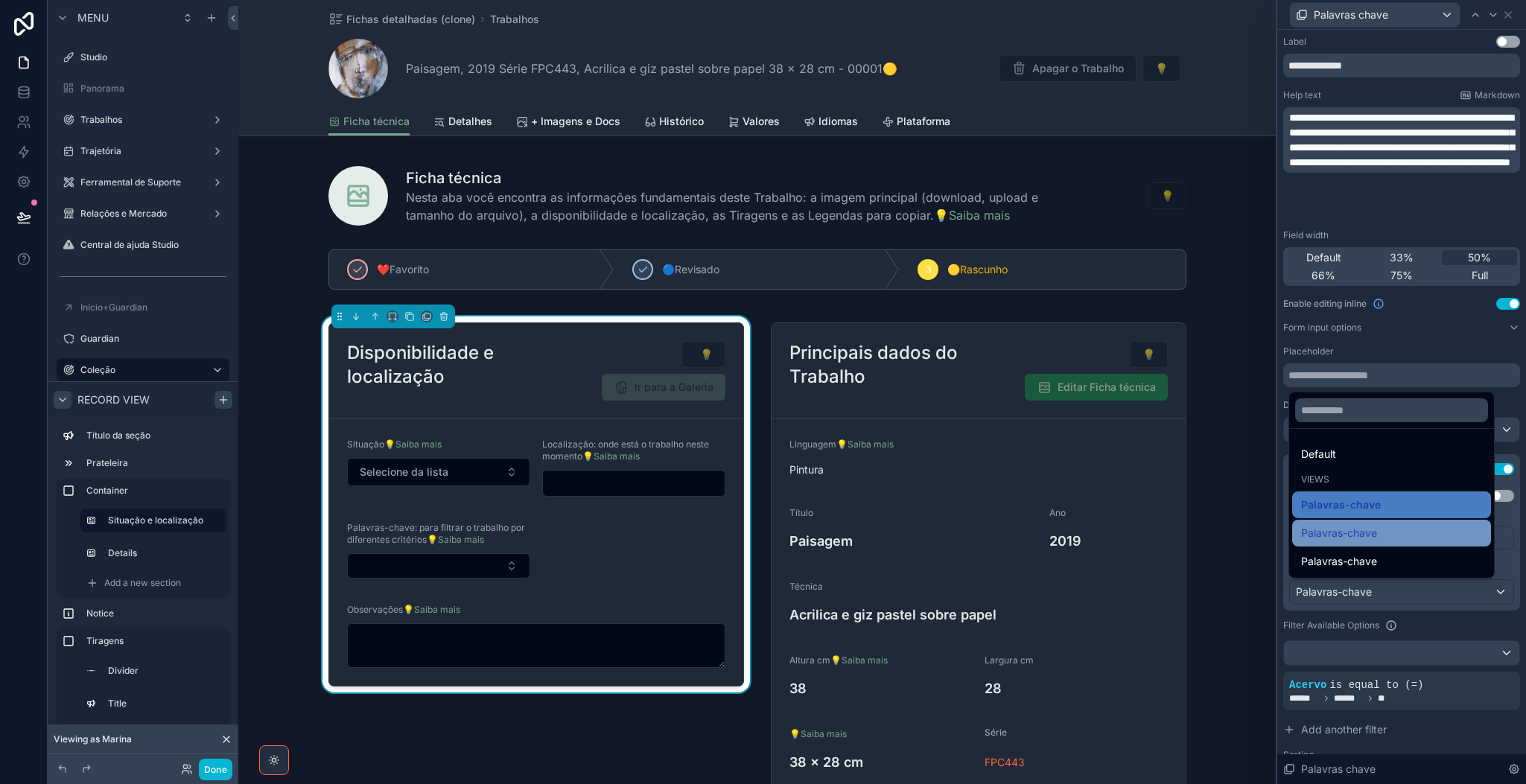
click at [1270, 542] on div "Palavras-chave" at bounding box center [1392, 532] width 181 height 18
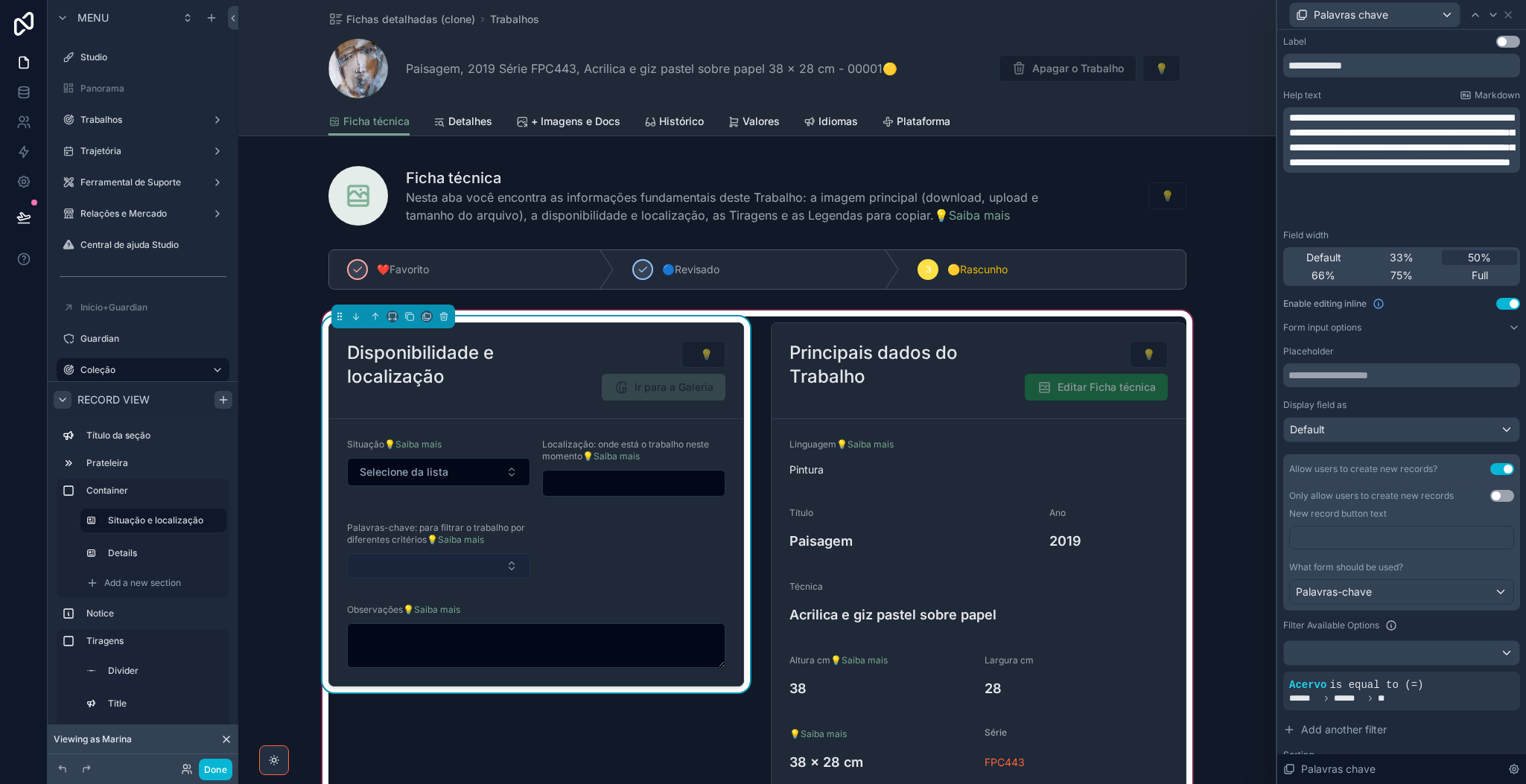
click at [416, 568] on button "Select Button" at bounding box center [439, 566] width 183 height 26
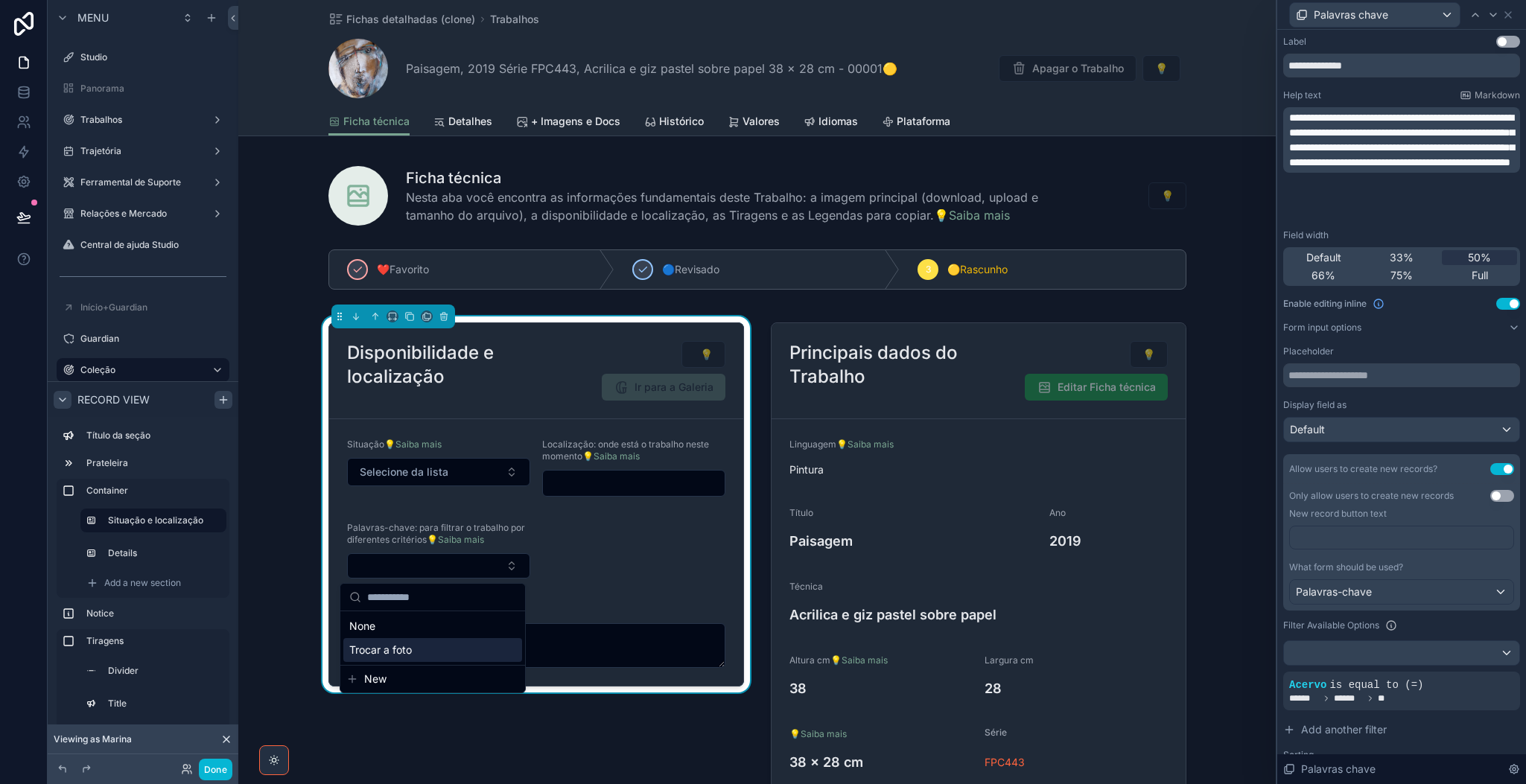
click at [376, 652] on span "New" at bounding box center [375, 679] width 22 height 15
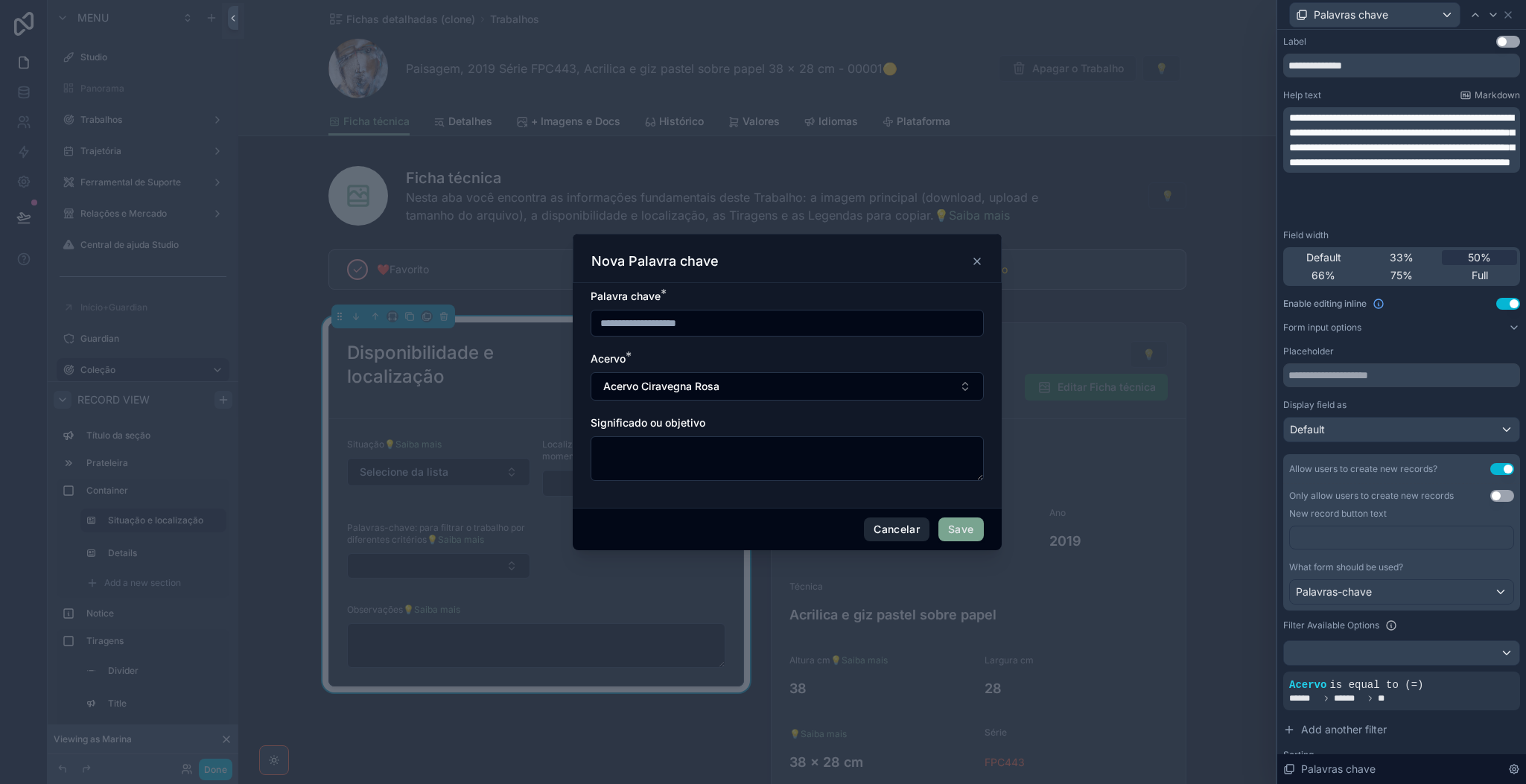
click at [889, 532] on button "Cancelar" at bounding box center [897, 529] width 66 height 24
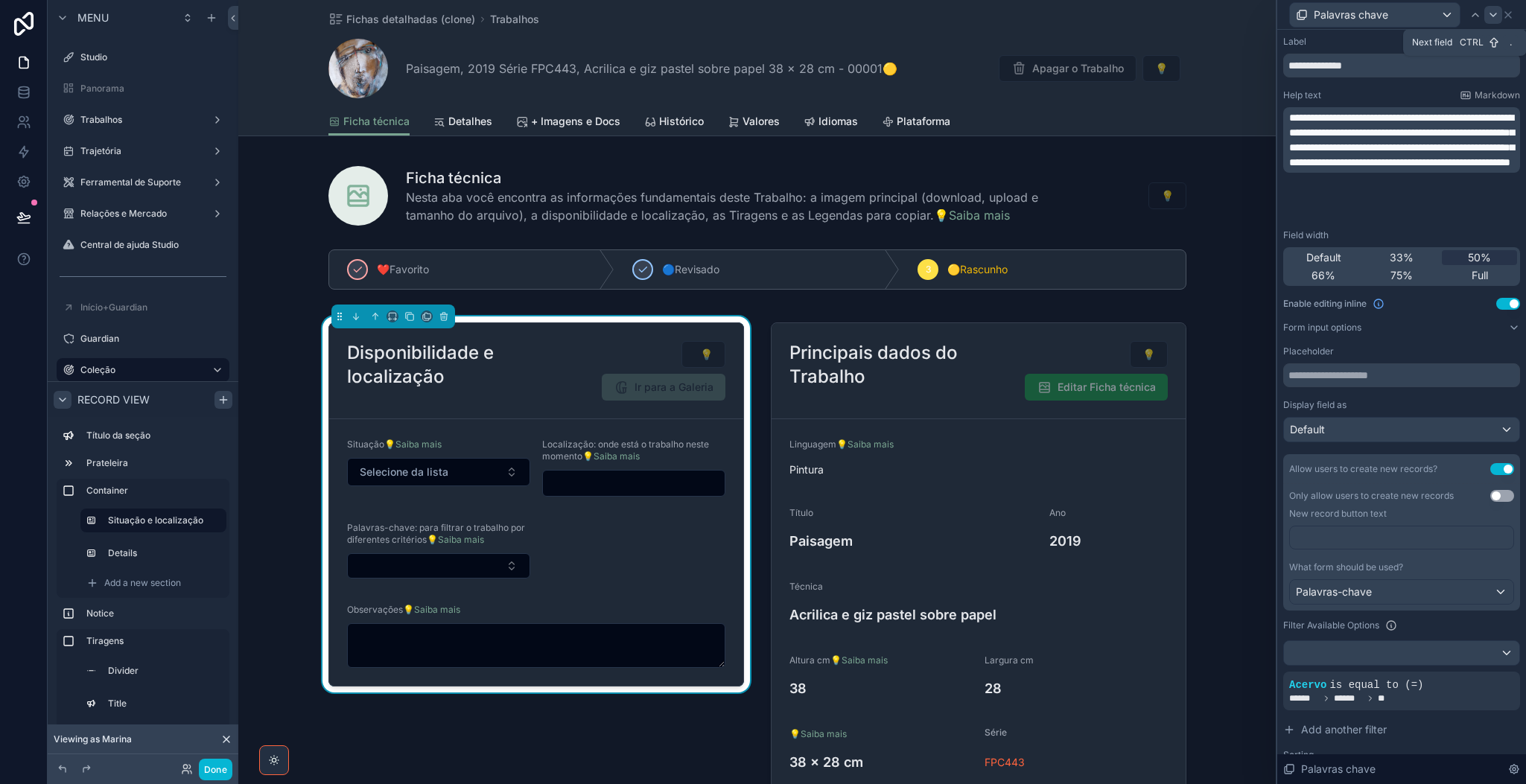
click at [1270, 12] on icon at bounding box center [1493, 15] width 12 height 12
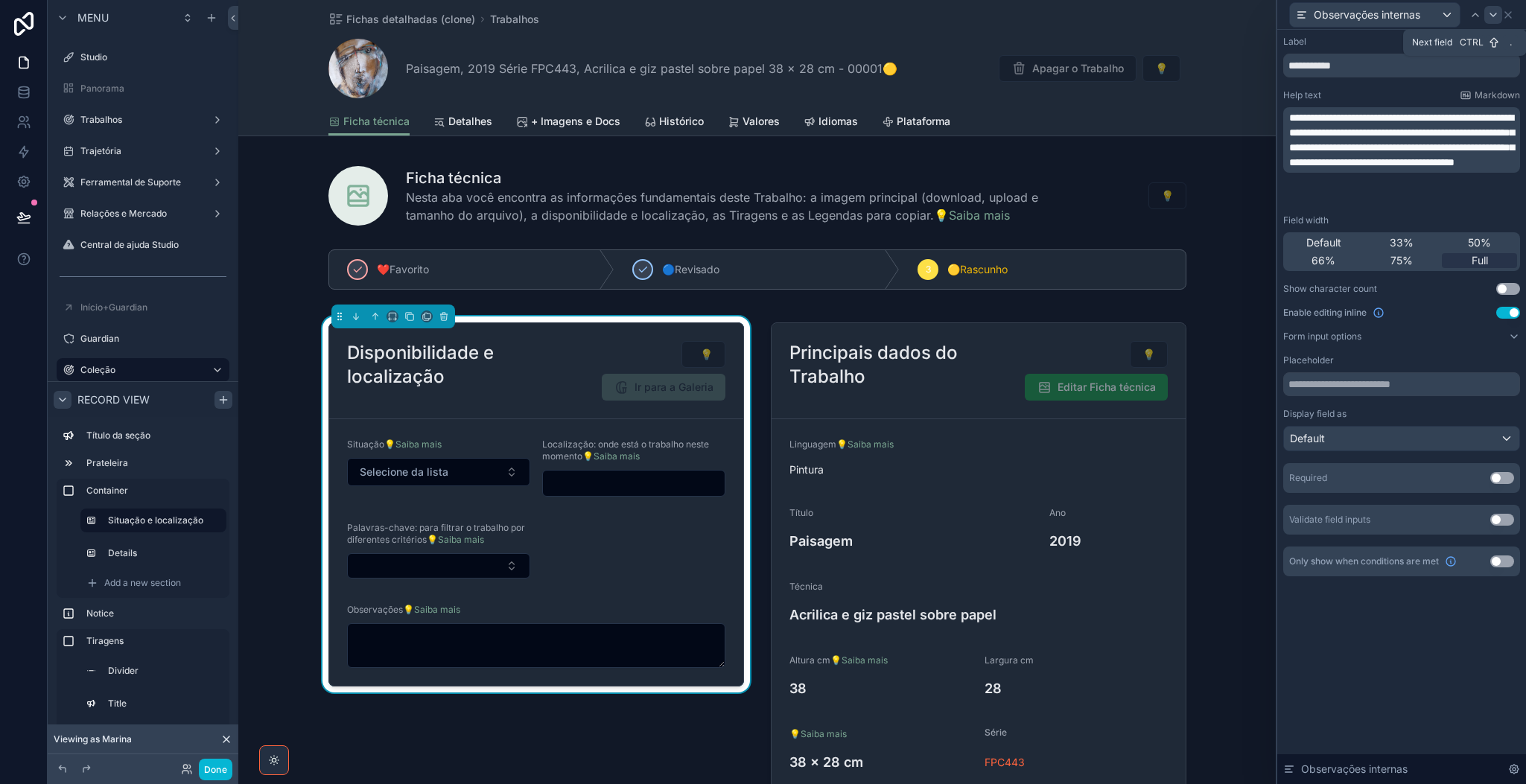
click at [1270, 12] on icon at bounding box center [1493, 15] width 12 height 12
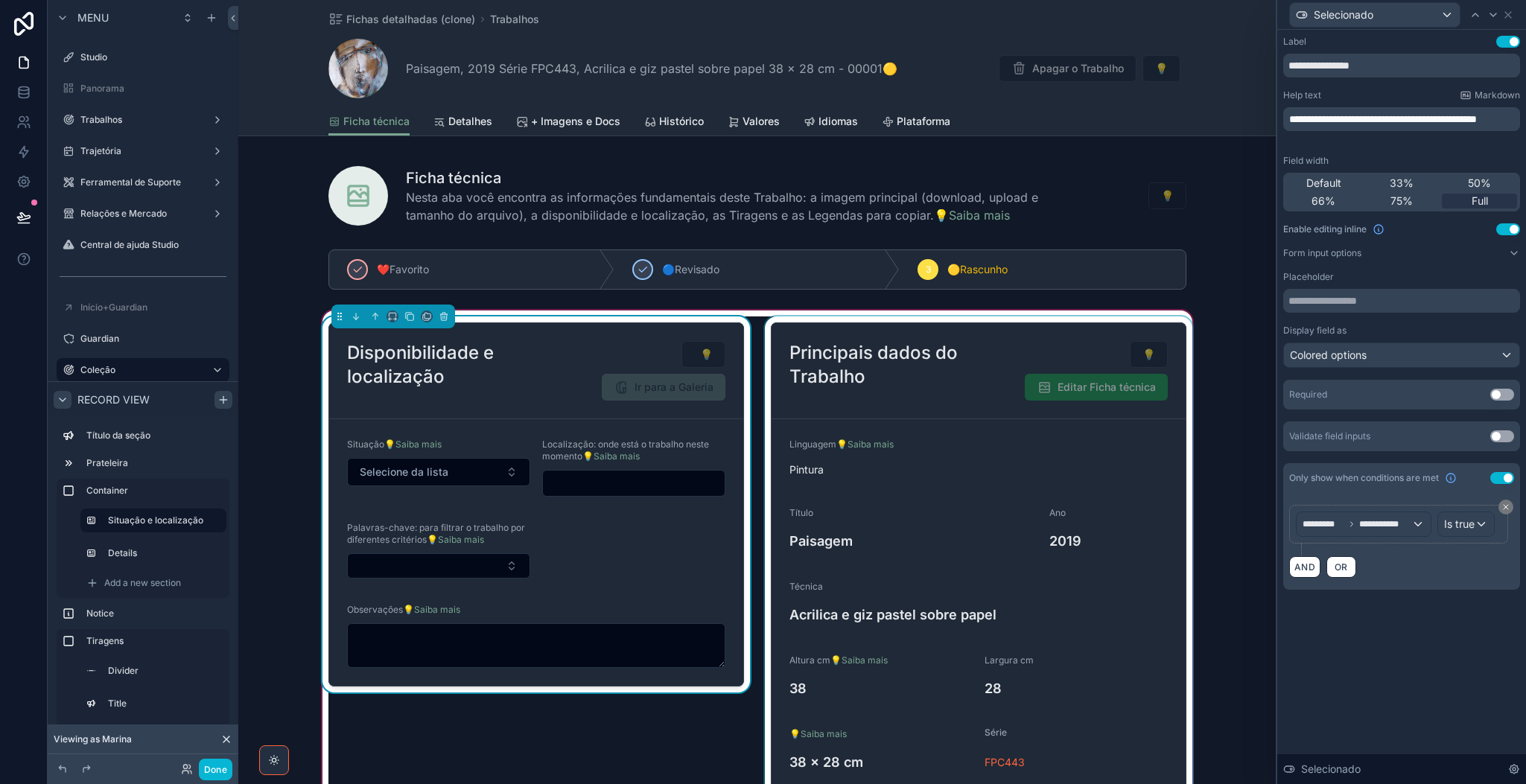
click at [1122, 479] on div "scrollable content" at bounding box center [978, 559] width 433 height 485
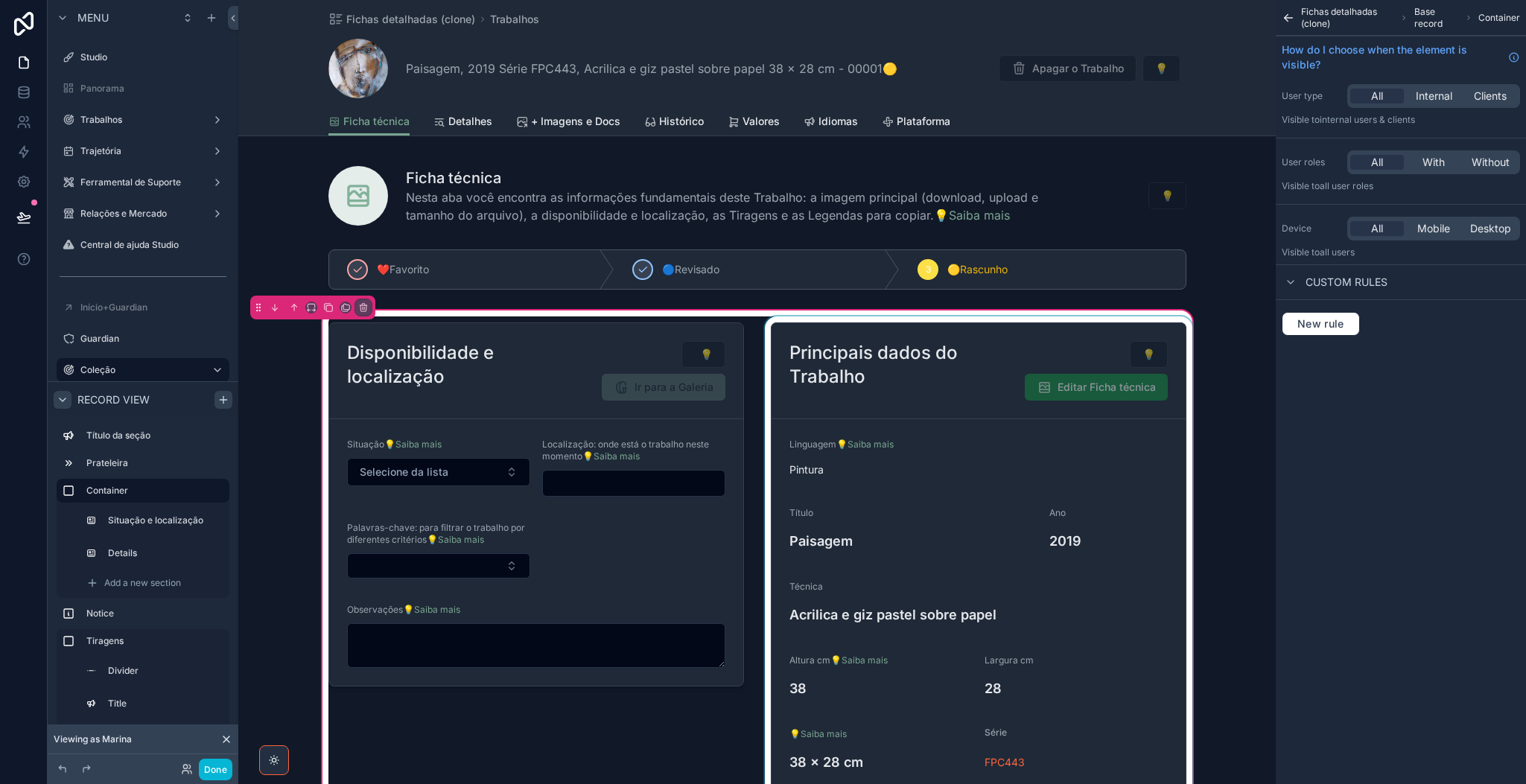
click at [1122, 479] on div "scrollable content" at bounding box center [978, 559] width 433 height 485
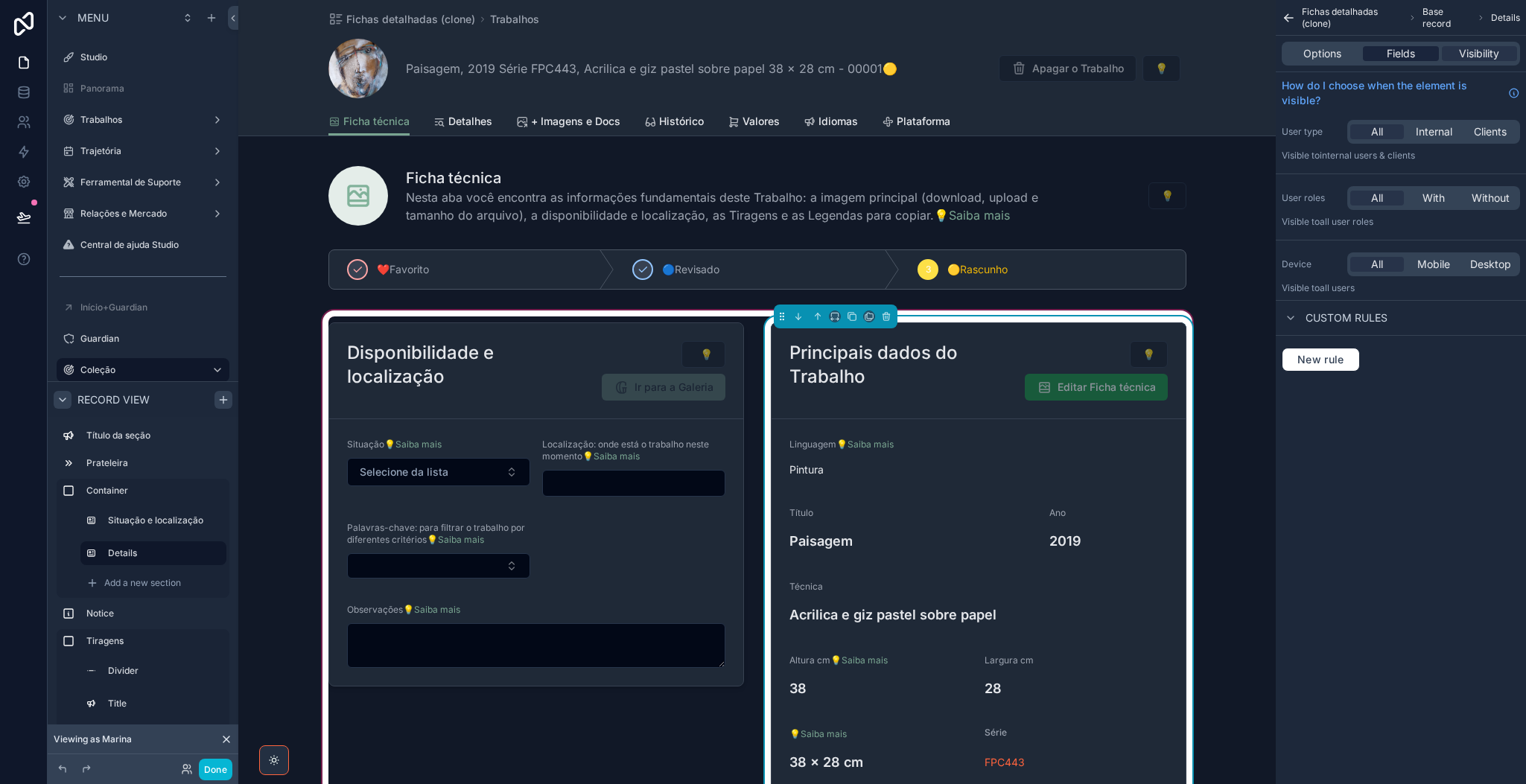
click at [1270, 60] on span "Fields" at bounding box center [1400, 53] width 29 height 15
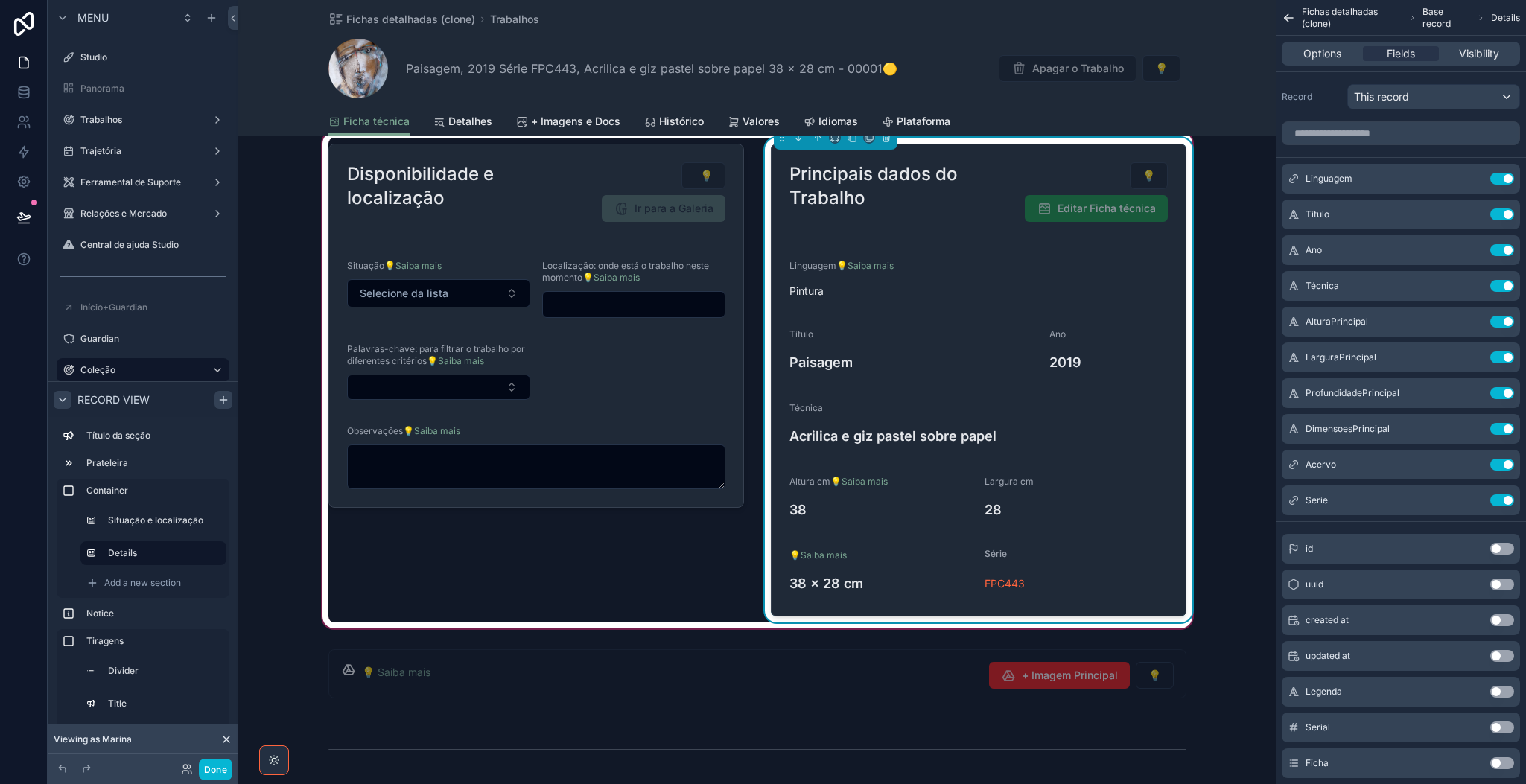
scroll to position [223, 0]
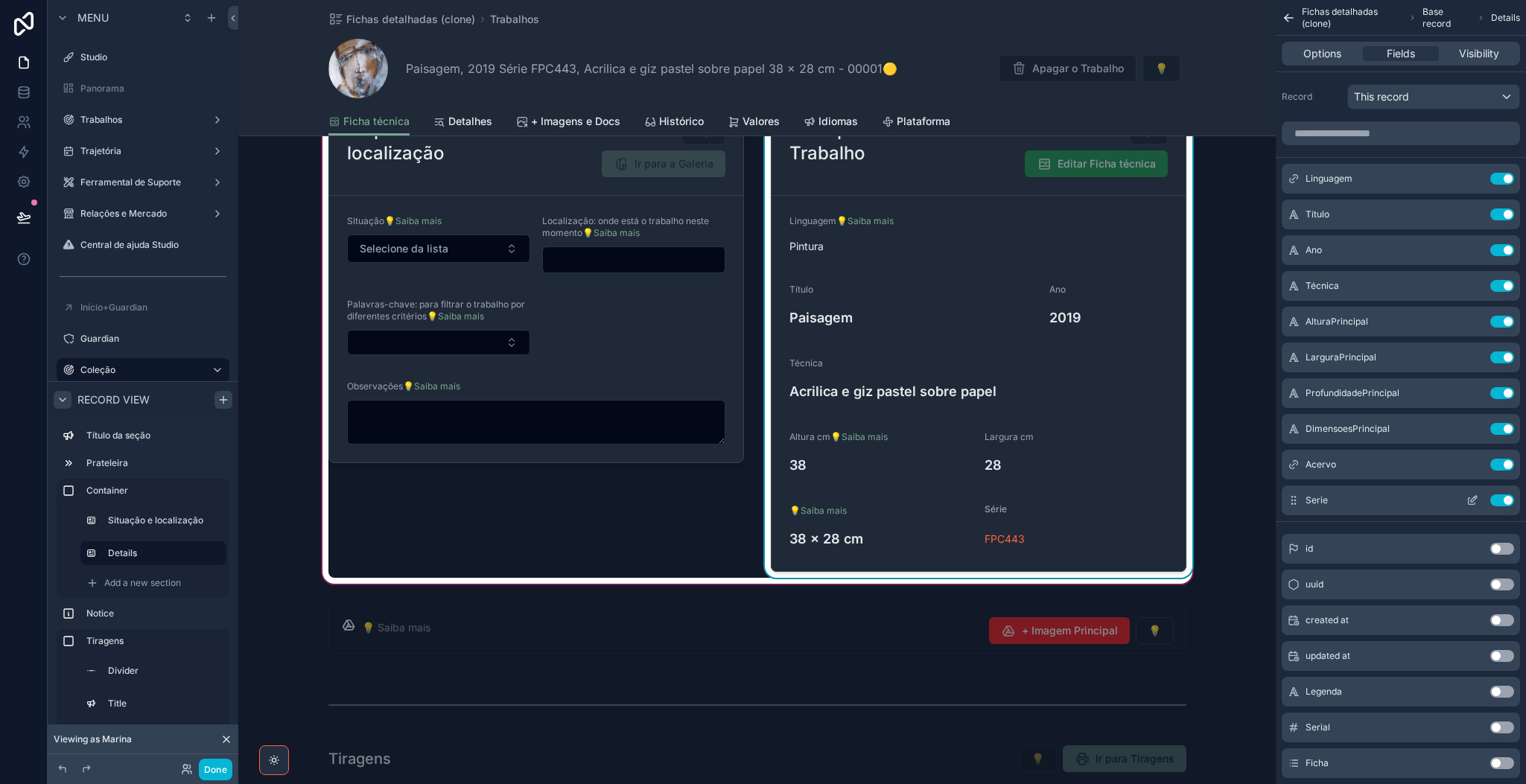
click at [1270, 504] on icon "scrollable content" at bounding box center [1472, 500] width 12 height 12
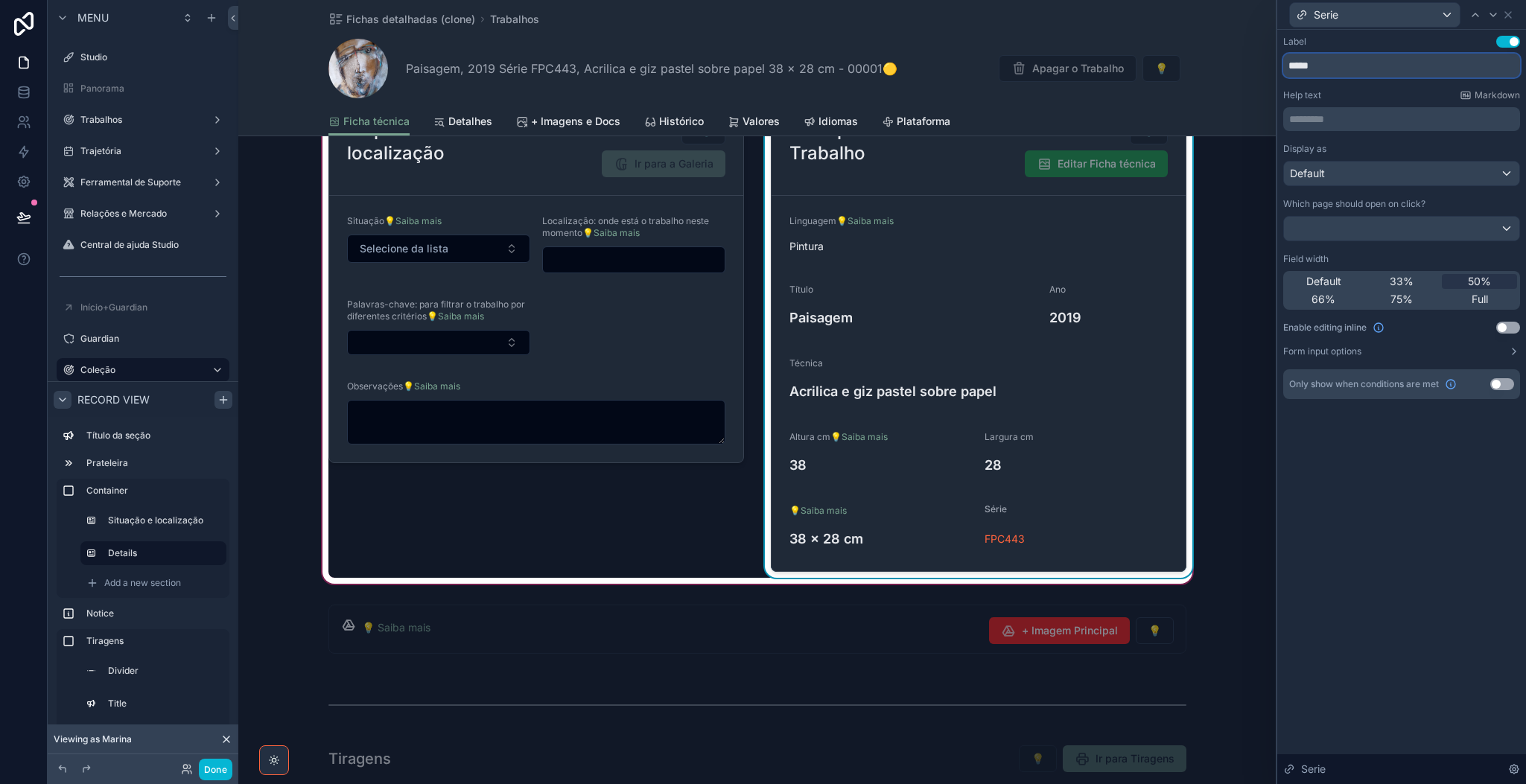
click at [1270, 65] on input "*****" at bounding box center [1402, 65] width 237 height 24
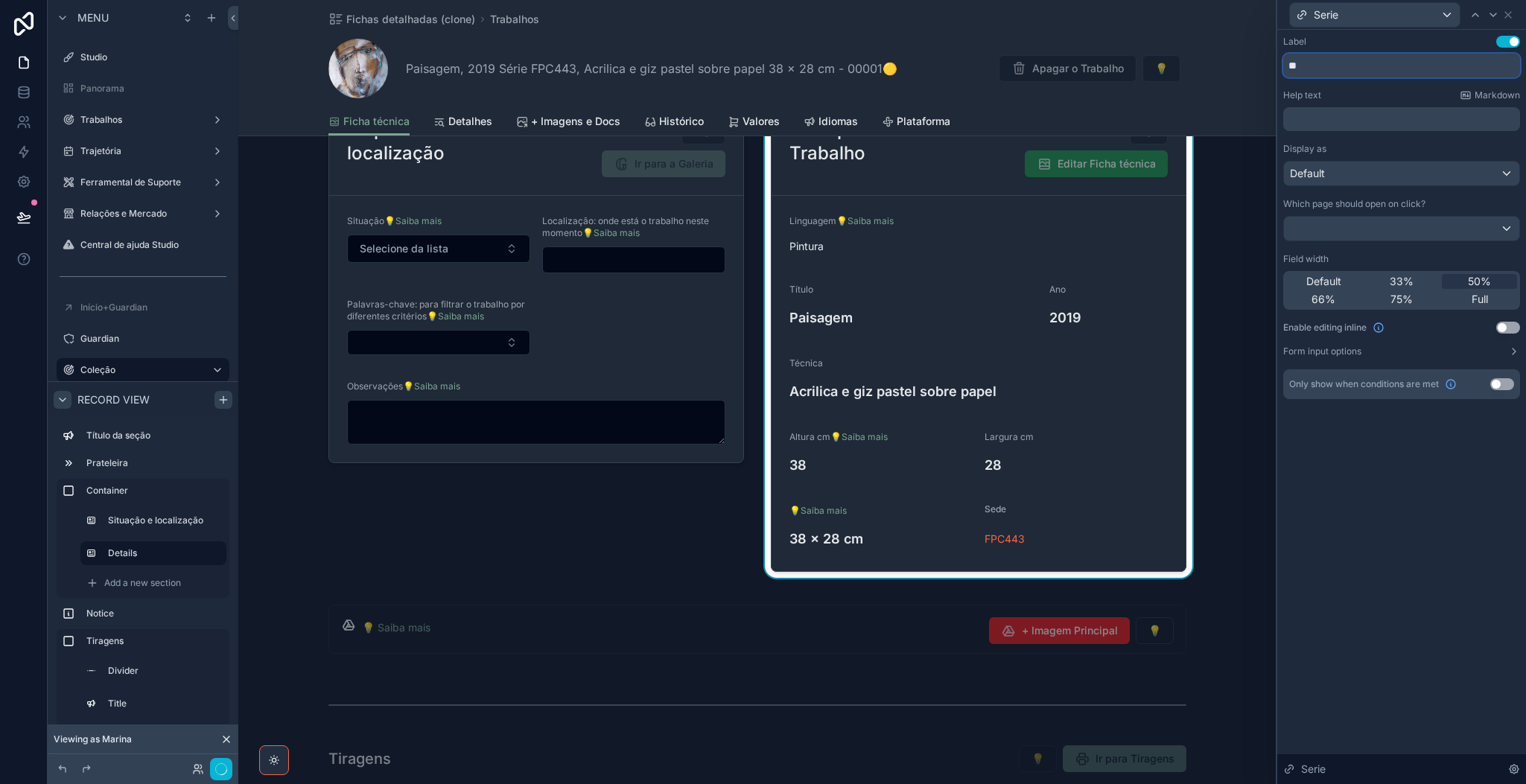
type input "****"
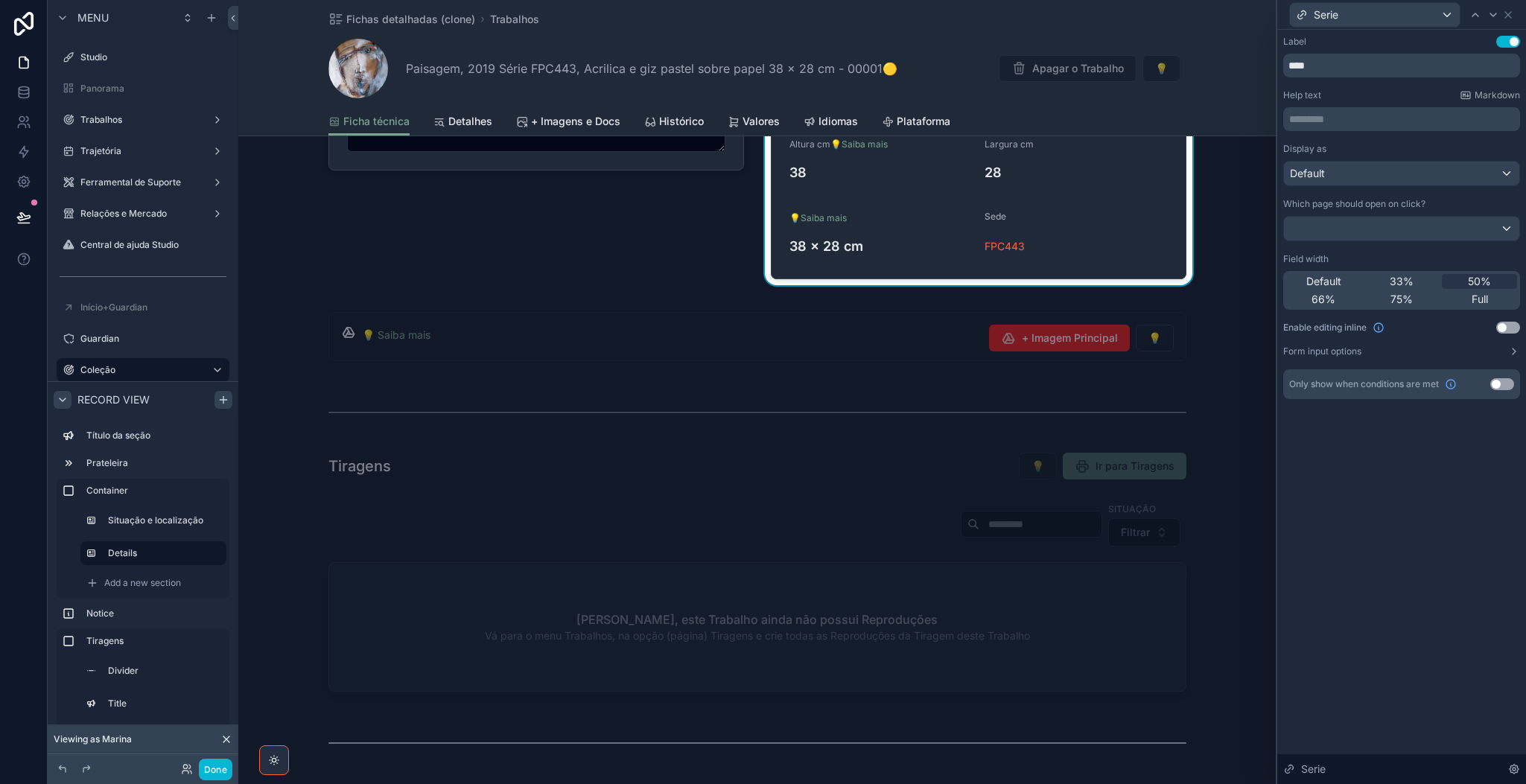
scroll to position [536, 0]
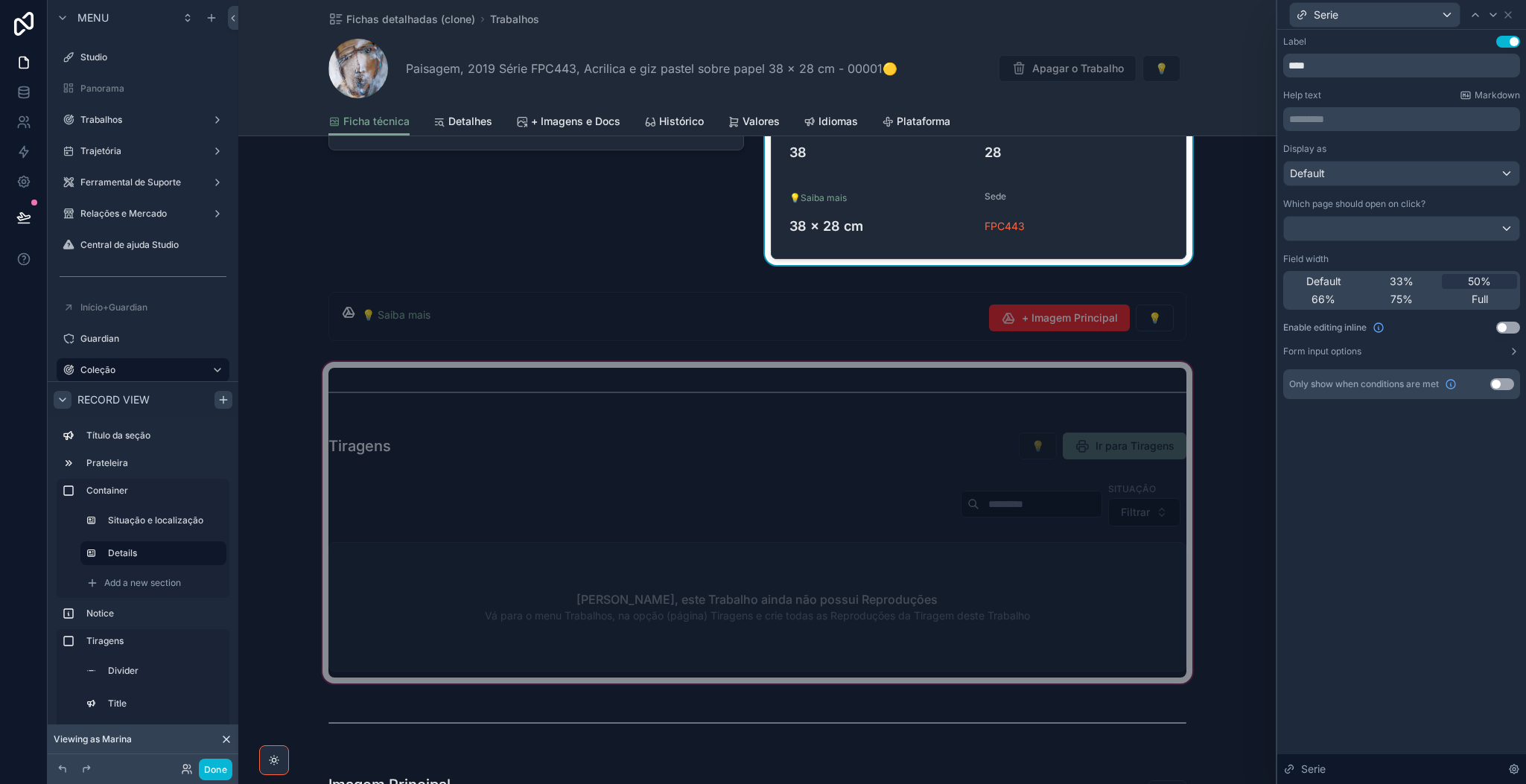
click at [842, 449] on div "scrollable content" at bounding box center [756, 522] width 1038 height 328
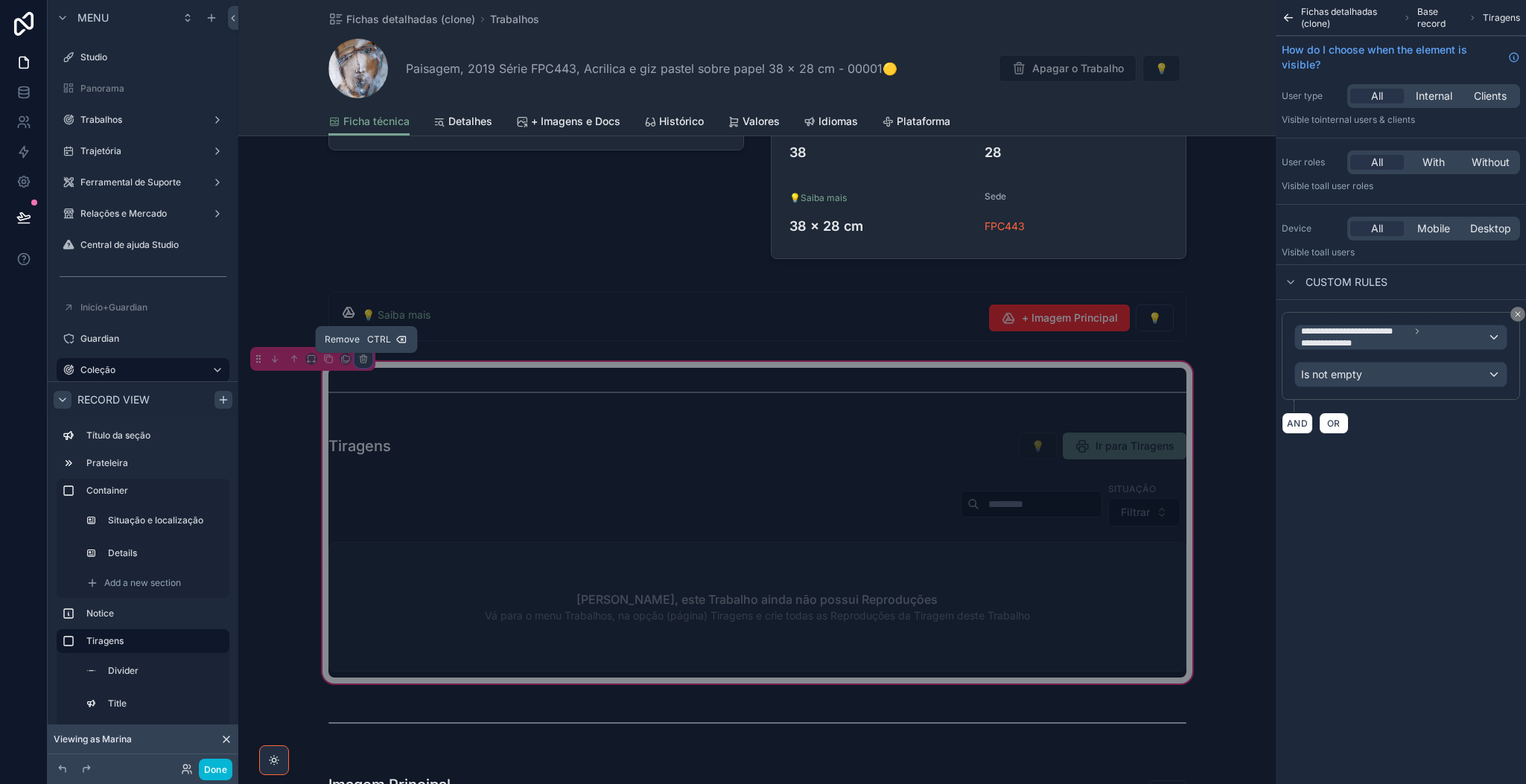
click at [367, 363] on icon "scrollable content" at bounding box center [363, 359] width 6 height 6
click at [459, 425] on span "Remove entire container" at bounding box center [428, 420] width 119 height 18
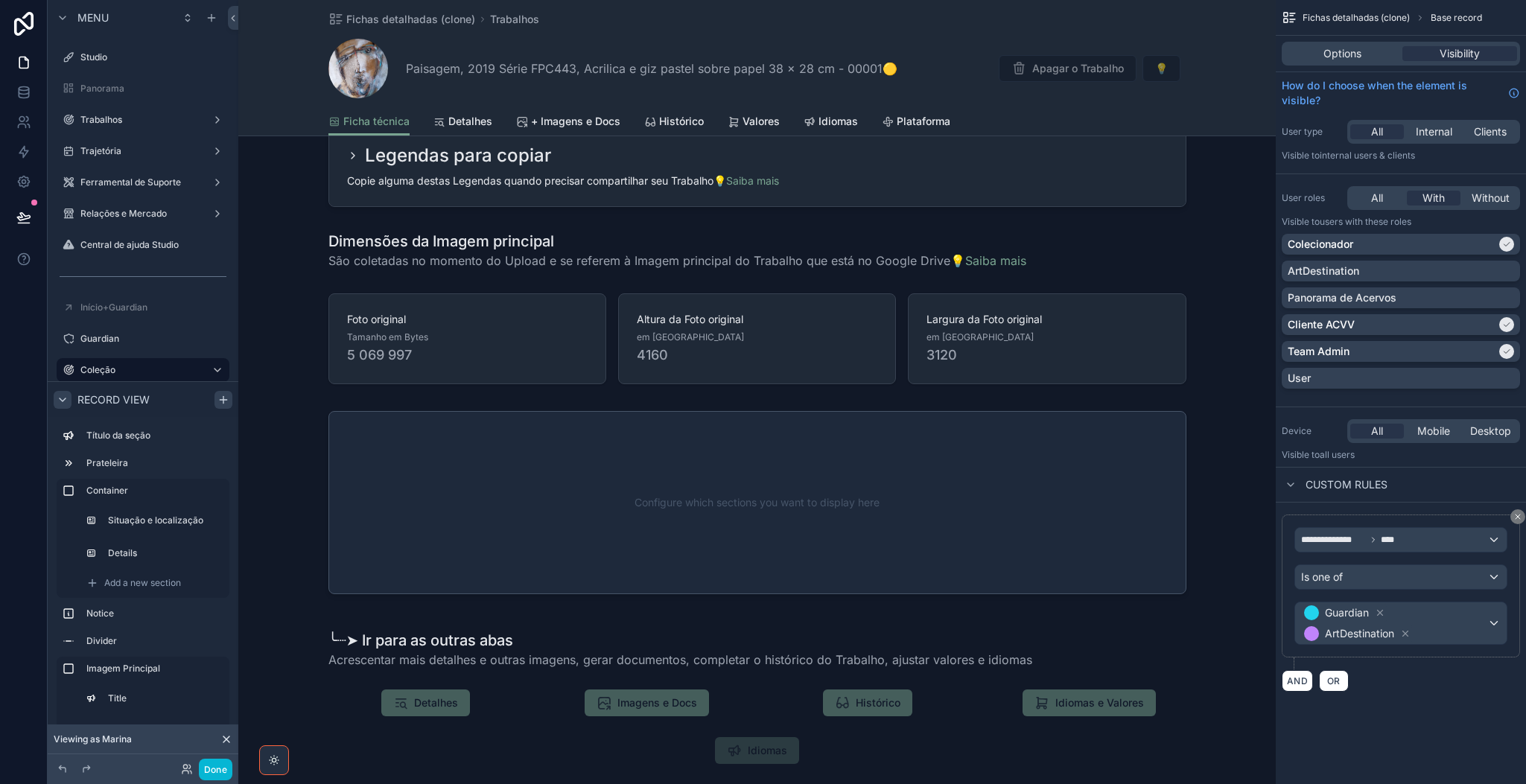
scroll to position [2725, 0]
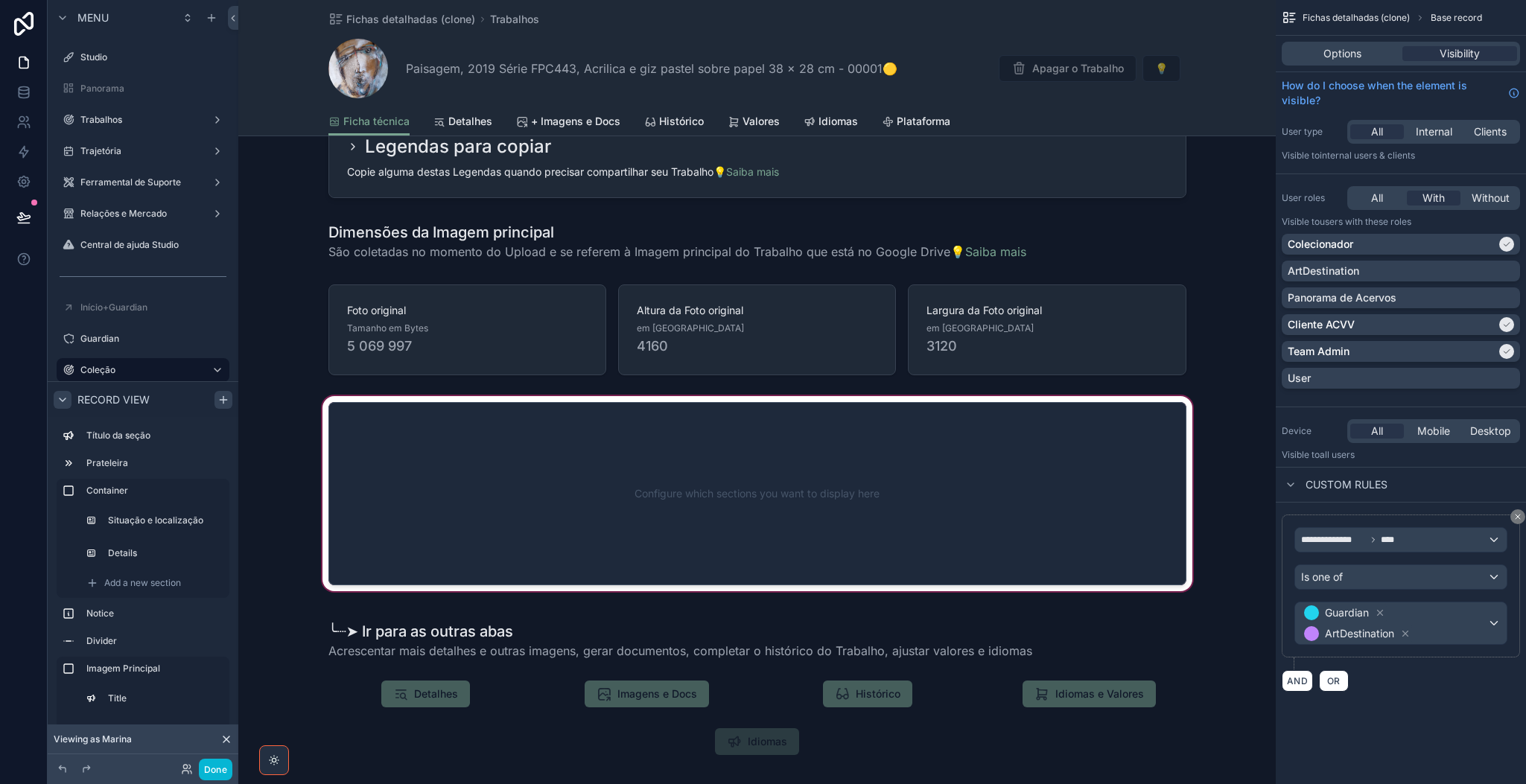
click at [975, 510] on div "scrollable content" at bounding box center [756, 493] width 1038 height 201
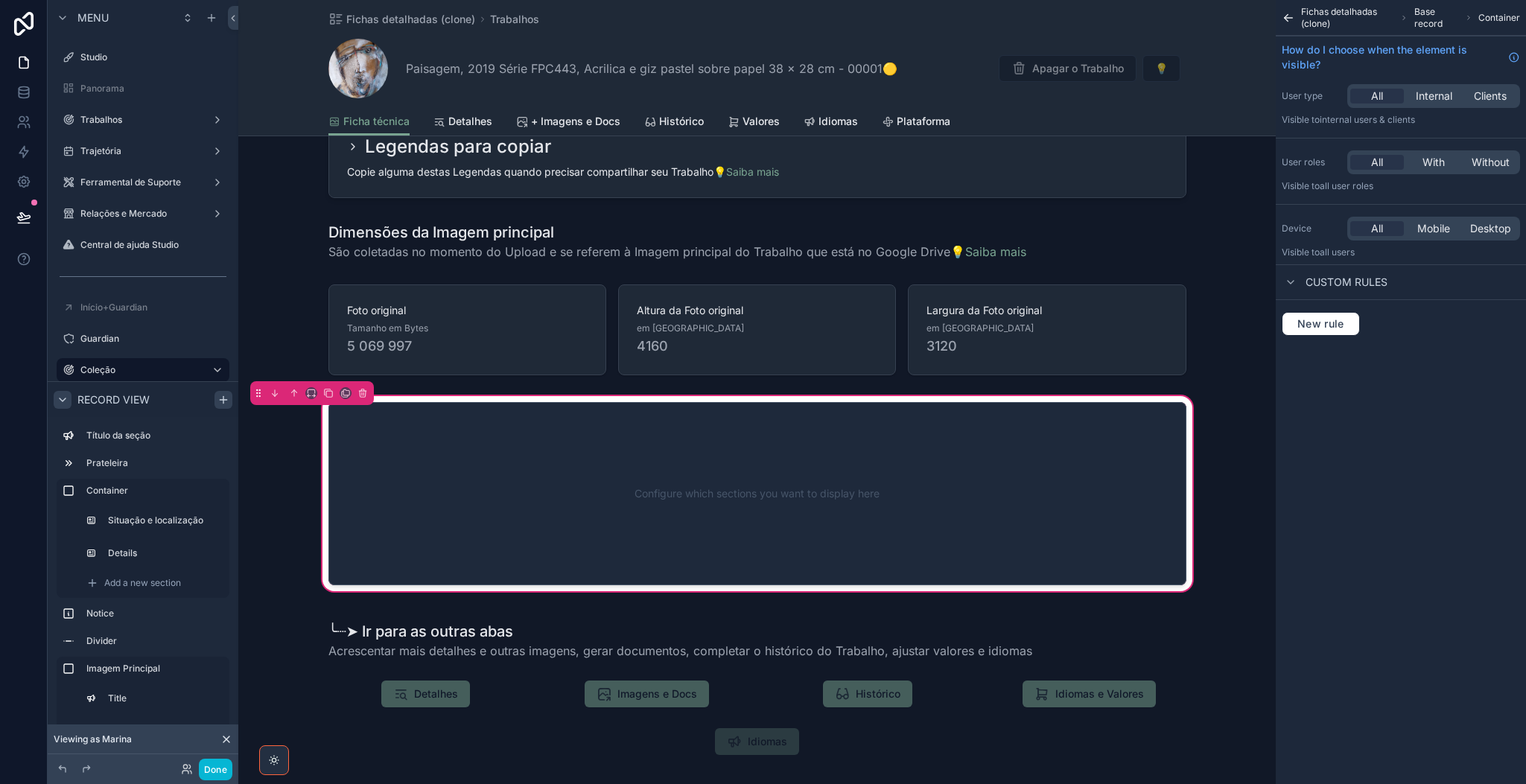
click at [449, 507] on div "Configure which sections you want to display here" at bounding box center [757, 493] width 809 height 134
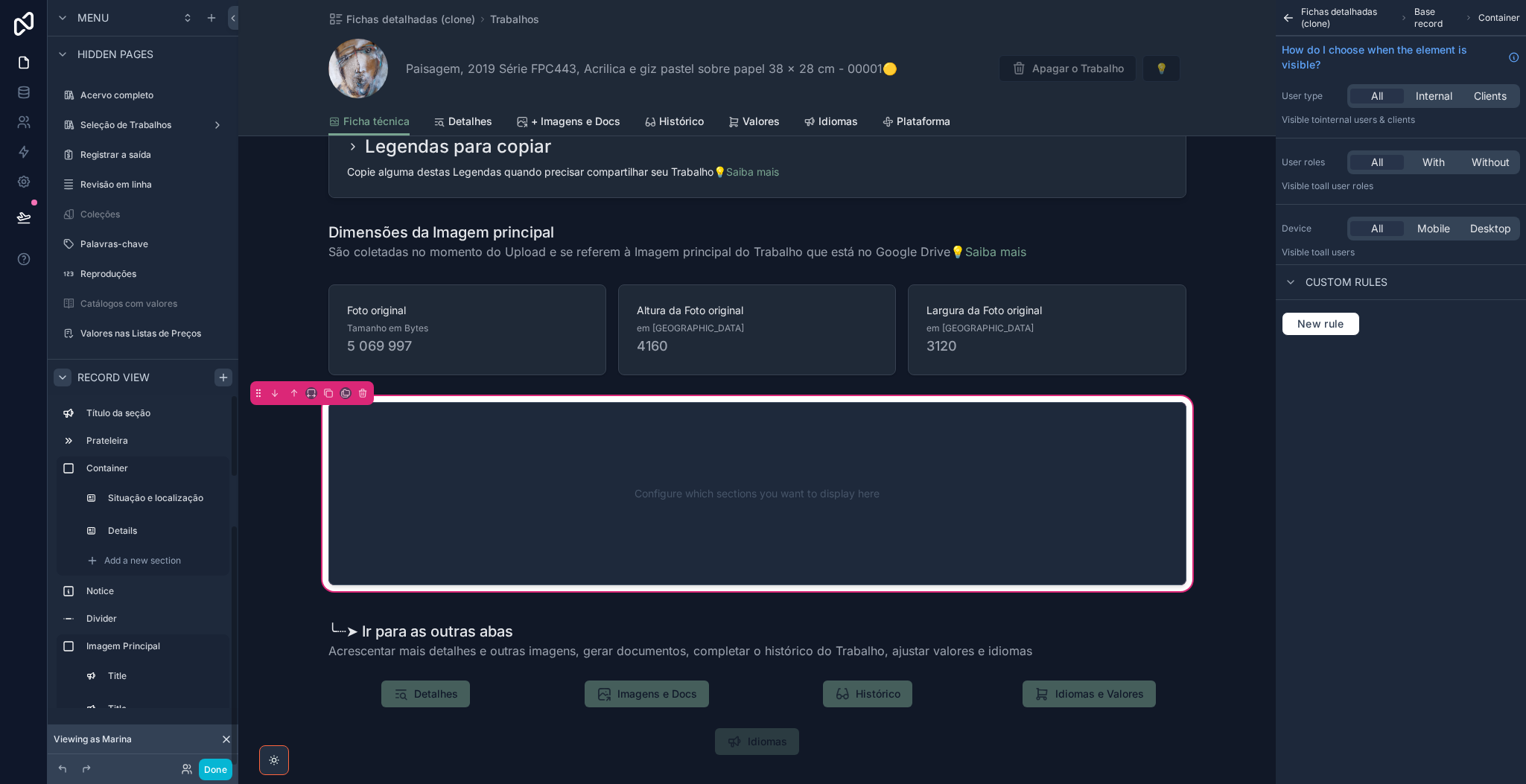
click at [230, 652] on div "Menu ToDo Financeiro Usuários Plataforma Stripe Wiki-CentralDeAjuda Templates P…" at bounding box center [143, 383] width 191 height 766
click at [231, 652] on div "Menu ToDo Financeiro Usuários Plataforma Stripe Wiki-CentralDeAjuda Templates P…" at bounding box center [143, 383] width 191 height 766
click at [530, 481] on div "Configure which sections you want to display here" at bounding box center [757, 493] width 809 height 134
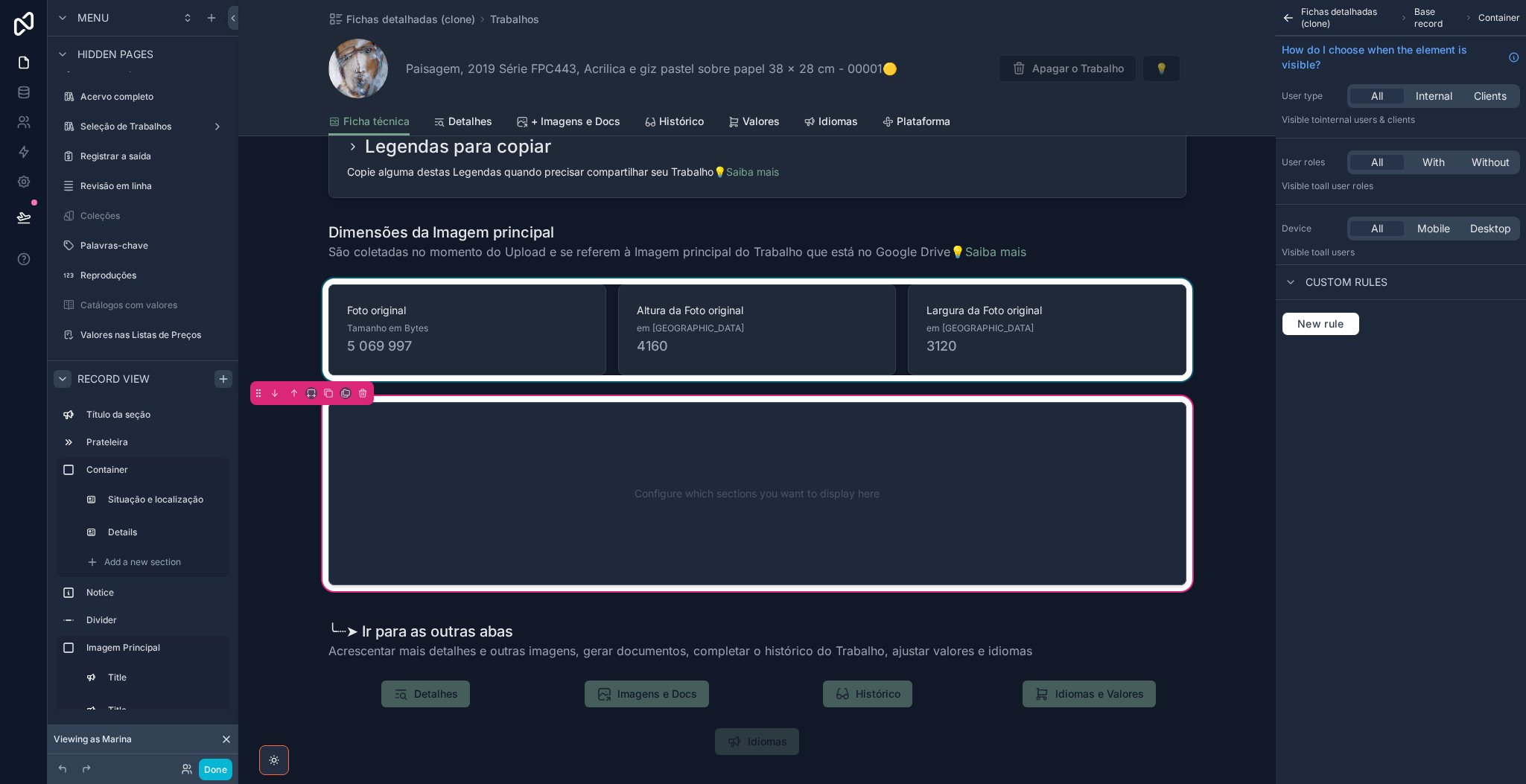
click at [527, 367] on div "scrollable content" at bounding box center [756, 329] width 1038 height 103
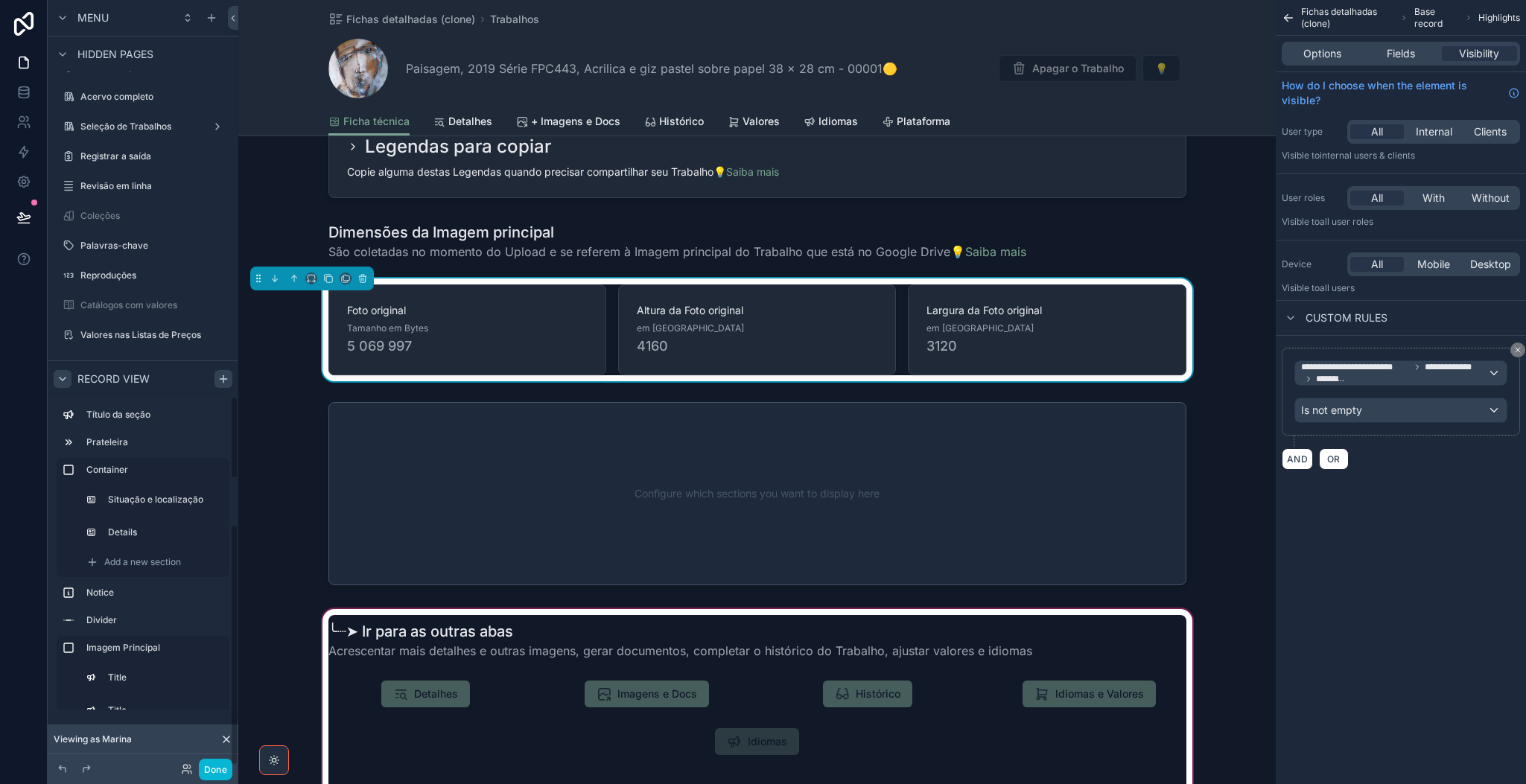
click at [472, 631] on div "scrollable content" at bounding box center [756, 717] width 1038 height 222
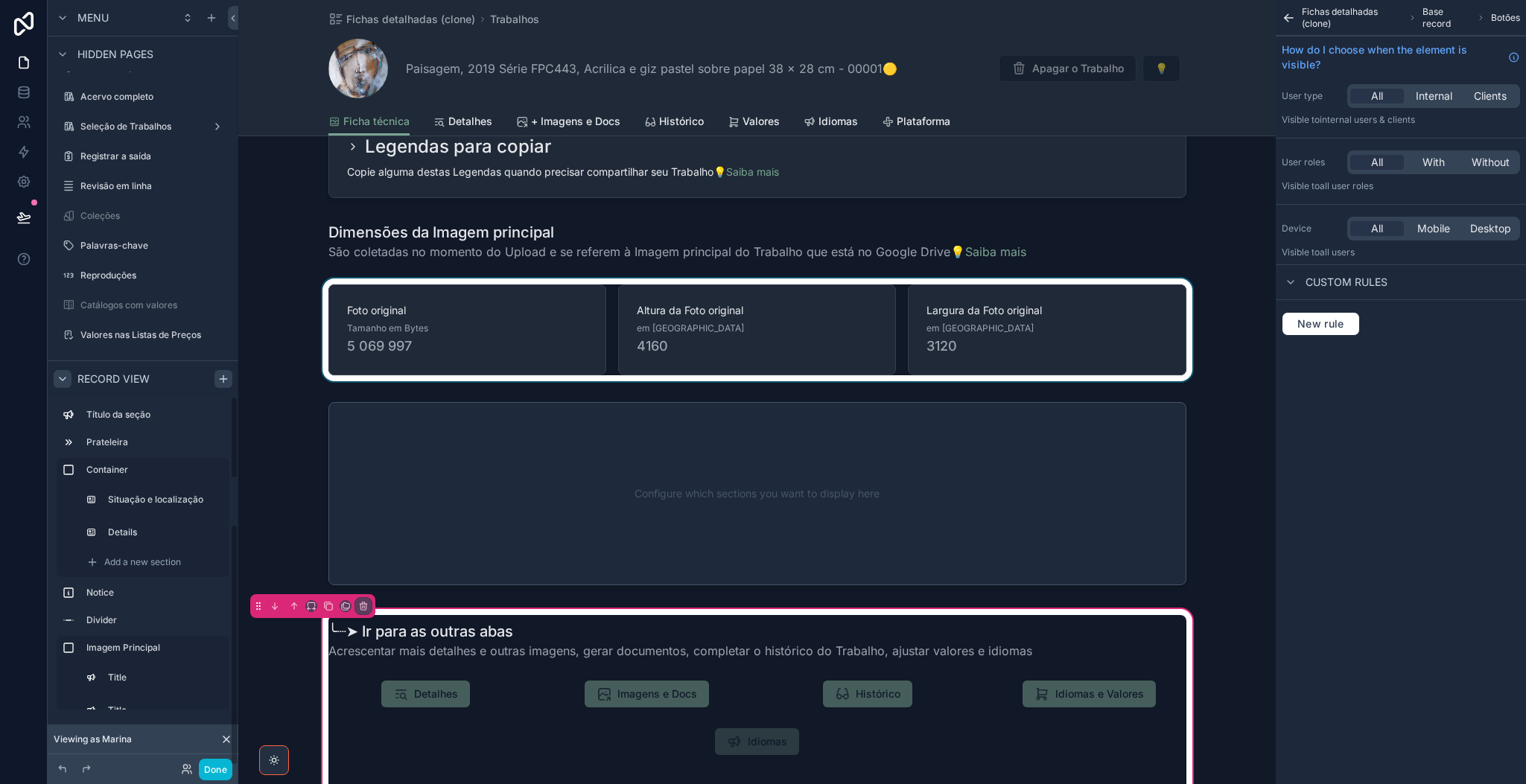
scroll to position [1662, 0]
drag, startPoint x: 233, startPoint y: 552, endPoint x: 226, endPoint y: 648, distance: 96.3
click at [226, 648] on div "Menu ToDo Financeiro Usuários Plataforma Stripe Wiki-CentralDeAjuda Templates P…" at bounding box center [143, 383] width 191 height 766
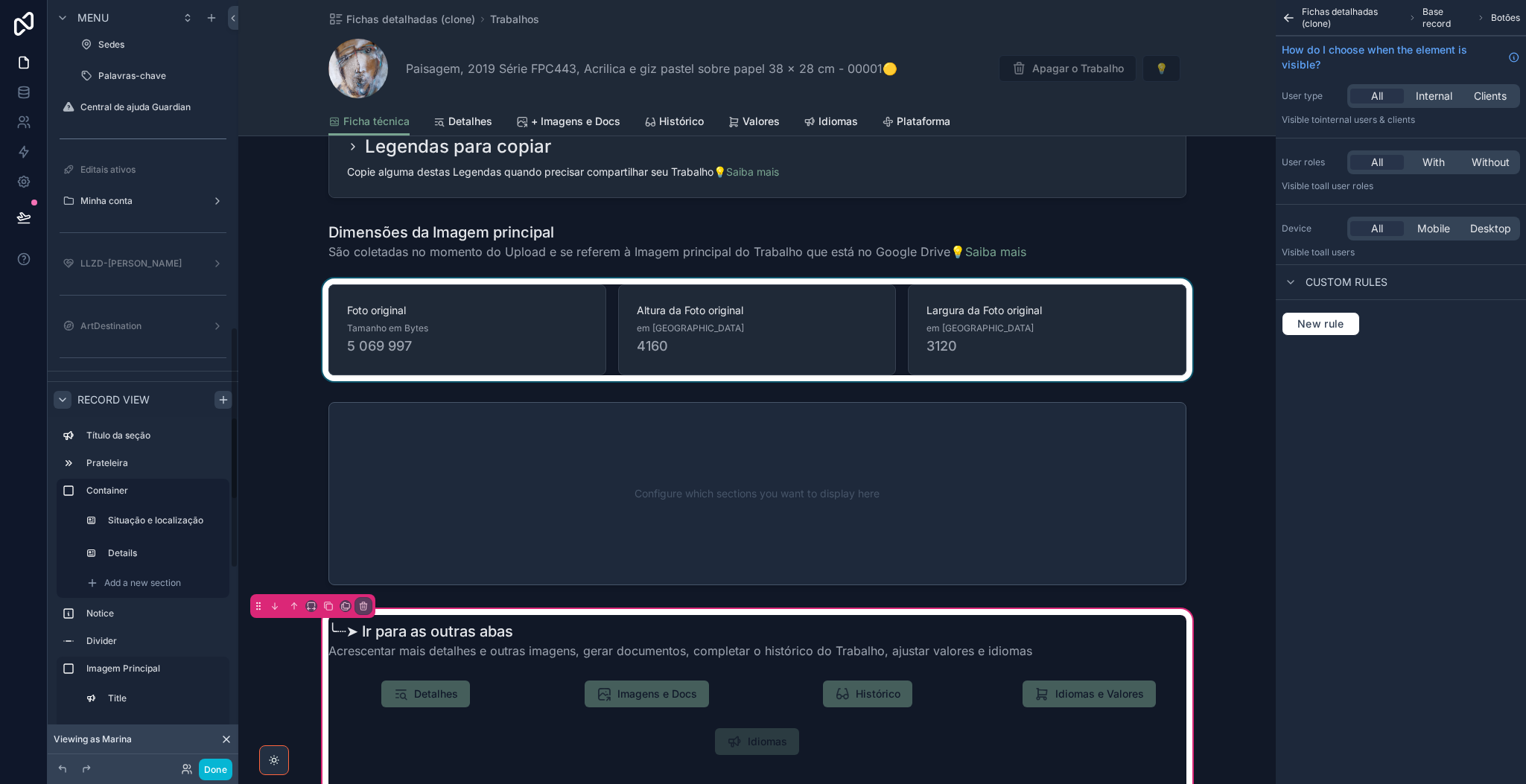
drag, startPoint x: 230, startPoint y: 421, endPoint x: 229, endPoint y: 537, distance: 116.0
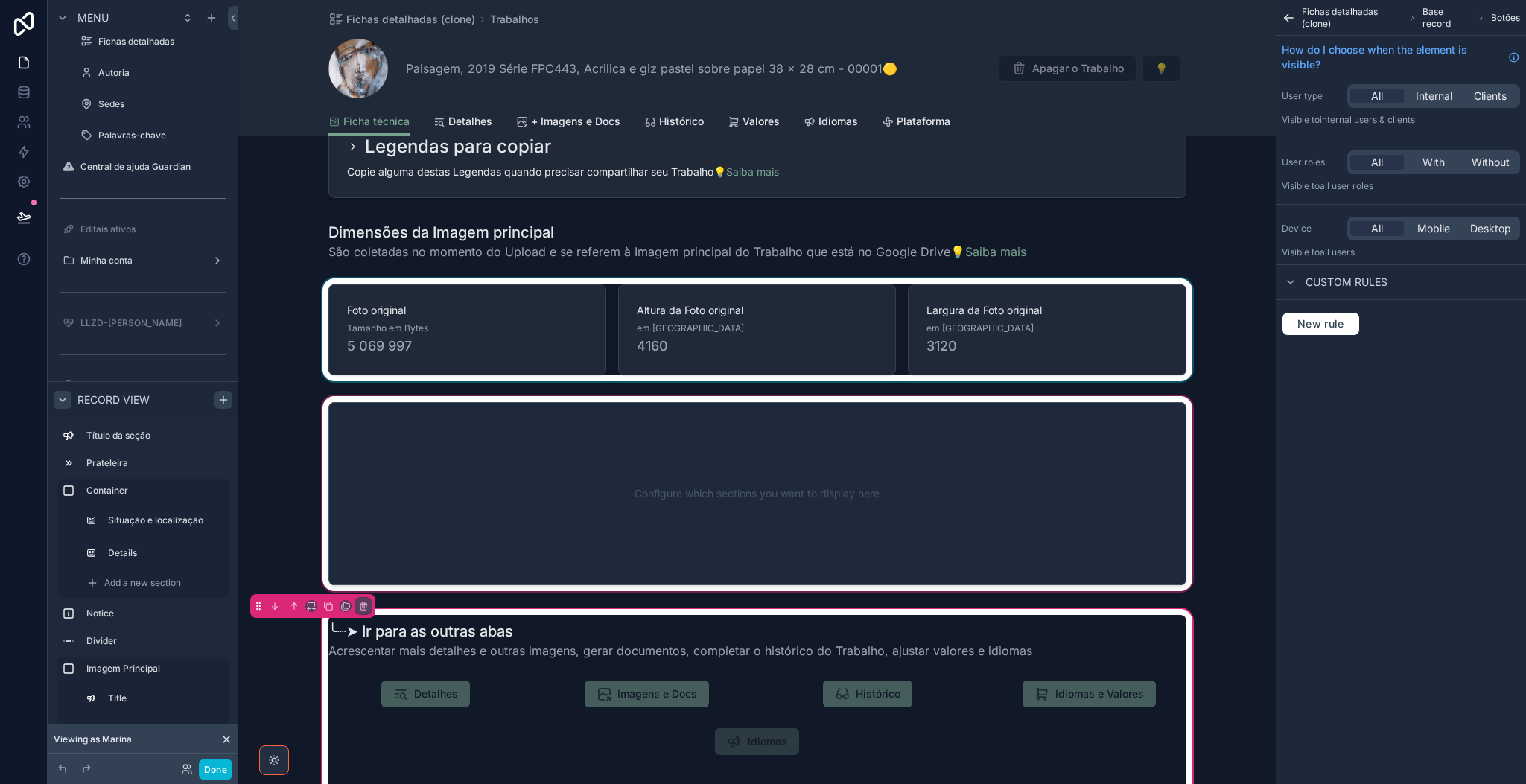
click at [452, 512] on div "scrollable content" at bounding box center [756, 493] width 1038 height 201
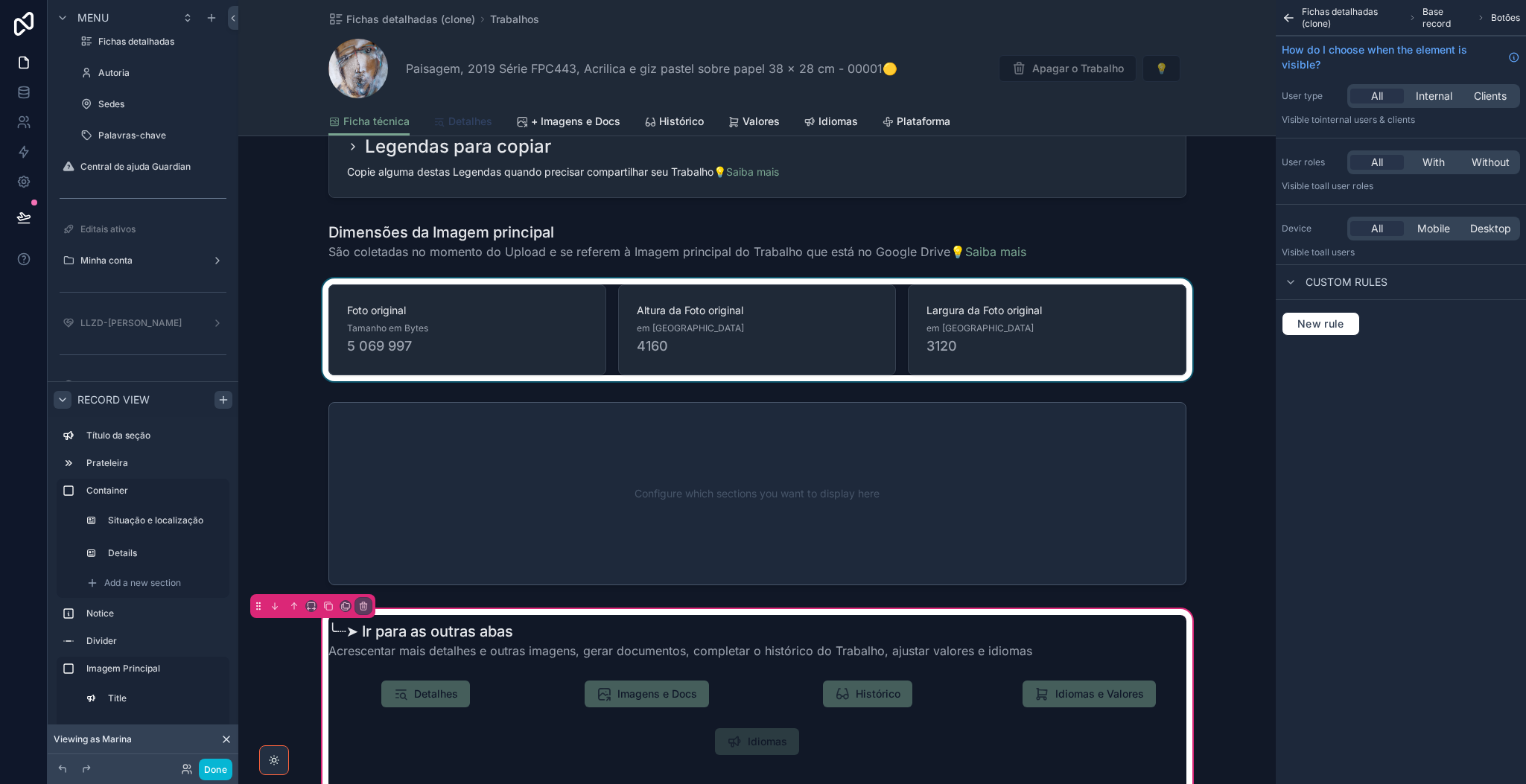
click at [463, 124] on span "Detalhes" at bounding box center [470, 121] width 44 height 15
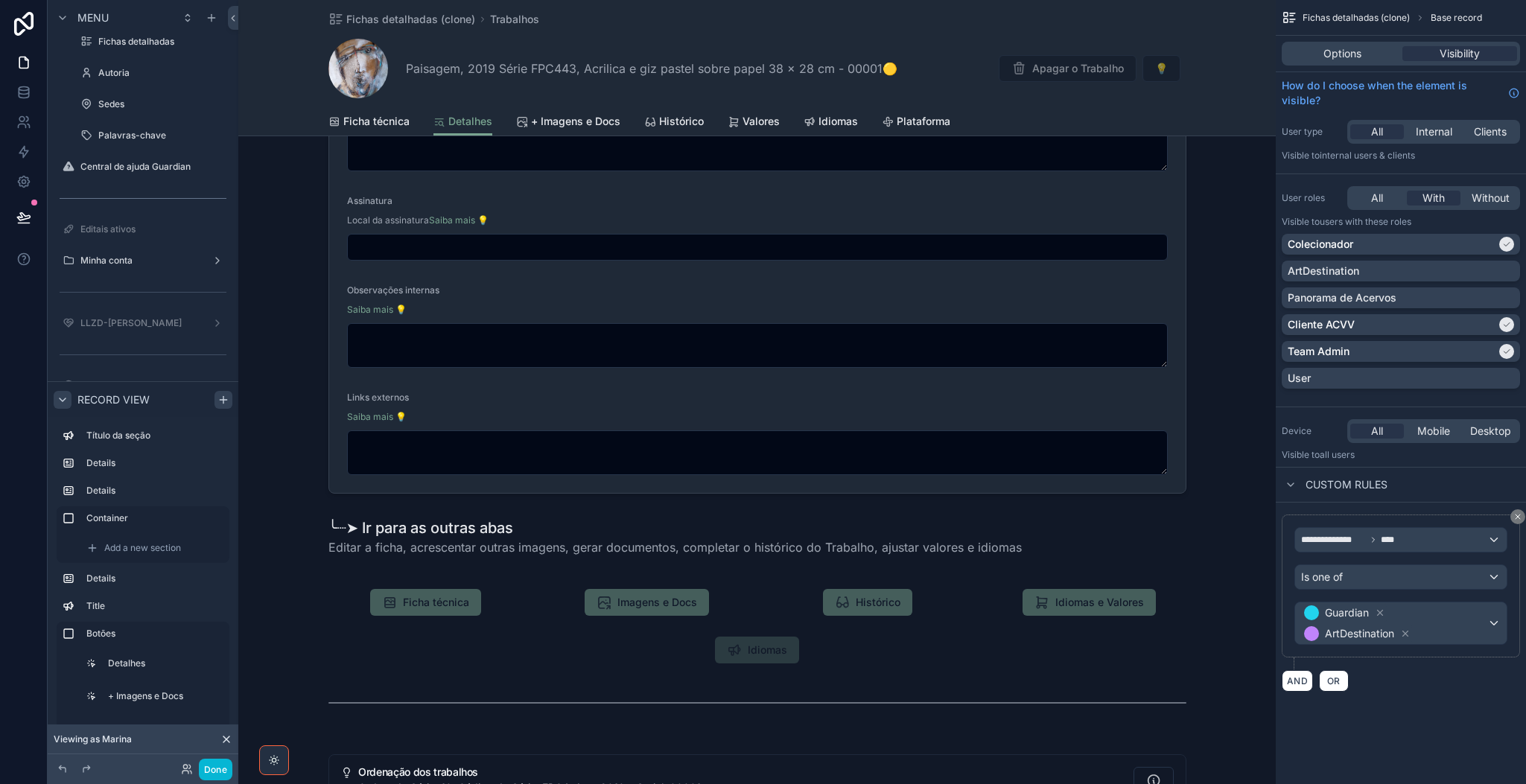
scroll to position [1206, 0]
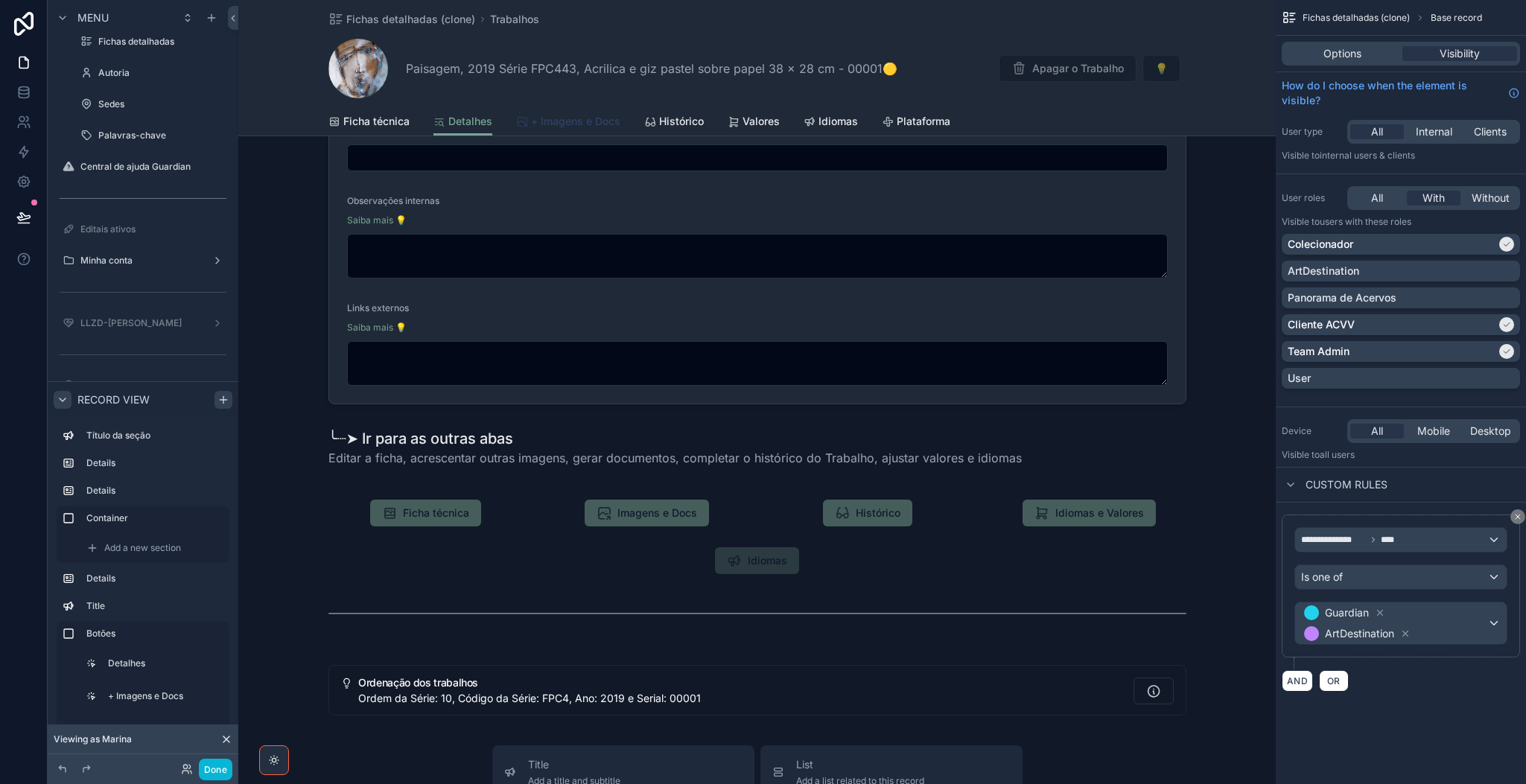
click at [590, 124] on span "+ Imagens e Docs" at bounding box center [575, 121] width 89 height 15
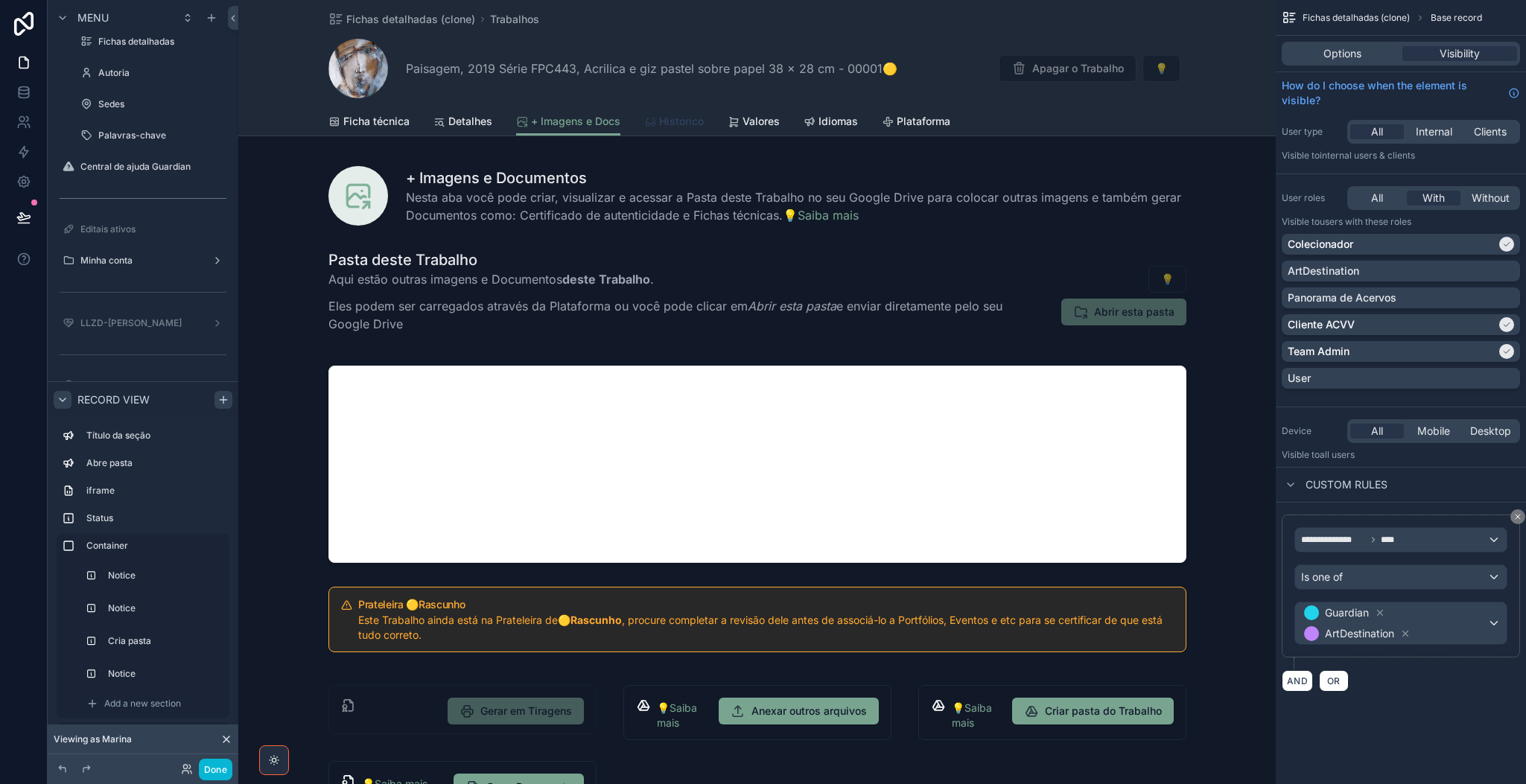
click at [681, 123] on span "Histórico" at bounding box center [681, 121] width 45 height 15
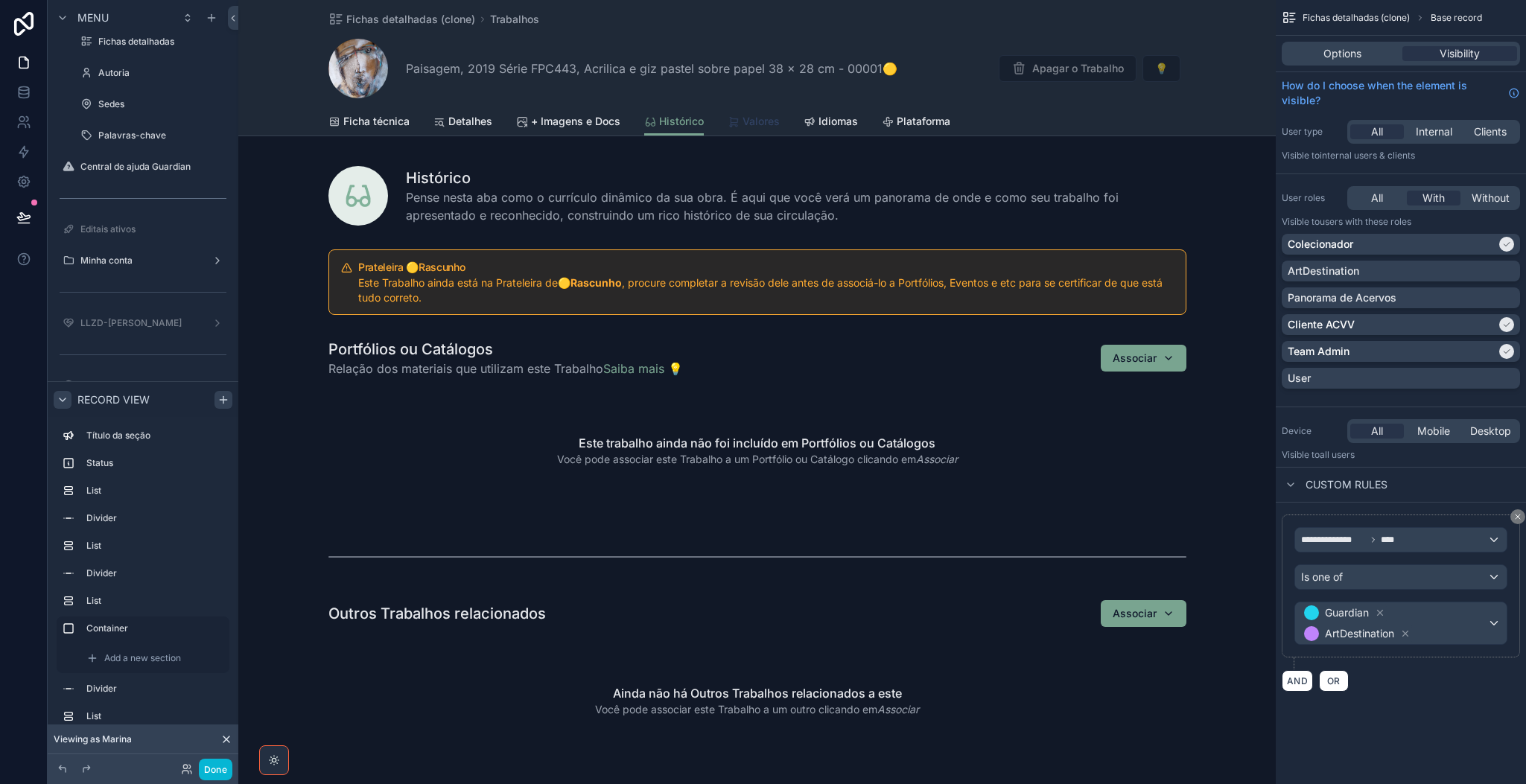
click at [751, 126] on span "Valores" at bounding box center [761, 121] width 37 height 15
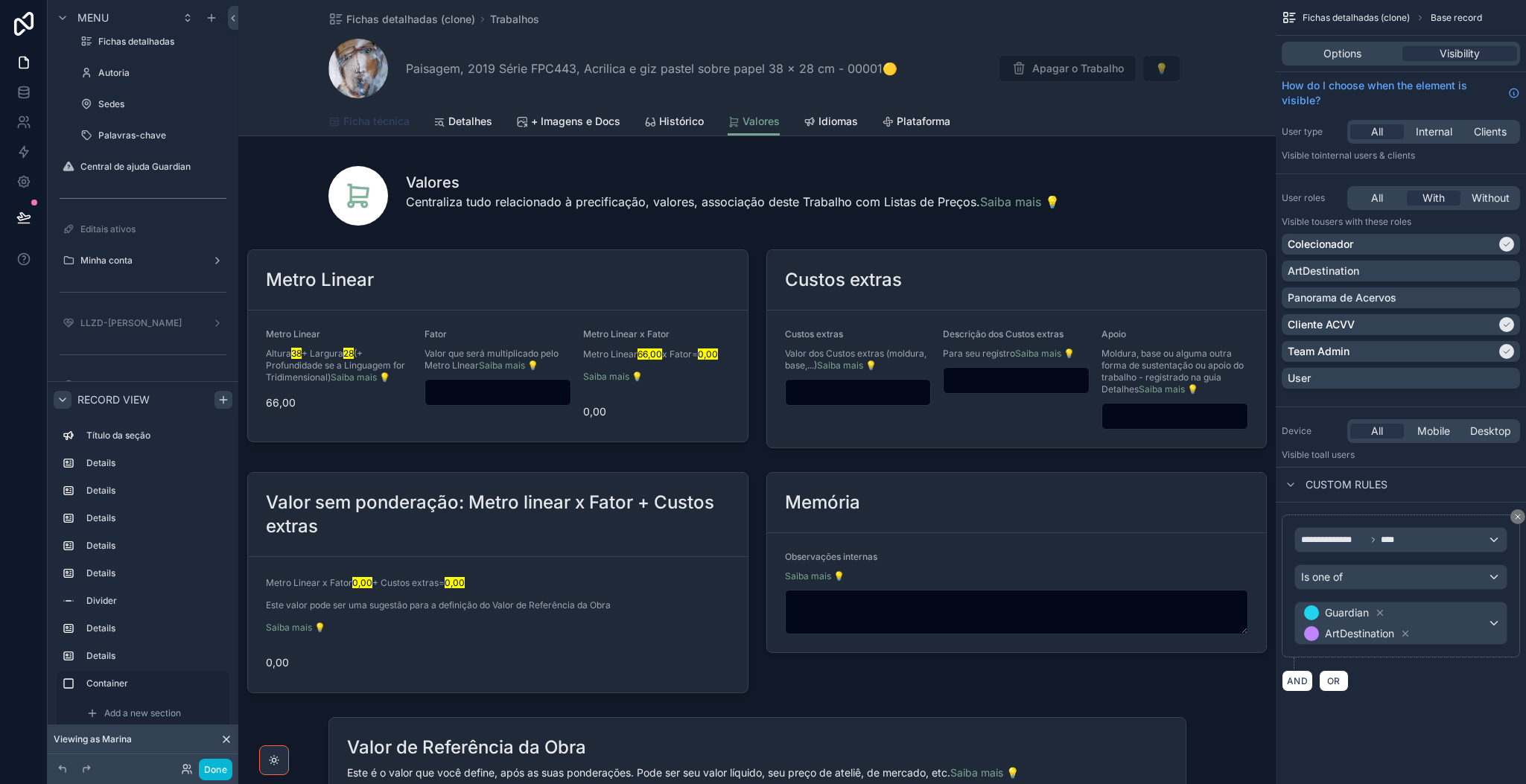
click at [383, 127] on span "Ficha técnica" at bounding box center [377, 121] width 67 height 15
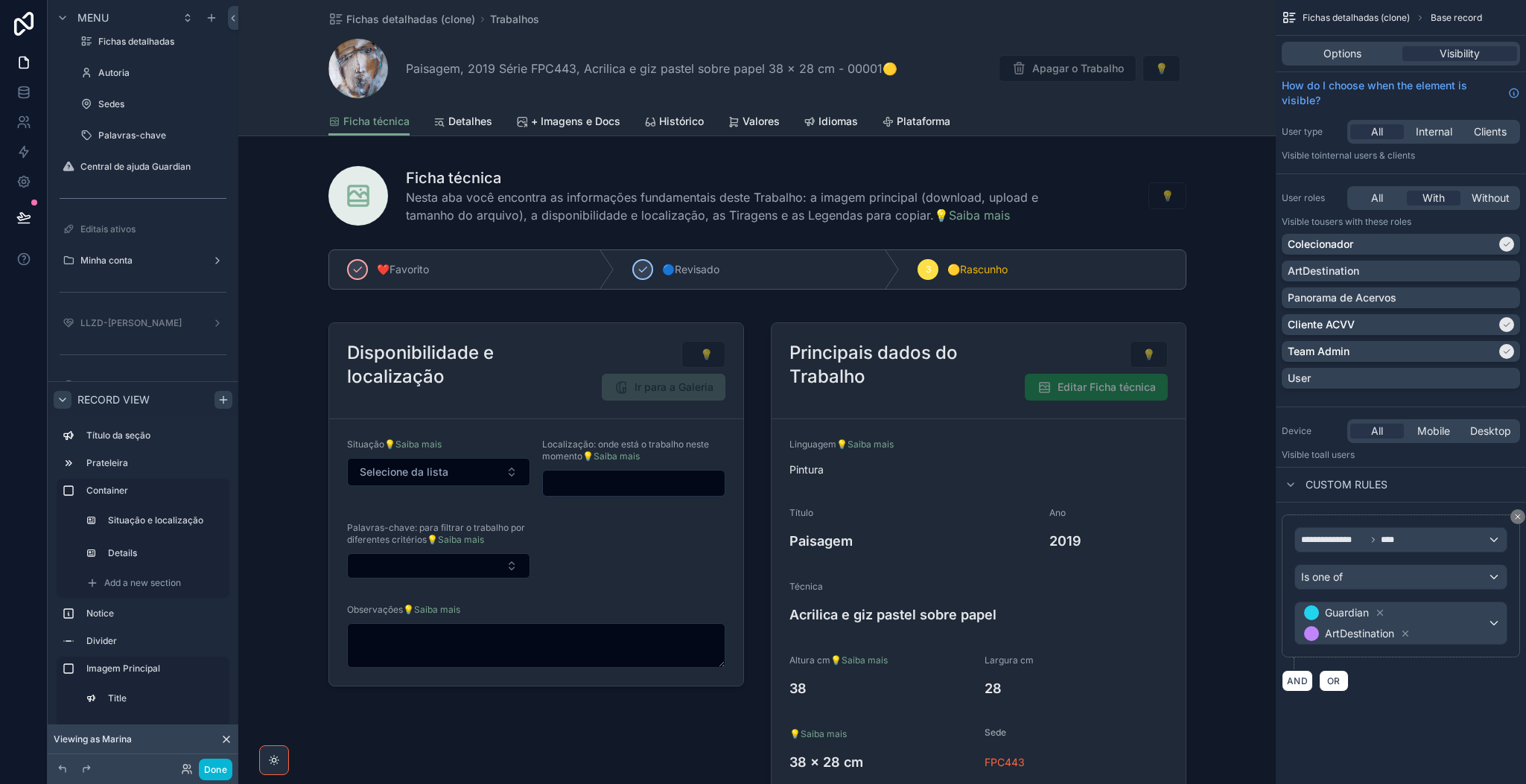
click at [63, 401] on icon "scrollable content" at bounding box center [63, 399] width 6 height 3
click at [61, 449] on icon "scrollable content" at bounding box center [62, 449] width 12 height 12
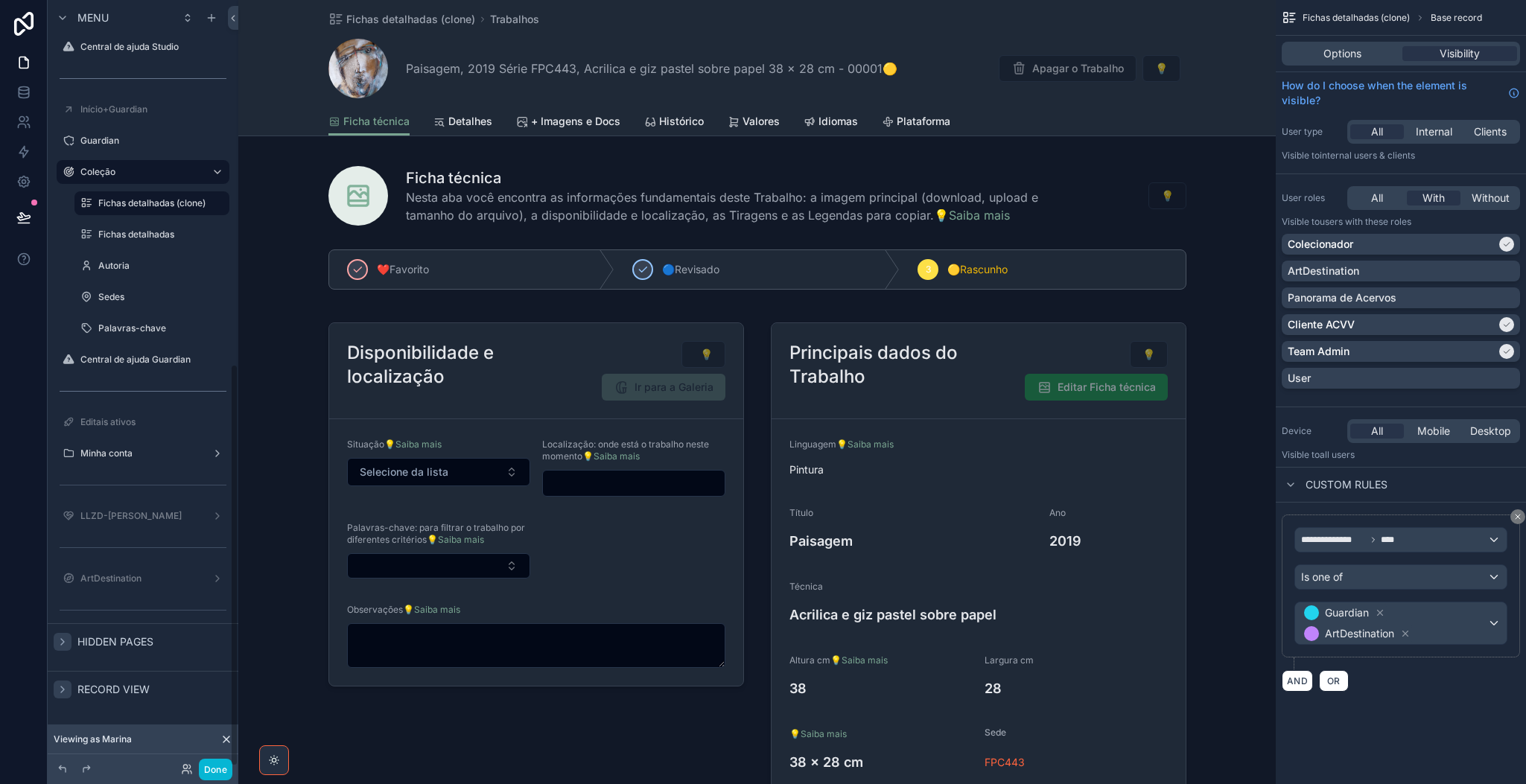
scroll to position [693, 0]
click at [215, 203] on icon "scrollable content" at bounding box center [217, 205] width 12 height 12
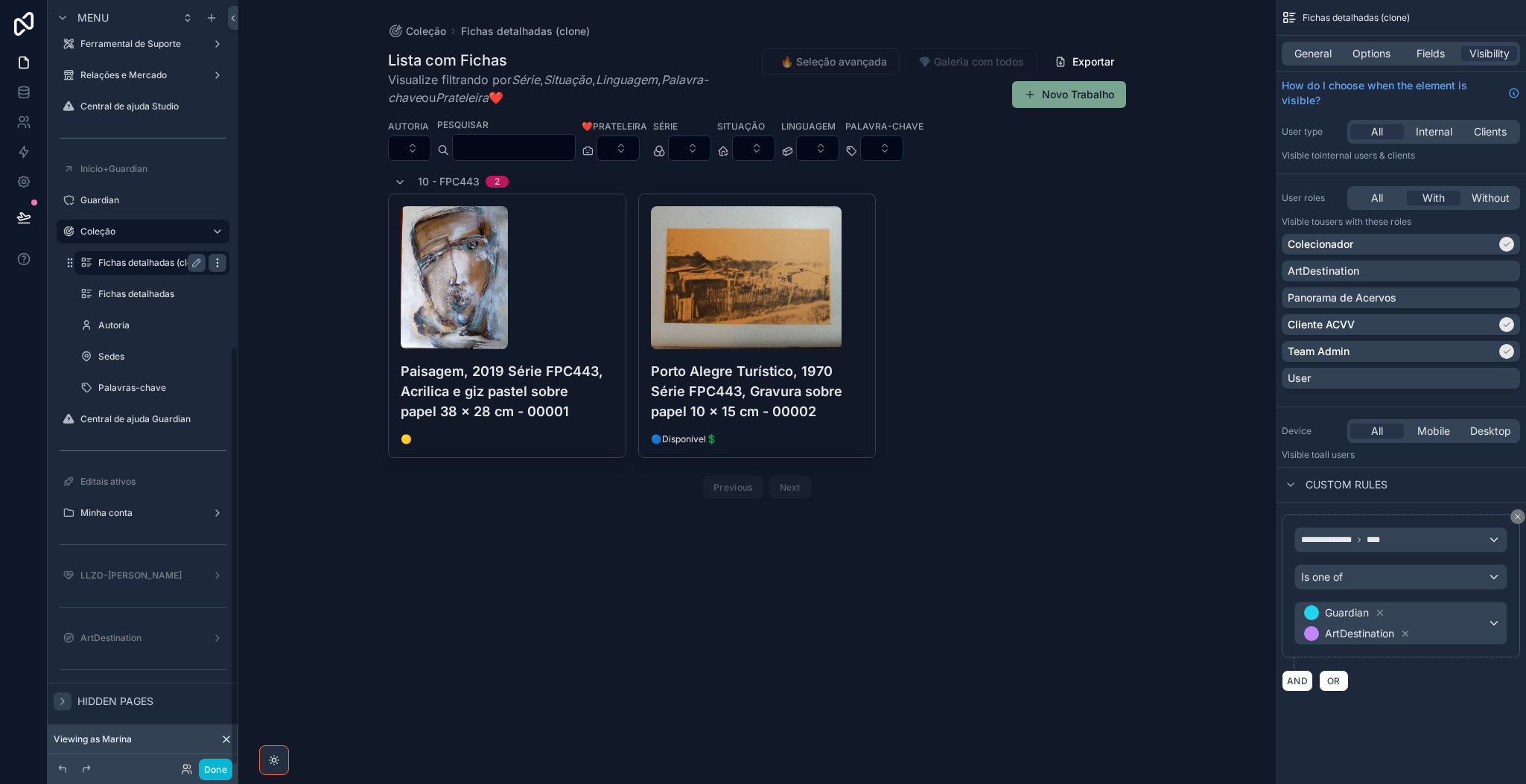
scroll to position [633, 0]
click at [275, 299] on span "Remove" at bounding box center [284, 301] width 40 height 15
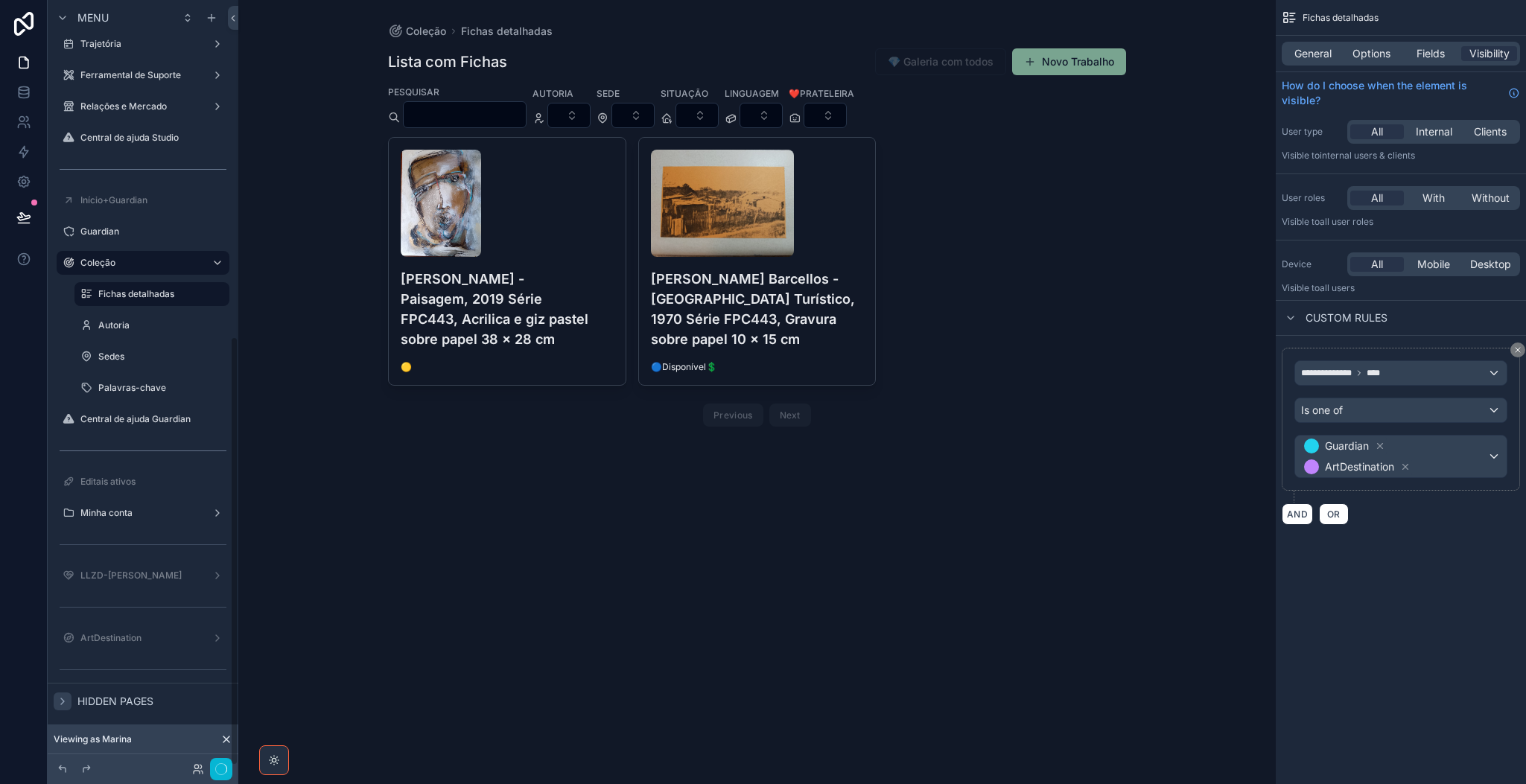
scroll to position [601, 0]
